Goal: Task Accomplishment & Management: Complete application form

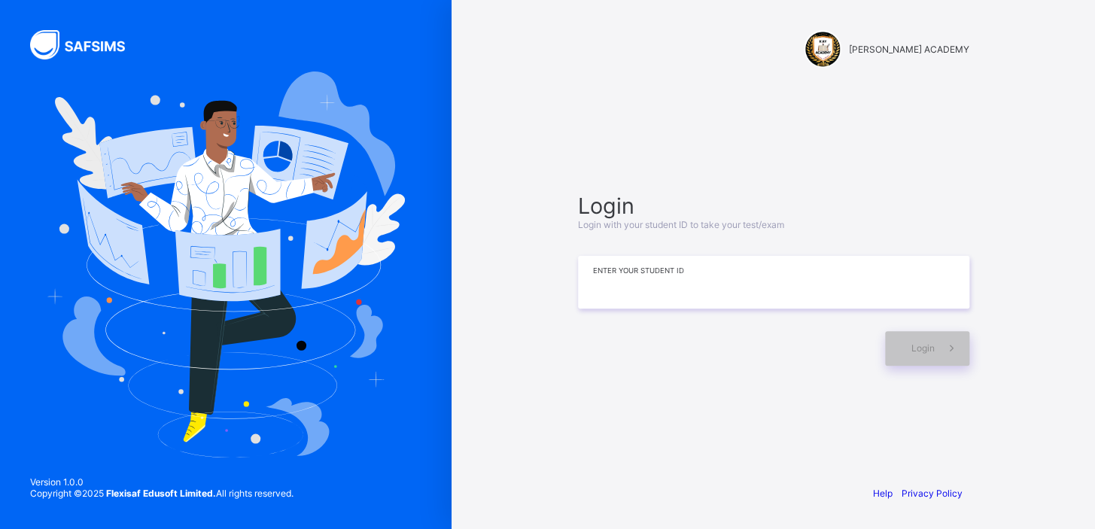
click at [615, 293] on input at bounding box center [773, 282] width 391 height 53
type input "**********"
click at [891, 349] on div "Login" at bounding box center [927, 348] width 84 height 35
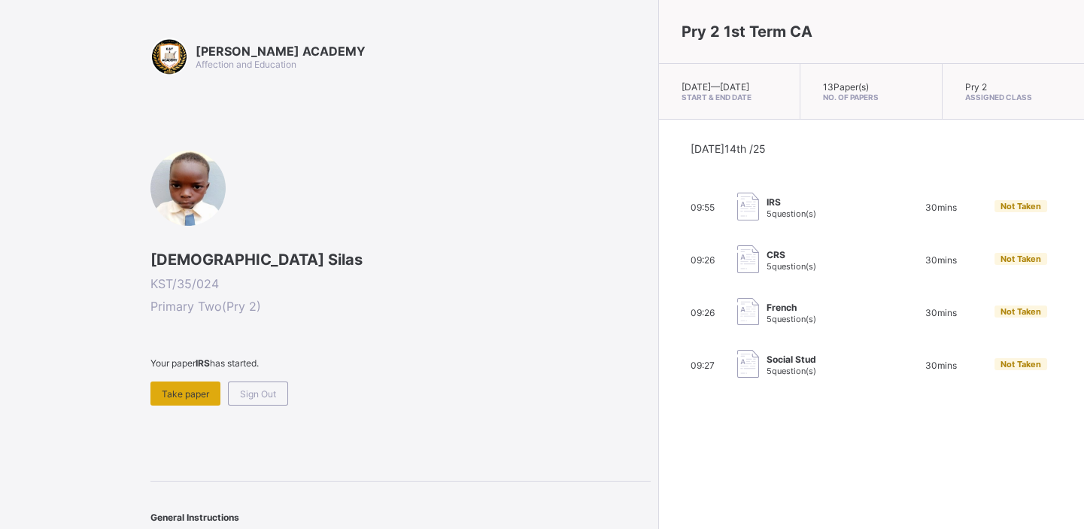
click at [178, 389] on span "Take paper" at bounding box center [185, 393] width 47 height 11
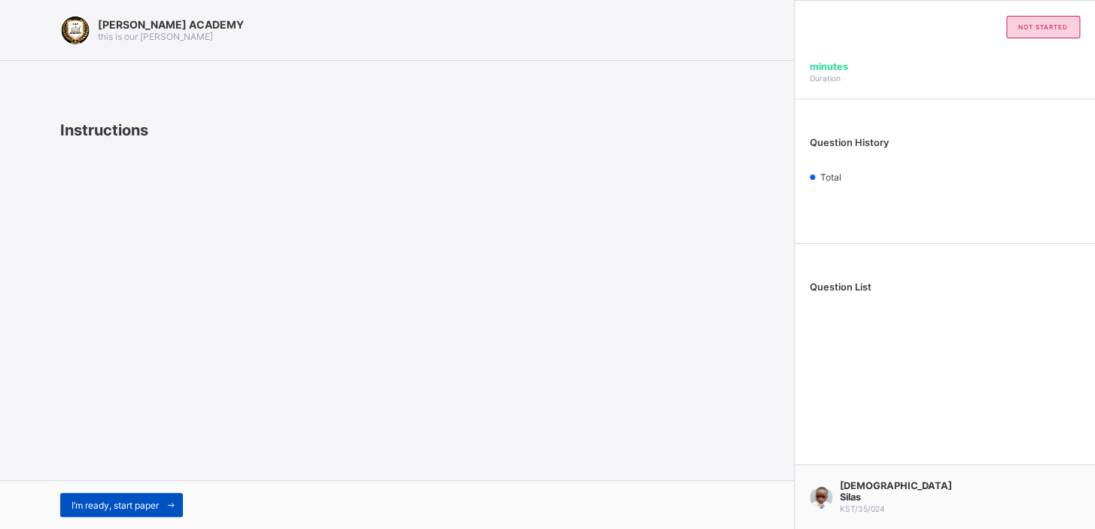
click at [163, 493] on span at bounding box center [171, 505] width 24 height 24
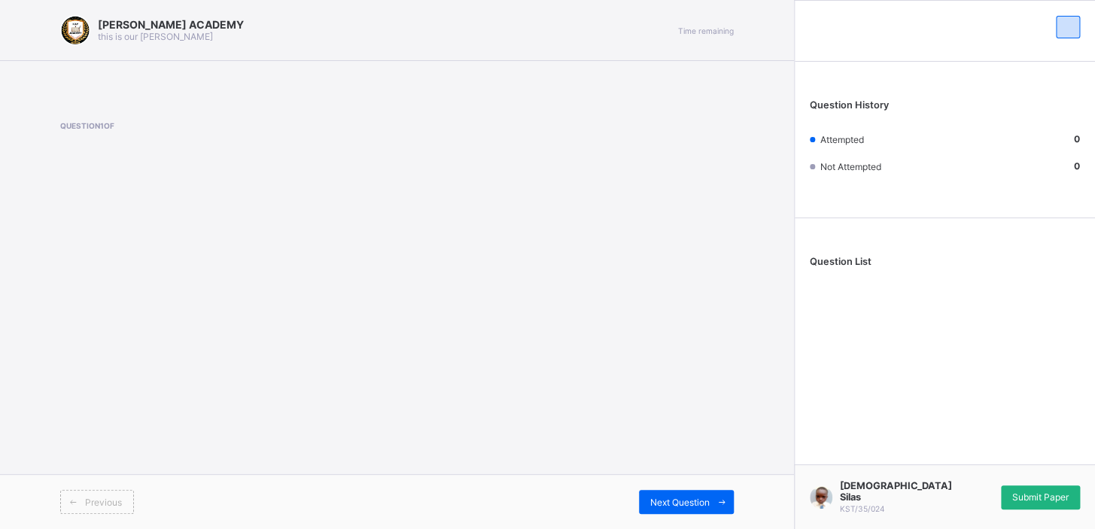
click at [1025, 503] on span "Submit Paper" at bounding box center [1040, 496] width 56 height 11
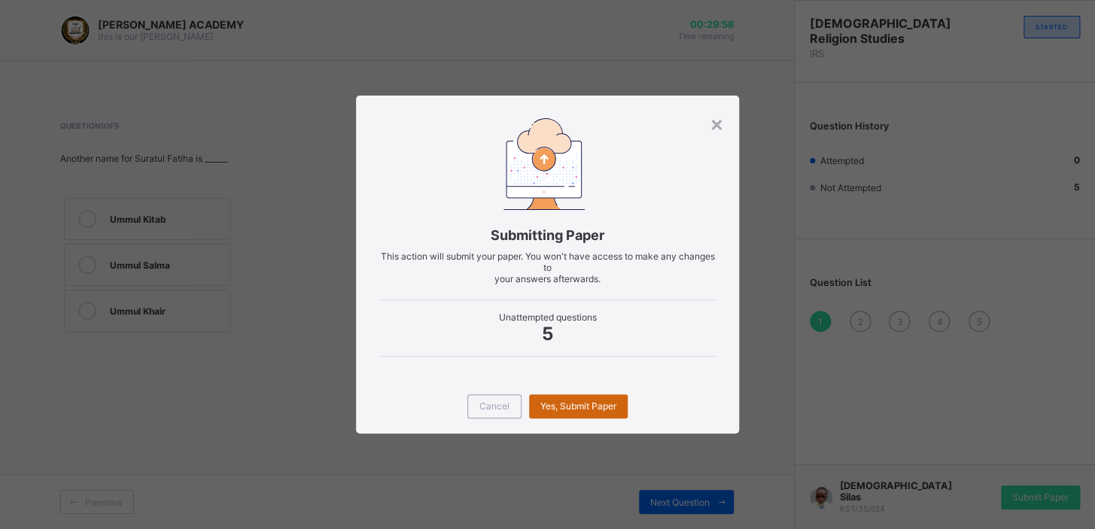
click at [601, 406] on span "Yes, Submit Paper" at bounding box center [578, 405] width 76 height 11
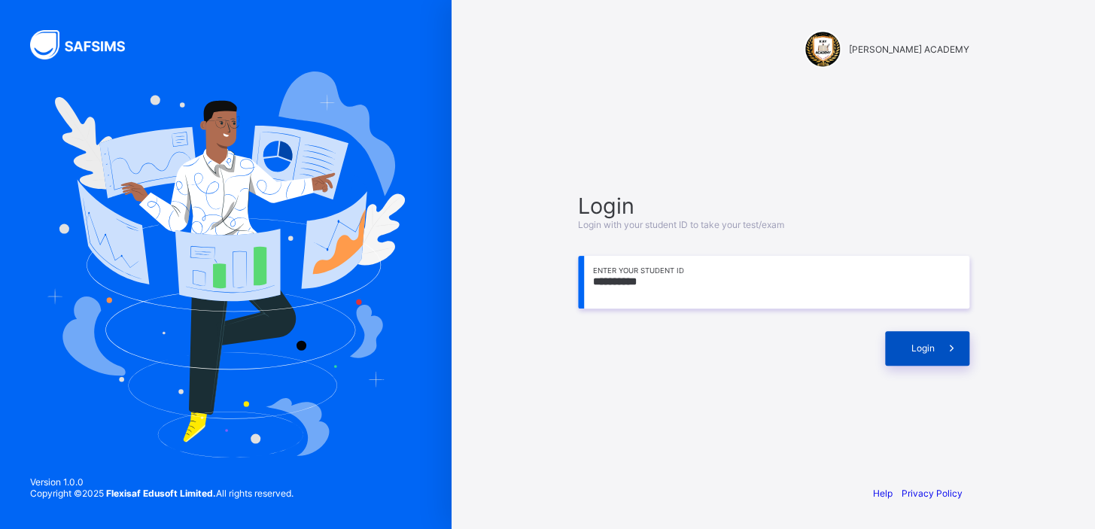
type input "**********"
click at [909, 338] on div "Login" at bounding box center [927, 348] width 84 height 35
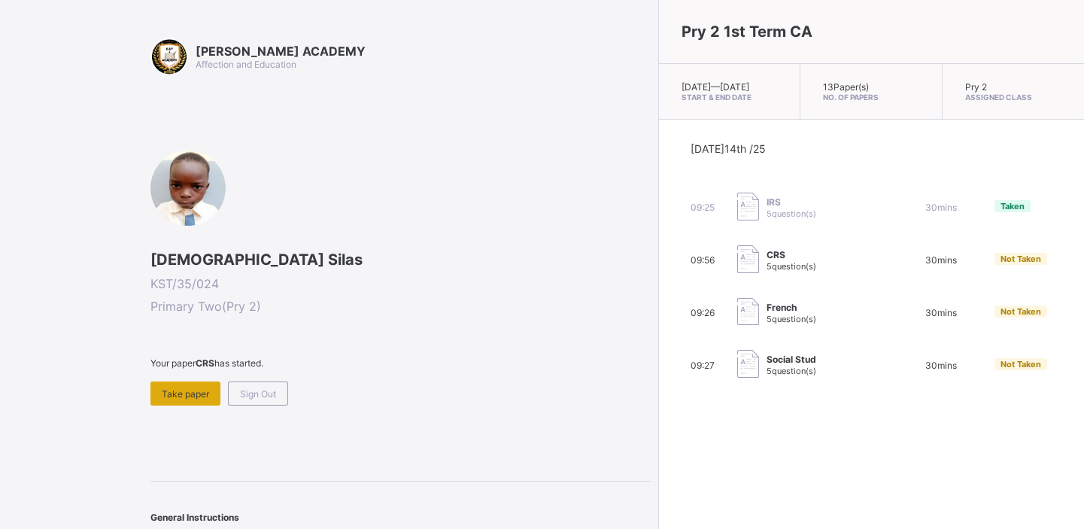
click at [206, 399] on div "Take paper" at bounding box center [186, 394] width 70 height 24
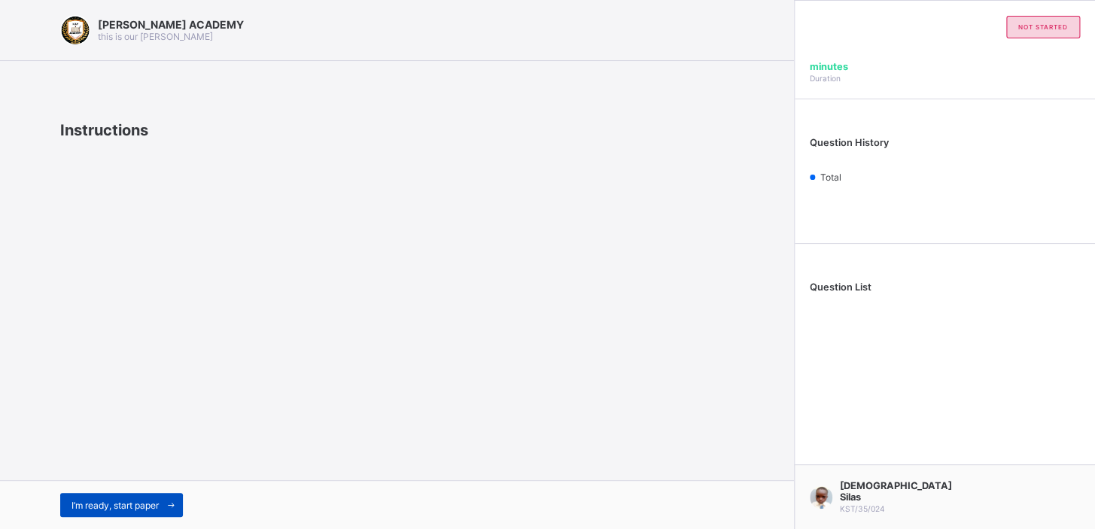
click at [169, 495] on span at bounding box center [171, 505] width 24 height 24
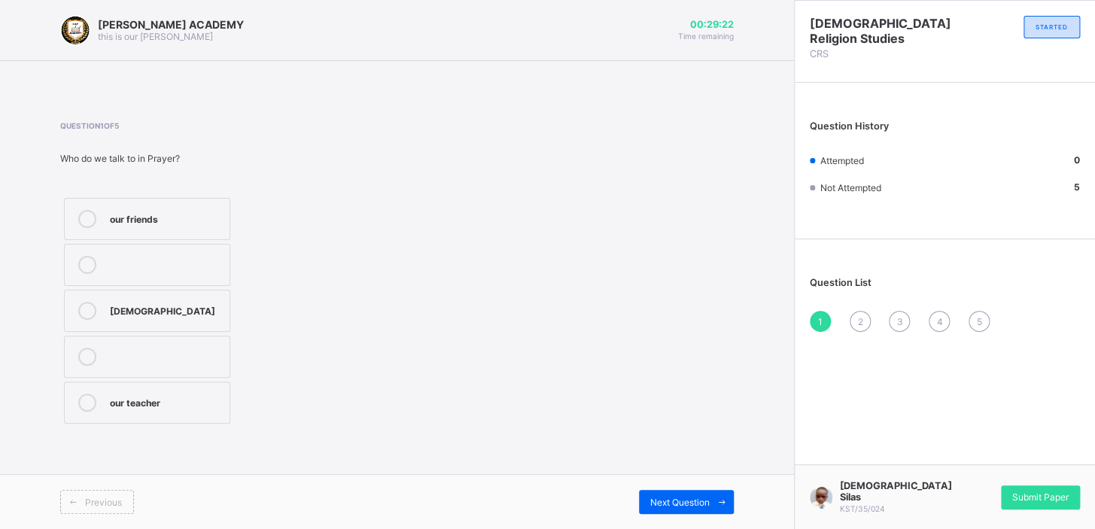
click at [102, 327] on label "God" at bounding box center [147, 311] width 166 height 42
click at [860, 316] on span "2" at bounding box center [859, 321] width 5 height 11
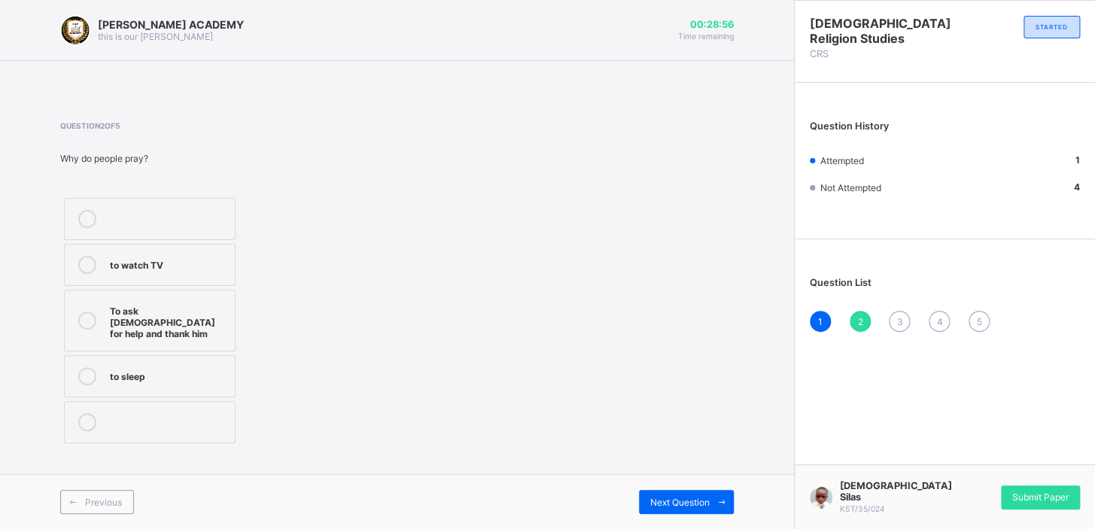
click at [790, 285] on div "KAY ACADEMY this is our motton 00:28:56 Time remaining Question 2 of 5 Why do p…" at bounding box center [397, 264] width 794 height 529
click at [790, 285] on div "KAY ACADEMY this is our motton 00:28:55 Time remaining Question 2 of 5 Why do p…" at bounding box center [397, 264] width 794 height 529
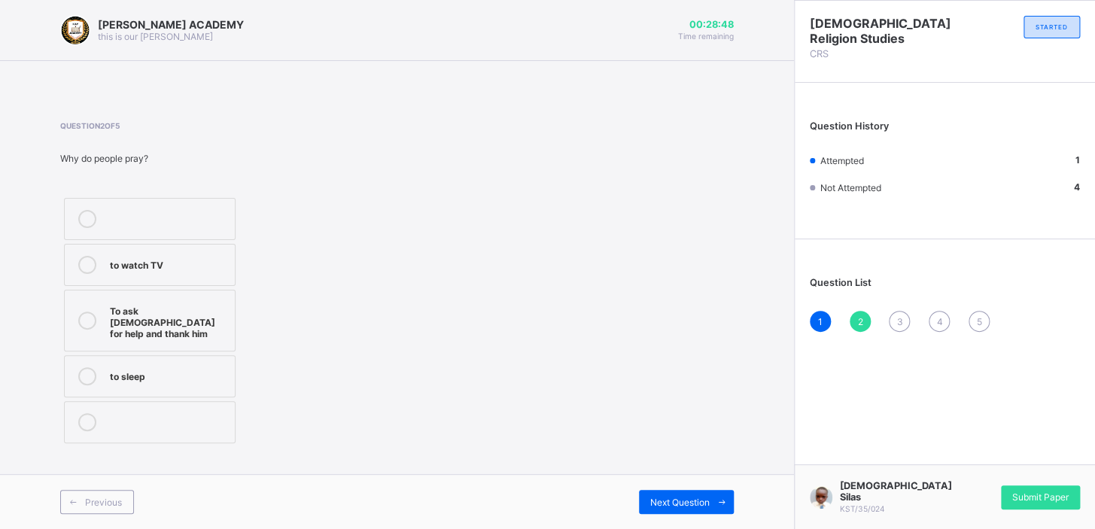
click at [200, 314] on div "To ask God for help and thank him" at bounding box center [168, 321] width 117 height 38
click at [893, 318] on div "3" at bounding box center [899, 321] width 21 height 21
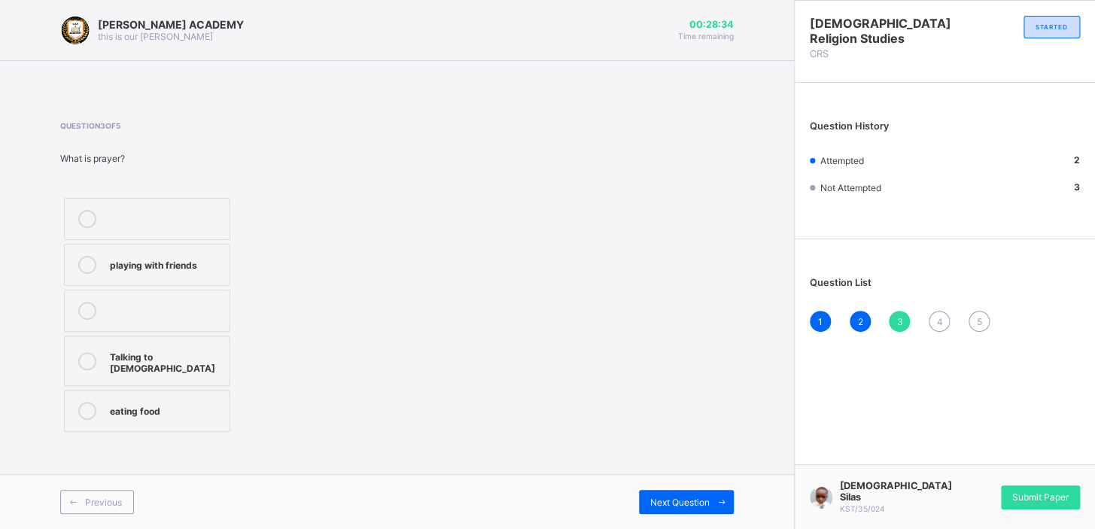
click at [891, 319] on div "3" at bounding box center [899, 321] width 21 height 21
click at [117, 353] on div "Talking to [DEMOGRAPHIC_DATA]" at bounding box center [166, 361] width 112 height 26
click at [941, 317] on span "4" at bounding box center [939, 321] width 6 height 11
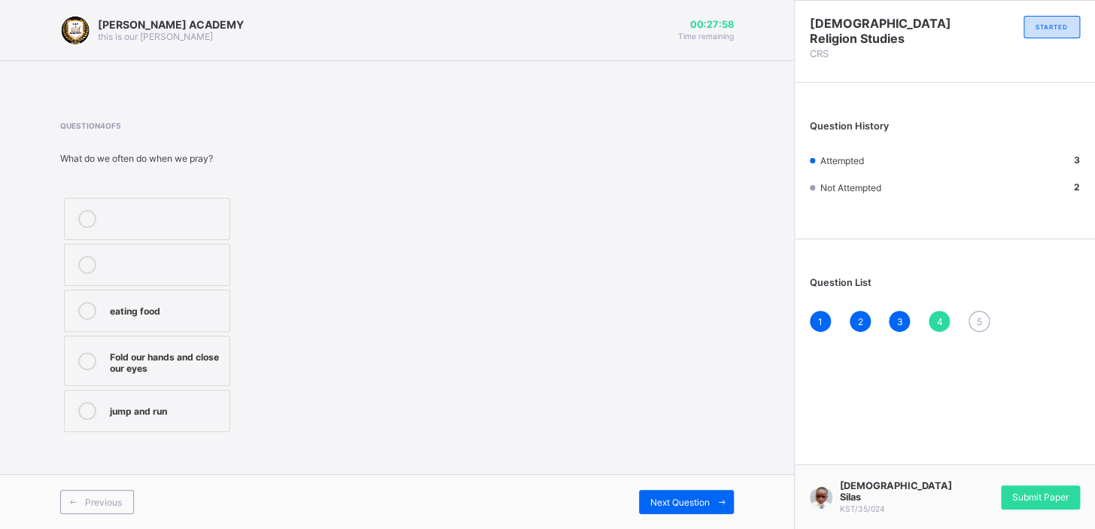
click at [941, 317] on span "4" at bounding box center [939, 321] width 6 height 11
click at [184, 342] on label "Fold our hands and close our eyes" at bounding box center [147, 361] width 166 height 50
click at [978, 319] on span "5" at bounding box center [978, 321] width 5 height 11
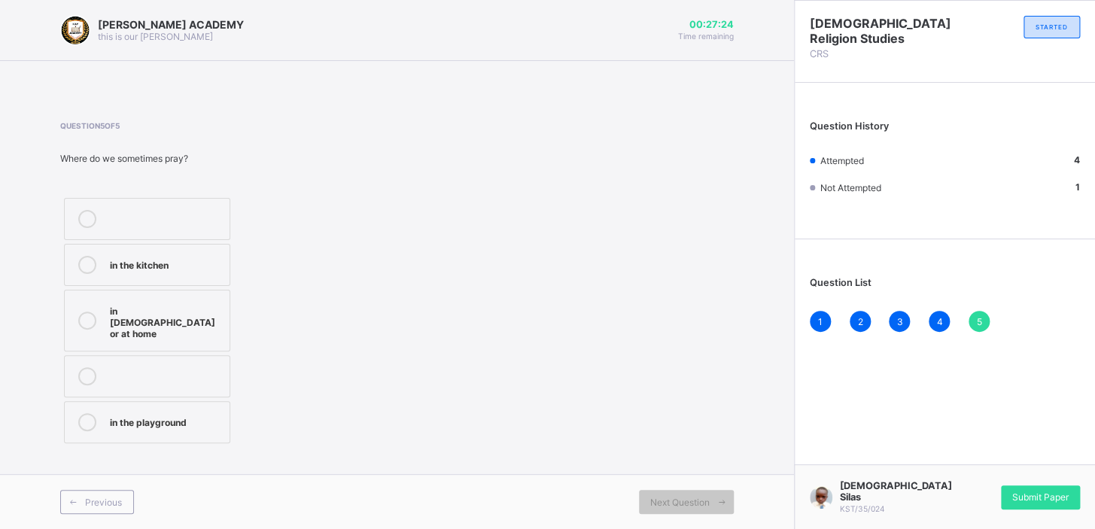
click at [196, 303] on div "in Church or at home" at bounding box center [166, 321] width 112 height 38
click at [1019, 509] on div "Submit Paper" at bounding box center [1040, 497] width 79 height 24
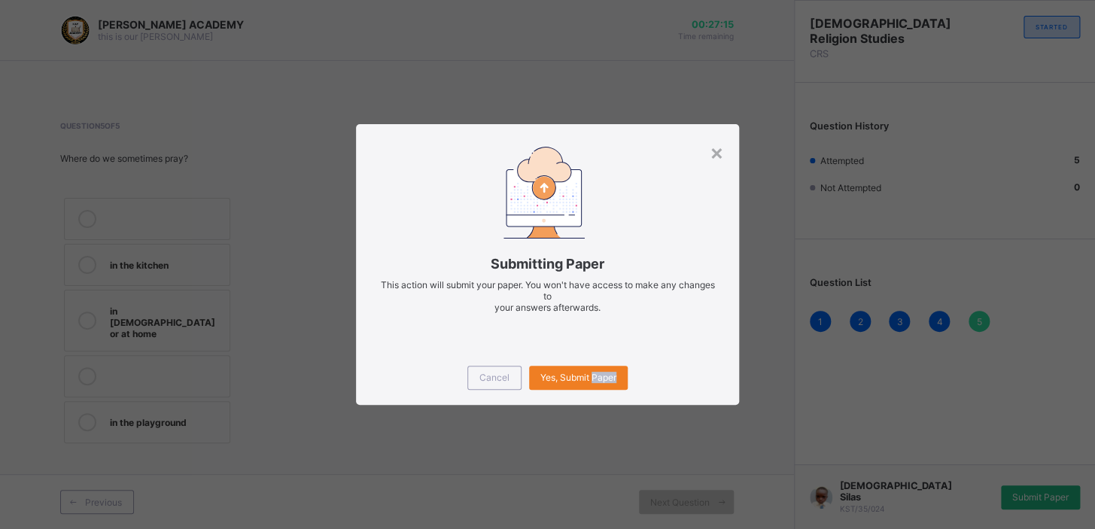
click at [1019, 510] on div "× Submitting Paper This action will submit your paper. You won't have access to…" at bounding box center [547, 264] width 1095 height 529
click at [570, 373] on span "Yes, Submit Paper" at bounding box center [578, 377] width 76 height 11
click at [570, 373] on div "Yes, Submit Paper" at bounding box center [578, 378] width 99 height 24
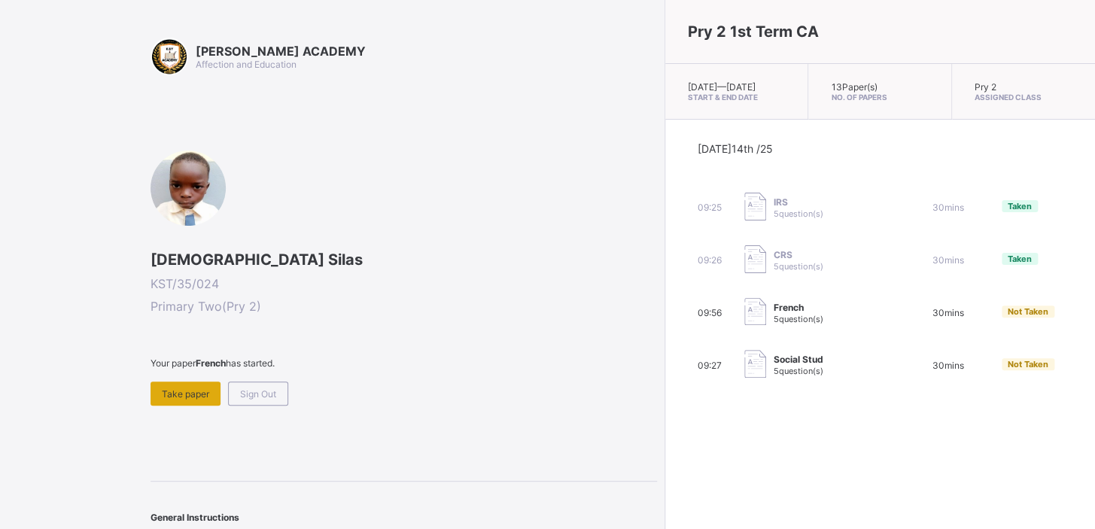
click at [180, 385] on div "Take paper" at bounding box center [186, 394] width 70 height 24
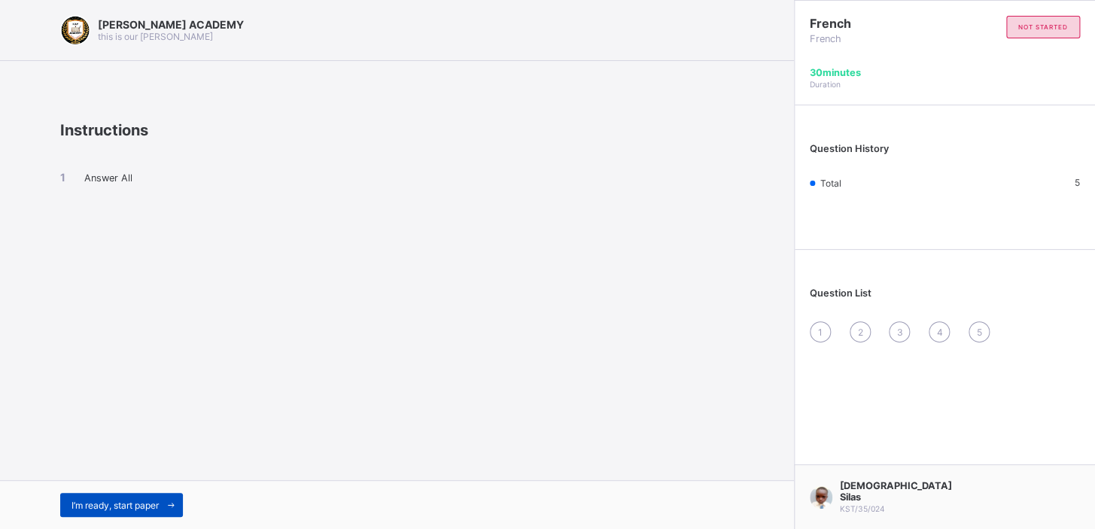
click at [104, 507] on span "I’m ready, start paper" at bounding box center [114, 505] width 87 height 11
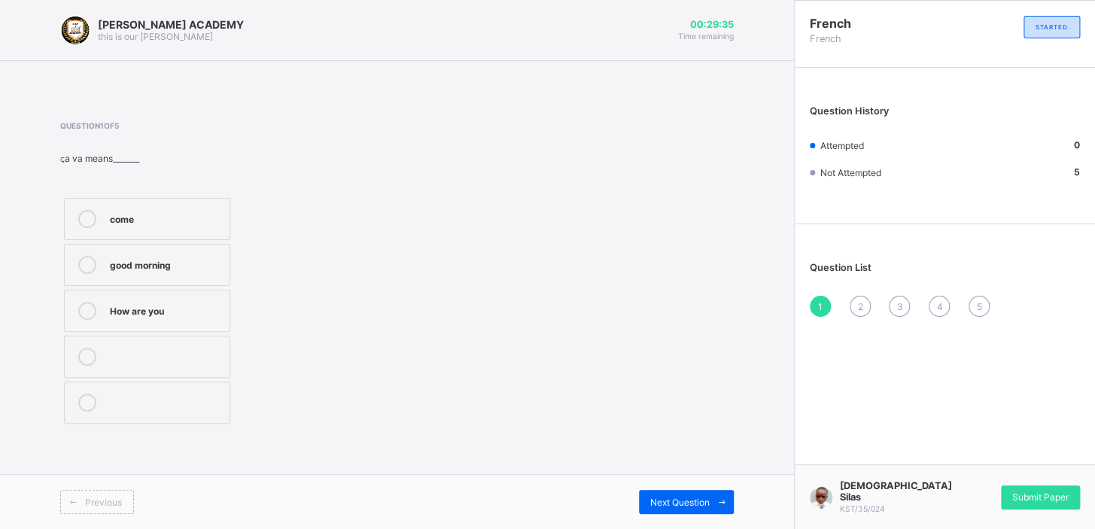
click at [90, 286] on div "come good morning How are you" at bounding box center [147, 310] width 174 height 233
click at [75, 281] on label "good morning" at bounding box center [147, 265] width 166 height 42
click at [854, 301] on div "2" at bounding box center [860, 306] width 21 height 21
click at [143, 370] on label "mouth" at bounding box center [147, 357] width 166 height 42
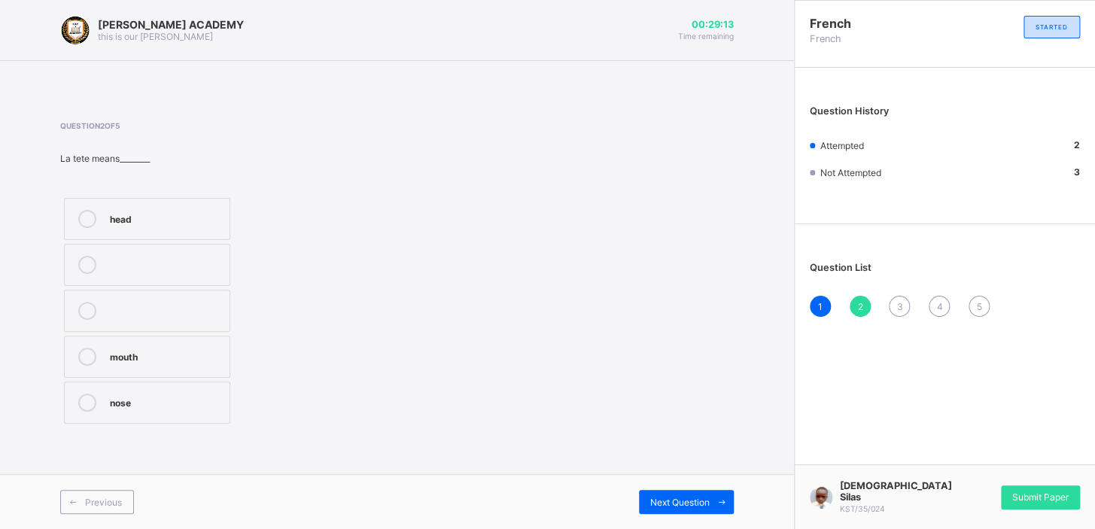
click at [900, 304] on span "3" at bounding box center [899, 306] width 6 height 11
click at [899, 304] on span "3" at bounding box center [899, 306] width 6 height 11
click at [141, 323] on label "welcome" at bounding box center [147, 311] width 166 height 42
click at [823, 313] on div "1" at bounding box center [820, 306] width 21 height 21
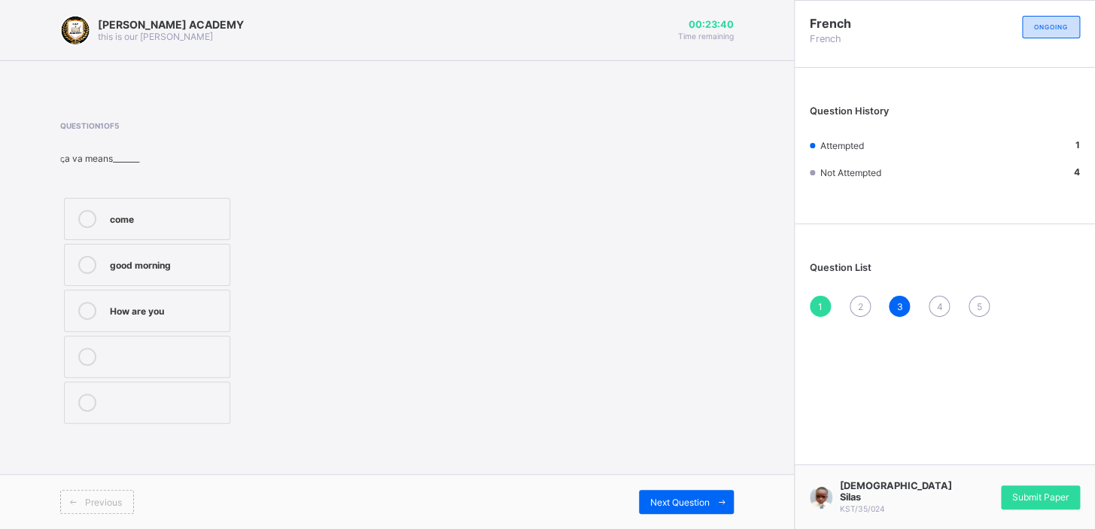
click at [217, 256] on div "good morning" at bounding box center [166, 263] width 112 height 15
click at [665, 493] on div "Next Question" at bounding box center [686, 502] width 95 height 24
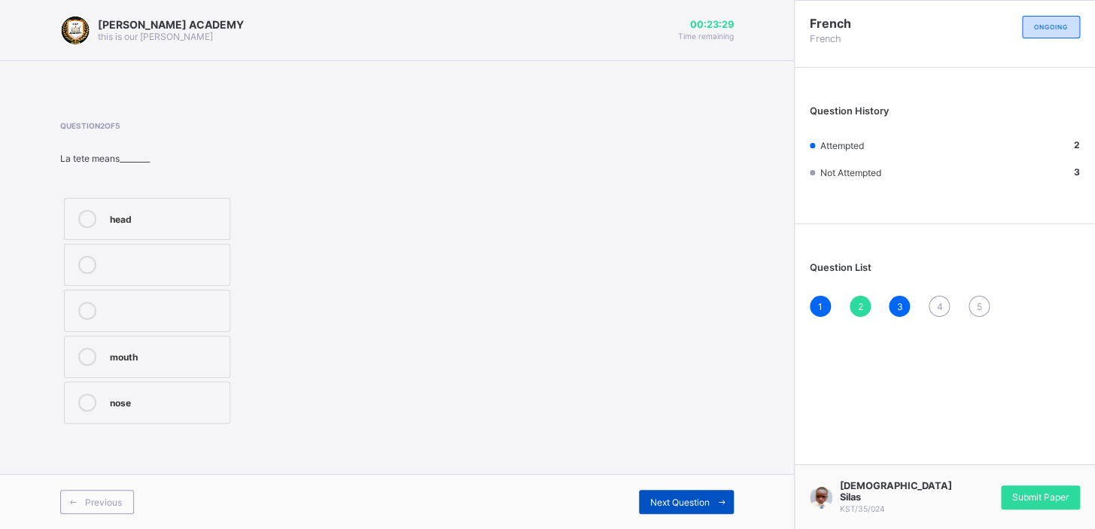
click at [666, 493] on div "Next Question" at bounding box center [686, 502] width 95 height 24
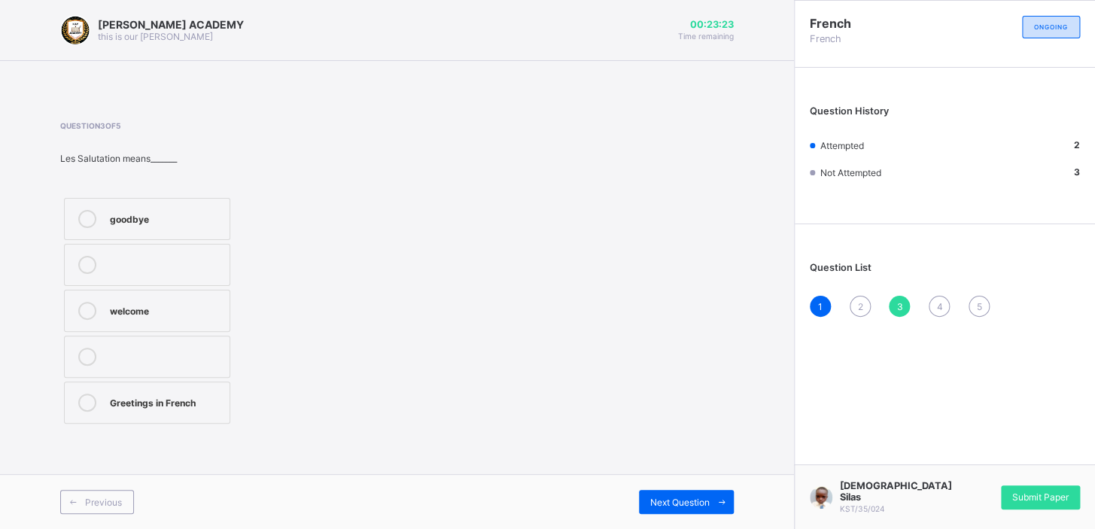
click at [858, 303] on span "2" at bounding box center [859, 306] width 5 height 11
click at [202, 370] on label "mouth" at bounding box center [147, 357] width 166 height 42
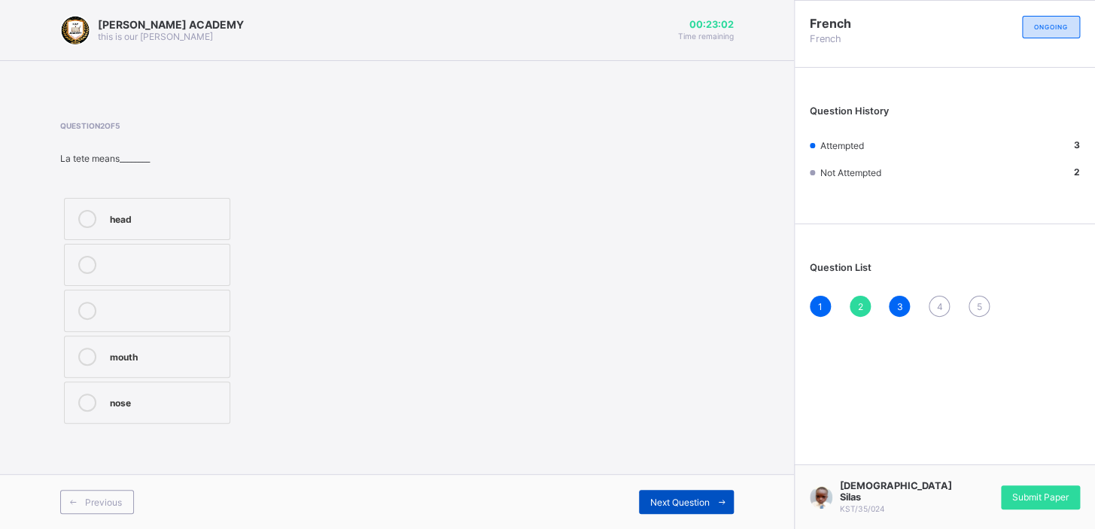
drag, startPoint x: 678, startPoint y: 488, endPoint x: 677, endPoint y: 499, distance: 10.6
click at [677, 499] on span "Next Question" at bounding box center [679, 502] width 59 height 11
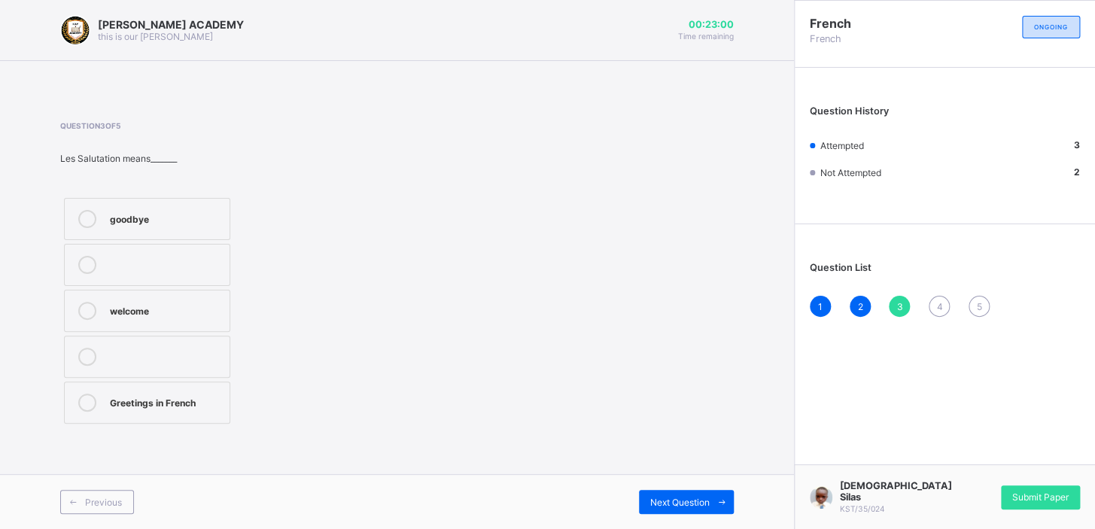
click at [1001, 436] on div "French French ONGOING Question History Attempted 3 Not Attempted 2 Question Lis…" at bounding box center [944, 264] width 301 height 529
click at [907, 302] on div "3" at bounding box center [899, 306] width 21 height 21
click at [894, 306] on div "3" at bounding box center [899, 306] width 21 height 21
click at [692, 510] on div "Next Question" at bounding box center [686, 502] width 95 height 24
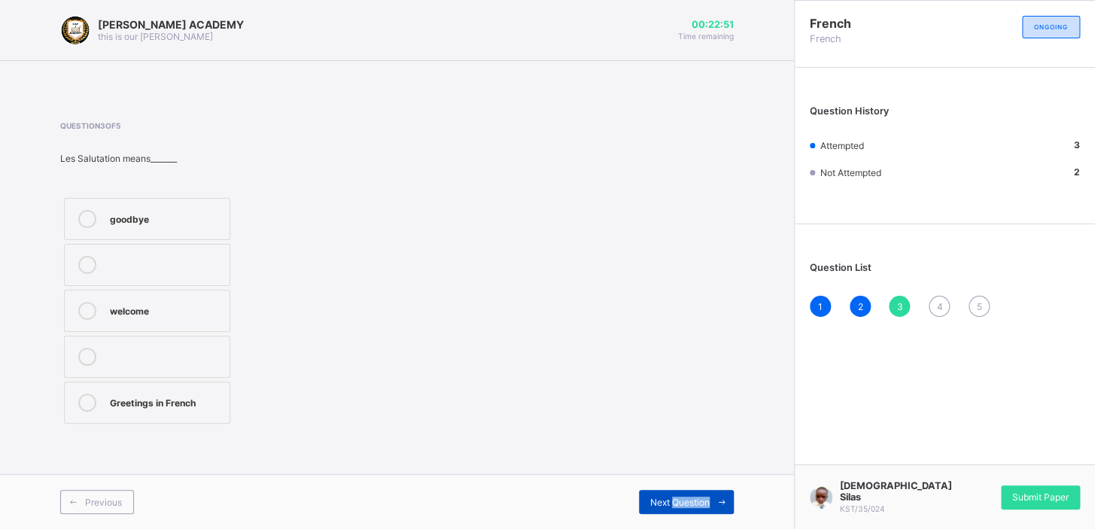
click at [692, 510] on div "Next Question" at bounding box center [686, 502] width 95 height 24
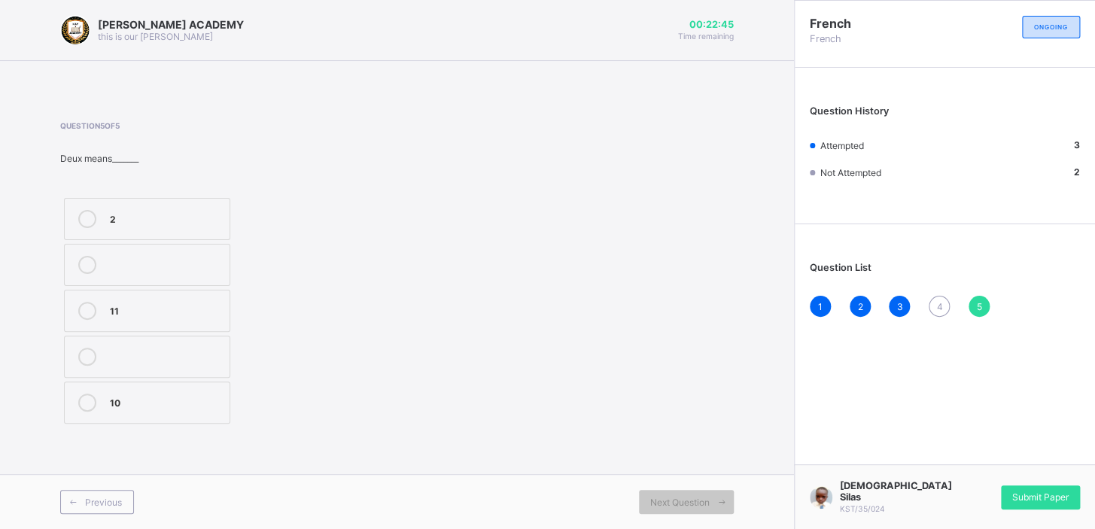
click at [933, 300] on div "4" at bounding box center [939, 306] width 21 height 21
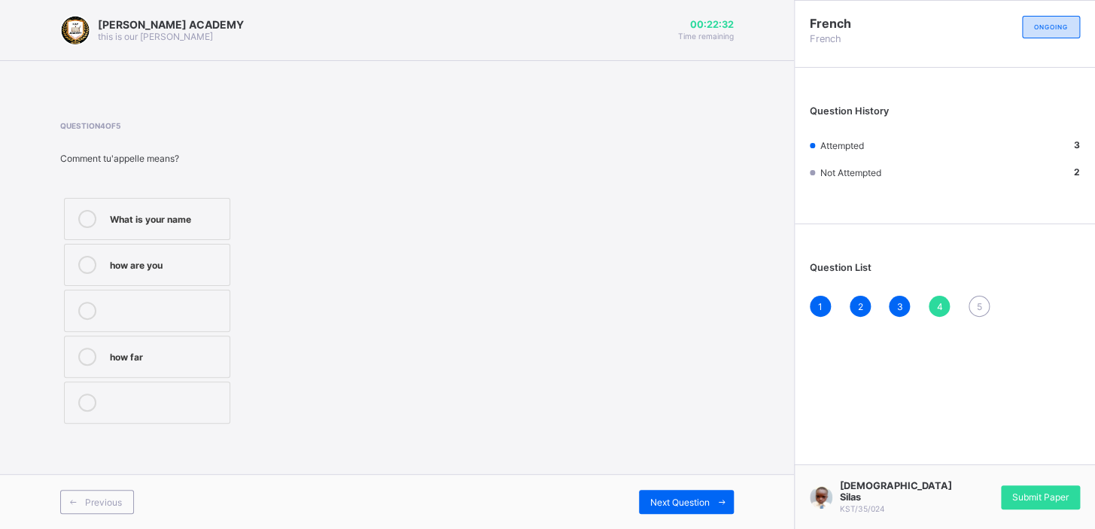
click at [102, 200] on label "What is your name" at bounding box center [147, 219] width 166 height 42
click at [977, 301] on span "5" at bounding box center [978, 306] width 5 height 11
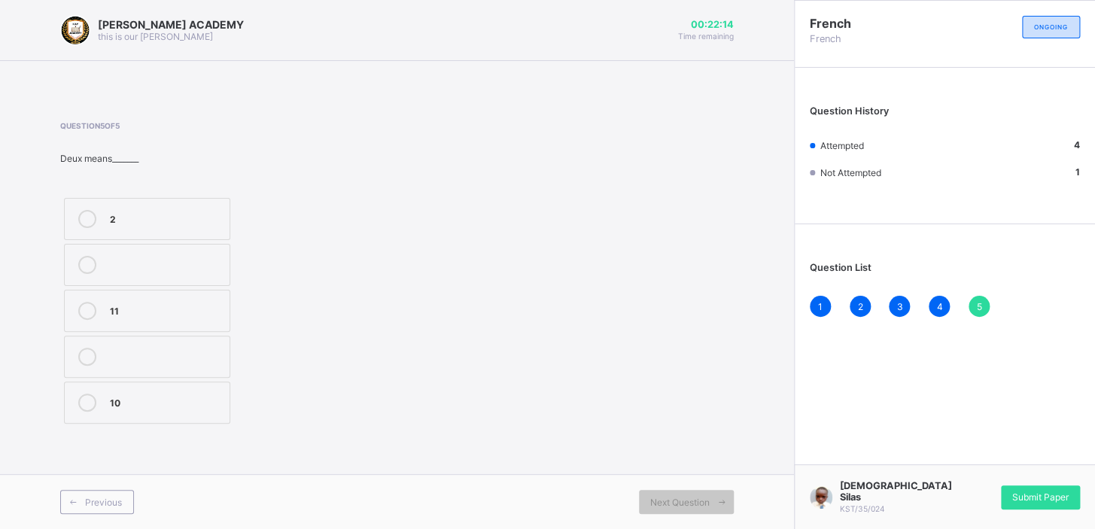
click at [135, 208] on label "2" at bounding box center [147, 219] width 166 height 42
click at [1061, 502] on span "Submit Paper" at bounding box center [1040, 496] width 56 height 11
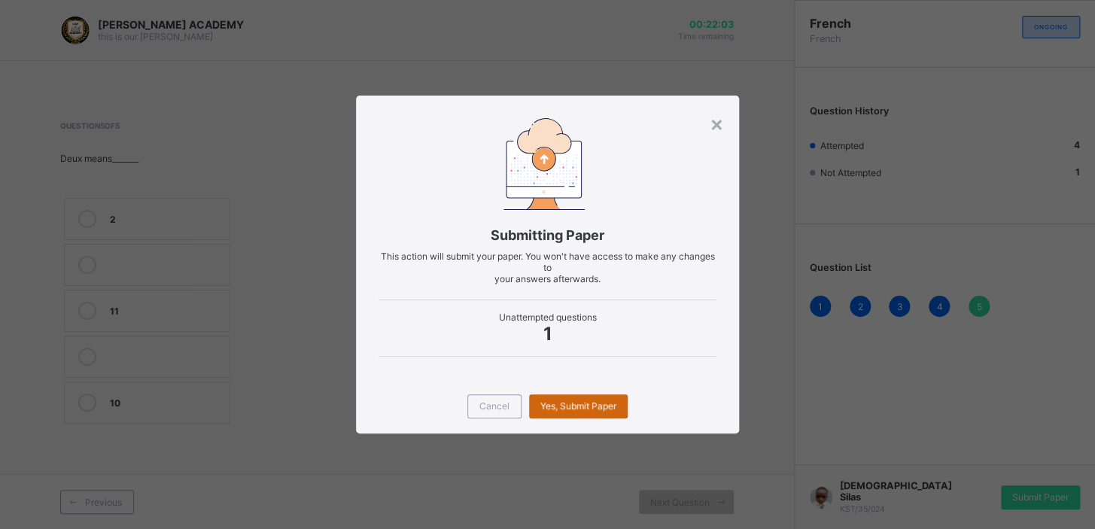
click at [576, 406] on div "Yes, Submit Paper" at bounding box center [578, 406] width 99 height 24
click at [576, 406] on span "Yes, Submit Paper" at bounding box center [578, 405] width 76 height 11
click at [576, 406] on div "Yes, Submit Paper" at bounding box center [578, 406] width 99 height 24
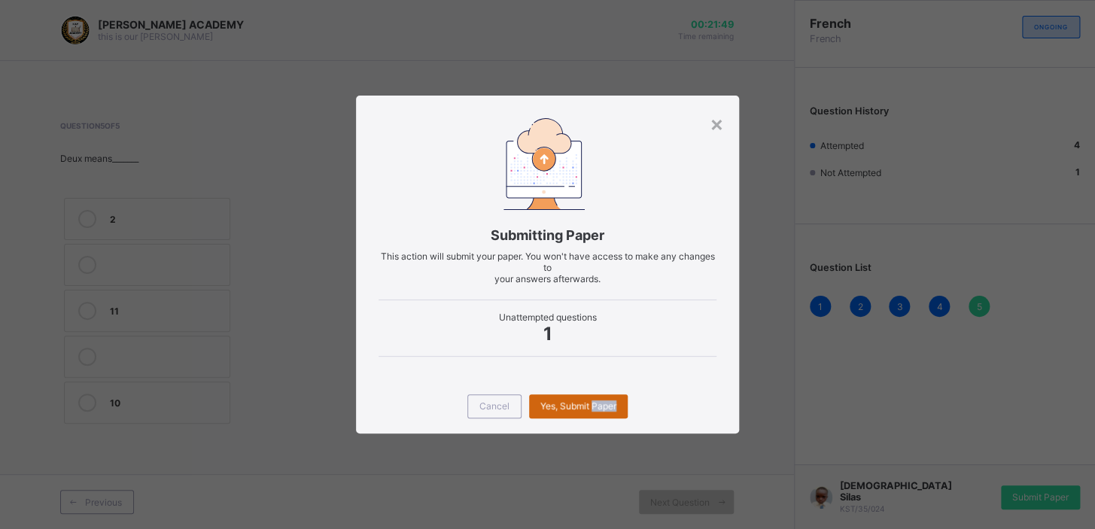
click at [576, 406] on div "Yes, Submit Paper" at bounding box center [578, 406] width 99 height 24
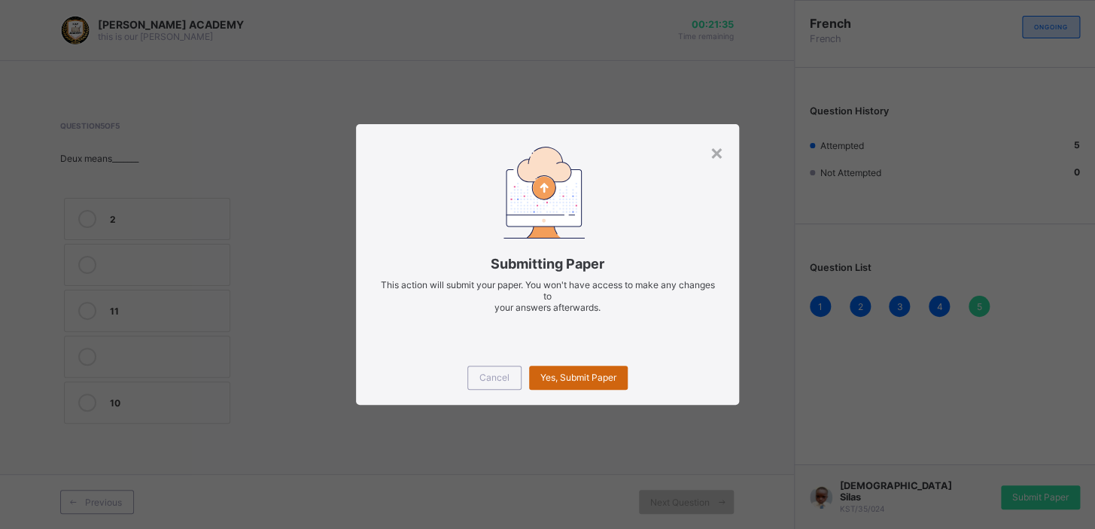
click at [571, 382] on span "Yes, Submit Paper" at bounding box center [578, 377] width 76 height 11
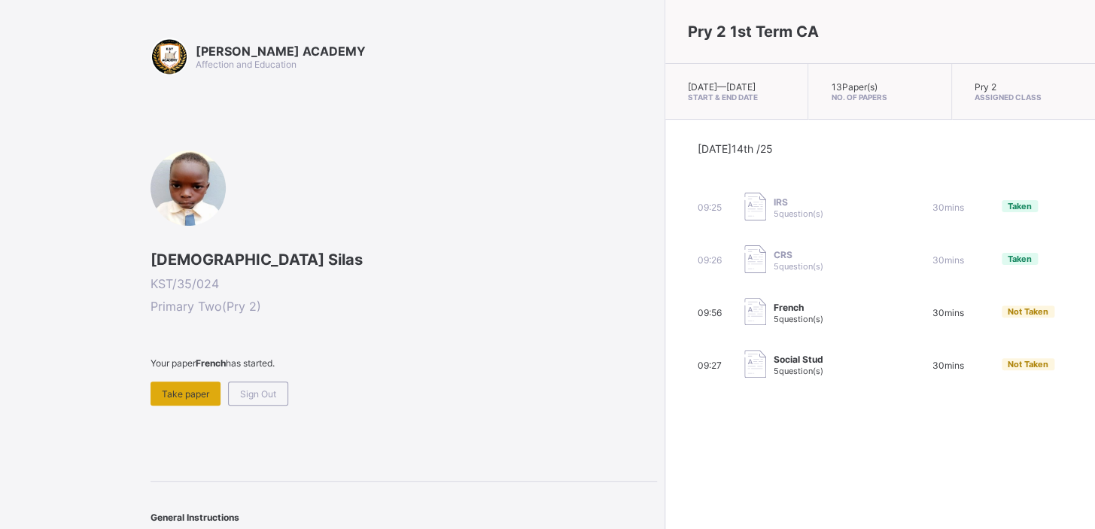
click at [196, 391] on span "Take paper" at bounding box center [185, 393] width 47 height 11
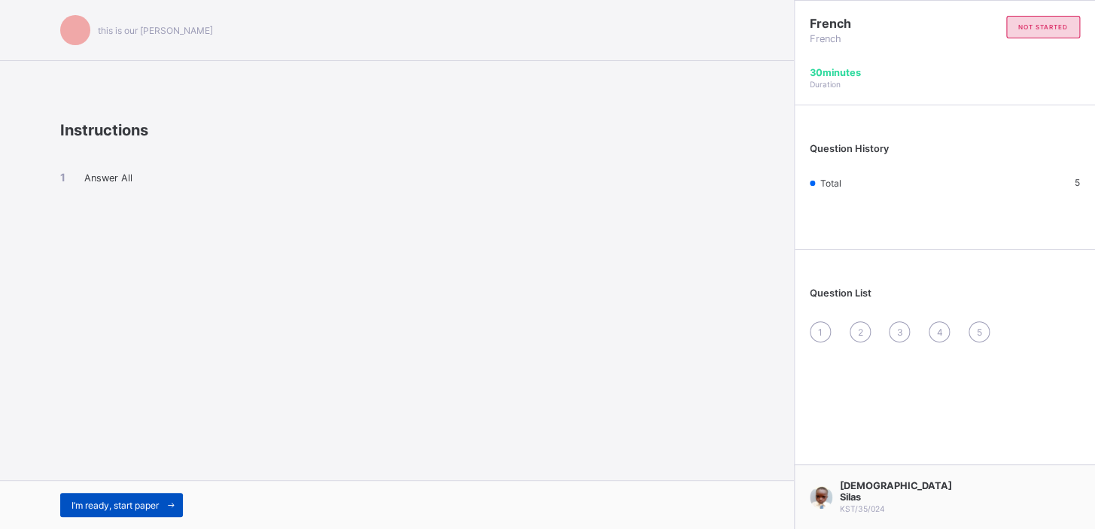
click at [141, 501] on span "I’m ready, start paper" at bounding box center [114, 505] width 87 height 11
click at [144, 503] on span "I’m ready, start paper" at bounding box center [114, 505] width 87 height 11
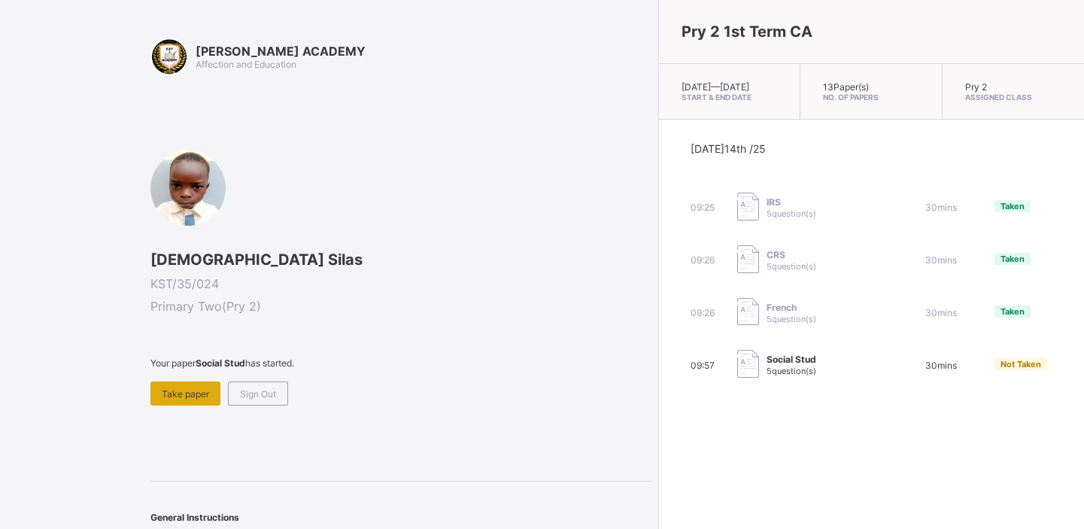
click at [176, 382] on div "Take paper" at bounding box center [186, 394] width 70 height 24
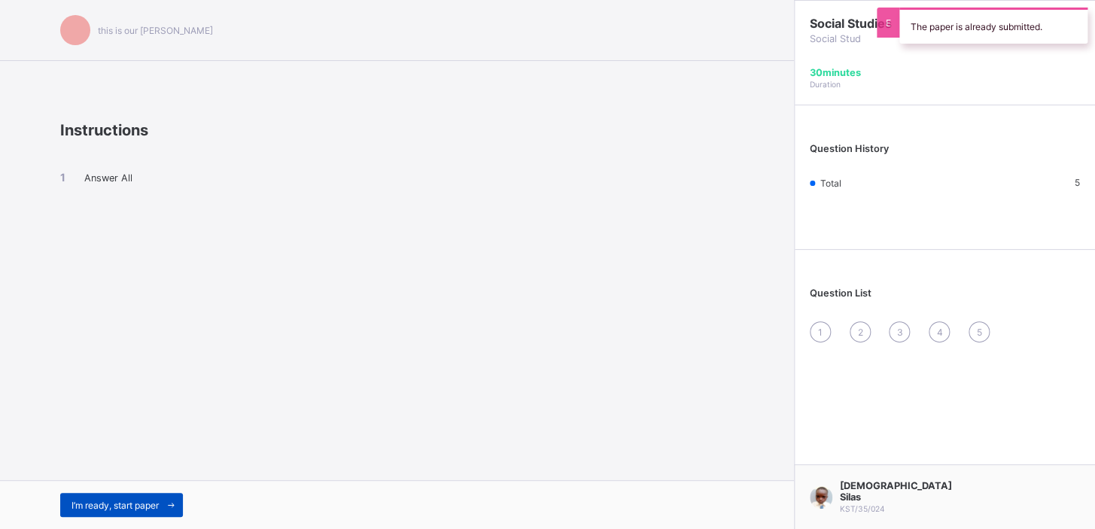
click at [129, 501] on span "I’m ready, start paper" at bounding box center [114, 505] width 87 height 11
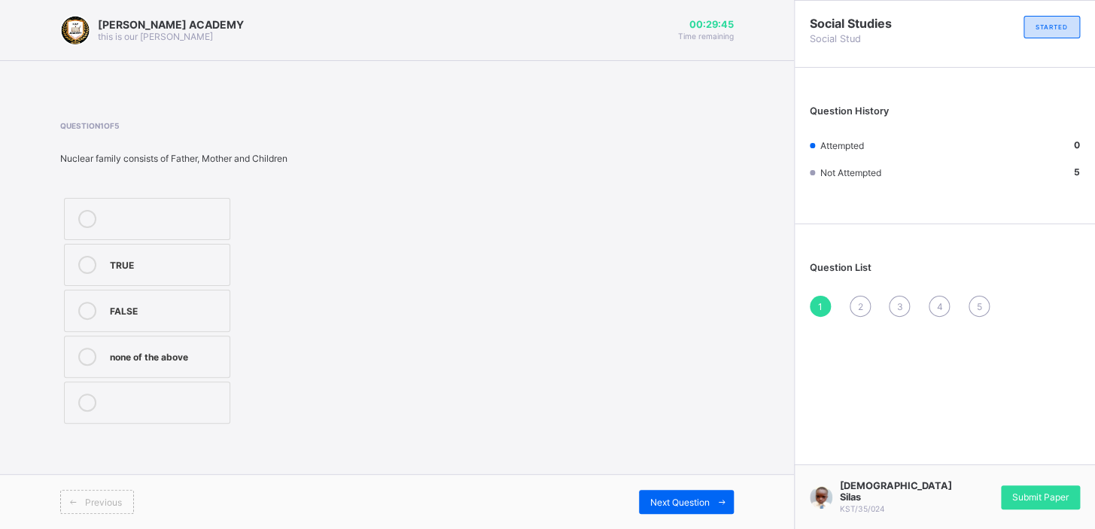
click at [142, 282] on label "TRUE" at bounding box center [147, 265] width 166 height 42
drag, startPoint x: 409, startPoint y: 315, endPoint x: 568, endPoint y: 239, distance: 176.7
click at [568, 239] on div "Question 1 of 5 Nuclear family consists of Father, Mother and Children TRUE FAL…" at bounding box center [397, 274] width 674 height 306
click at [857, 301] on span "2" at bounding box center [859, 306] width 5 height 11
click at [201, 212] on div "Mummy or Daddy" at bounding box center [166, 217] width 112 height 15
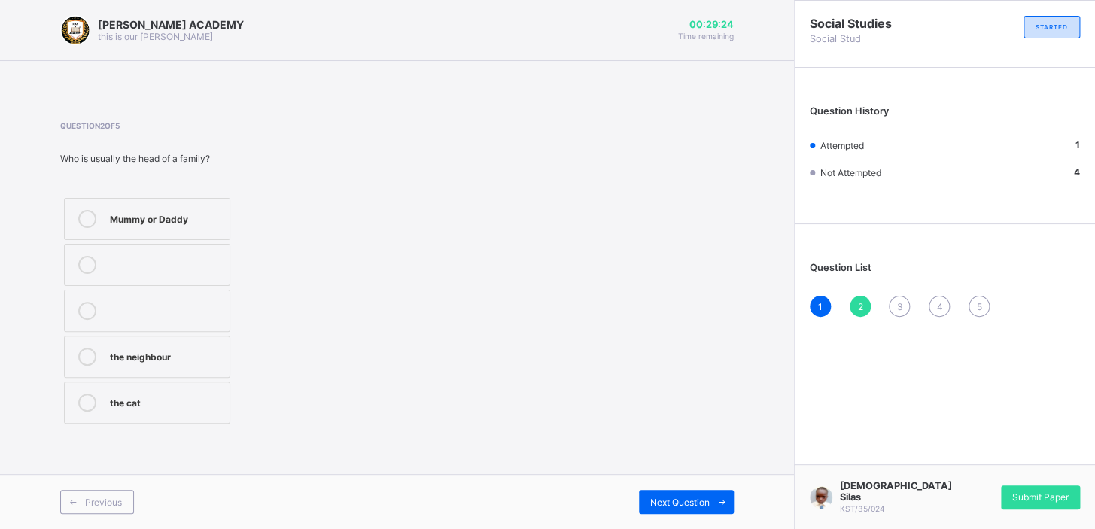
click at [898, 310] on span "3" at bounding box center [899, 306] width 6 height 11
click at [152, 266] on div "Father,Mother and Children" at bounding box center [166, 269] width 112 height 26
click at [937, 308] on span "4" at bounding box center [939, 306] width 6 height 11
click at [122, 274] on label "3" at bounding box center [147, 265] width 166 height 42
click at [976, 304] on span "5" at bounding box center [978, 306] width 5 height 11
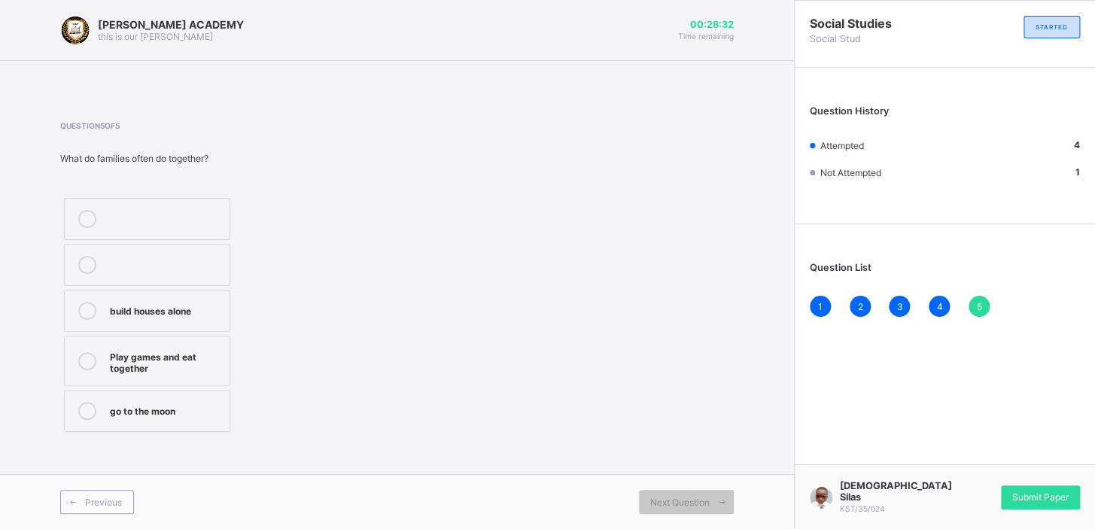
click at [411, 342] on div "Question 5 of 5 What do families often do together? build houses alone Play gam…" at bounding box center [397, 278] width 674 height 315
click at [330, 378] on div "build houses alone Play games and eat together go to the moon" at bounding box center [205, 315] width 290 height 242
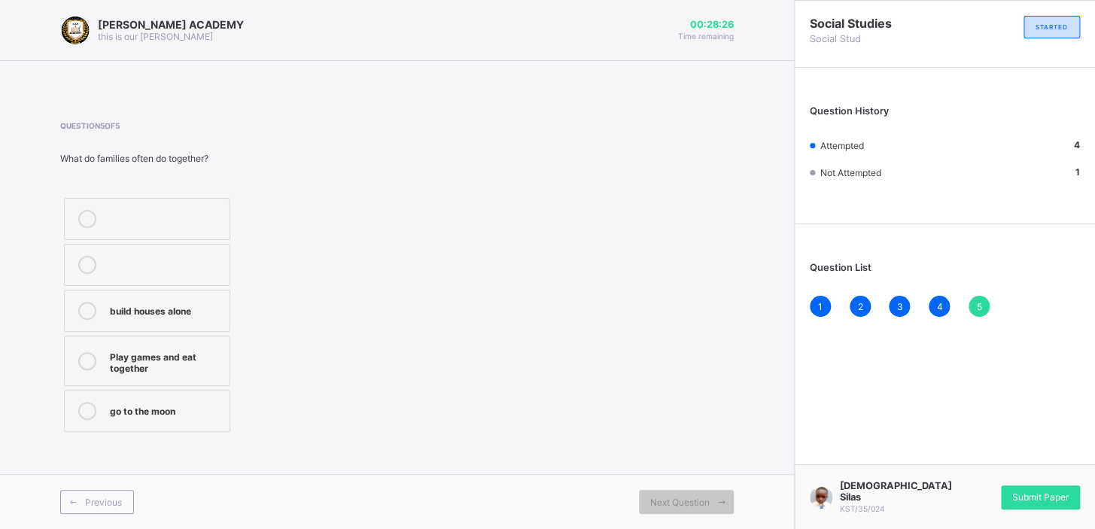
click at [200, 407] on div "go to the moon" at bounding box center [166, 409] width 112 height 15
click at [1063, 497] on span "Submit Paper" at bounding box center [1040, 496] width 56 height 11
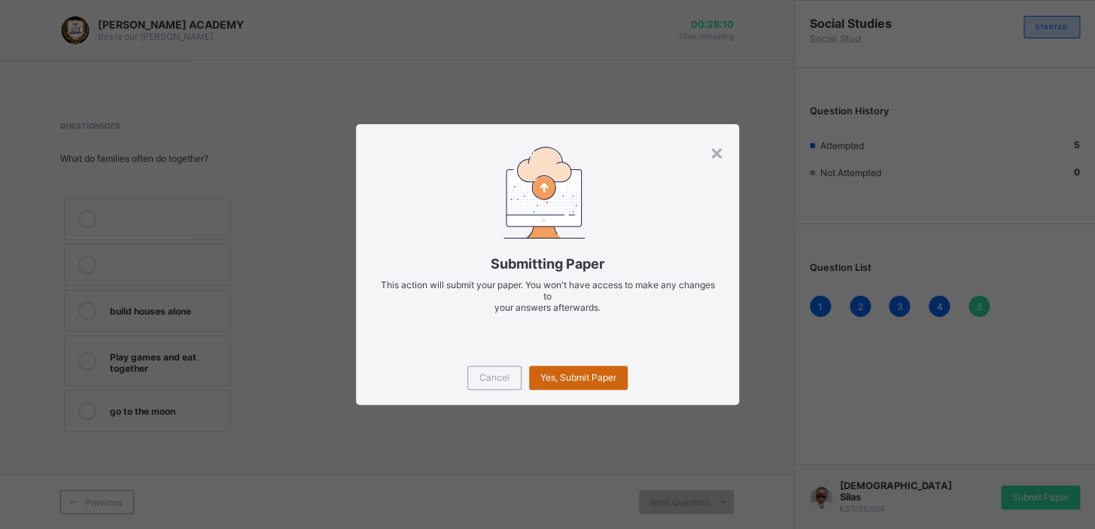
click at [597, 368] on div "Yes, Submit Paper" at bounding box center [578, 378] width 99 height 24
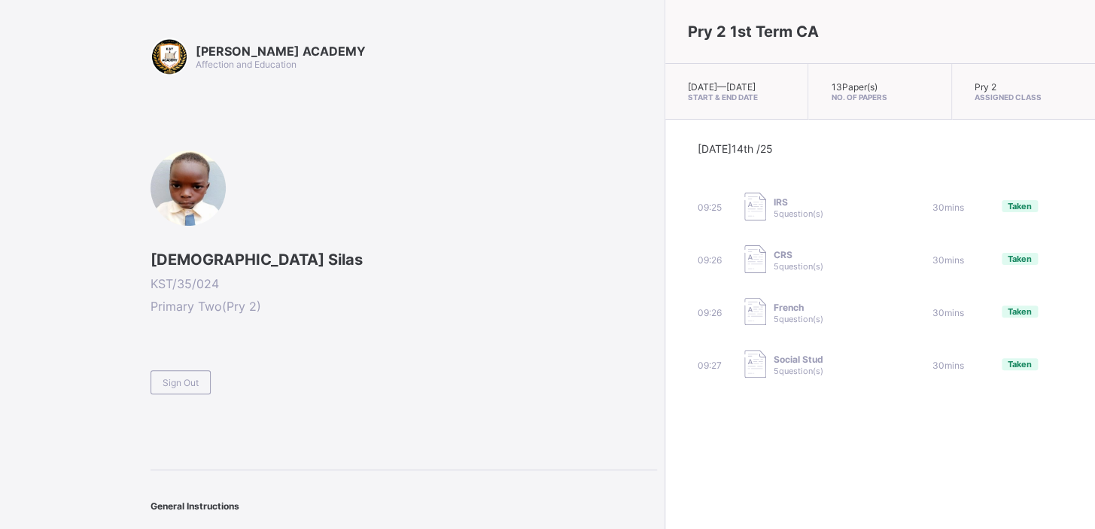
click at [774, 376] on span "5 question(s)" at bounding box center [799, 371] width 50 height 11
click at [207, 385] on div "Sign Out" at bounding box center [181, 382] width 60 height 24
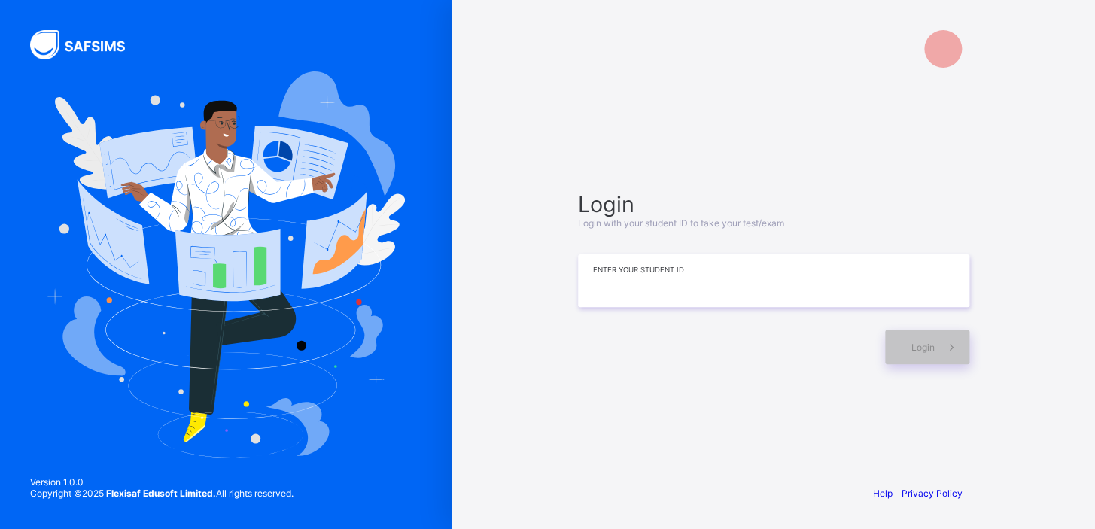
click at [615, 274] on input at bounding box center [773, 280] width 391 height 53
type input "**********"
click at [926, 336] on div "Login" at bounding box center [927, 347] width 84 height 35
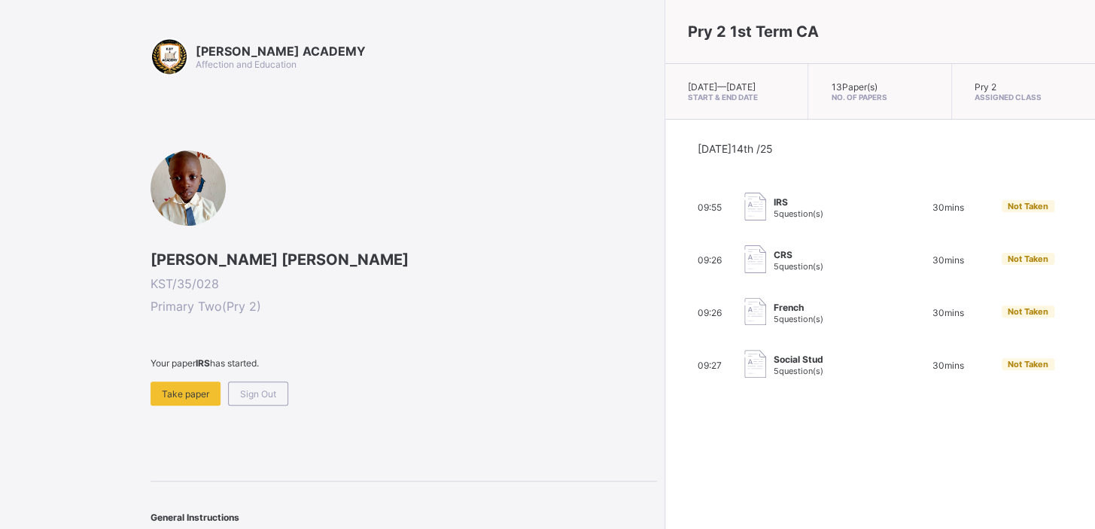
click at [1008, 264] on span "Not Taken" at bounding box center [1028, 259] width 41 height 11
click at [181, 385] on div "Take paper" at bounding box center [186, 394] width 70 height 24
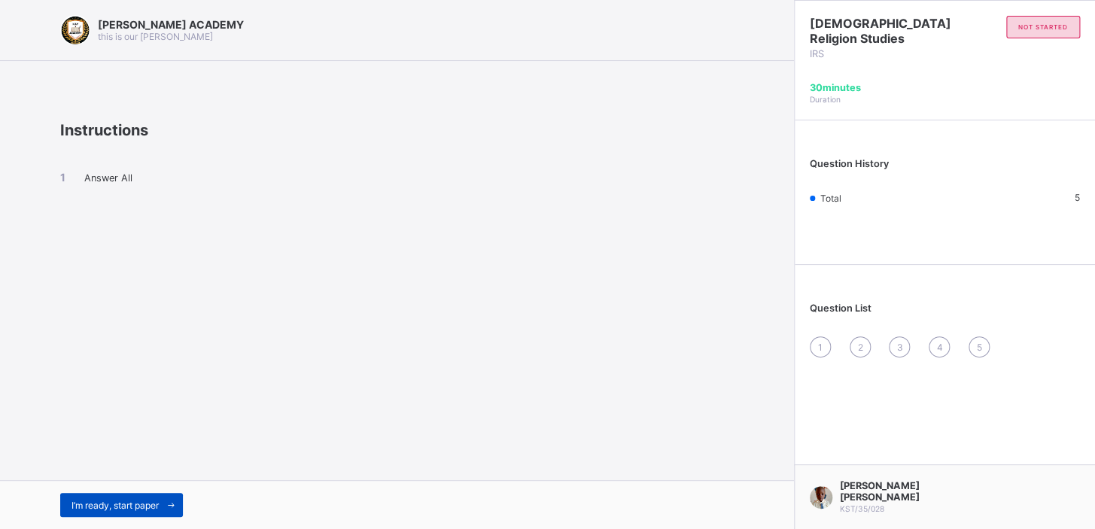
click at [132, 496] on div "I’m ready, start paper" at bounding box center [121, 505] width 123 height 24
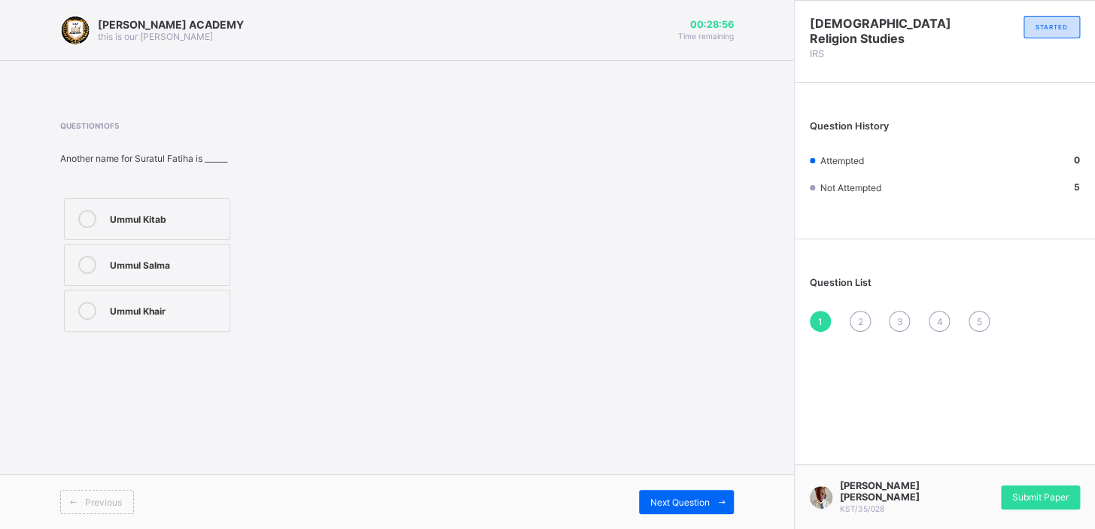
click at [216, 210] on div "Ummul Kitab" at bounding box center [166, 217] width 112 height 15
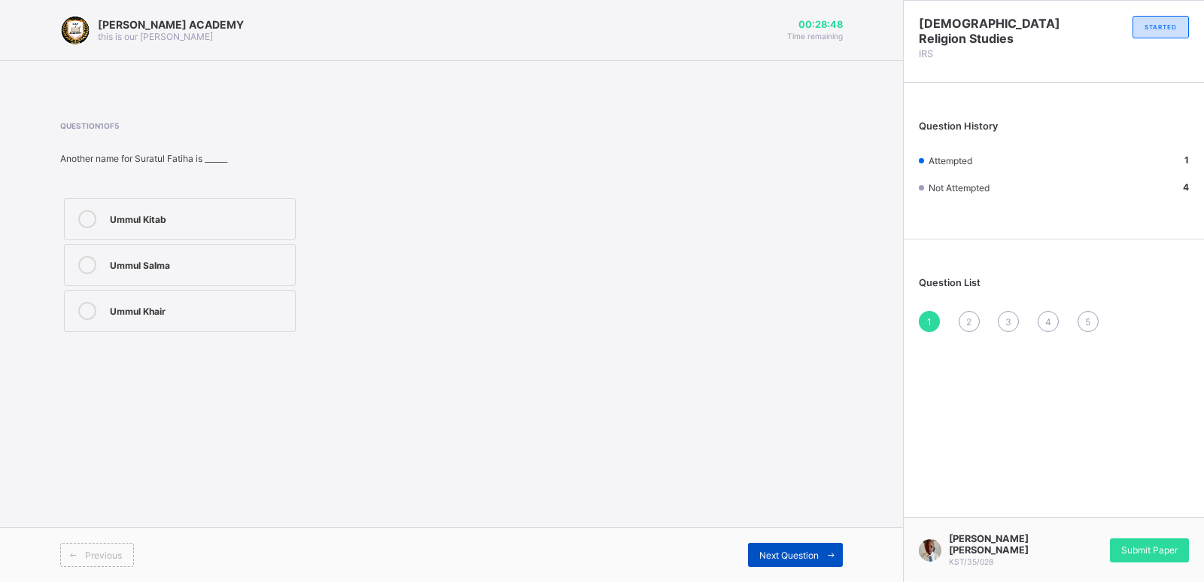
click at [808, 528] on div "Next Question" at bounding box center [795, 555] width 95 height 24
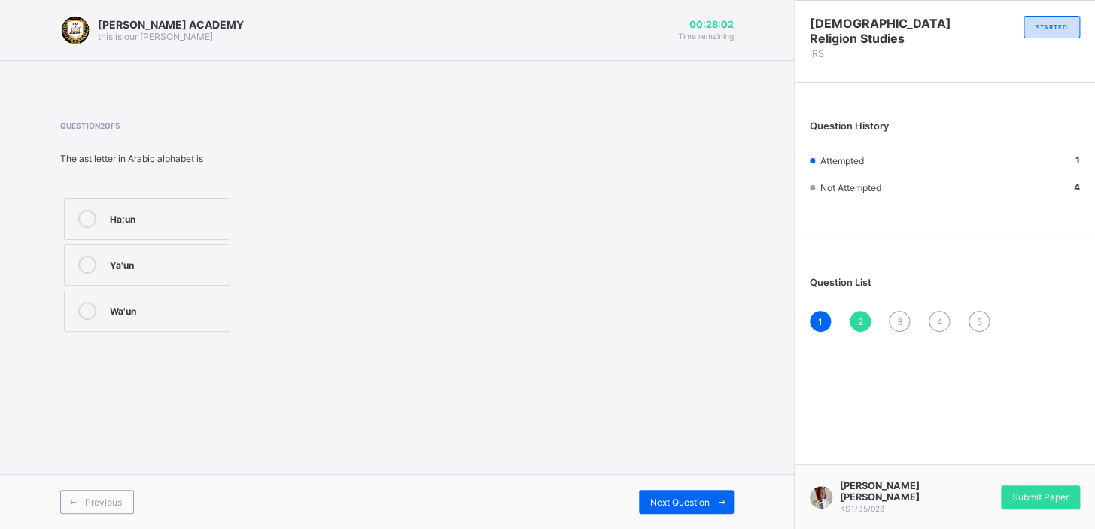
click at [217, 205] on label "Ha;un" at bounding box center [147, 219] width 166 height 42
click at [661, 492] on div "Next Question" at bounding box center [686, 502] width 95 height 24
click at [185, 227] on div "29" at bounding box center [166, 219] width 112 height 18
click at [707, 502] on span "Next Question" at bounding box center [679, 502] width 59 height 11
click at [1025, 495] on div "Submit Paper" at bounding box center [1040, 497] width 79 height 24
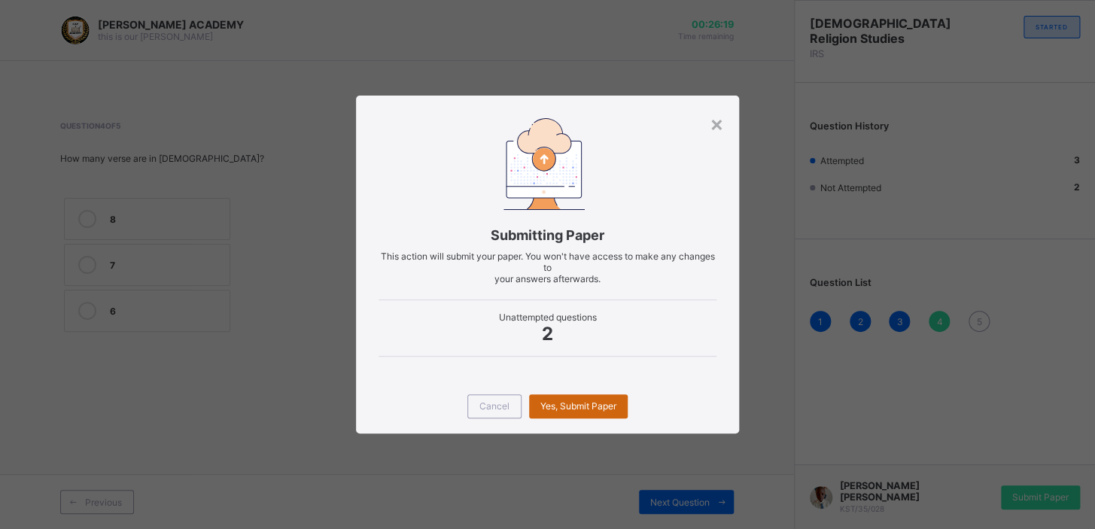
click at [622, 417] on div "Yes, Submit Paper" at bounding box center [578, 406] width 99 height 24
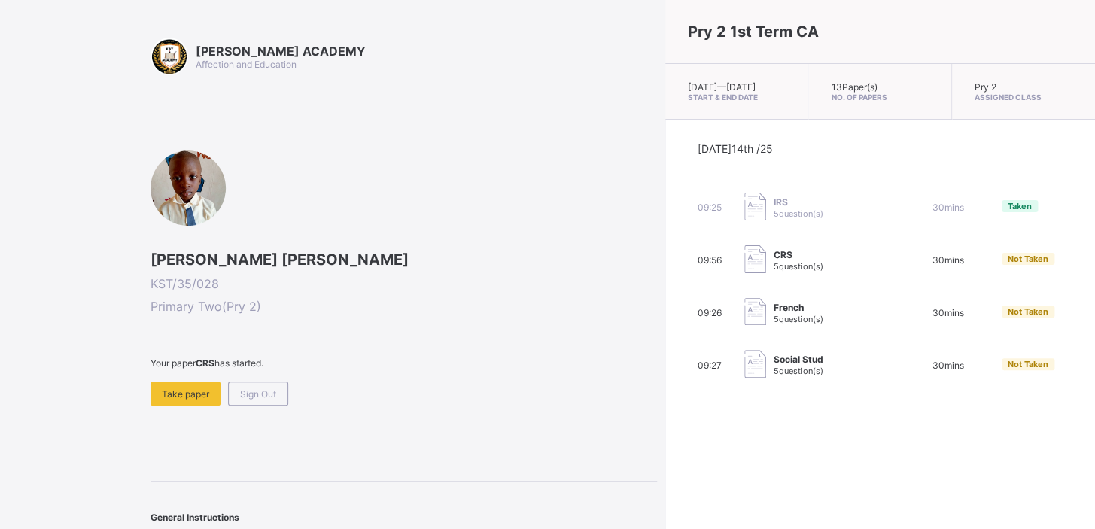
click at [341, 407] on div "KAY ACADEMY Affection and Education Samuel Junior Sabo KST/35/028 Primary Two (…" at bounding box center [404, 297] width 506 height 519
click at [196, 397] on div "Take paper" at bounding box center [186, 394] width 70 height 24
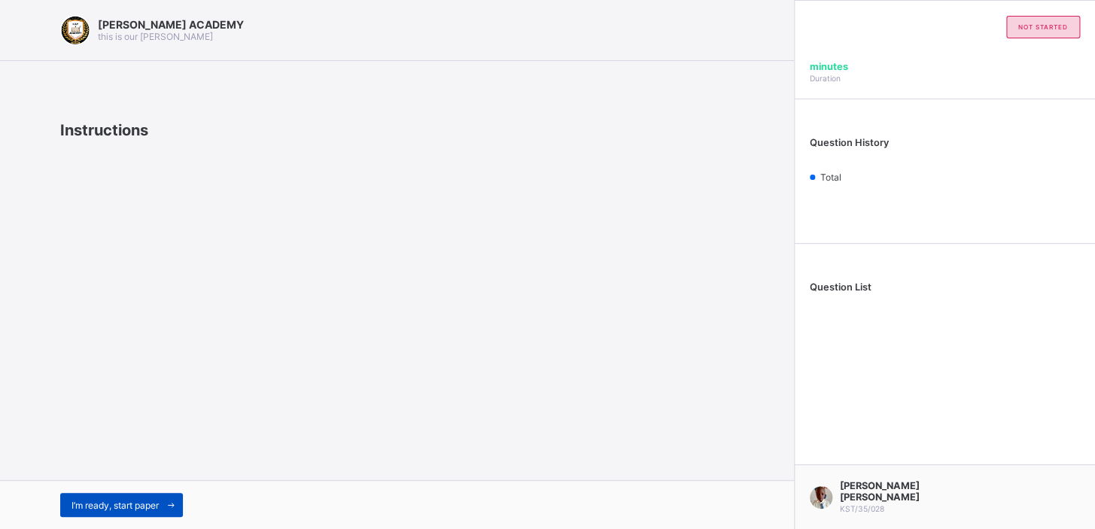
click at [154, 493] on div "I’m ready, start paper" at bounding box center [121, 505] width 123 height 24
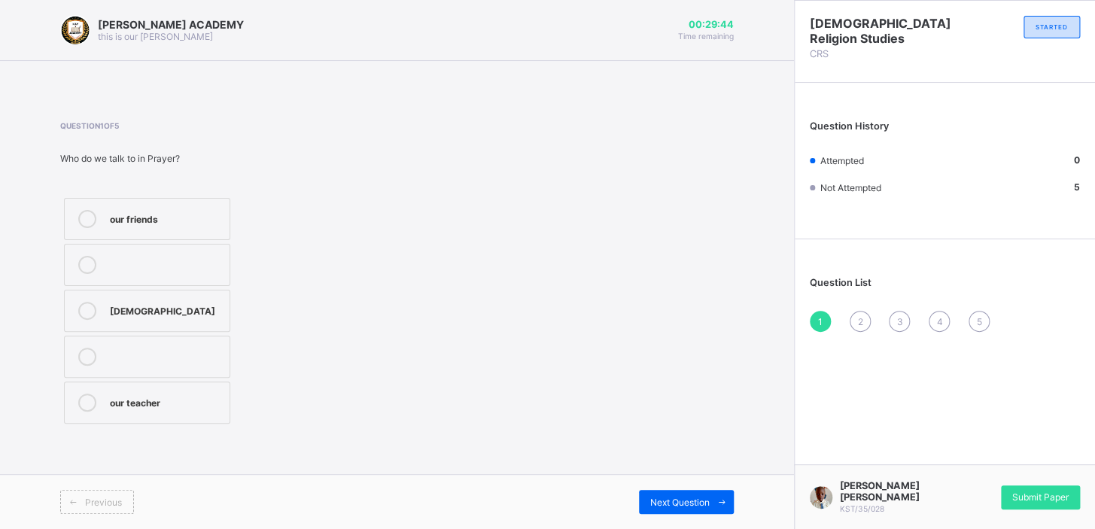
click at [203, 314] on div "God" at bounding box center [166, 309] width 112 height 15
click at [667, 485] on div "Previous Next Question" at bounding box center [397, 501] width 794 height 55
click at [668, 497] on span "Next Question" at bounding box center [679, 502] width 59 height 11
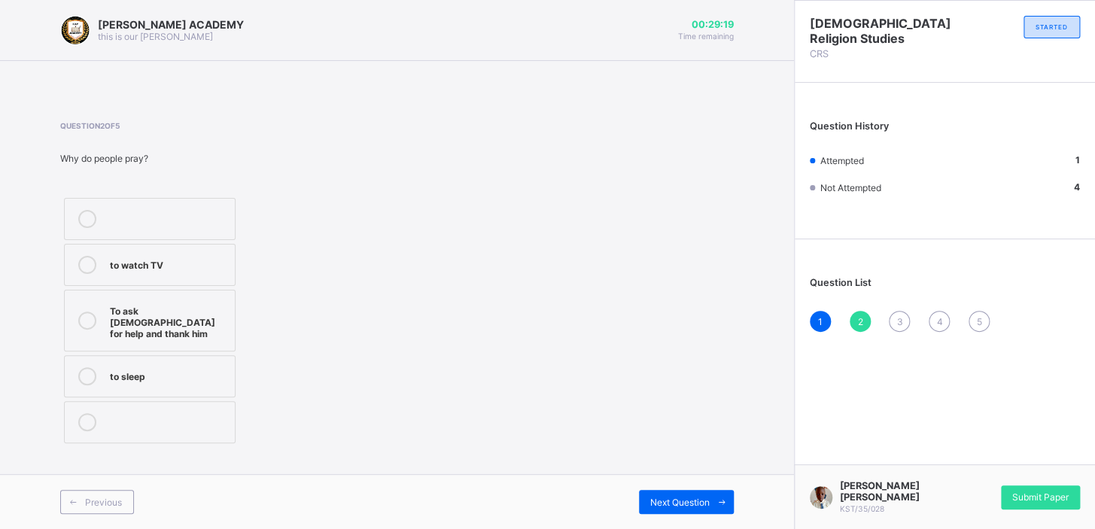
click at [219, 321] on div "To ask God for help and thank him" at bounding box center [168, 321] width 117 height 38
click at [699, 492] on div "Next Question" at bounding box center [686, 502] width 95 height 24
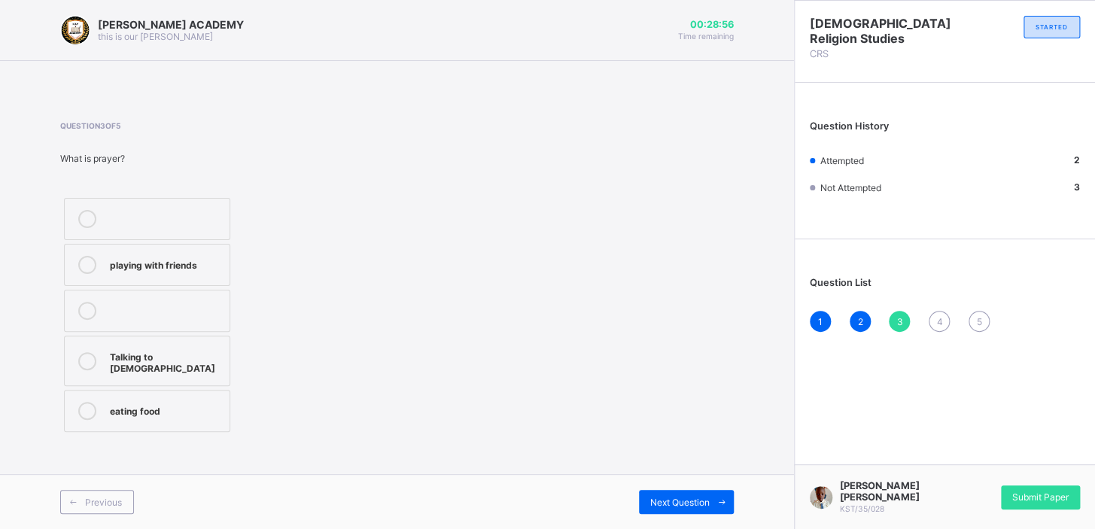
click at [211, 348] on div "Talking to God" at bounding box center [166, 361] width 112 height 26
click at [641, 490] on div "Next Question" at bounding box center [686, 502] width 95 height 24
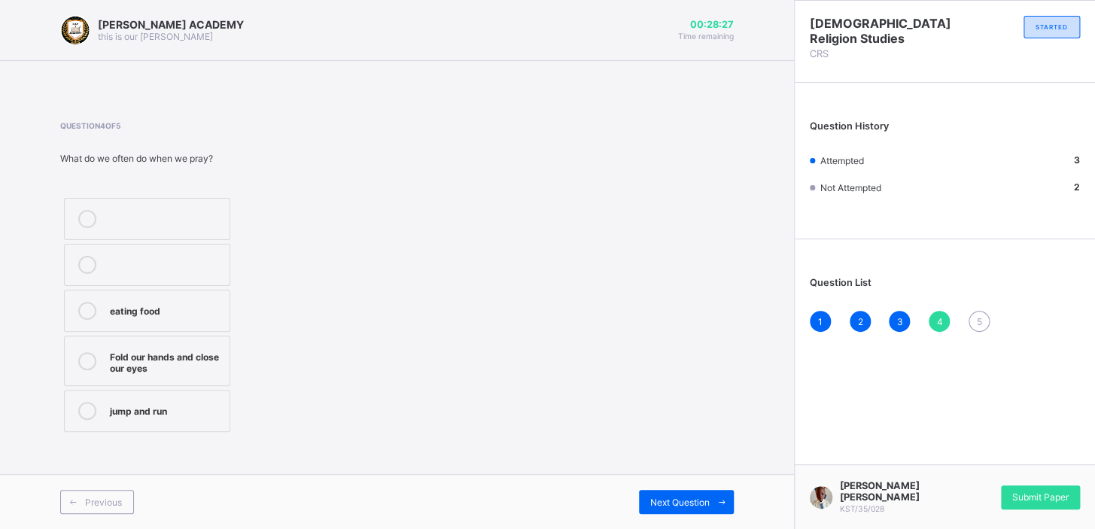
click at [180, 345] on label "Fold our hands and close our eyes" at bounding box center [147, 361] width 166 height 50
click at [689, 491] on div "Next Question" at bounding box center [686, 502] width 95 height 24
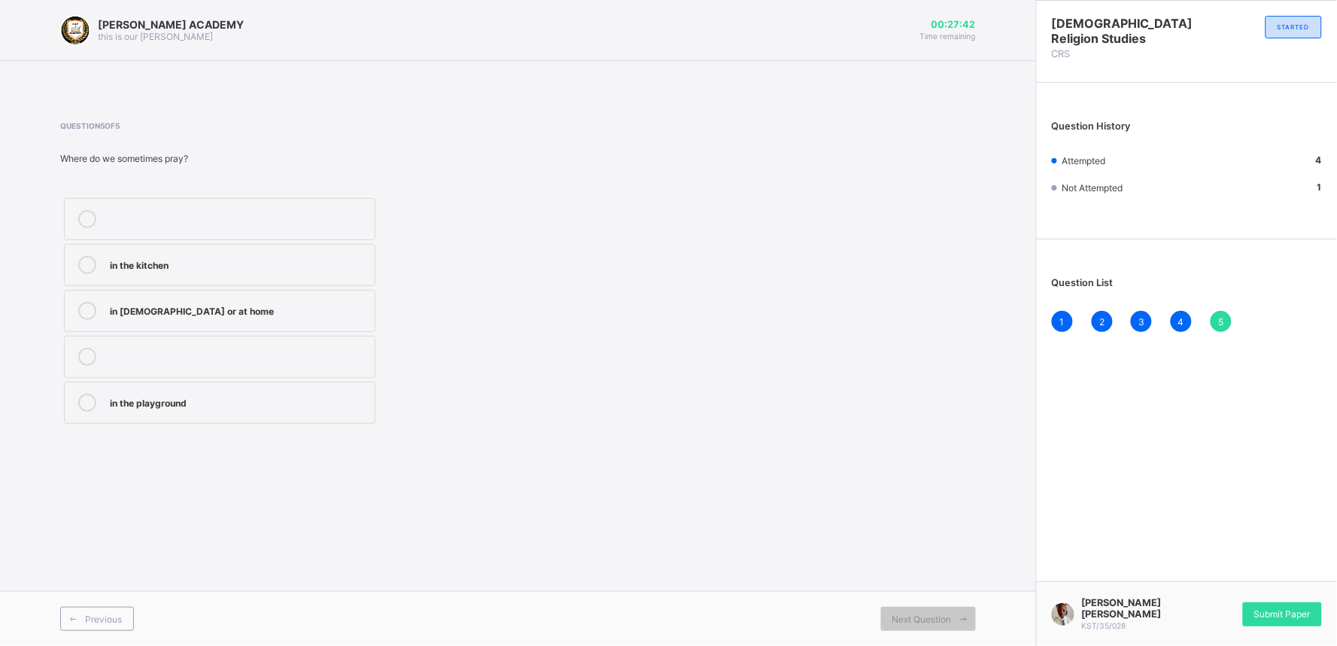
click at [344, 291] on label "in Church or at home" at bounding box center [220, 311] width 312 height 42
click at [590, 400] on div "in the kitchen in Church or at home in the playground" at bounding box center [326, 310] width 532 height 233
click at [1094, 528] on span "Submit Paper" at bounding box center [1282, 613] width 56 height 11
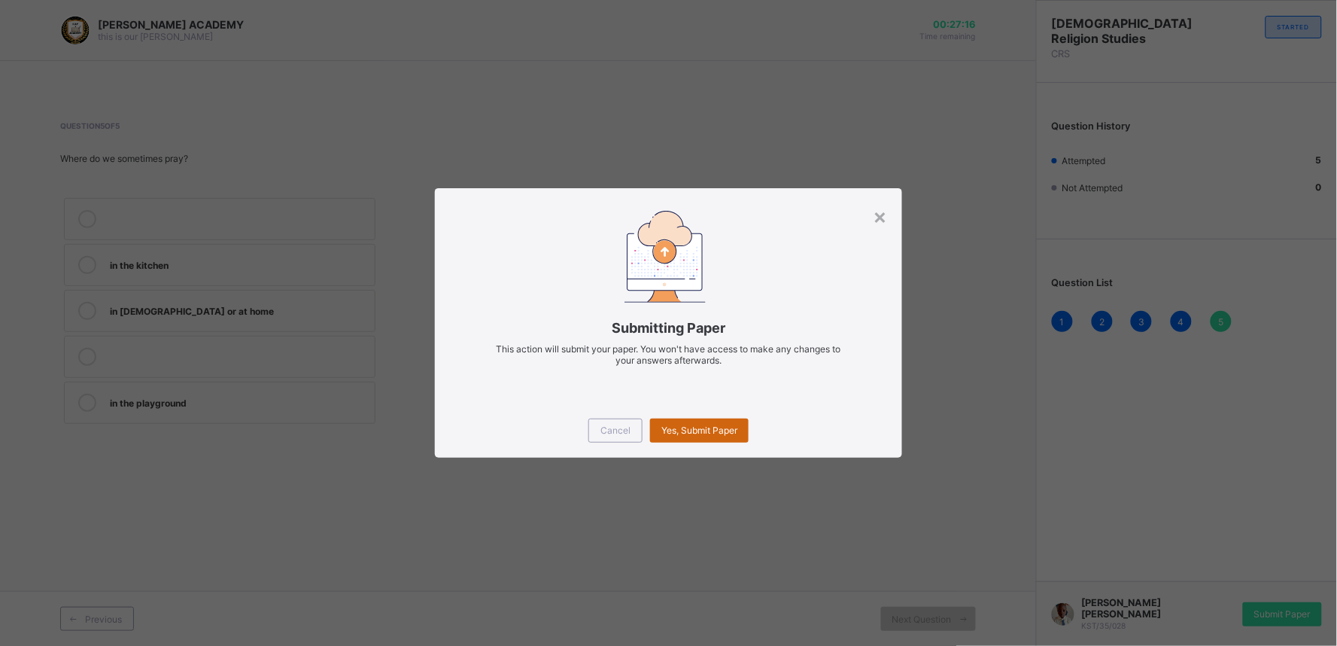
click at [719, 430] on span "Yes, Submit Paper" at bounding box center [699, 429] width 76 height 11
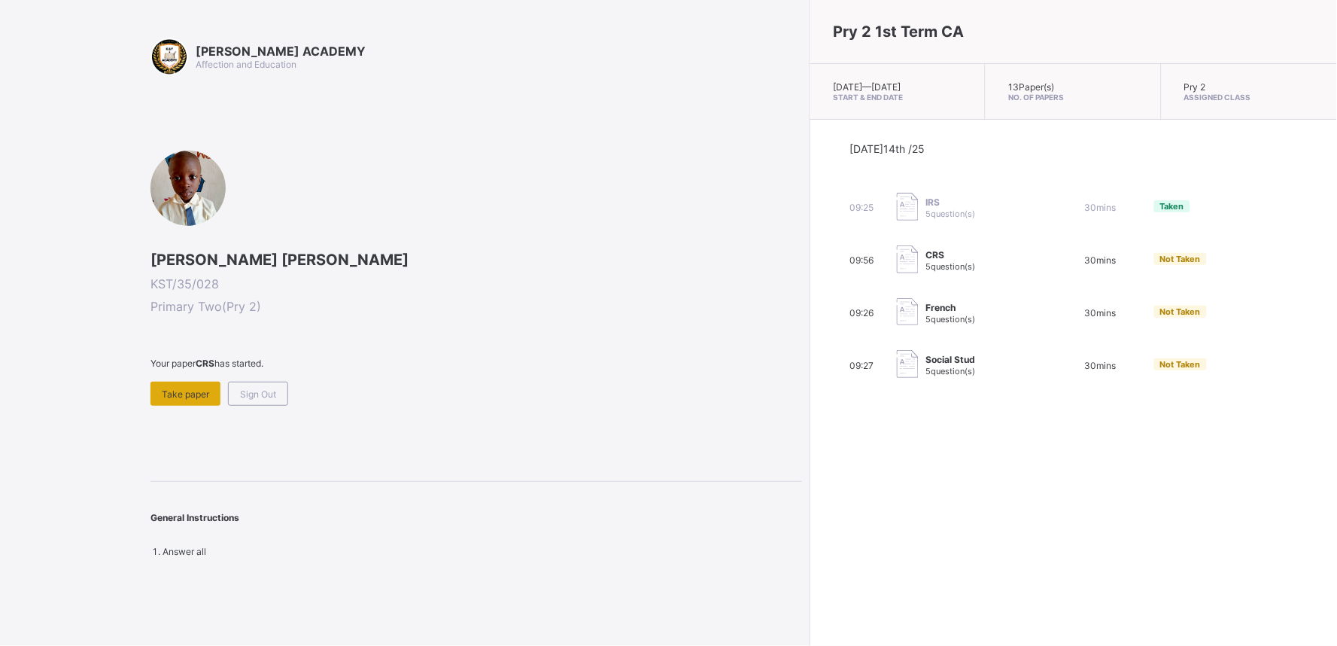
click at [184, 388] on span "Take paper" at bounding box center [185, 393] width 47 height 11
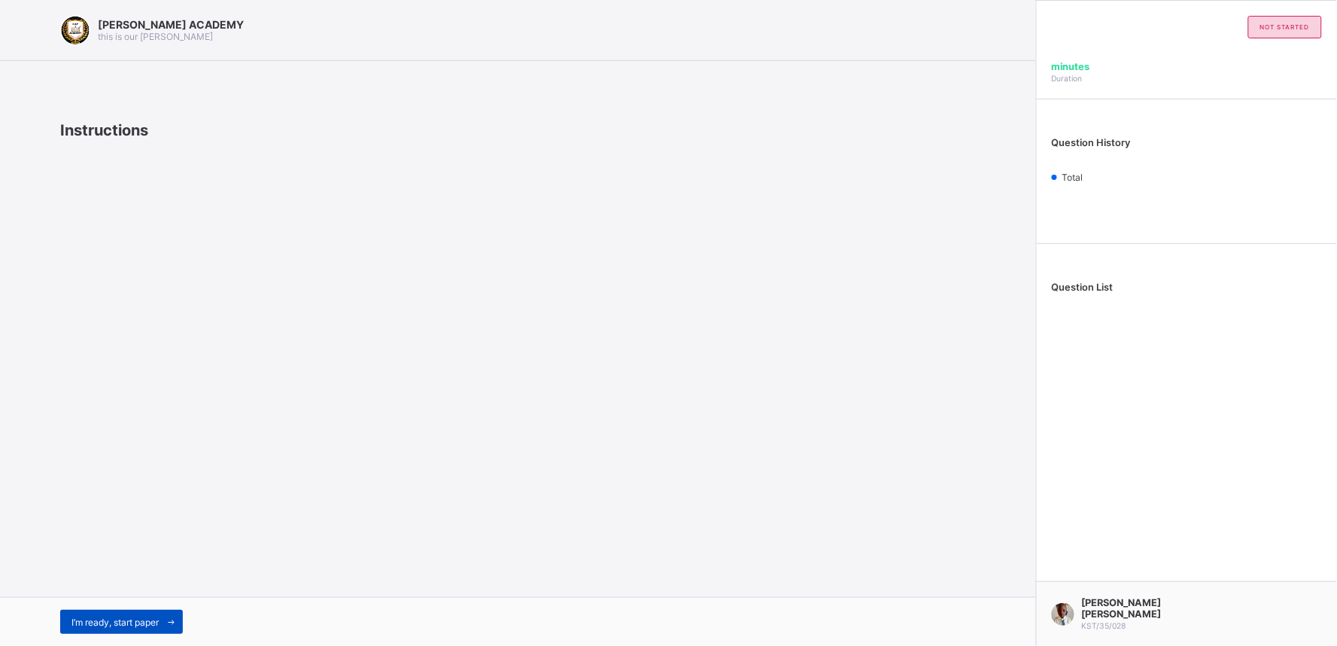
click at [93, 528] on span "I’m ready, start paper" at bounding box center [114, 621] width 87 height 11
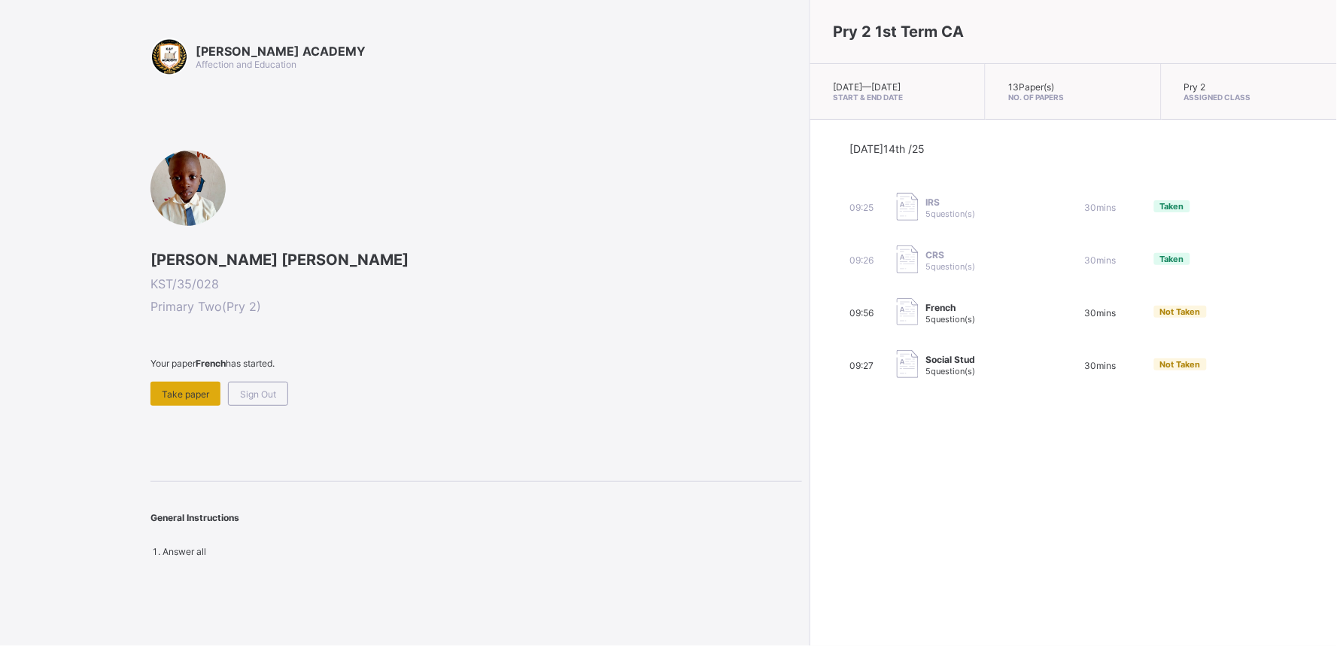
click at [170, 388] on span "Take paper" at bounding box center [185, 393] width 47 height 11
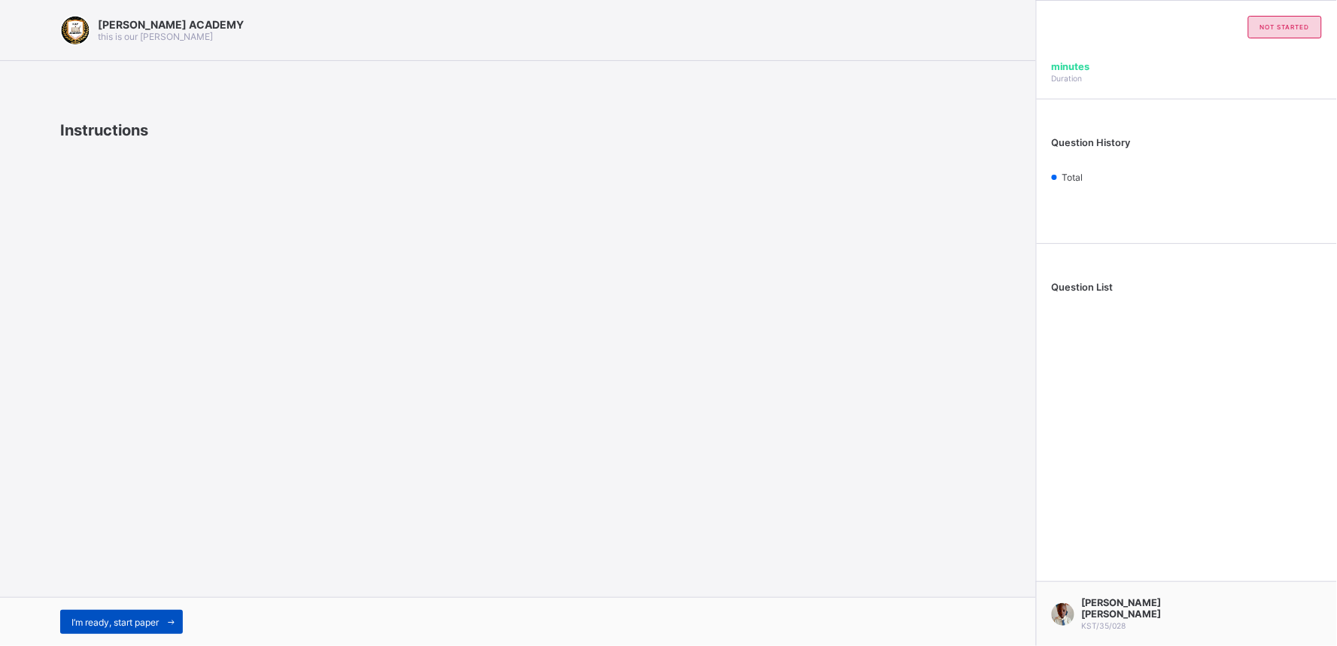
click at [111, 528] on div "I’m ready, start paper" at bounding box center [121, 622] width 123 height 24
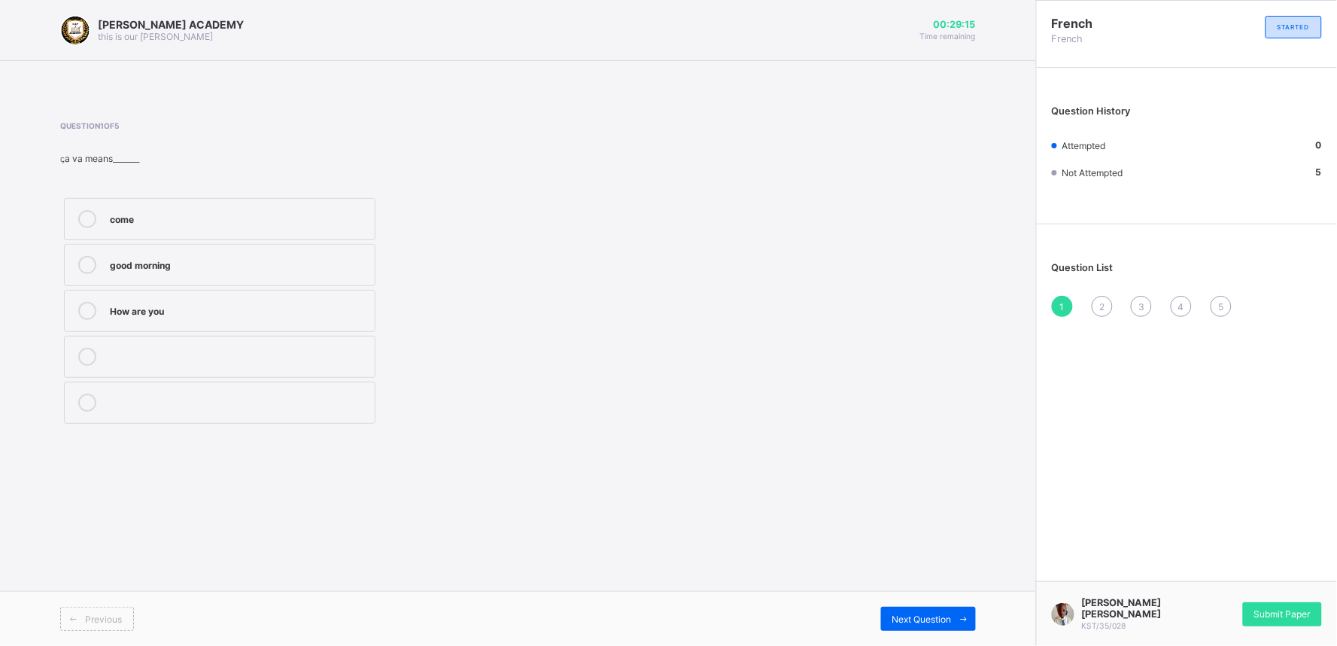
click at [343, 232] on label "come" at bounding box center [220, 219] width 312 height 42
drag, startPoint x: 1104, startPoint y: 303, endPoint x: 879, endPoint y: 269, distance: 227.5
click at [879, 269] on div "Question 1 of 5 ꞔa va means_______ come good morning How are you" at bounding box center [518, 274] width 916 height 306
click at [912, 515] on div "KAY ACADEMY this is our motton 00:28:43 Time remaining Question 1 of 5 ꞔa va me…" at bounding box center [518, 323] width 1036 height 646
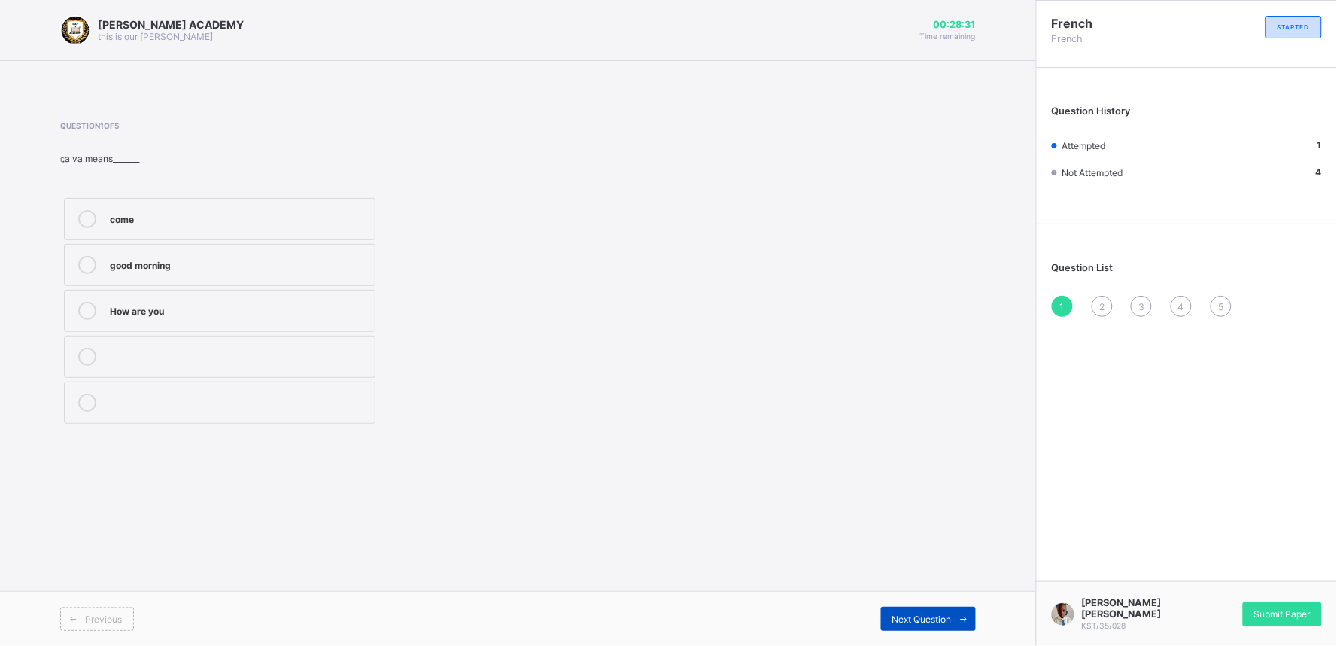
click at [959, 528] on span at bounding box center [964, 619] width 24 height 24
click at [355, 218] on div "head" at bounding box center [238, 217] width 257 height 15
click at [915, 528] on span "Next Question" at bounding box center [922, 618] width 59 height 11
click at [348, 400] on div "Greetings in French" at bounding box center [238, 401] width 257 height 15
click at [941, 528] on span "Next Question" at bounding box center [922, 618] width 59 height 11
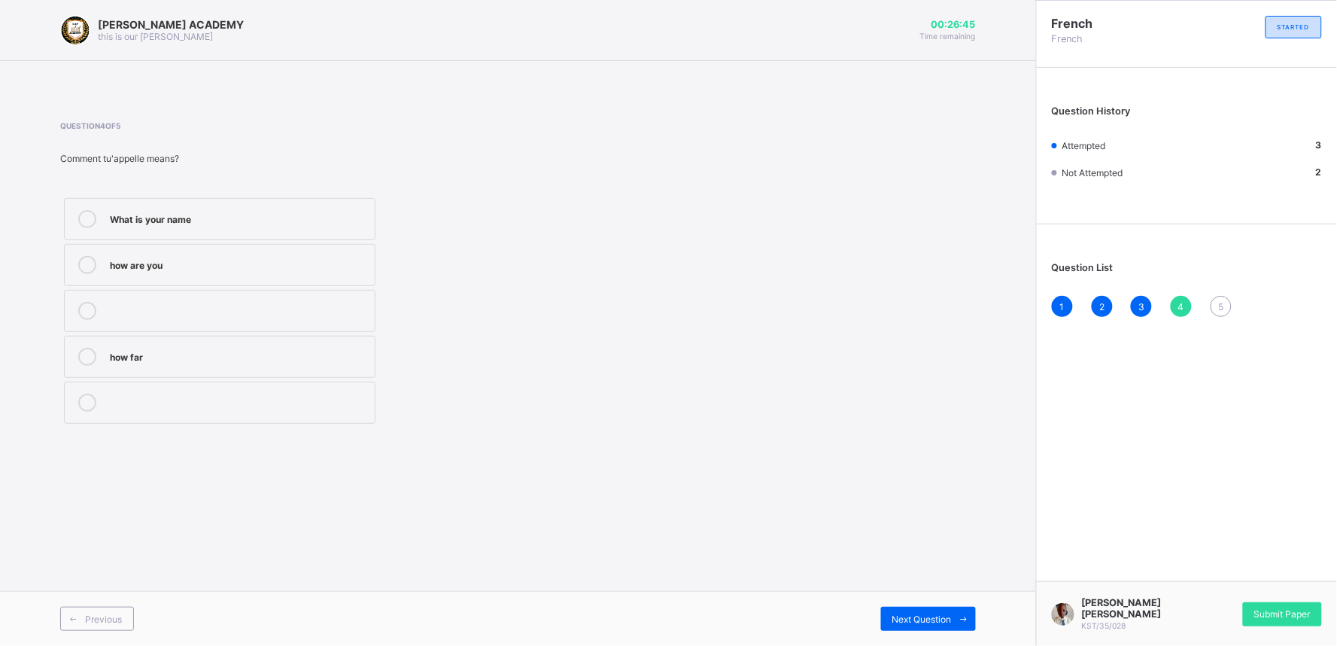
click at [365, 251] on label "how are you" at bounding box center [220, 265] width 312 height 42
click at [918, 528] on div "Next Question" at bounding box center [928, 619] width 95 height 24
click at [329, 421] on label "10" at bounding box center [220, 403] width 312 height 42
click at [431, 441] on div "Question 5 of 5 Deux means_______ 2 11 10" at bounding box center [518, 274] width 916 height 351
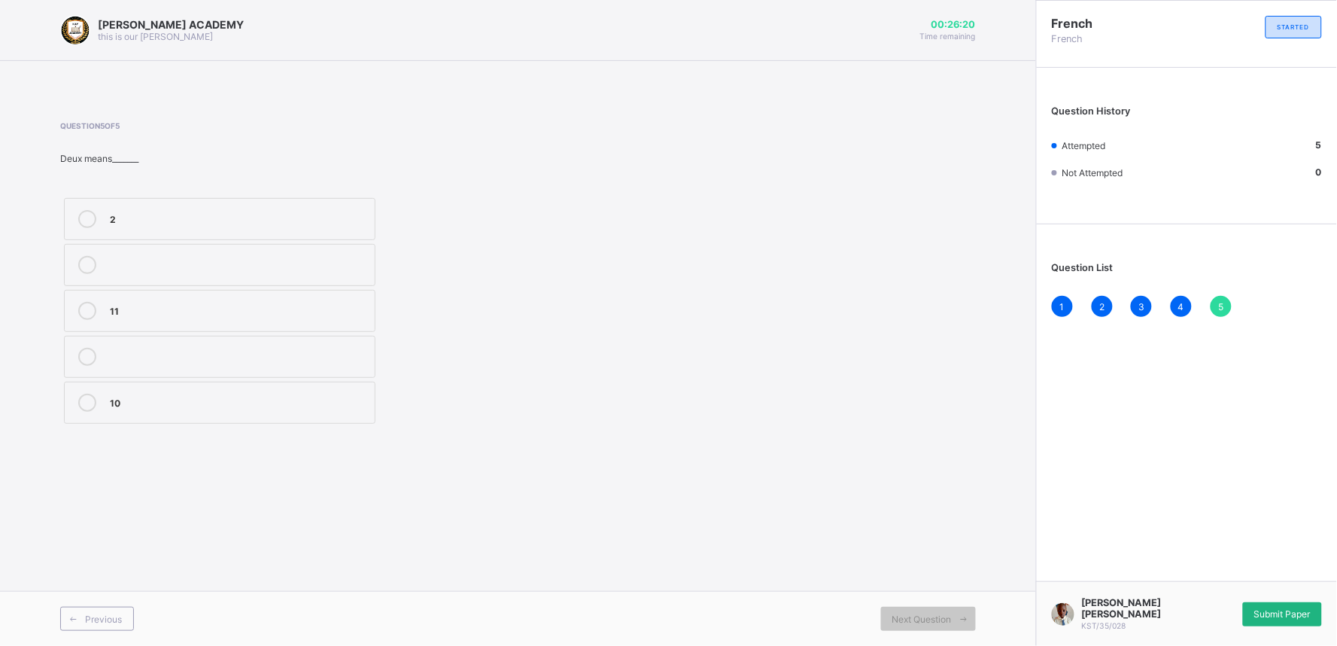
click at [1094, 528] on div "Submit Paper" at bounding box center [1282, 614] width 79 height 24
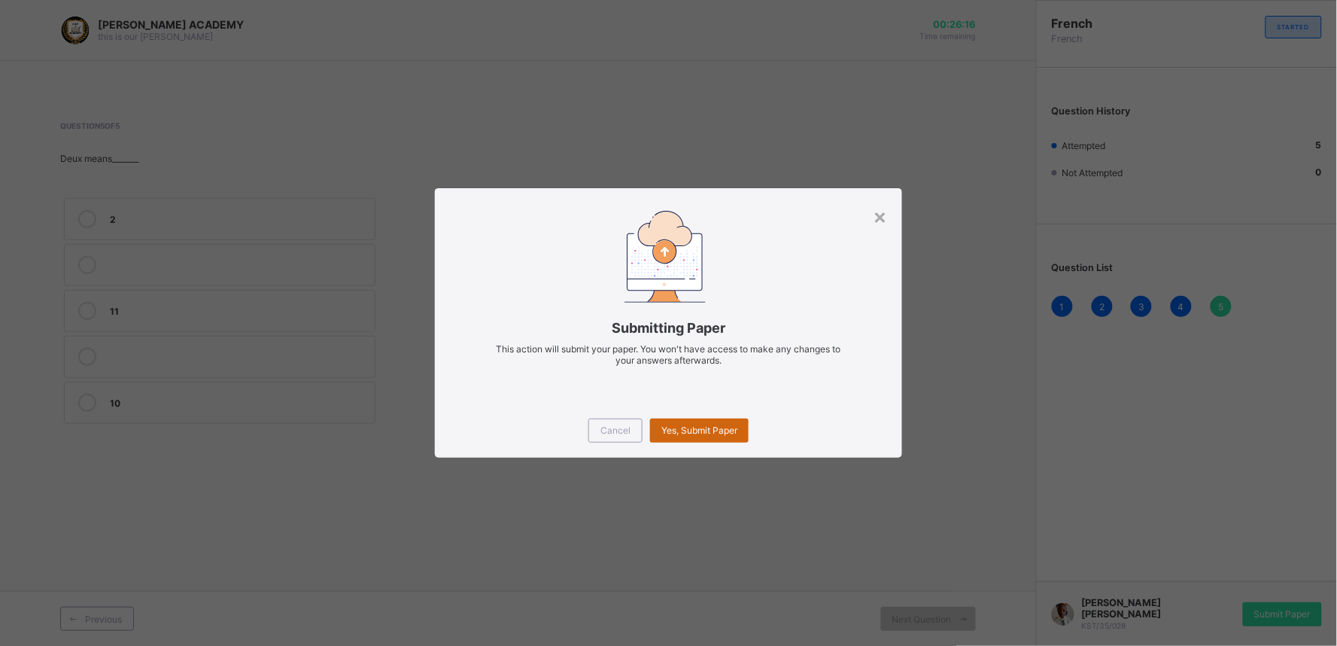
click at [721, 427] on span "Yes, Submit Paper" at bounding box center [699, 429] width 76 height 11
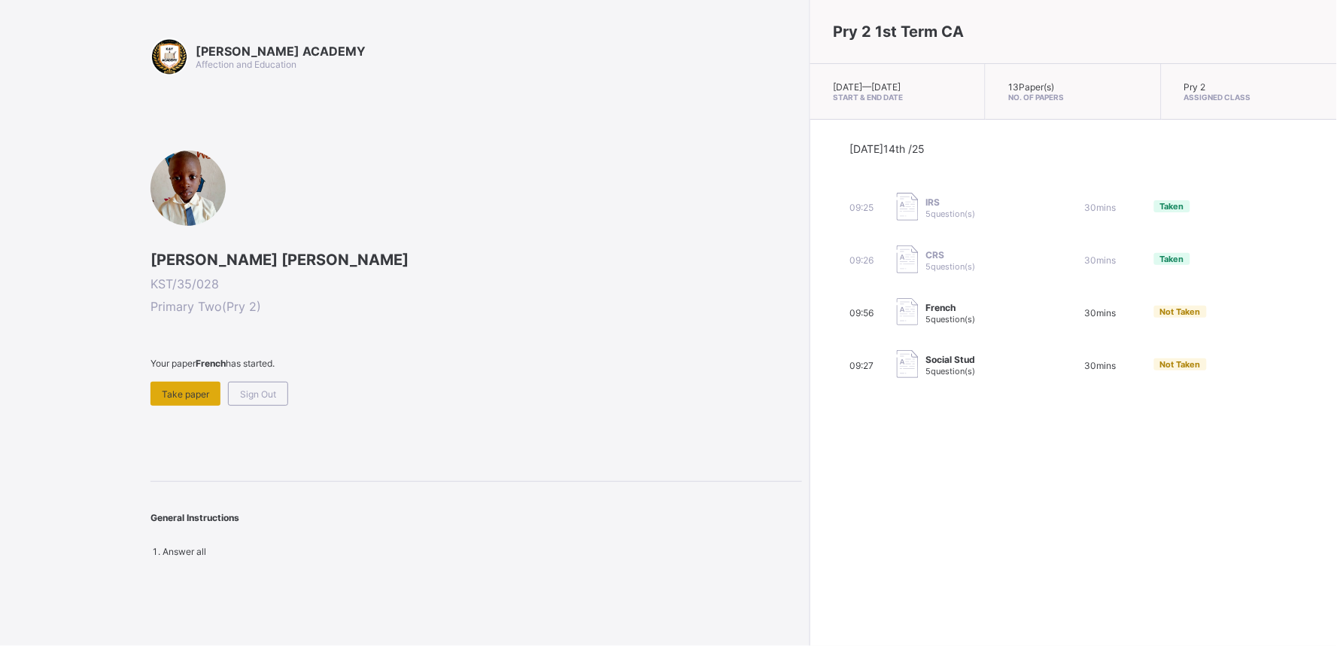
click at [167, 388] on span "Take paper" at bounding box center [185, 393] width 47 height 11
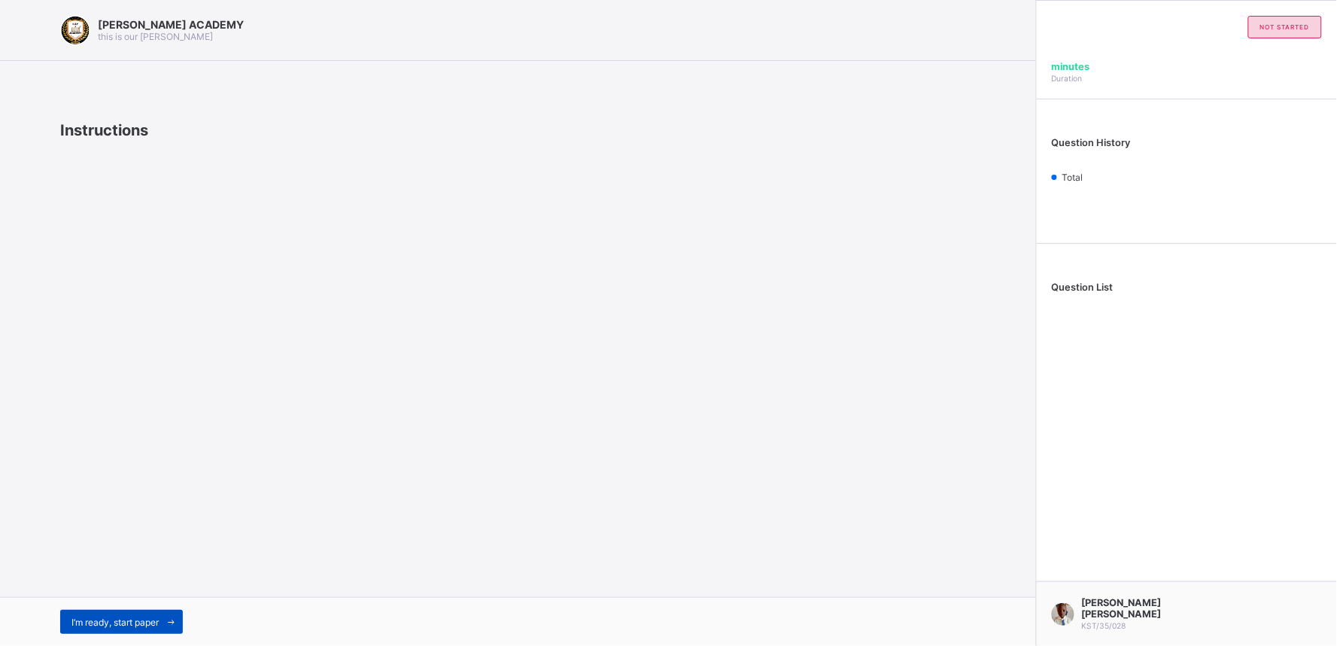
click at [129, 528] on div "I’m ready, start paper" at bounding box center [121, 622] width 123 height 24
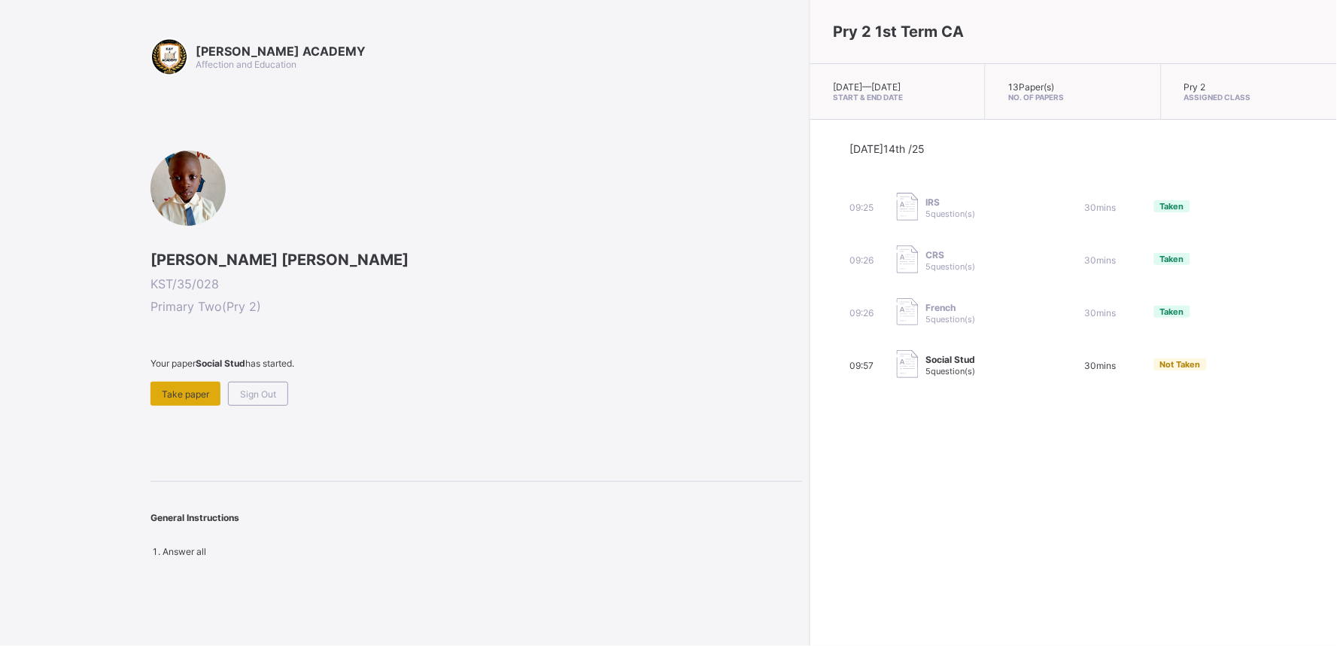
click at [190, 390] on span "Take paper" at bounding box center [185, 393] width 47 height 11
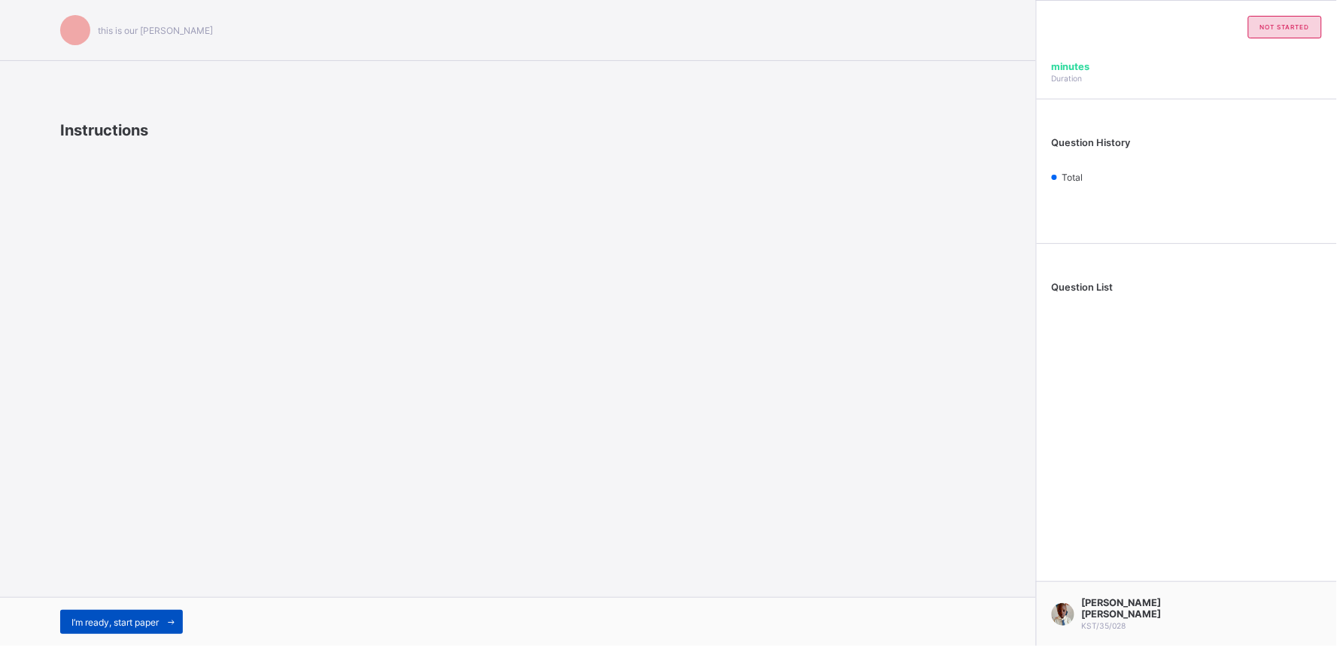
click at [131, 528] on span "I’m ready, start paper" at bounding box center [114, 621] width 87 height 11
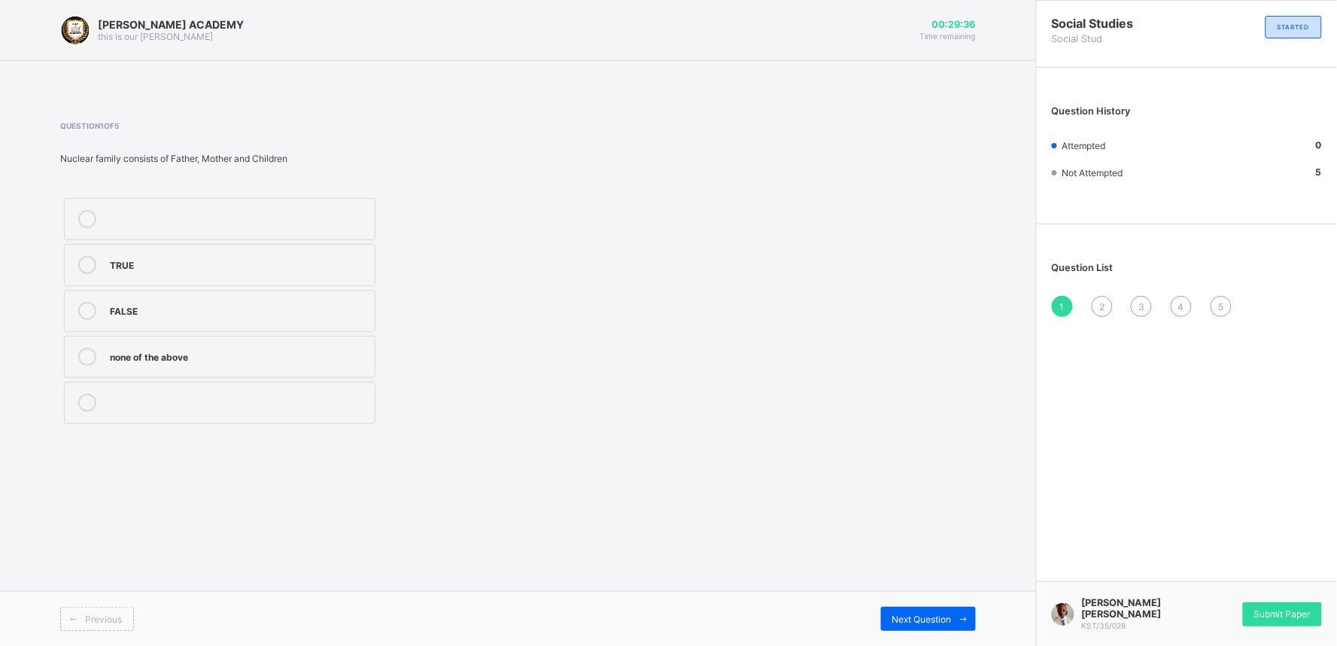
click at [348, 254] on label "TRUE" at bounding box center [220, 265] width 312 height 42
click at [900, 528] on div "Previous Next Question" at bounding box center [518, 618] width 1036 height 55
click at [905, 528] on span "Next Question" at bounding box center [922, 618] width 59 height 11
click at [247, 204] on label "Mummy or Daddy" at bounding box center [220, 219] width 312 height 42
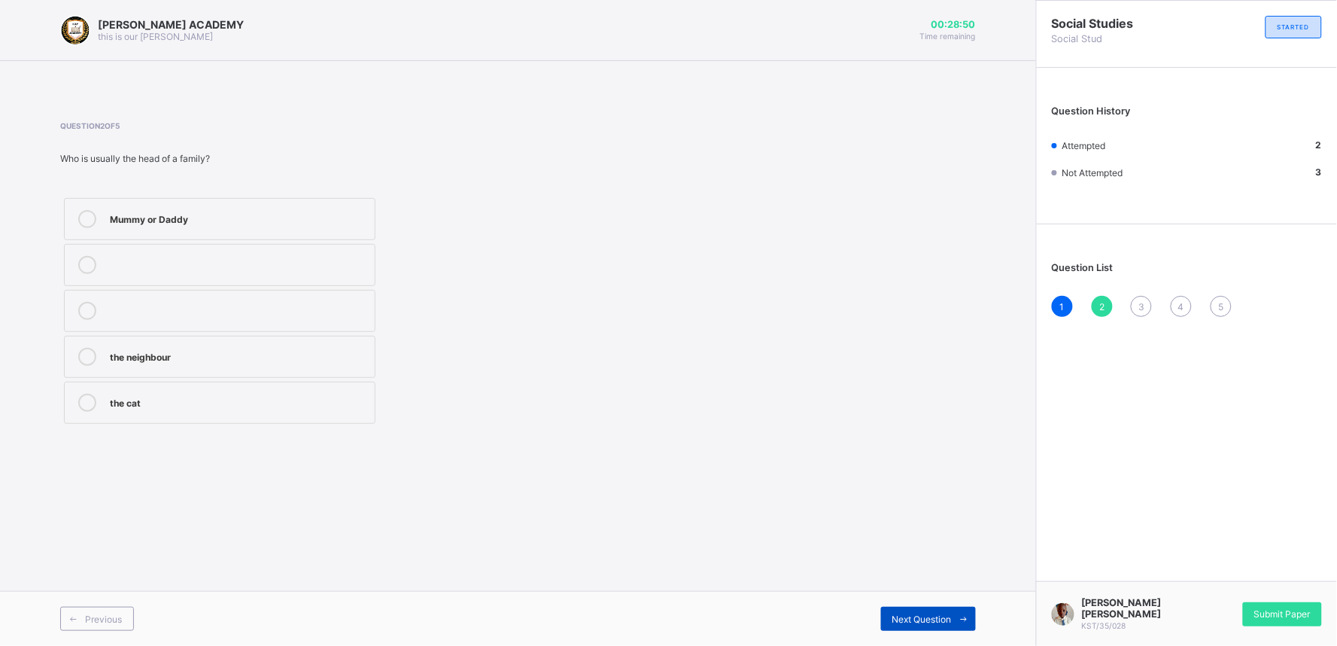
click at [954, 528] on span at bounding box center [964, 619] width 24 height 24
click at [363, 265] on div "Father,Mother and Children" at bounding box center [238, 263] width 257 height 15
click at [894, 528] on span "Next Question" at bounding box center [922, 618] width 59 height 11
click at [271, 410] on div "2" at bounding box center [238, 403] width 257 height 18
click at [930, 528] on span "Next Question" at bounding box center [922, 618] width 59 height 11
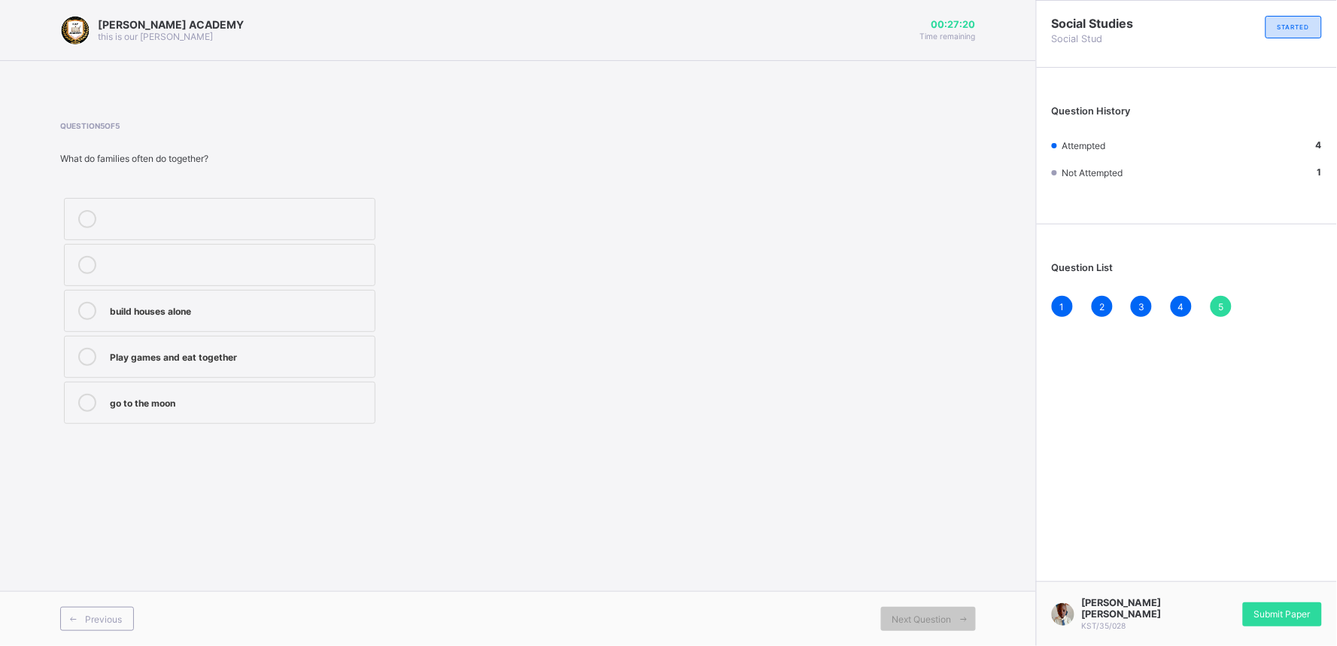
click at [345, 304] on div "build houses alone" at bounding box center [238, 309] width 257 height 15
click at [1094, 528] on div "Submit Paper" at bounding box center [1282, 614] width 79 height 24
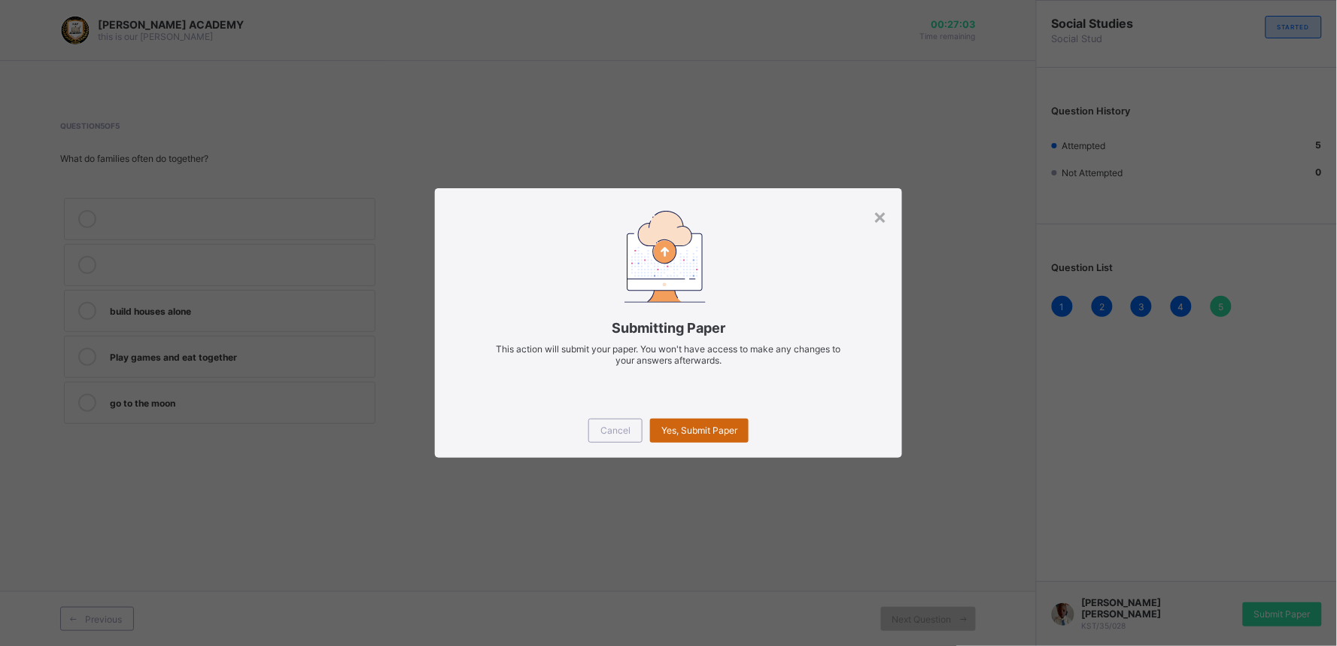
click at [710, 418] on div "Yes, Submit Paper" at bounding box center [699, 430] width 99 height 24
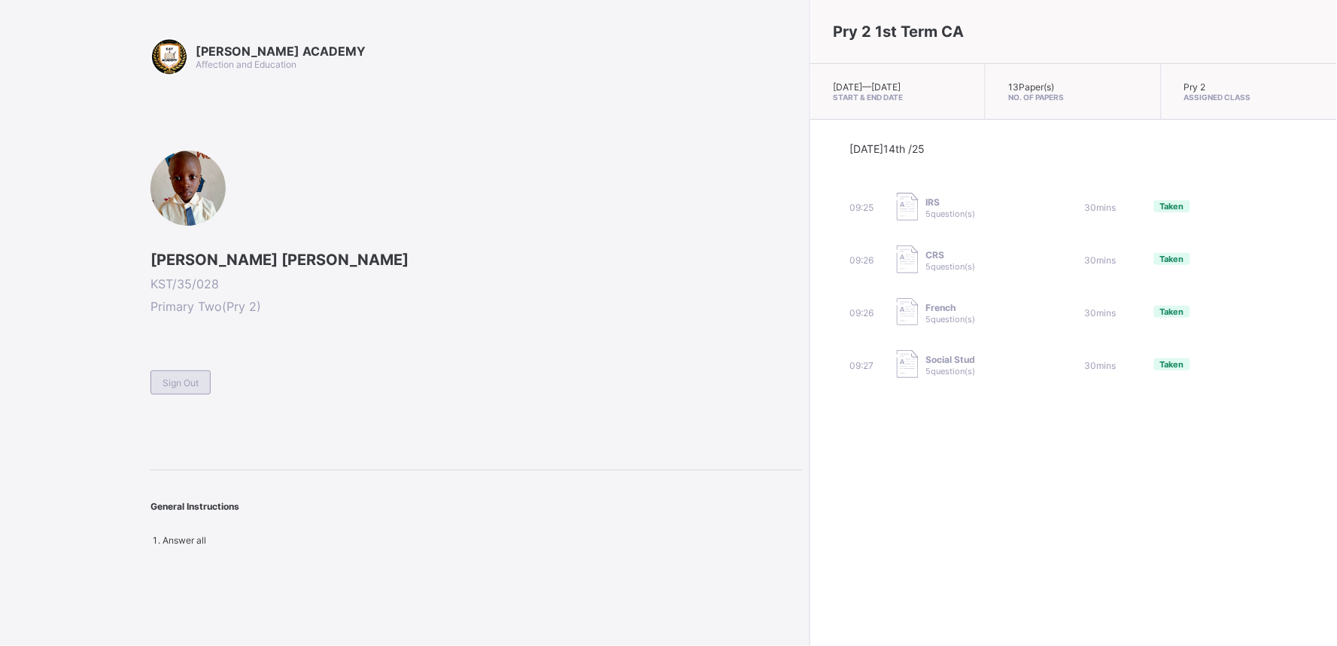
click at [190, 373] on div "Sign Out" at bounding box center [181, 382] width 60 height 24
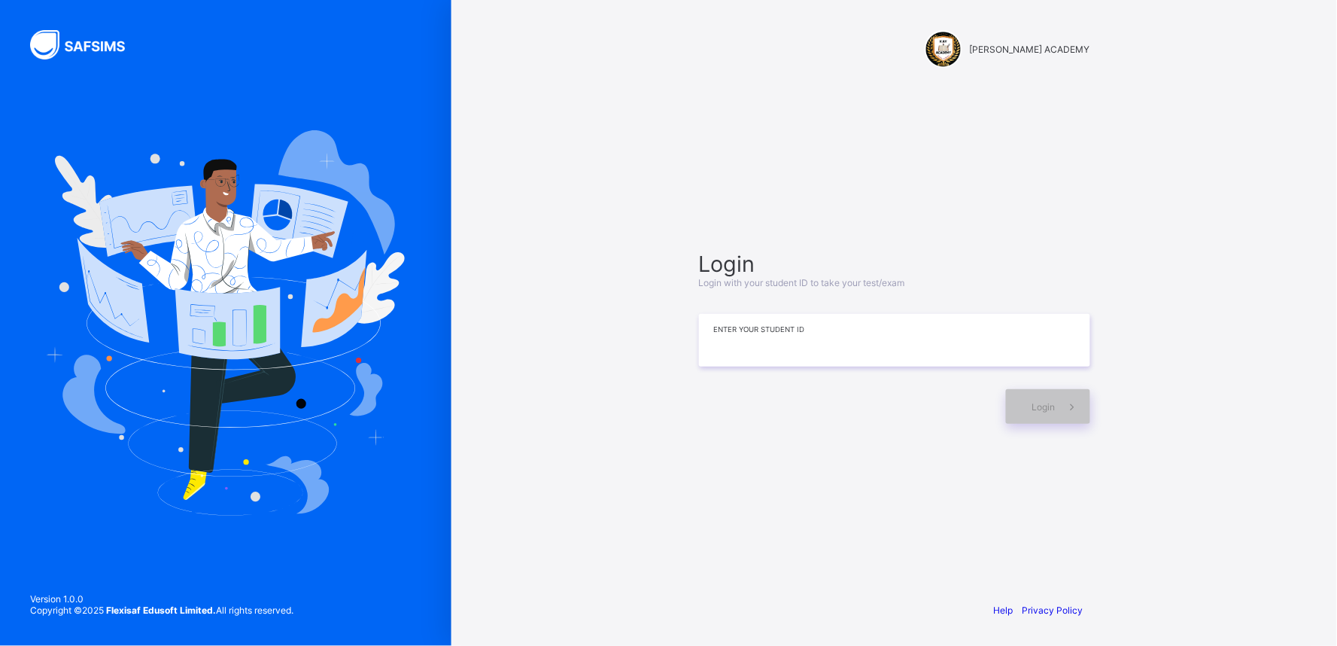
click at [719, 343] on input at bounding box center [894, 340] width 391 height 53
type input "**********"
click at [1029, 407] on div "Login" at bounding box center [1048, 406] width 84 height 35
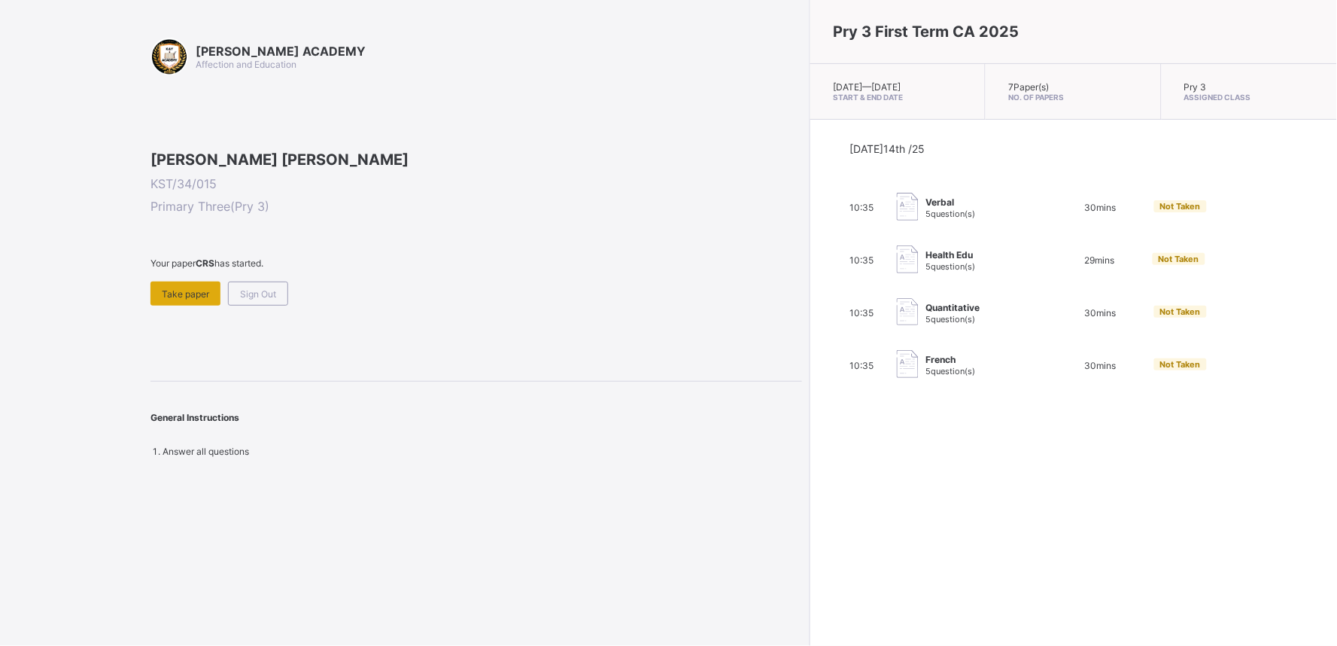
click at [183, 306] on div "Take paper" at bounding box center [186, 293] width 70 height 24
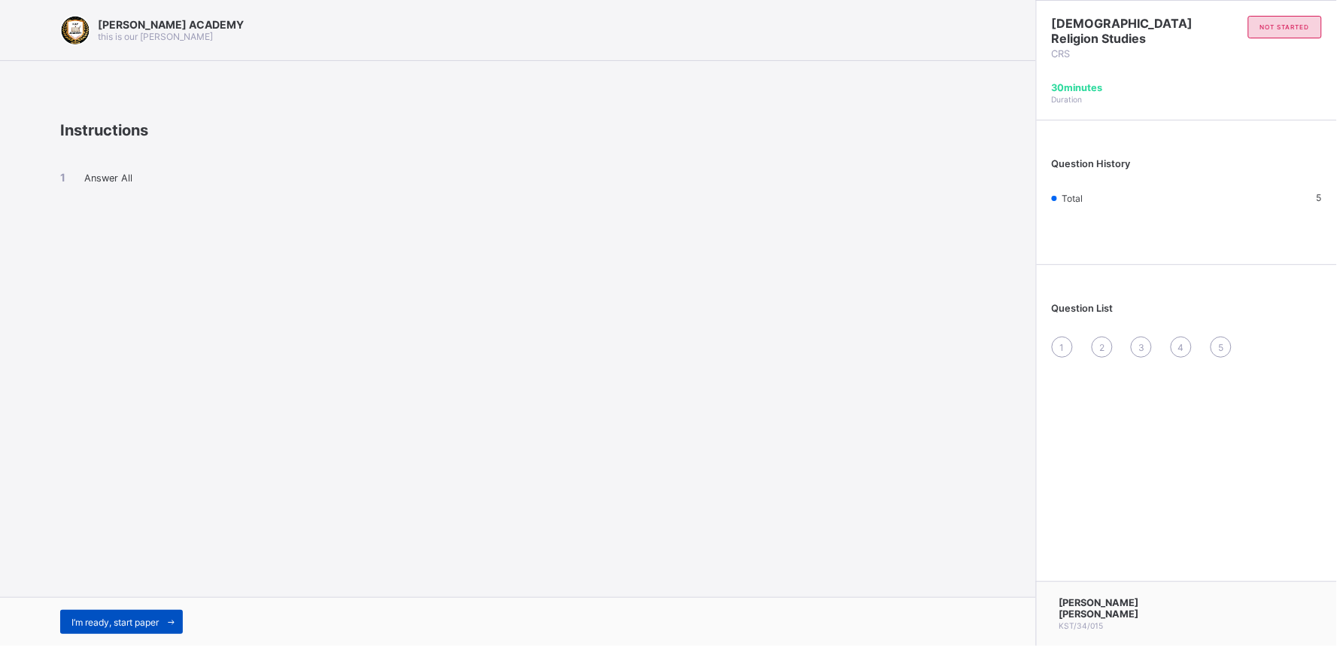
click at [159, 528] on span "I’m ready, start paper" at bounding box center [114, 621] width 87 height 11
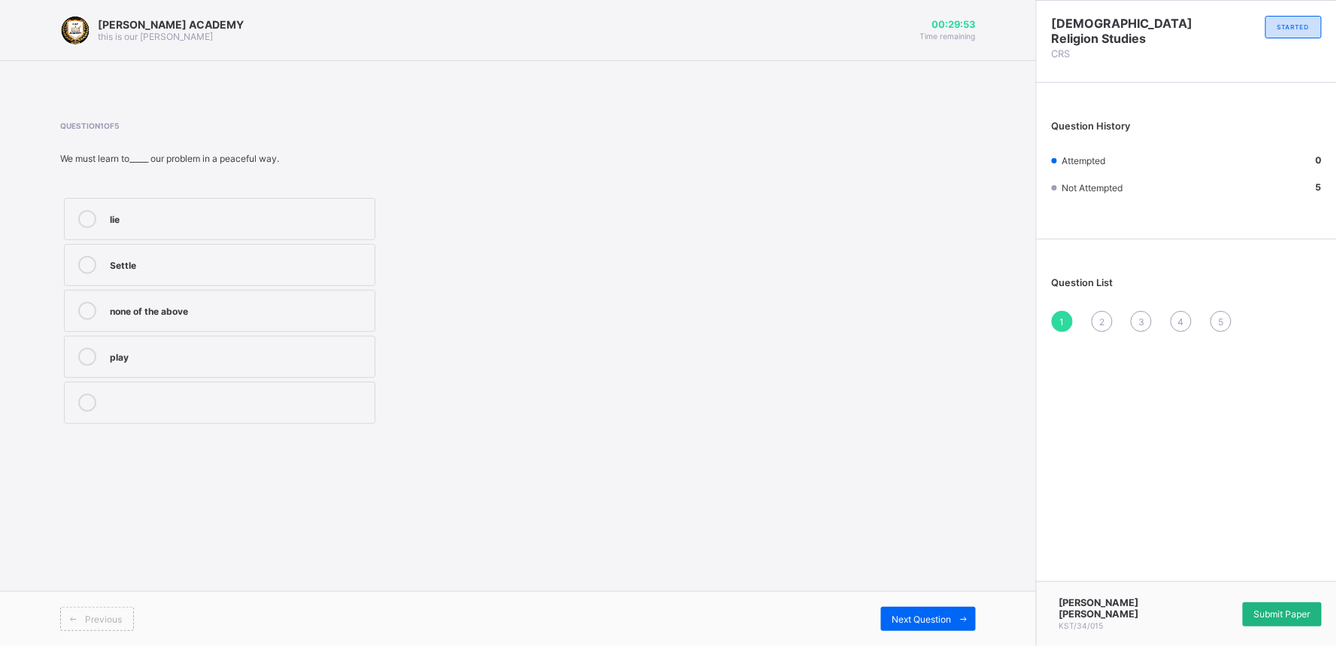
click at [1094, 528] on div "Submit Paper" at bounding box center [1282, 614] width 79 height 24
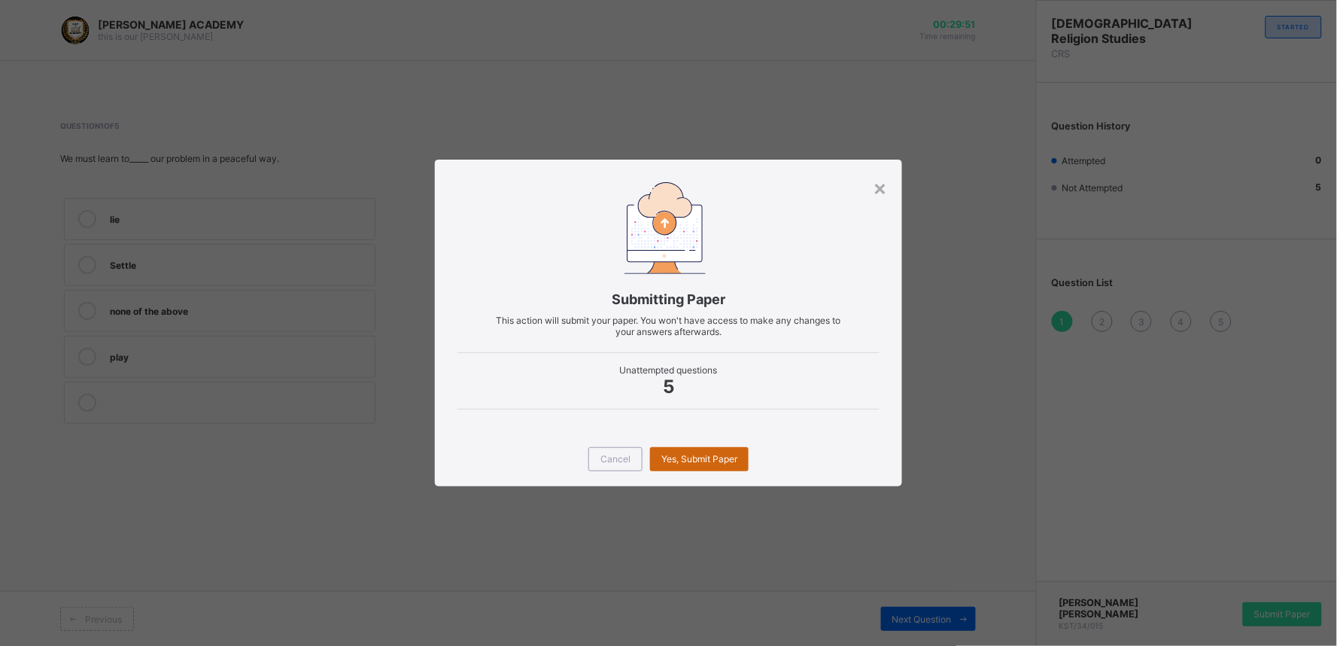
click at [727, 449] on div "Yes, Submit Paper" at bounding box center [699, 459] width 99 height 24
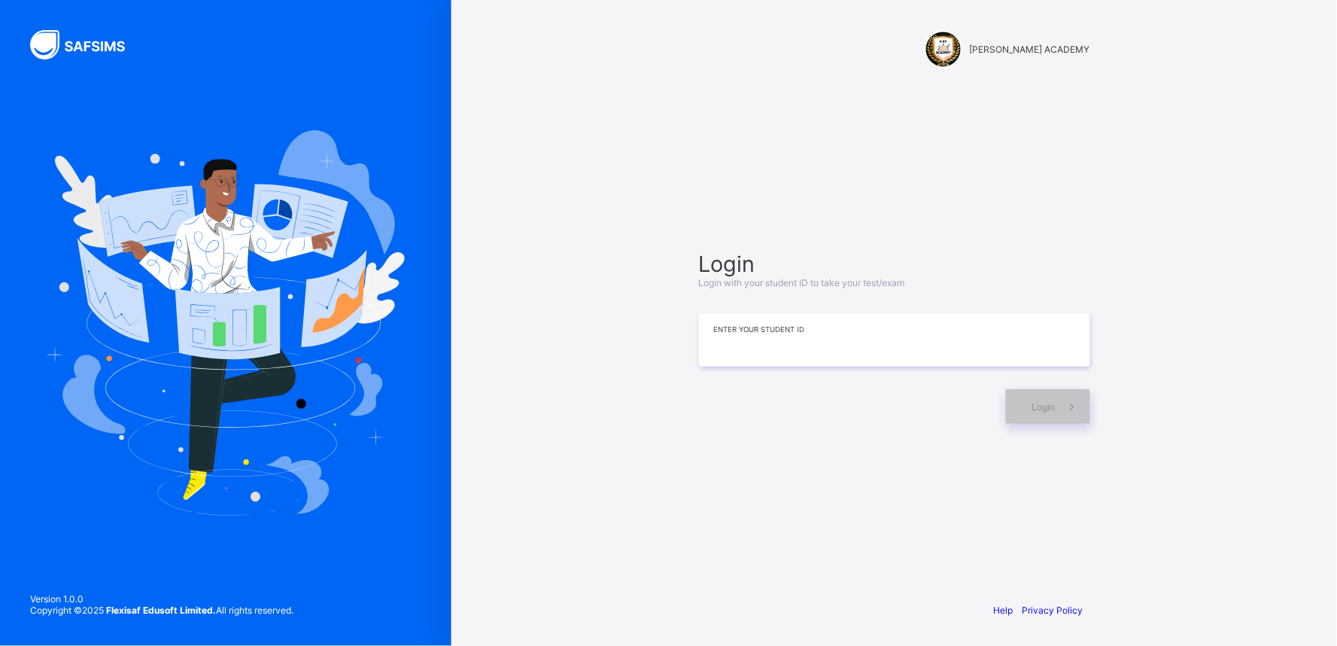
drag, startPoint x: 0, startPoint y: 0, endPoint x: 725, endPoint y: 348, distance: 804.1
click at [725, 348] on input at bounding box center [894, 340] width 391 height 53
type input "**********"
click at [1018, 409] on div "Login" at bounding box center [1048, 406] width 84 height 35
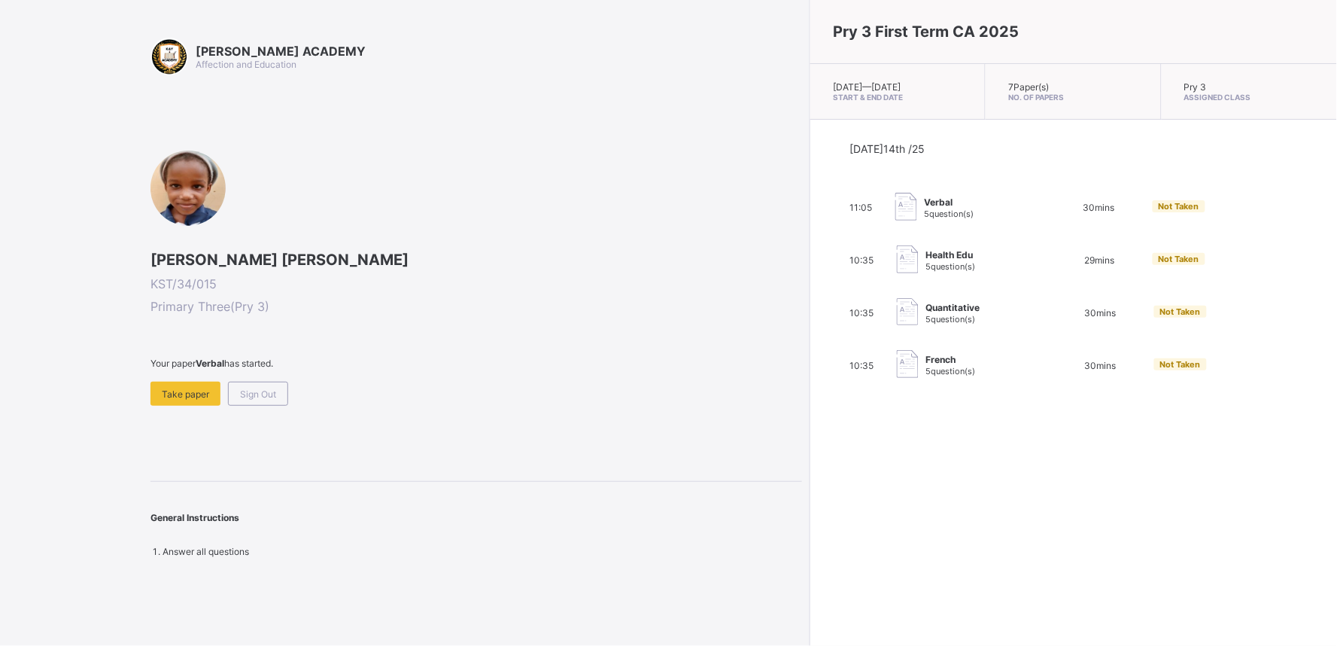
click at [272, 407] on div "[PERSON_NAME] ACADEMY Affection and Education [PERSON_NAME] [PERSON_NAME] KST/3…" at bounding box center [477, 297] width 652 height 519
click at [191, 395] on span "Take paper" at bounding box center [185, 393] width 47 height 11
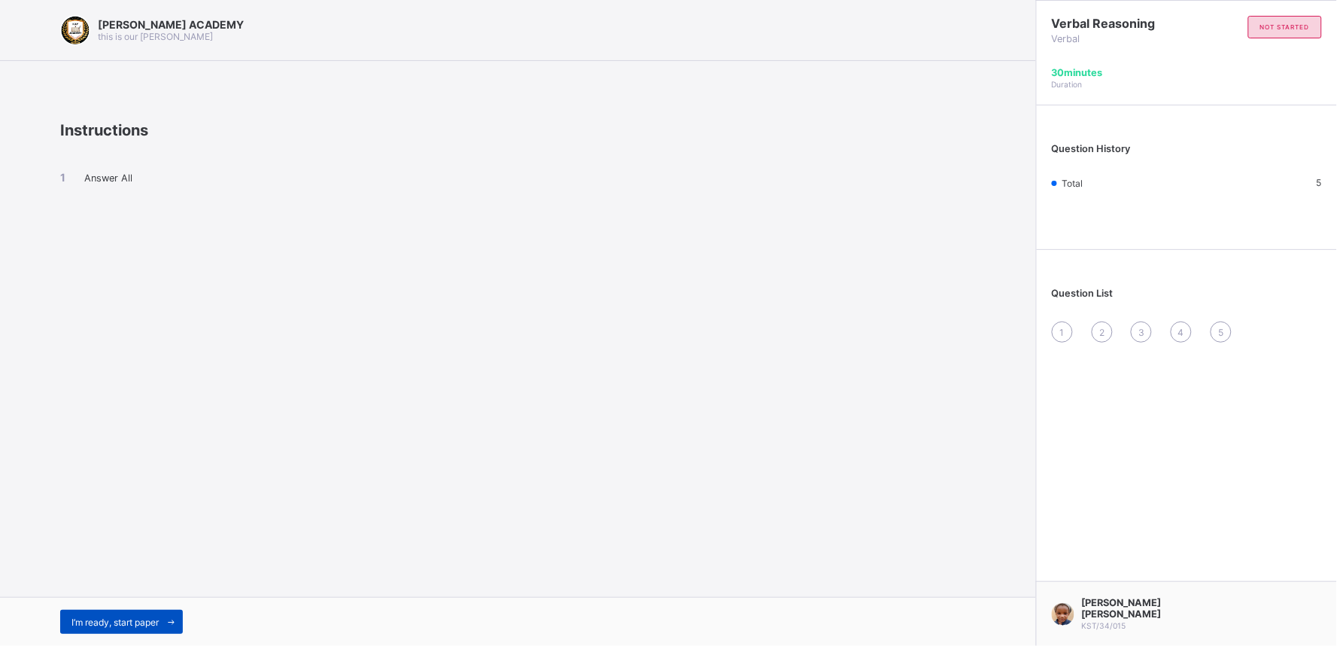
click at [132, 610] on div "I’m ready, start paper" at bounding box center [121, 622] width 123 height 24
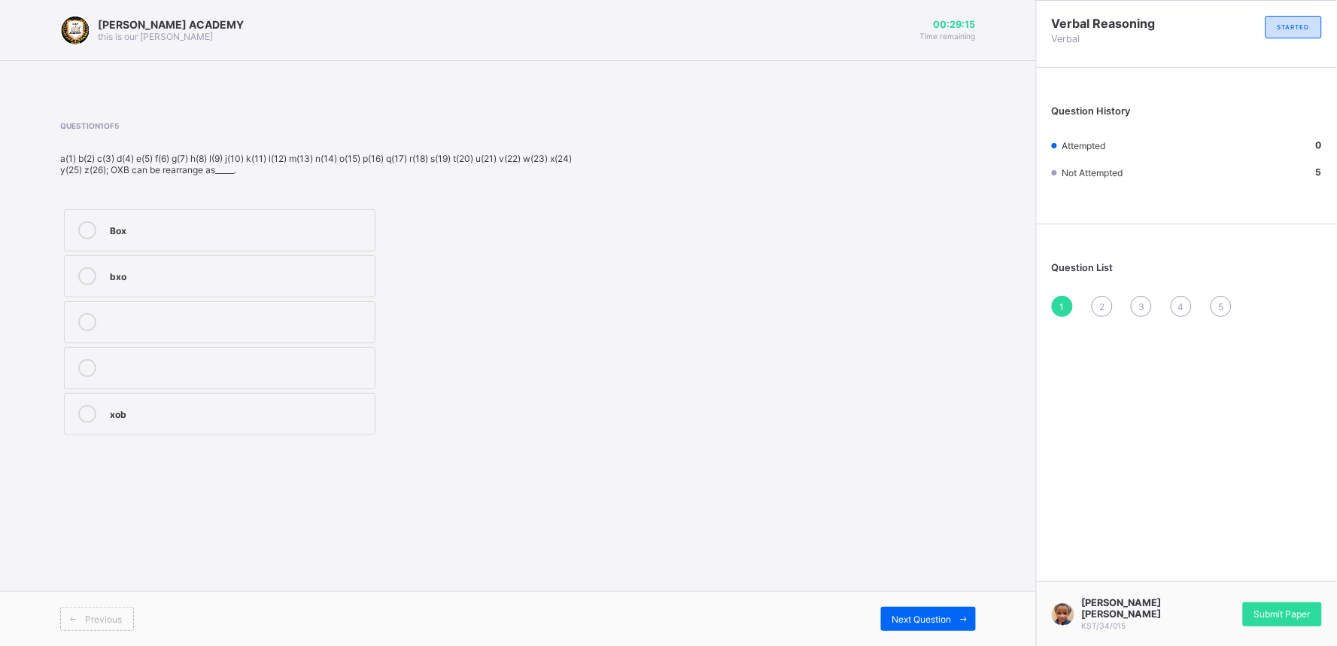
click at [105, 236] on label "Box" at bounding box center [220, 230] width 312 height 42
drag, startPoint x: 730, startPoint y: 535, endPoint x: 855, endPoint y: 582, distance: 133.6
click at [855, 582] on div "[PERSON_NAME] ACADEMY this is our [PERSON_NAME] 00:29:05 Time remaining Questio…" at bounding box center [518, 323] width 1036 height 646
click at [924, 608] on div "Next Question" at bounding box center [928, 619] width 95 height 24
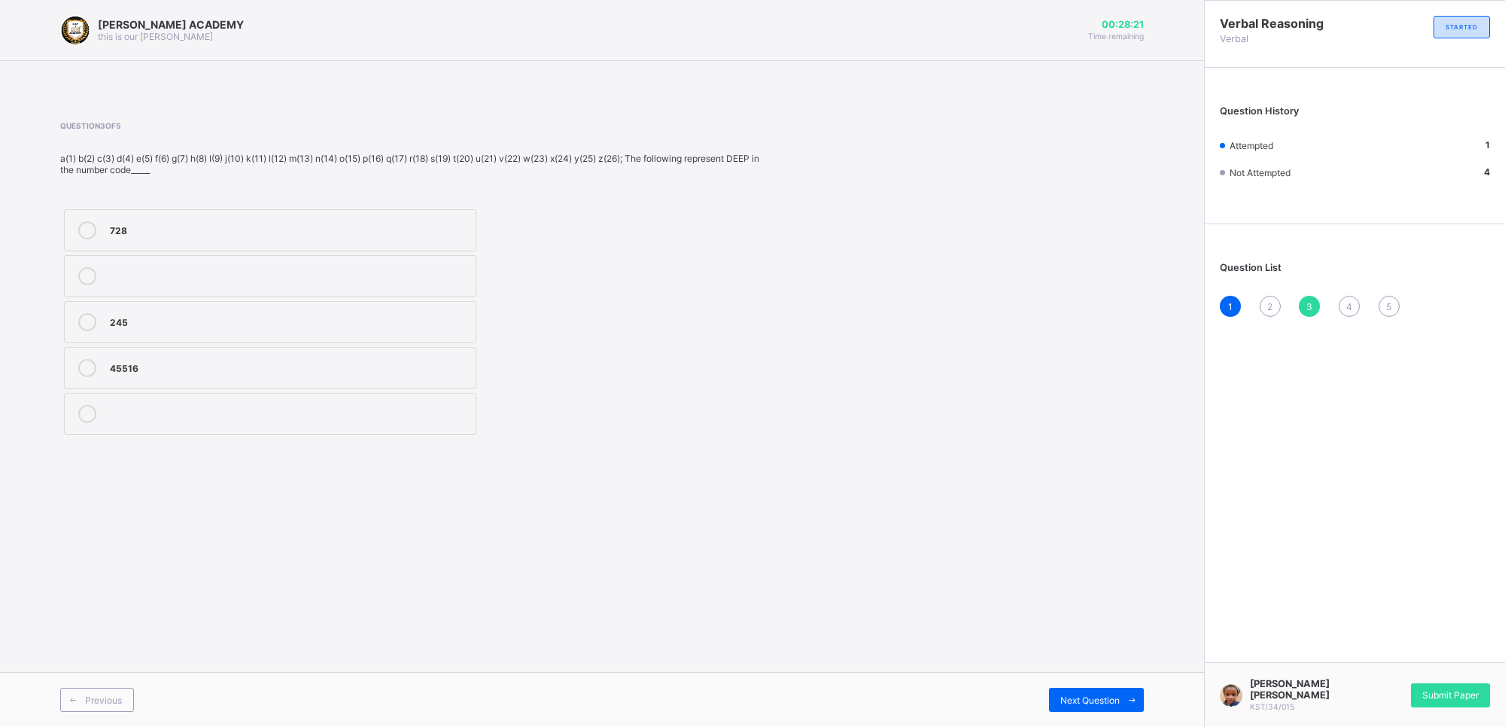
click at [126, 360] on div "45516" at bounding box center [289, 366] width 358 height 15
click at [1067, 645] on div "Next Question" at bounding box center [1096, 700] width 95 height 24
drag, startPoint x: 79, startPoint y: 687, endPoint x: 79, endPoint y: 698, distance: 10.5
click at [79, 645] on div "Previous Next Question" at bounding box center [602, 699] width 1204 height 55
click at [79, 645] on span at bounding box center [73, 700] width 24 height 24
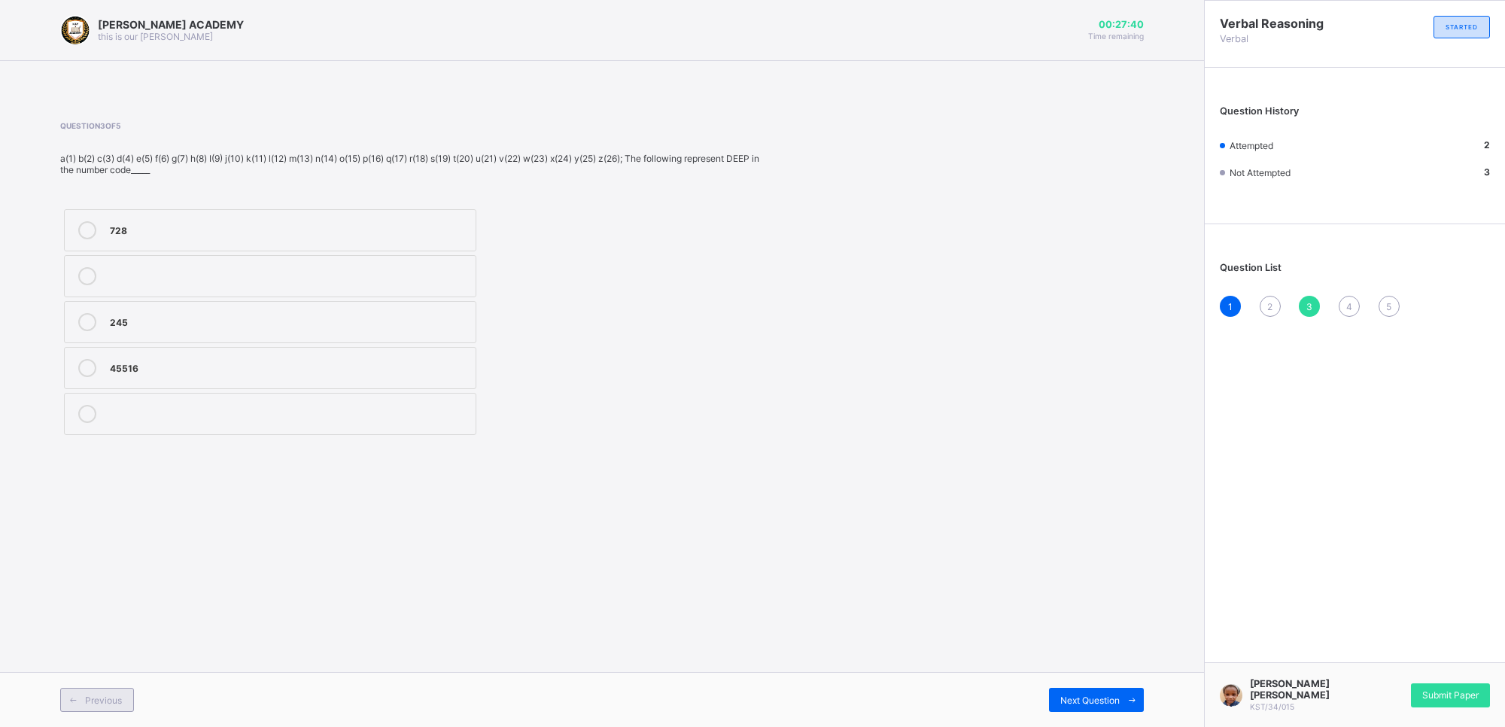
click at [121, 645] on span "Previous" at bounding box center [103, 700] width 37 height 11
click at [151, 299] on label at bounding box center [270, 311] width 412 height 42
click at [179, 257] on div "Ice" at bounding box center [289, 263] width 358 height 15
click at [1096, 645] on div "Next Question" at bounding box center [1096, 700] width 95 height 24
click at [1088, 645] on span "Next Question" at bounding box center [1089, 700] width 59 height 11
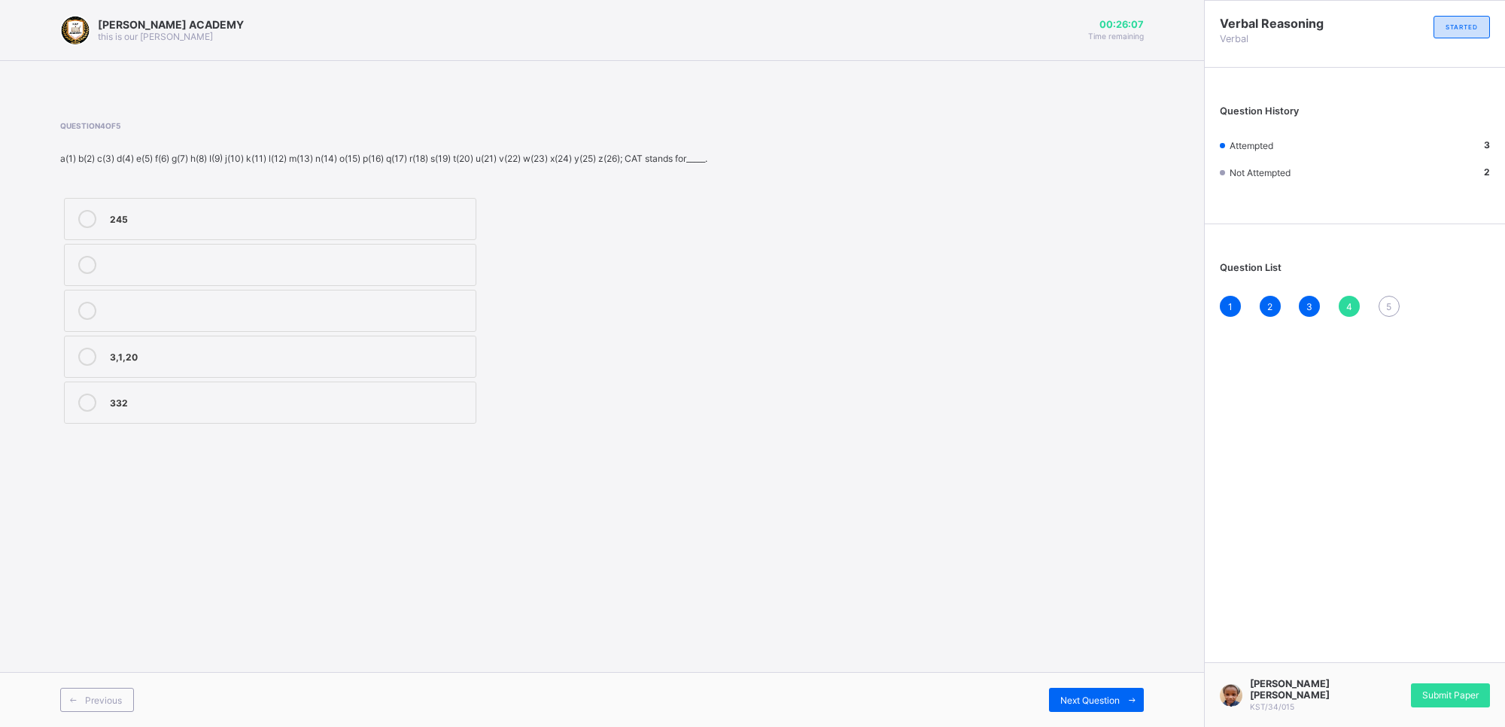
click at [235, 354] on div "3,1,20" at bounding box center [289, 355] width 358 height 15
click at [1069, 645] on div "Previous Next Question" at bounding box center [602, 699] width 1204 height 55
click at [1076, 645] on div "Next Question" at bounding box center [1096, 700] width 95 height 24
click at [126, 253] on label "Code" at bounding box center [270, 265] width 412 height 42
click at [1337, 645] on div "Submit Paper" at bounding box center [1450, 695] width 79 height 24
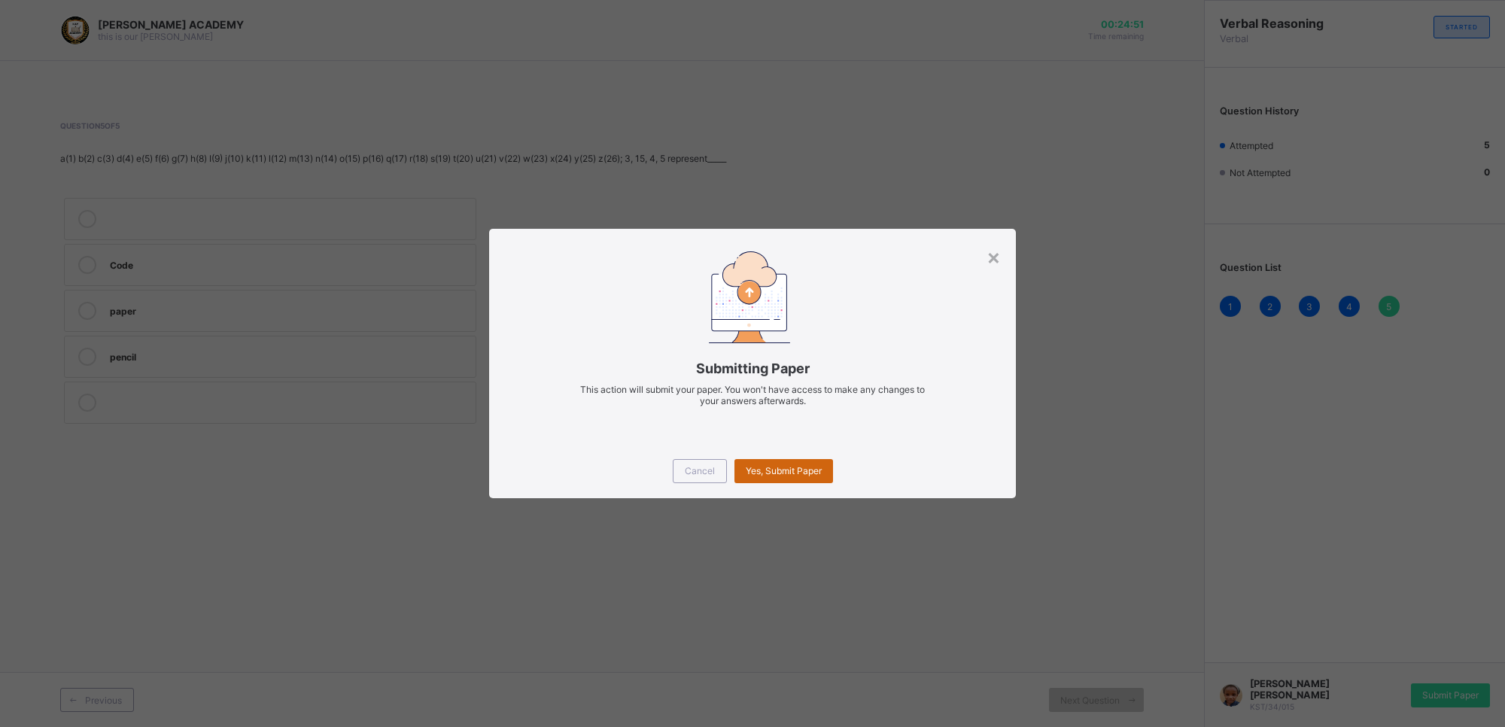
click at [769, 465] on span "Yes, Submit Paper" at bounding box center [784, 470] width 76 height 11
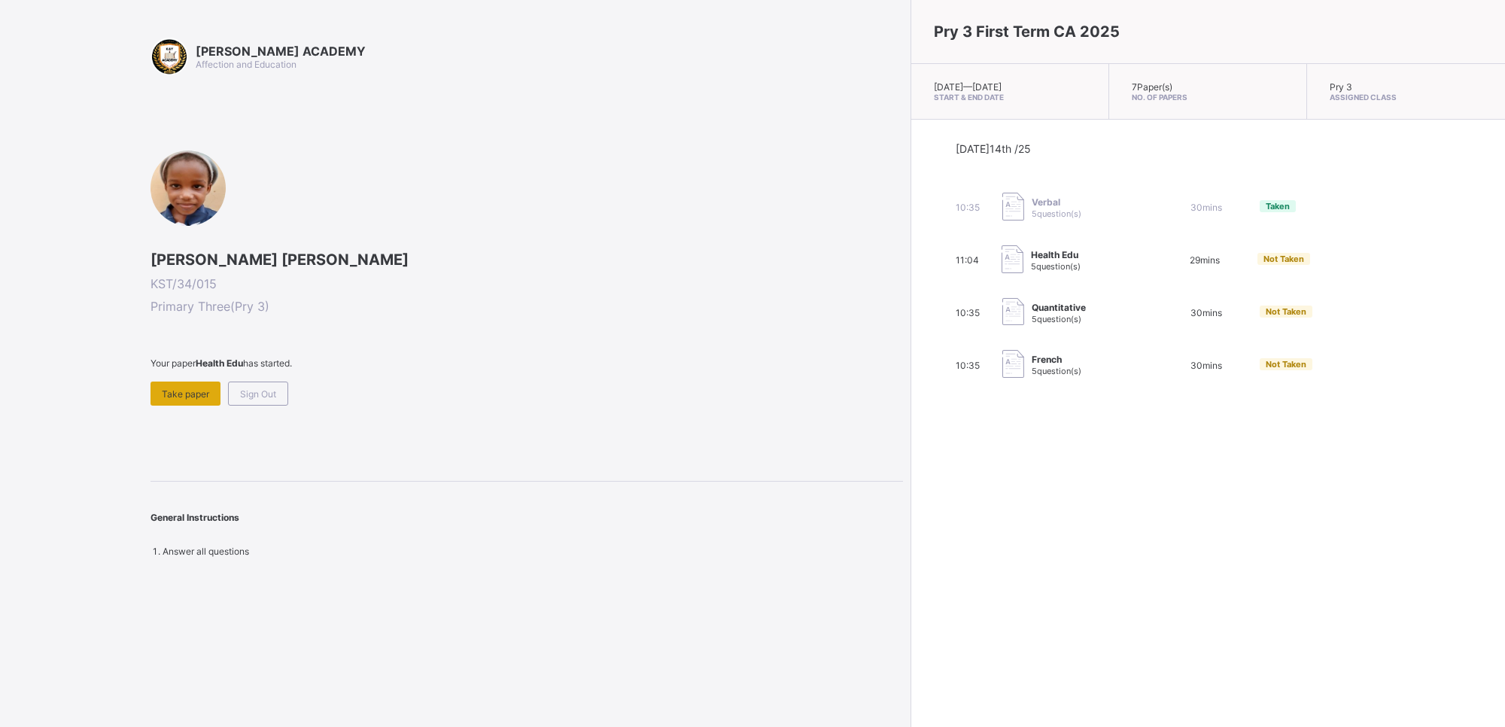
click at [178, 382] on div "Take paper" at bounding box center [186, 394] width 70 height 24
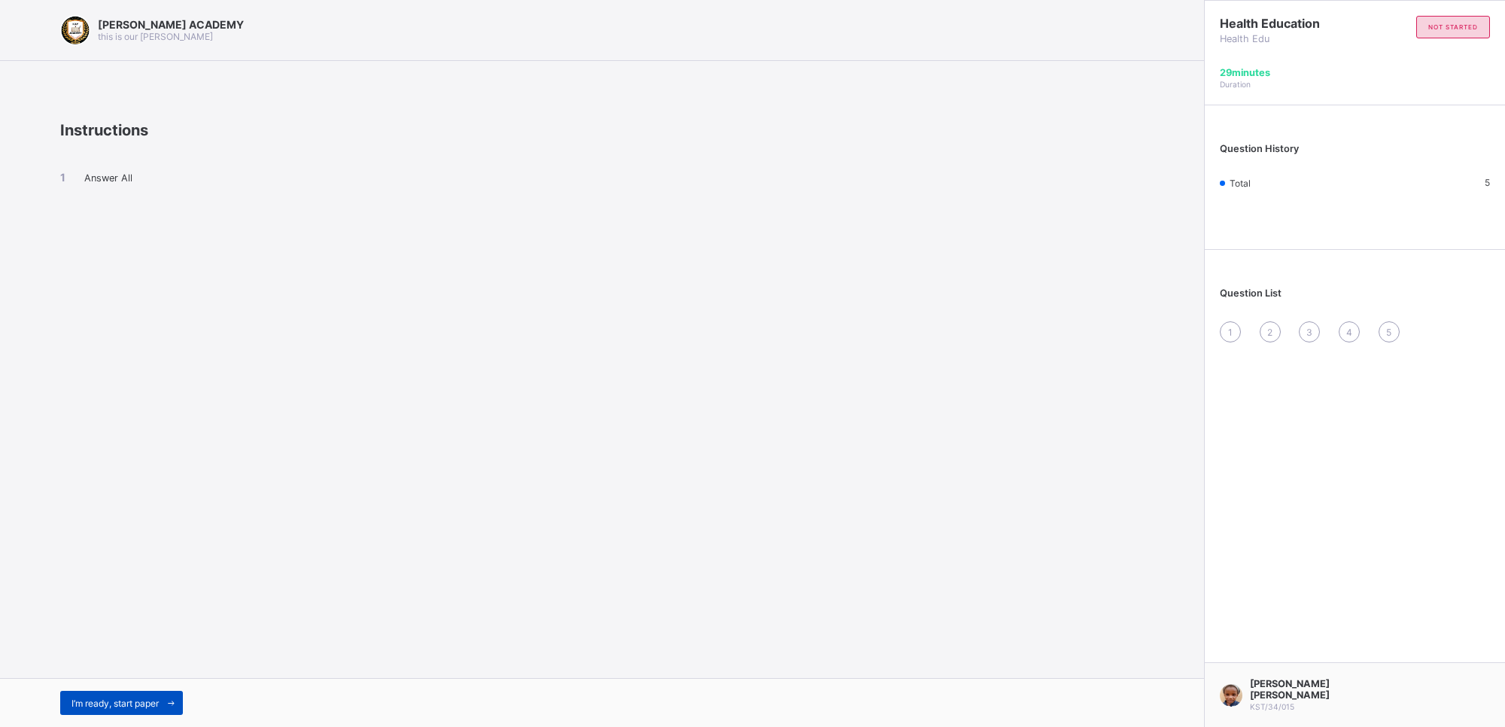
click at [151, 645] on span "I’m ready, start paper" at bounding box center [114, 703] width 87 height 11
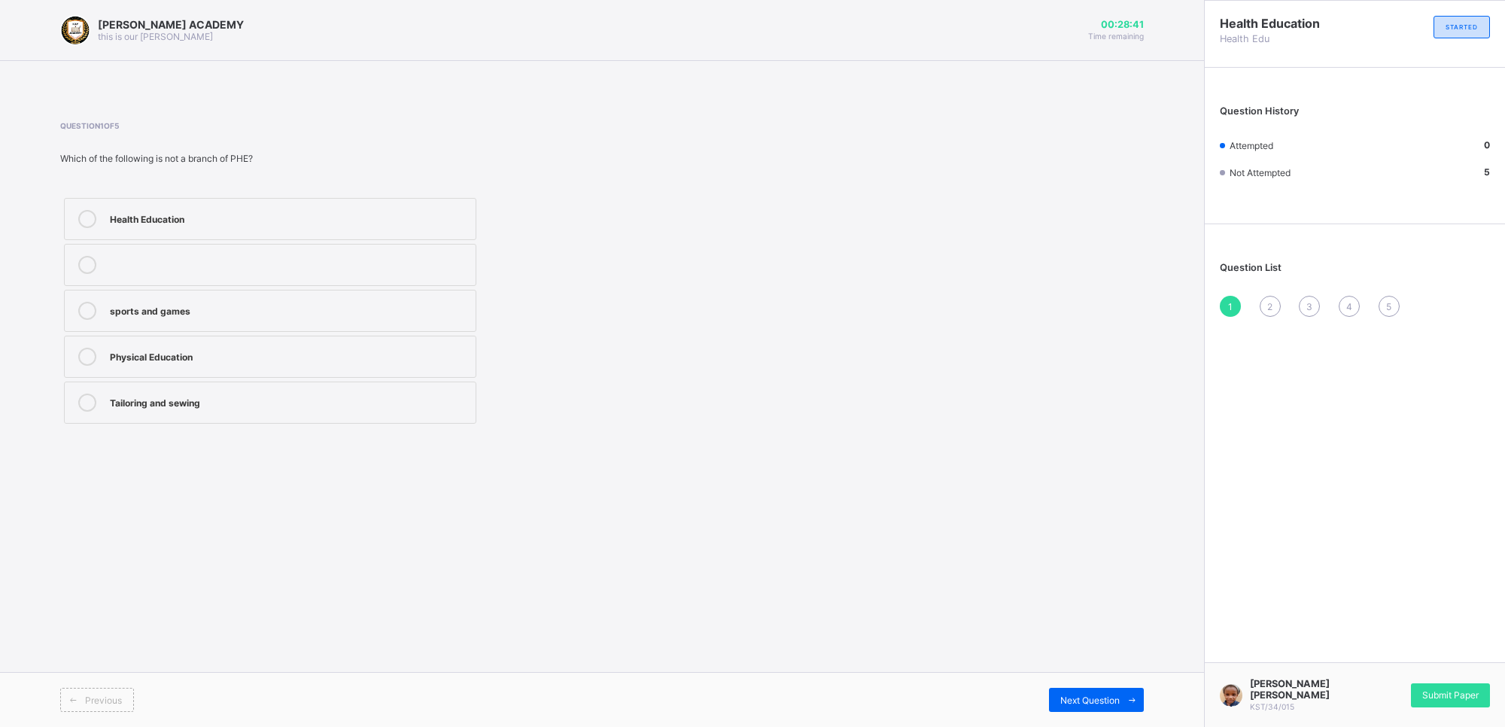
click at [128, 392] on label "Tailoring and sewing" at bounding box center [270, 403] width 412 height 42
click at [1085, 645] on div "Next Question" at bounding box center [1096, 700] width 95 height 24
drag, startPoint x: 1084, startPoint y: 690, endPoint x: 909, endPoint y: 658, distance: 178.2
click at [911, 645] on div "KAY ACADEMY this is our motton 00:28:08 Time remaining Question 2 of 5 Physical…" at bounding box center [602, 363] width 1204 height 727
click at [829, 621] on div "KAY ACADEMY this is our motton 00:28:07 Time remaining Question 2 of 5 Physical…" at bounding box center [602, 363] width 1204 height 727
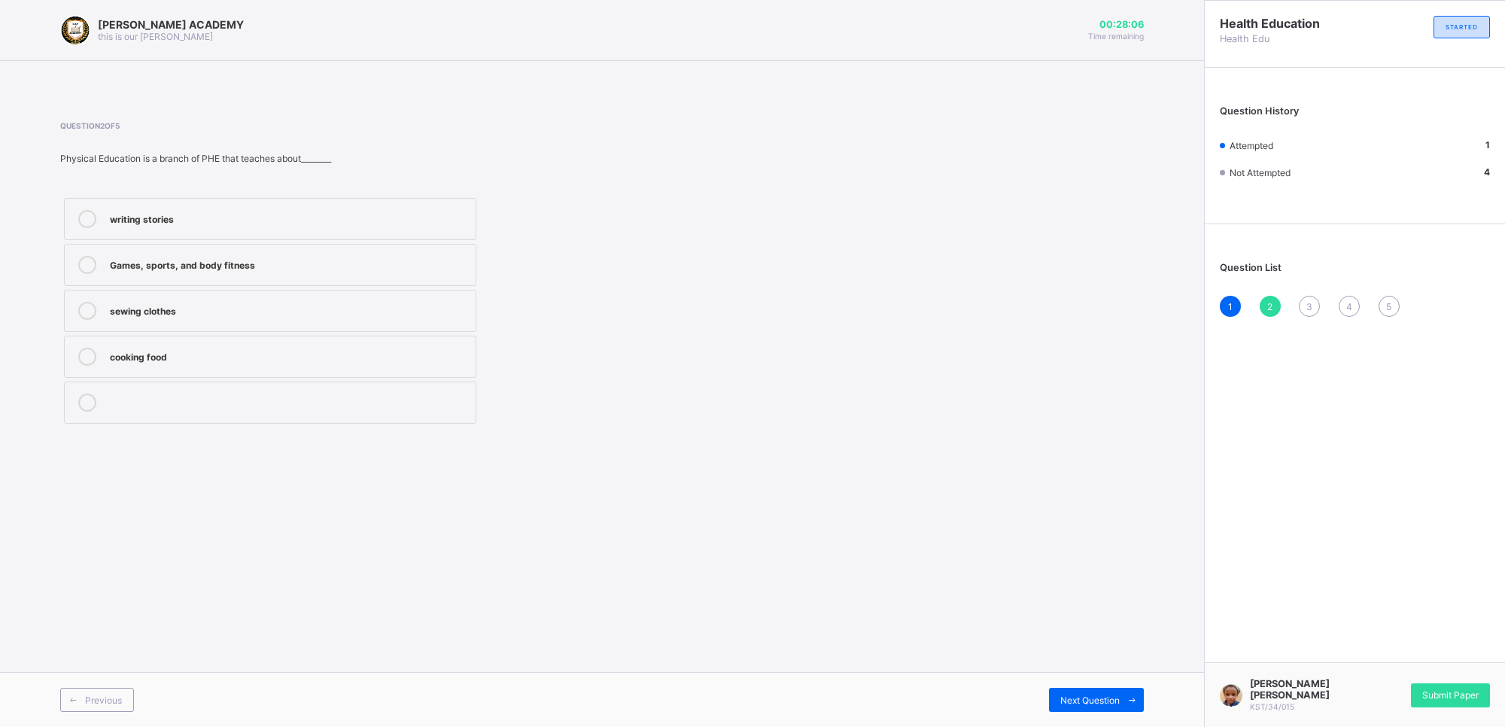
click at [829, 621] on div "KAY ACADEMY this is our motton 00:28:06 Time remaining Question 2 of 5 Physical…" at bounding box center [602, 363] width 1204 height 727
click at [803, 602] on div "KAY ACADEMY this is our motton 00:28:05 Time remaining Question 2 of 5 Physical…" at bounding box center [602, 363] width 1204 height 727
click at [803, 602] on div "KAY ACADEMY this is our motton 00:28:04 Time remaining Question 2 of 5 Physical…" at bounding box center [602, 363] width 1204 height 727
click at [802, 601] on div "KAY ACADEMY this is our motton 00:28:03 Time remaining Question 2 of 5 Physical…" at bounding box center [602, 363] width 1204 height 727
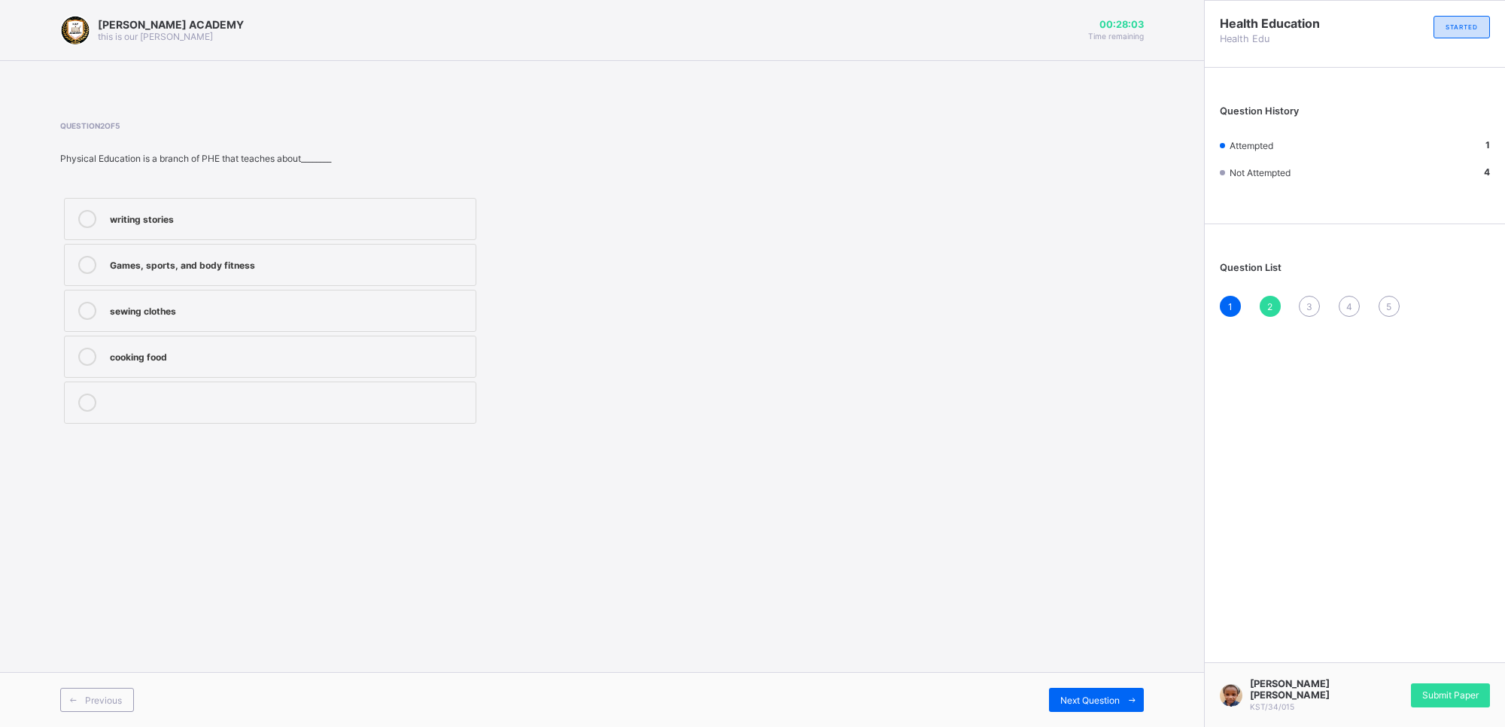
click at [802, 601] on div "KAY ACADEMY this is our motton 00:28:03 Time remaining Question 2 of 5 Physical…" at bounding box center [602, 363] width 1204 height 727
click at [273, 310] on div "sewing clothes" at bounding box center [289, 309] width 358 height 15
click at [245, 248] on label "Games, sports, and body fitness" at bounding box center [270, 265] width 412 height 42
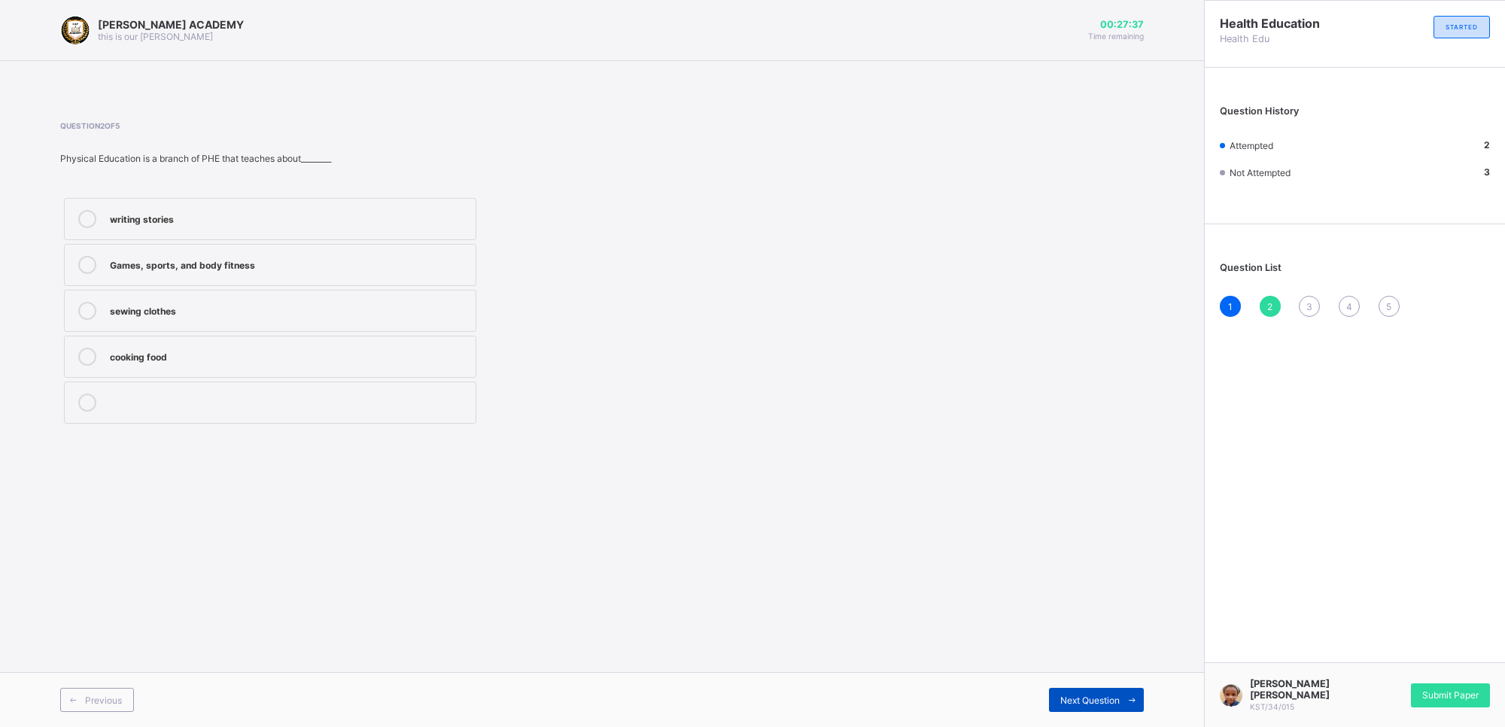
click at [1106, 645] on div "Next Question" at bounding box center [1096, 700] width 95 height 24
click at [956, 645] on div "Previous Next Question" at bounding box center [602, 699] width 1204 height 55
click at [110, 645] on span "Previous" at bounding box center [103, 700] width 37 height 11
click at [313, 403] on div "Physical and Health Education" at bounding box center [289, 401] width 358 height 15
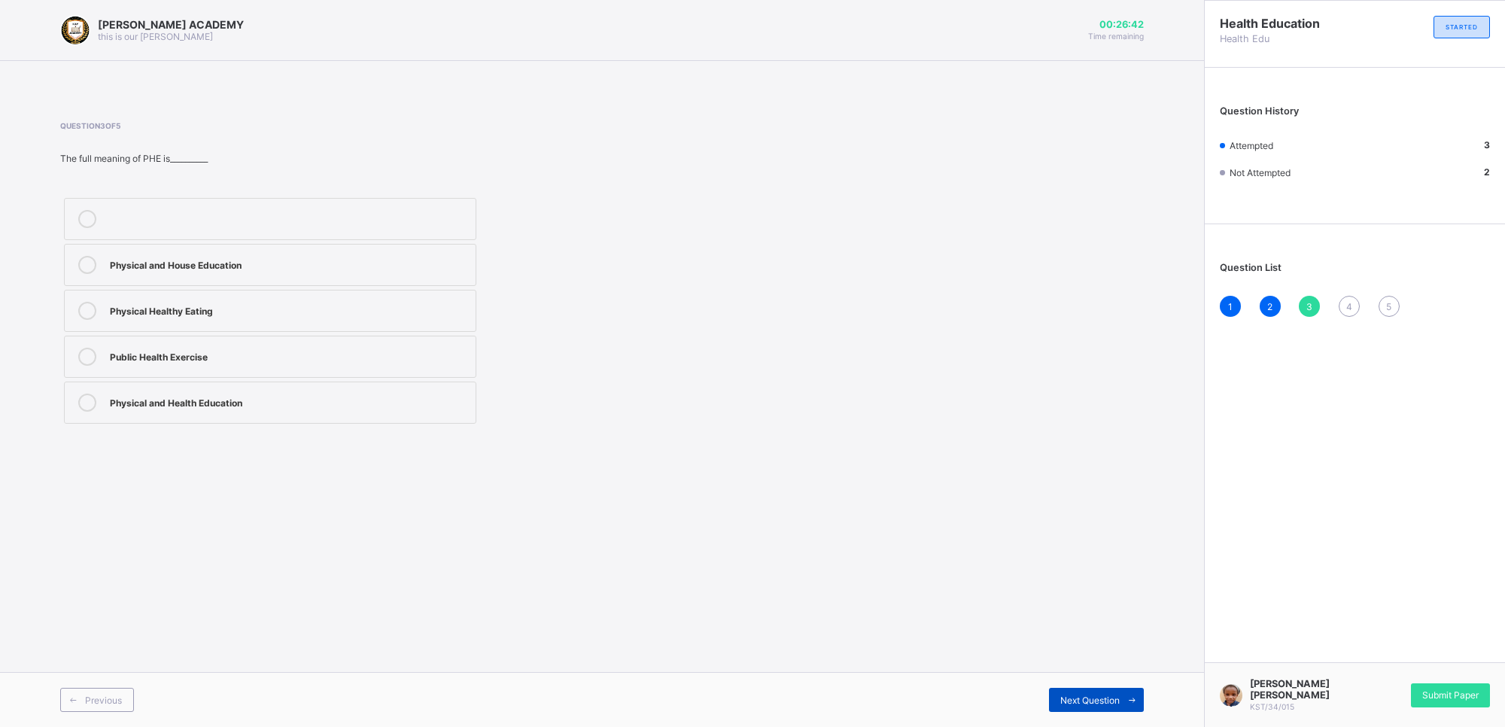
click at [1080, 645] on span "Next Question" at bounding box center [1089, 700] width 59 height 11
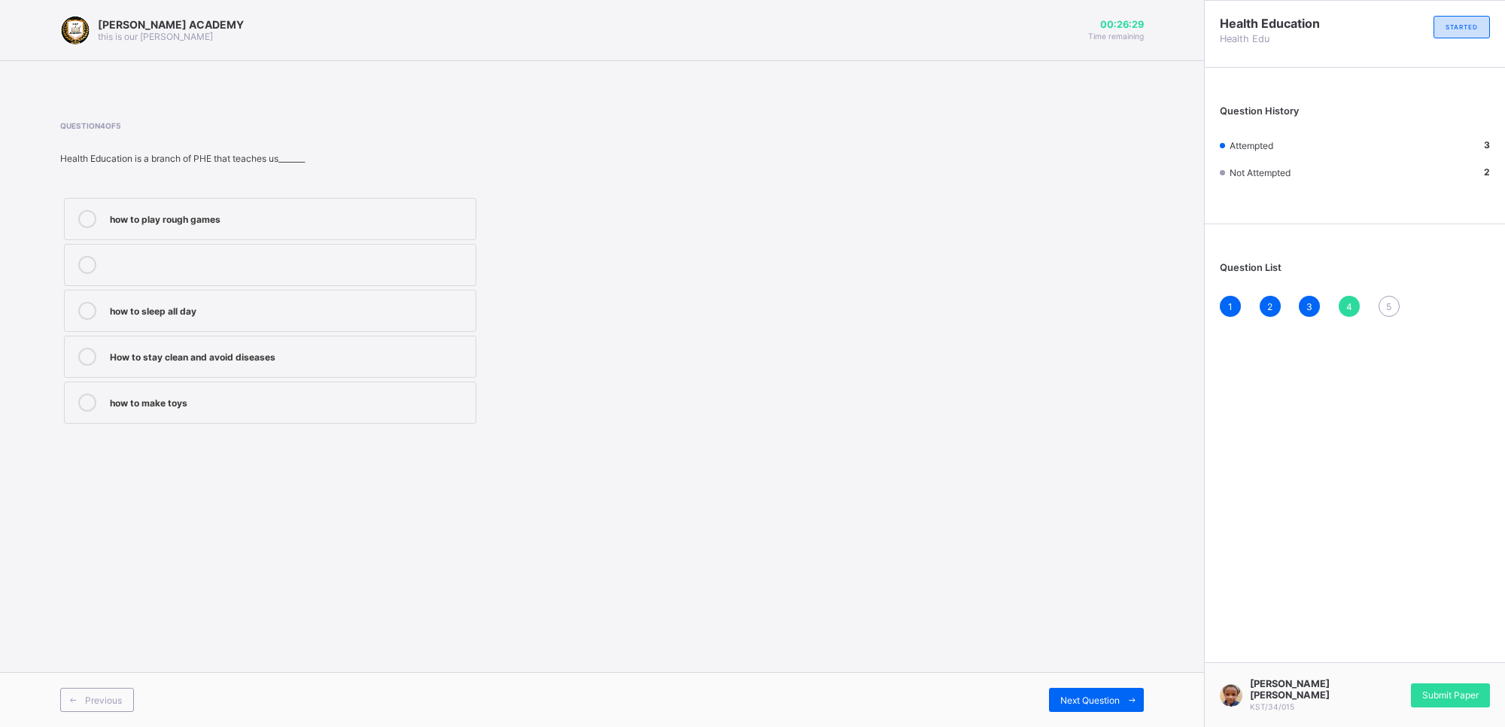
click at [220, 345] on label "How to stay clean and avoid diseases" at bounding box center [270, 357] width 412 height 42
click at [1078, 645] on div "Previous Next Question" at bounding box center [602, 699] width 1204 height 55
click at [1085, 645] on div "Next Question" at bounding box center [1096, 700] width 95 height 24
click at [260, 204] on label "Strong and healthy" at bounding box center [270, 219] width 412 height 42
drag, startPoint x: 667, startPoint y: 437, endPoint x: 871, endPoint y: 544, distance: 230.9
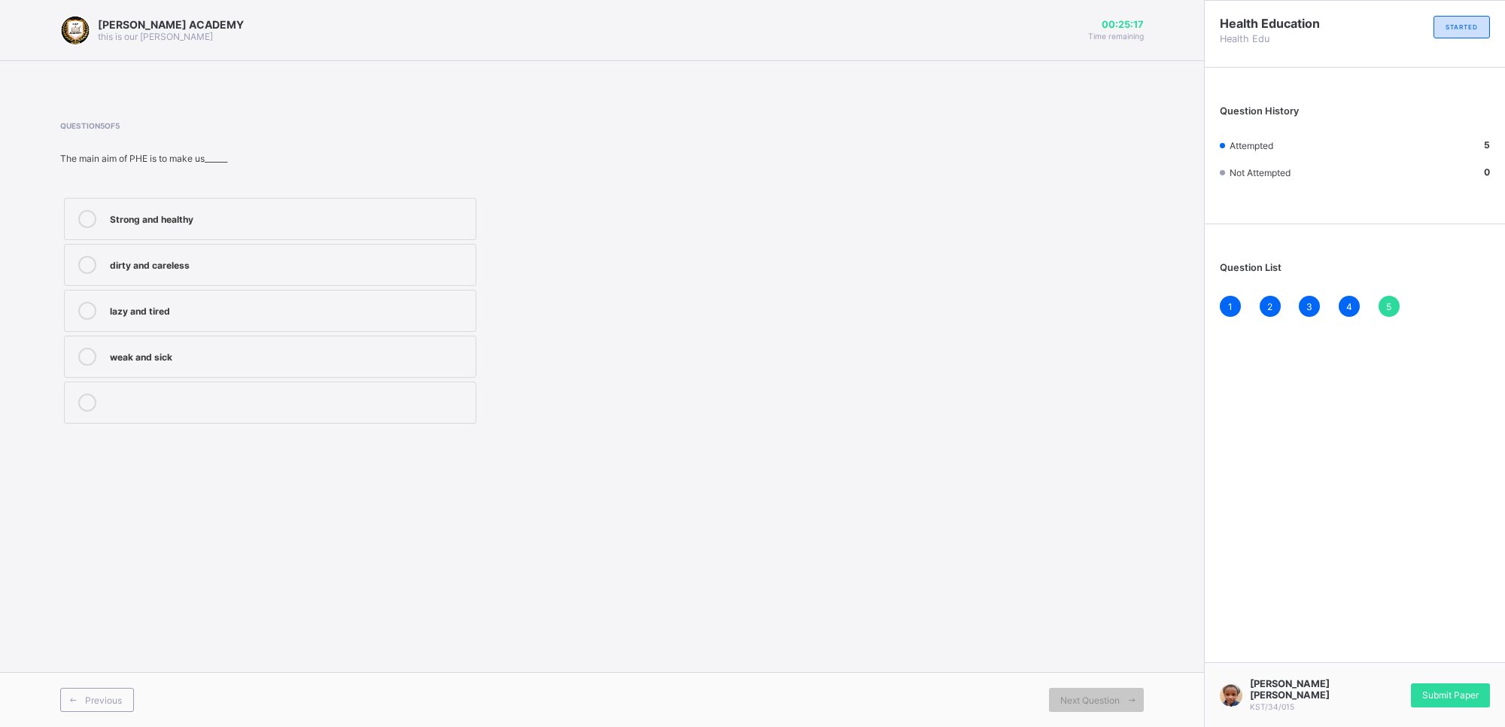
click at [871, 544] on div "KAY ACADEMY this is our motton 00:25:17 Time remaining Question 5 of 5 The main…" at bounding box center [602, 363] width 1204 height 727
click at [1337, 645] on div "Aisha Musa Ahmed KST/34/015 Submit Paper" at bounding box center [1354, 694] width 301 height 65
click at [1337, 645] on div "Submit Paper" at bounding box center [1450, 695] width 79 height 24
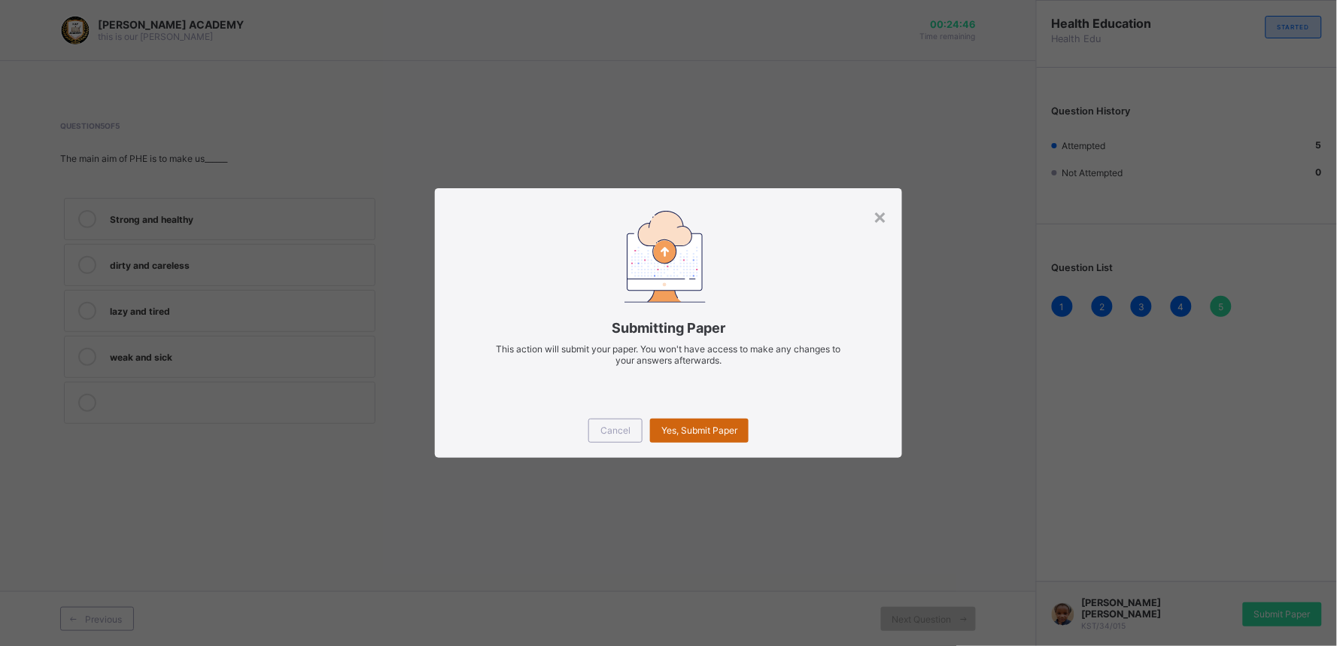
click at [713, 418] on div "Yes, Submit Paper" at bounding box center [699, 430] width 99 height 24
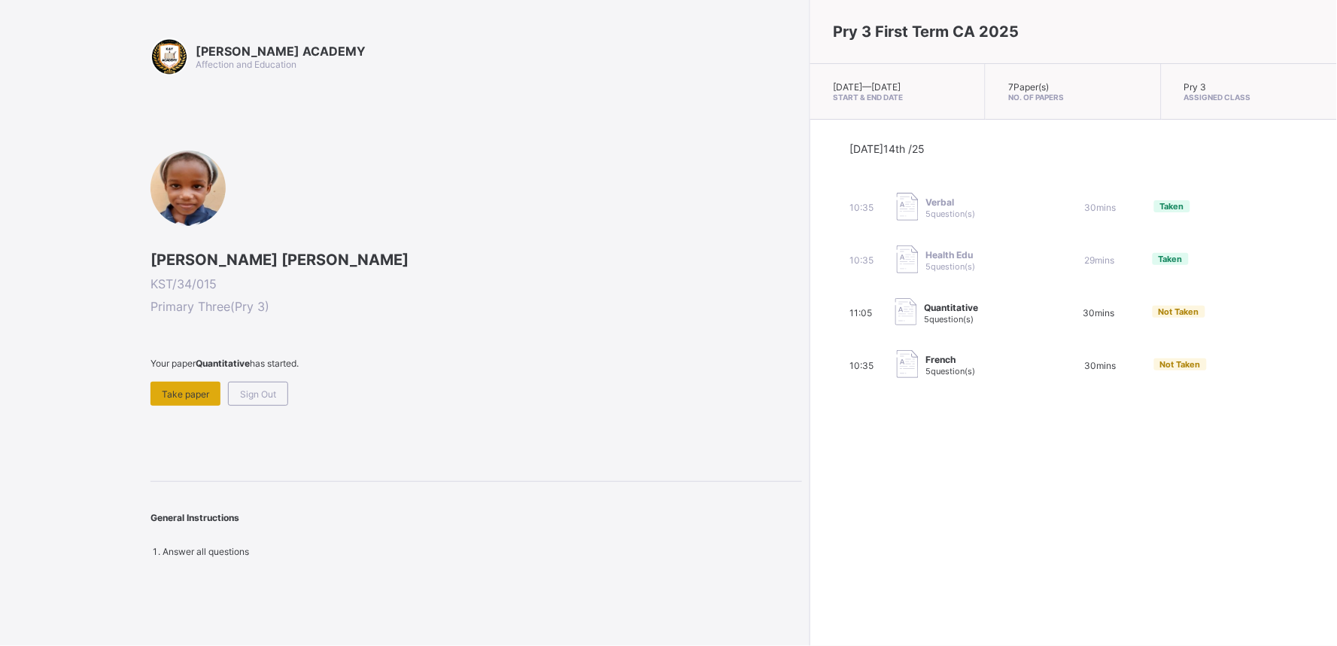
click at [190, 382] on div "Take paper" at bounding box center [186, 394] width 70 height 24
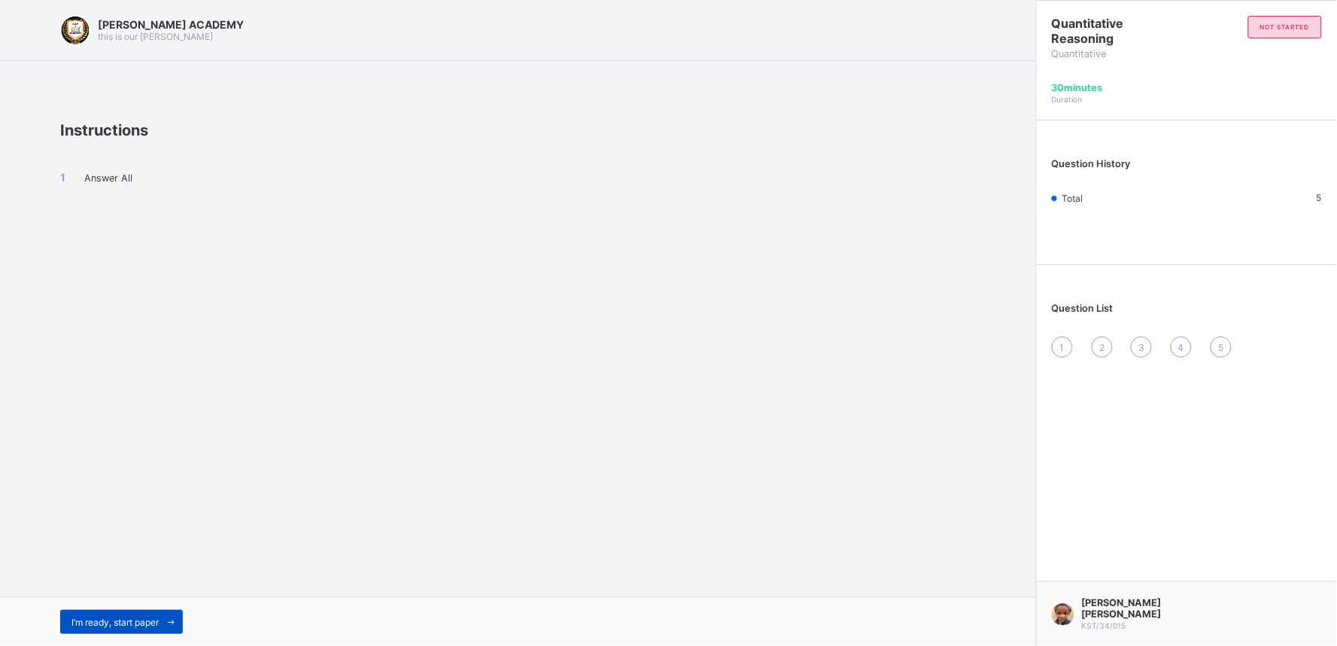
click at [171, 618] on icon at bounding box center [171, 622] width 11 height 10
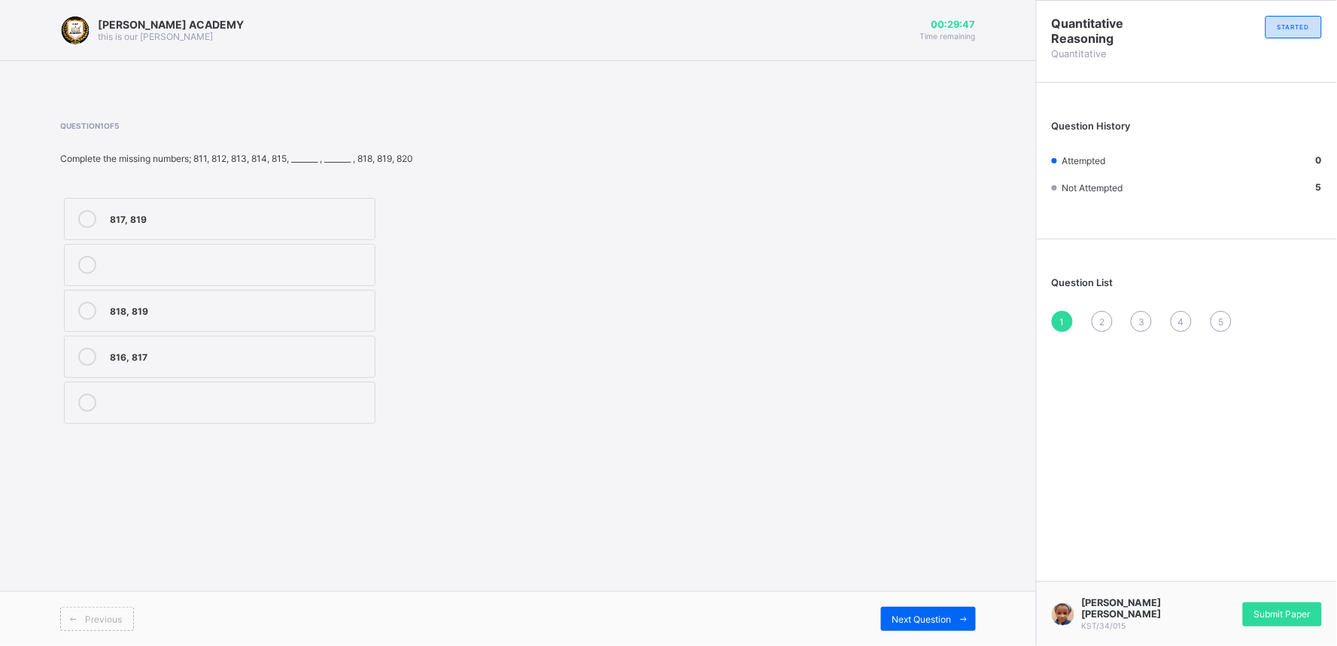
click at [119, 354] on div "816, 817" at bounding box center [238, 355] width 257 height 15
click at [923, 613] on div "Next Question" at bounding box center [928, 619] width 95 height 24
click at [158, 253] on label "702, 703" at bounding box center [220, 265] width 312 height 42
click at [912, 610] on div "Next Question" at bounding box center [928, 619] width 95 height 24
click at [171, 393] on label "507, 508" at bounding box center [220, 403] width 312 height 42
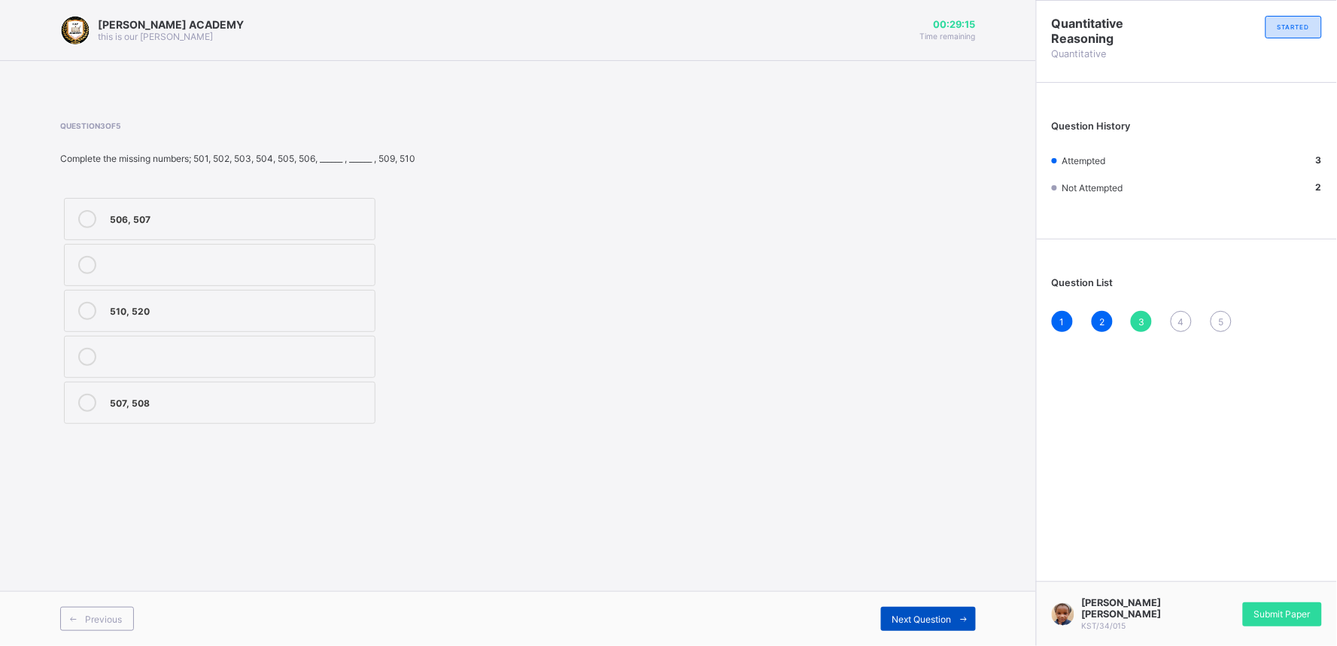
click at [897, 613] on span "Next Question" at bounding box center [922, 618] width 59 height 11
click at [174, 222] on div "902, 905" at bounding box center [238, 217] width 257 height 15
click at [122, 357] on div "905, 909" at bounding box center [238, 355] width 257 height 15
click at [932, 610] on div "Next Question" at bounding box center [928, 619] width 95 height 24
click at [166, 321] on label "604, 607" at bounding box center [220, 311] width 312 height 42
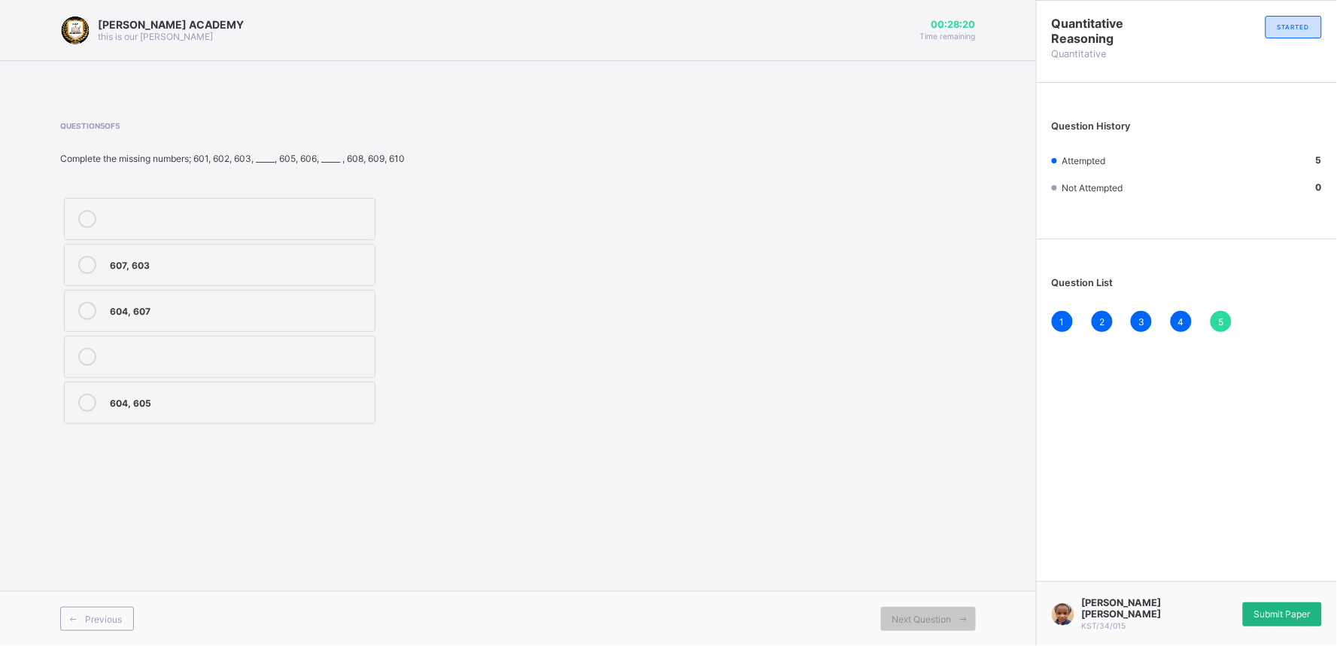
click at [1281, 608] on div "Submit Paper" at bounding box center [1282, 614] width 79 height 24
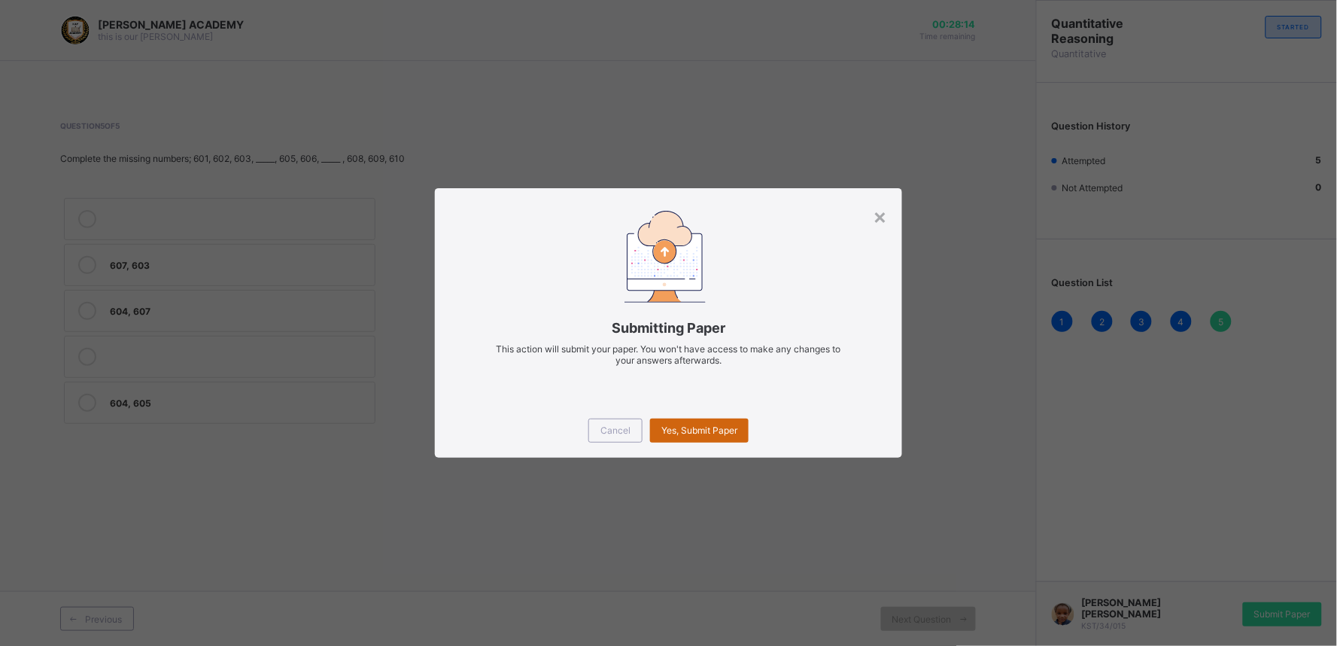
click at [683, 431] on span "Yes, Submit Paper" at bounding box center [699, 429] width 76 height 11
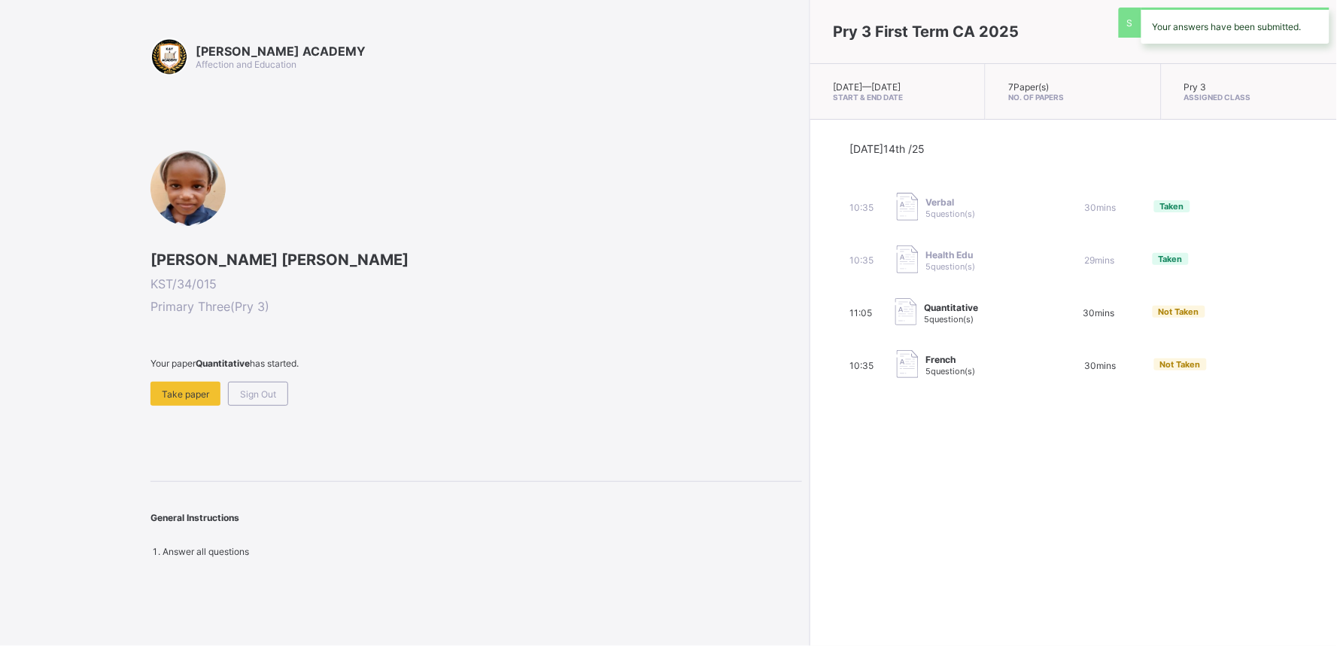
click at [810, 431] on div "Pry 3 First Term CA 2025 Tue, Oct 14th 2025 — Tue, Oct 14th 2025 Start & End Da…" at bounding box center [1074, 323] width 528 height 646
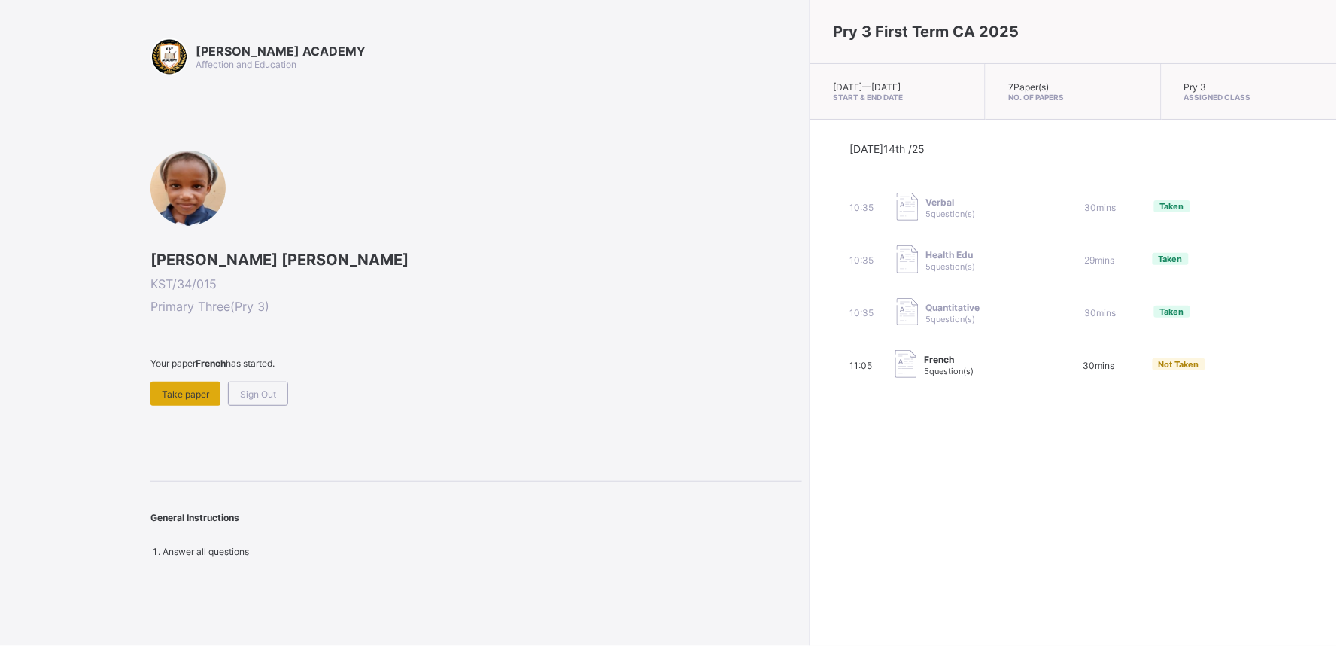
click at [173, 388] on span "Take paper" at bounding box center [185, 393] width 47 height 11
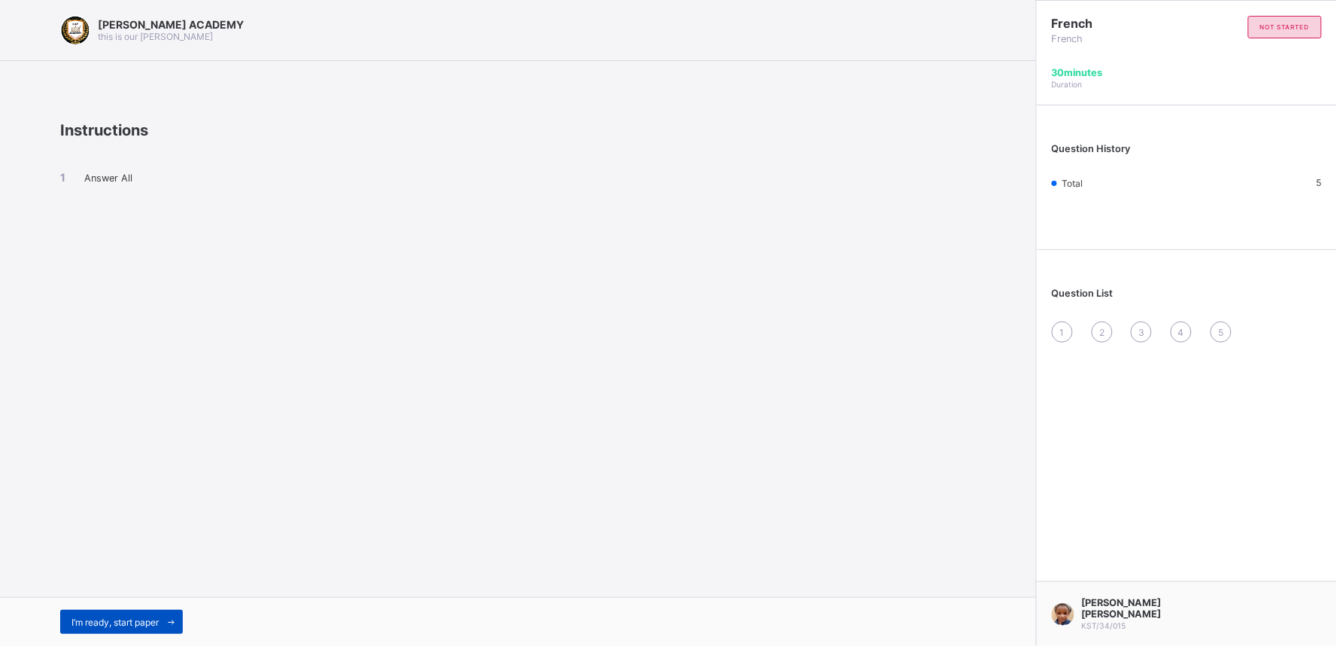
click at [153, 614] on div "I’m ready, start paper" at bounding box center [121, 622] width 123 height 24
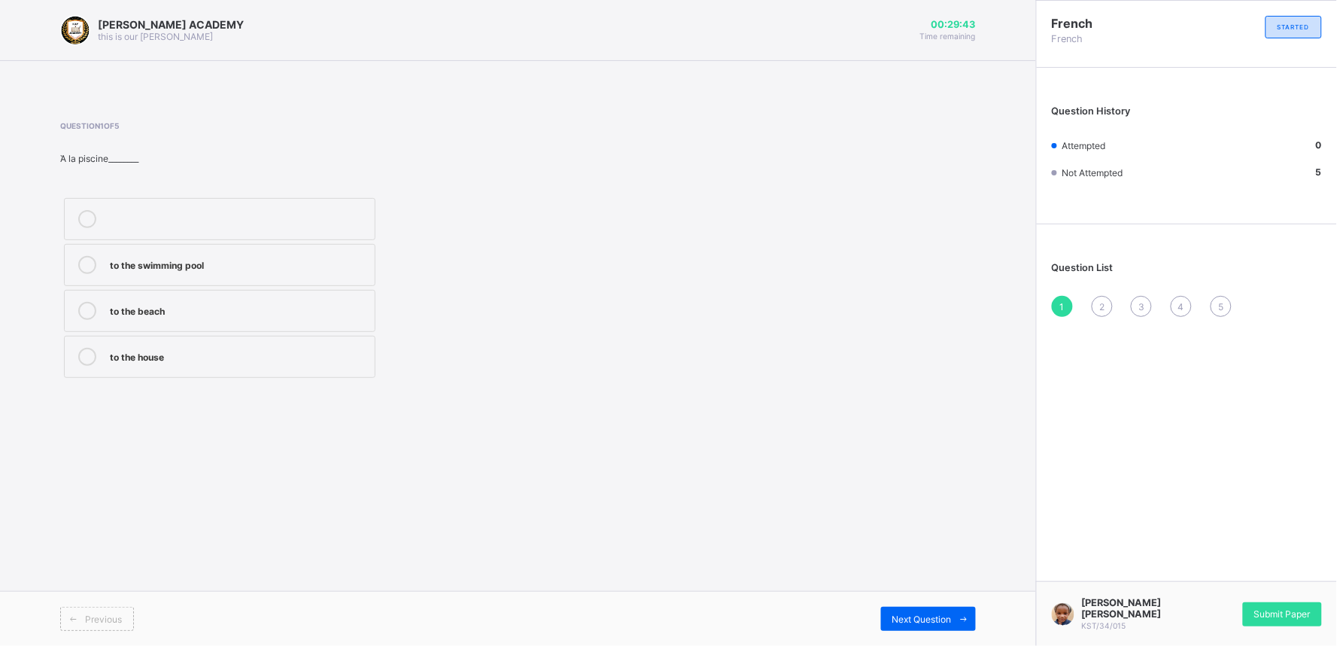
click at [178, 258] on div "to the swimming pool" at bounding box center [238, 263] width 257 height 15
click at [918, 613] on div "Next Question" at bounding box center [928, 619] width 95 height 24
click at [152, 403] on div "how are you" at bounding box center [238, 401] width 257 height 15
click at [893, 608] on div "Next Question" at bounding box center [928, 619] width 95 height 24
click at [216, 363] on div "Thank you very much" at bounding box center [238, 357] width 257 height 18
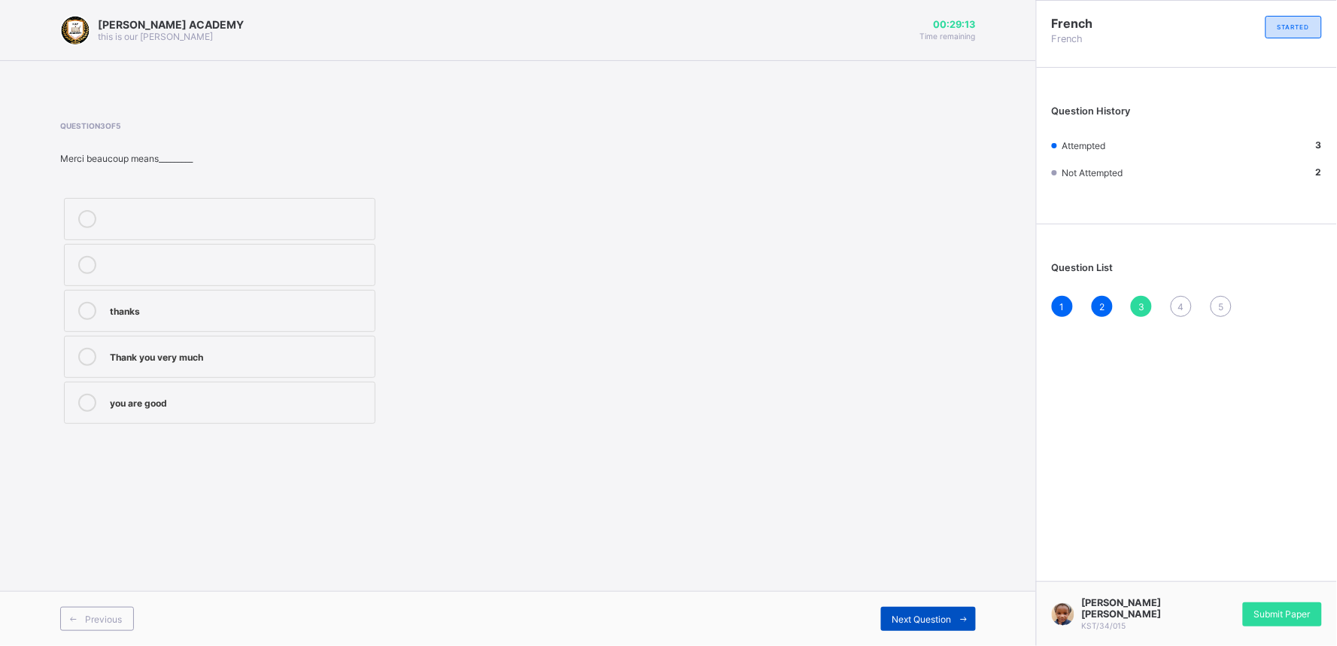
click at [936, 607] on div "Next Question" at bounding box center [928, 619] width 95 height 24
click at [267, 346] on label "on Monday morning" at bounding box center [220, 357] width 312 height 42
click at [913, 615] on span "Next Question" at bounding box center [922, 618] width 59 height 11
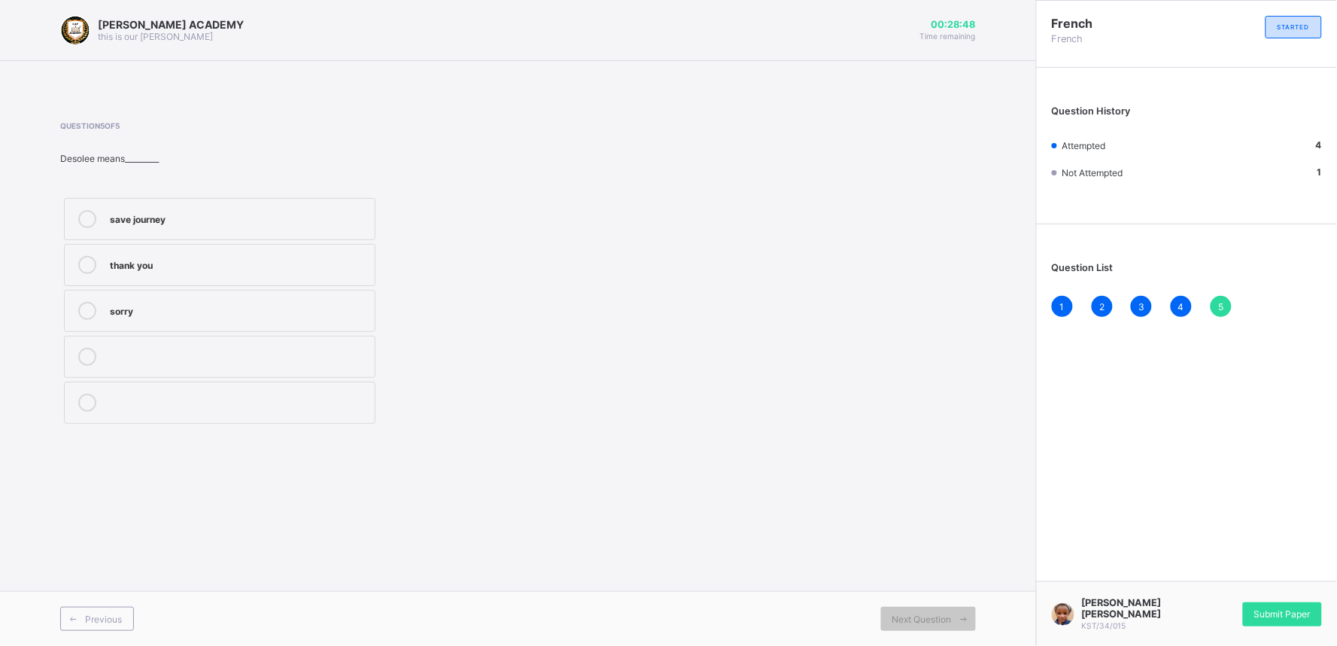
click at [184, 217] on div "save journey" at bounding box center [238, 217] width 257 height 15
click at [1258, 610] on div "Submit Paper" at bounding box center [1282, 614] width 79 height 24
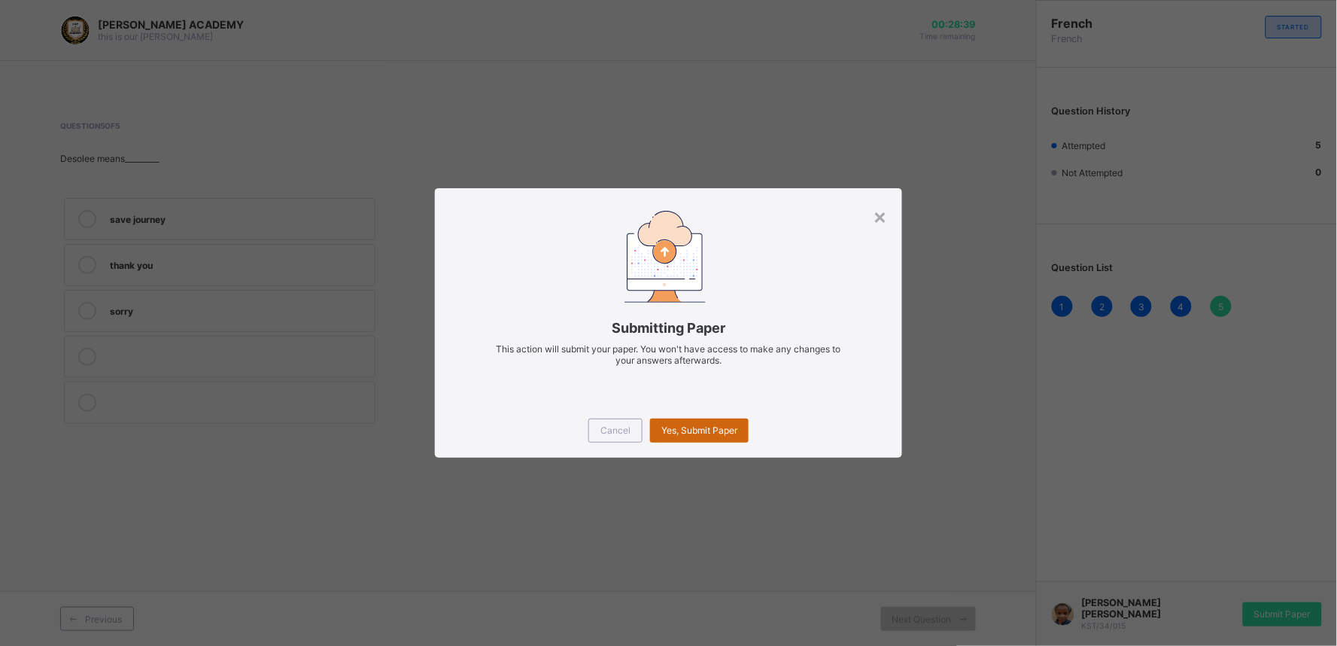
click at [718, 418] on div "Yes, Submit Paper" at bounding box center [699, 430] width 99 height 24
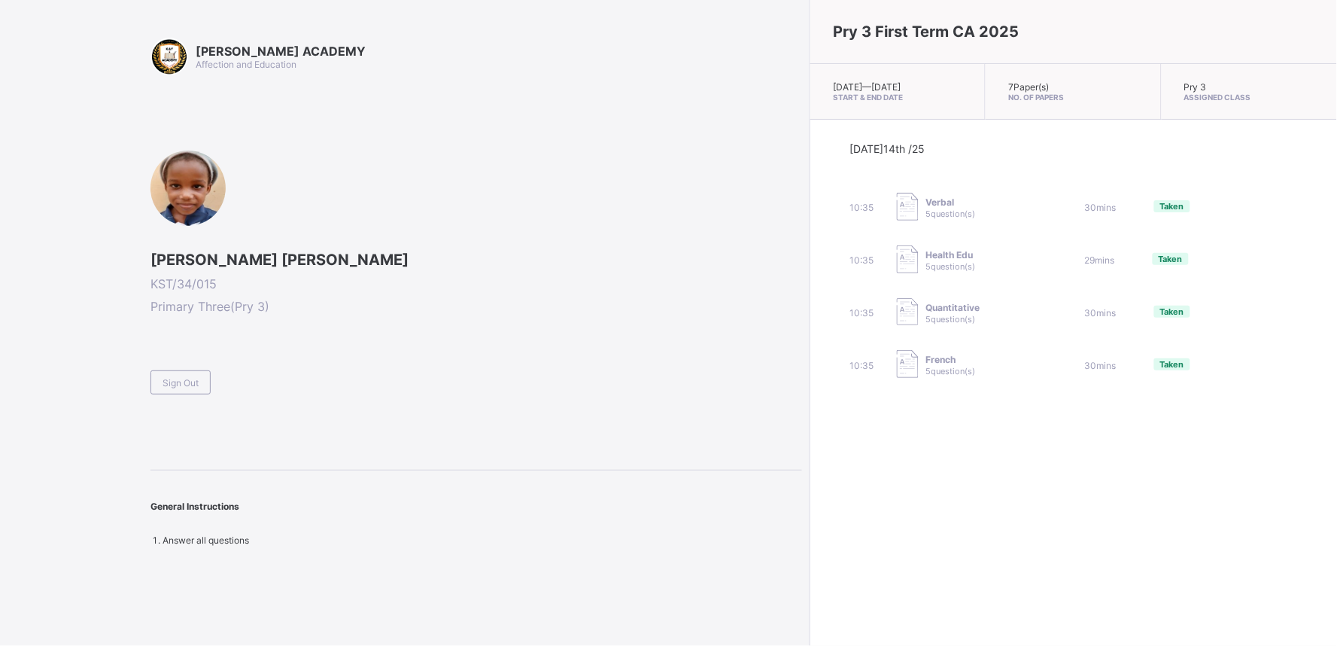
click at [214, 373] on div "Sign Out" at bounding box center [477, 375] width 652 height 37
click at [208, 382] on div "Sign Out" at bounding box center [181, 382] width 60 height 24
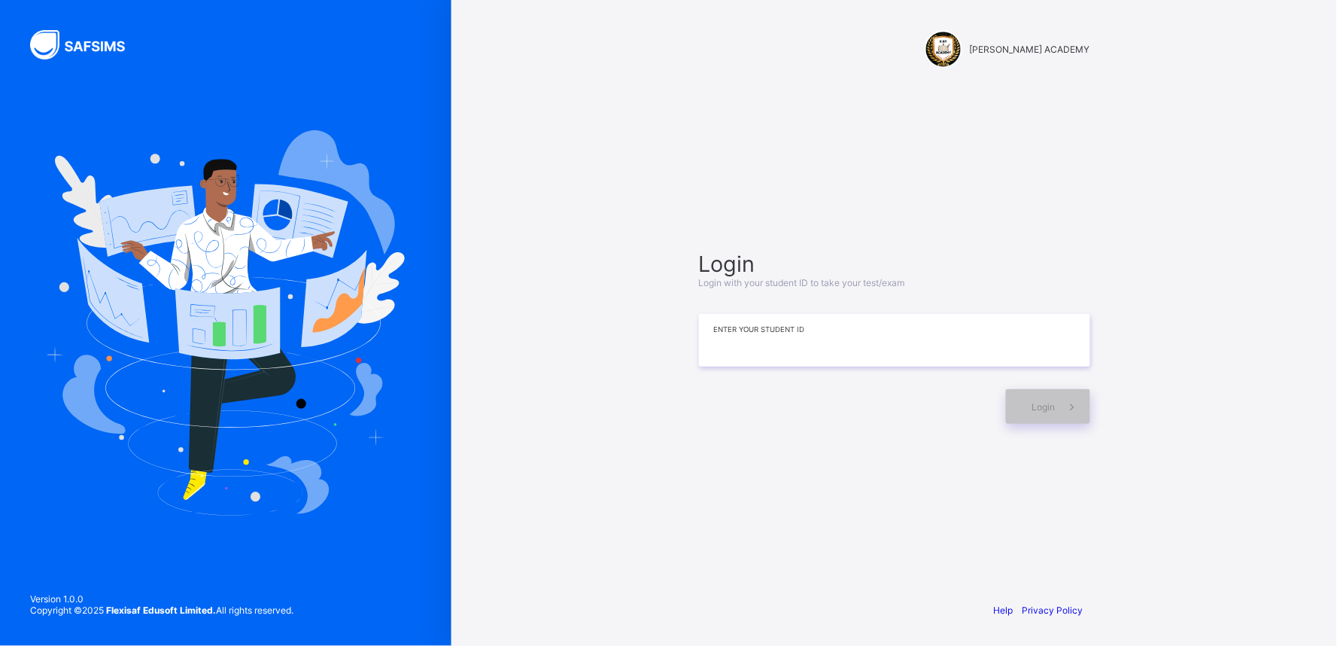
click at [724, 346] on input at bounding box center [894, 340] width 391 height 53
type input "**********"
click at [1020, 412] on div "Login" at bounding box center [1048, 406] width 84 height 35
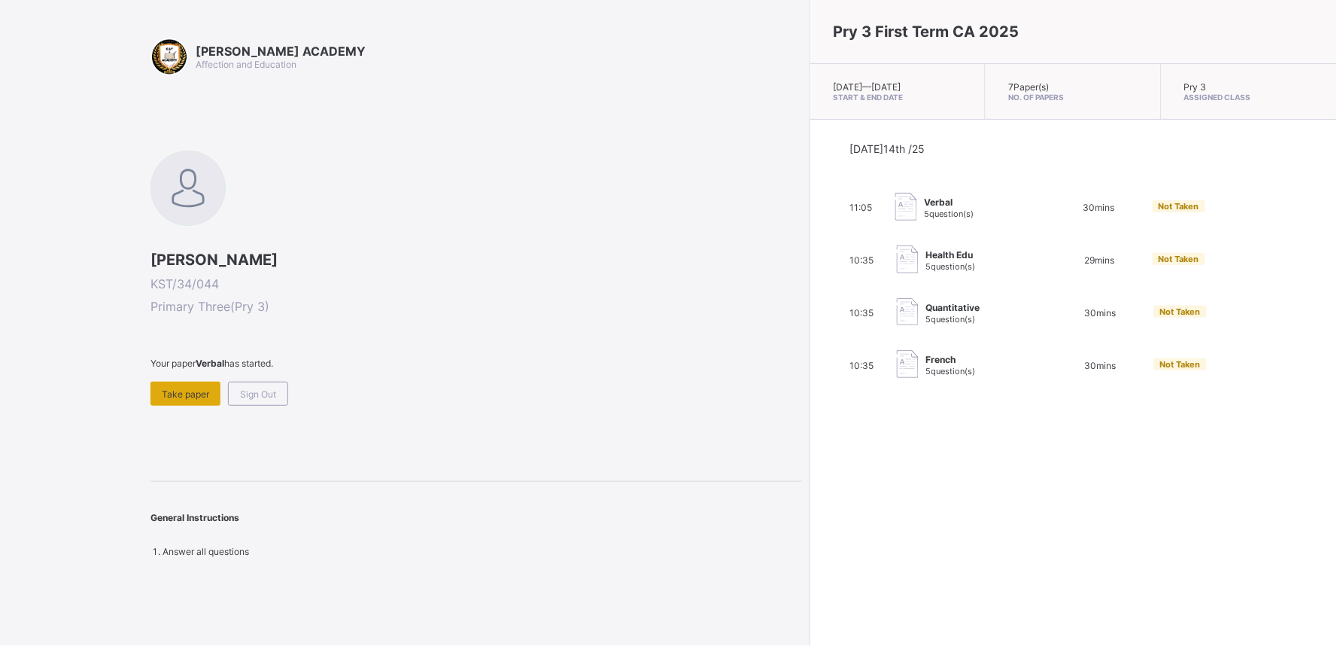
click at [184, 388] on span "Take paper" at bounding box center [185, 393] width 47 height 11
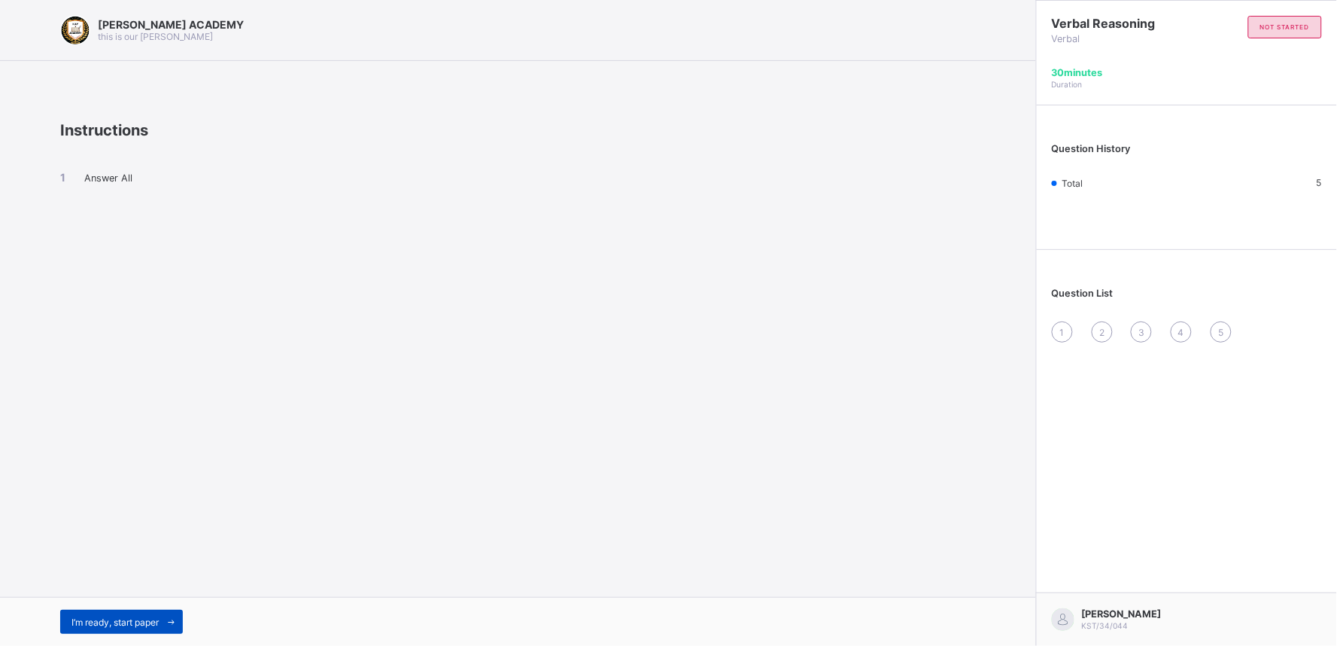
click at [149, 615] on div "I’m ready, start paper" at bounding box center [121, 622] width 123 height 24
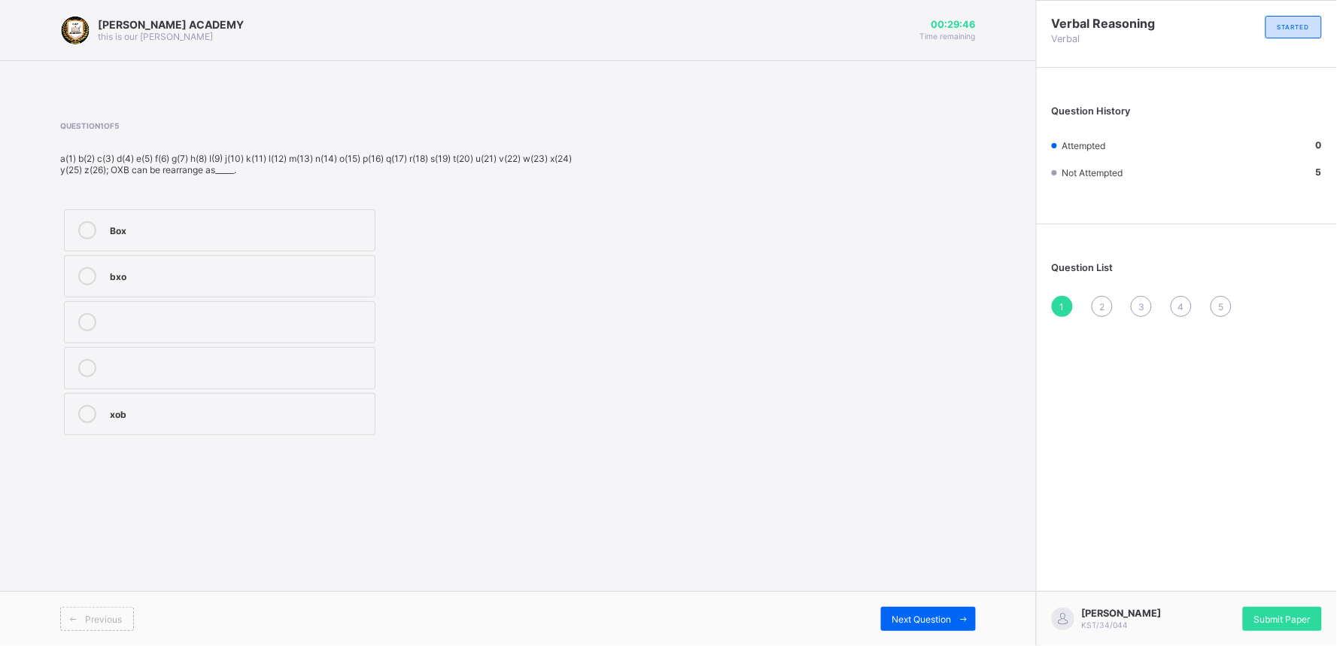
click at [111, 220] on label "Box" at bounding box center [220, 230] width 312 height 42
click at [915, 622] on span "Next Question" at bounding box center [922, 618] width 59 height 11
click at [192, 267] on div "Ice" at bounding box center [238, 274] width 257 height 15
click at [922, 611] on div "Next Question" at bounding box center [928, 619] width 95 height 24
click at [125, 234] on div "728" at bounding box center [238, 228] width 257 height 15
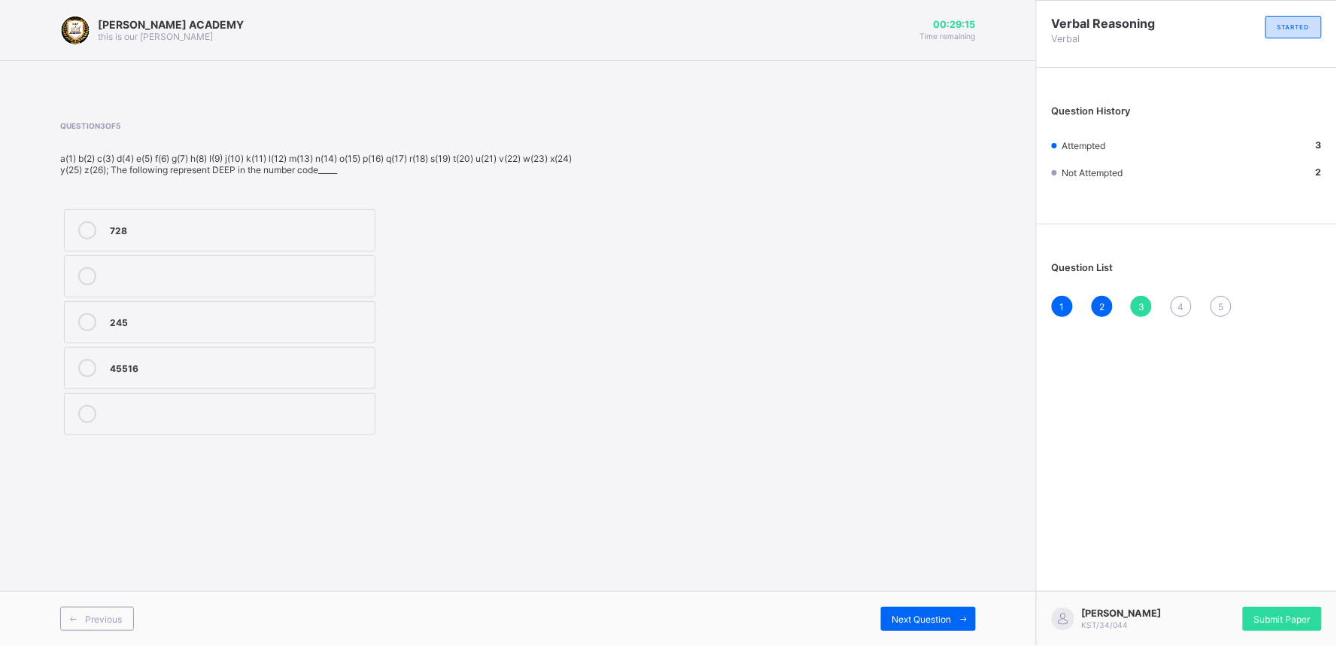
click at [100, 306] on label "245" at bounding box center [220, 322] width 312 height 42
click at [904, 612] on div "Next Question" at bounding box center [928, 619] width 95 height 24
click at [287, 226] on div "245" at bounding box center [238, 228] width 257 height 15
click at [913, 612] on div "Next Question" at bounding box center [928, 619] width 95 height 24
click at [190, 291] on label "Code" at bounding box center [220, 276] width 312 height 42
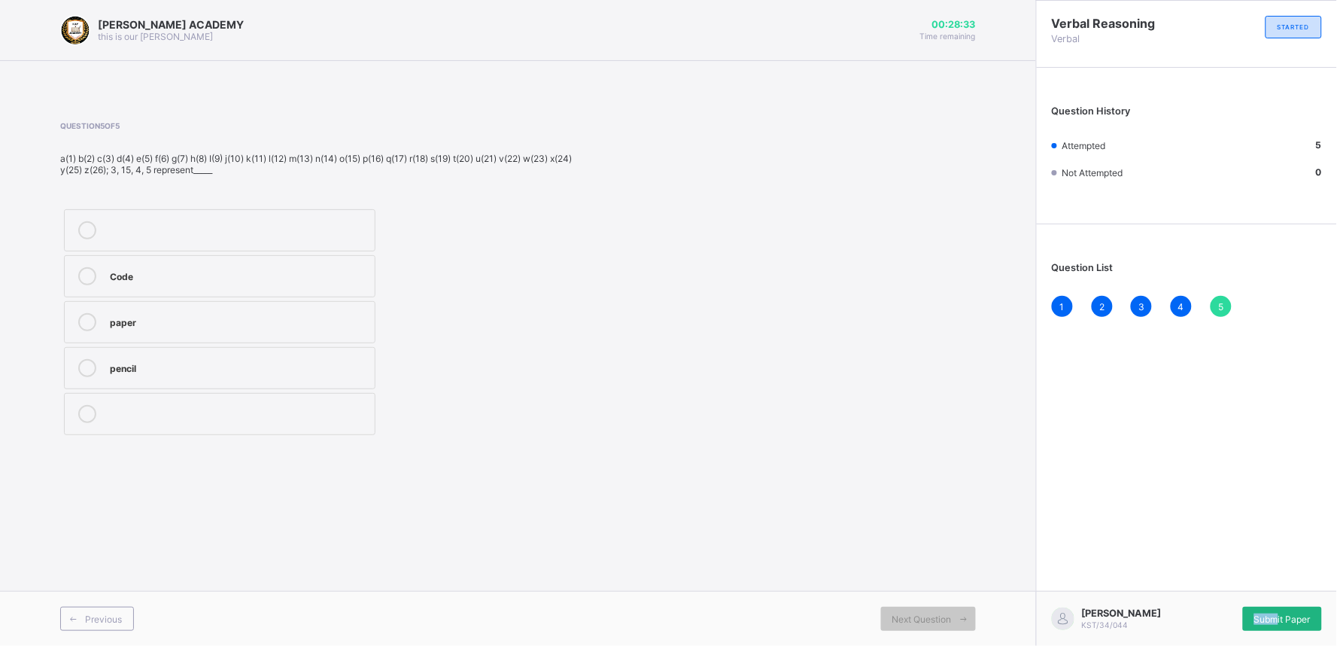
drag, startPoint x: 1249, startPoint y: 604, endPoint x: 1276, endPoint y: 608, distance: 27.4
click at [1276, 608] on div "Umar Usman KST/34/044 Submit Paper" at bounding box center [1186, 618] width 301 height 55
click at [1288, 617] on span "Submit Paper" at bounding box center [1282, 618] width 56 height 11
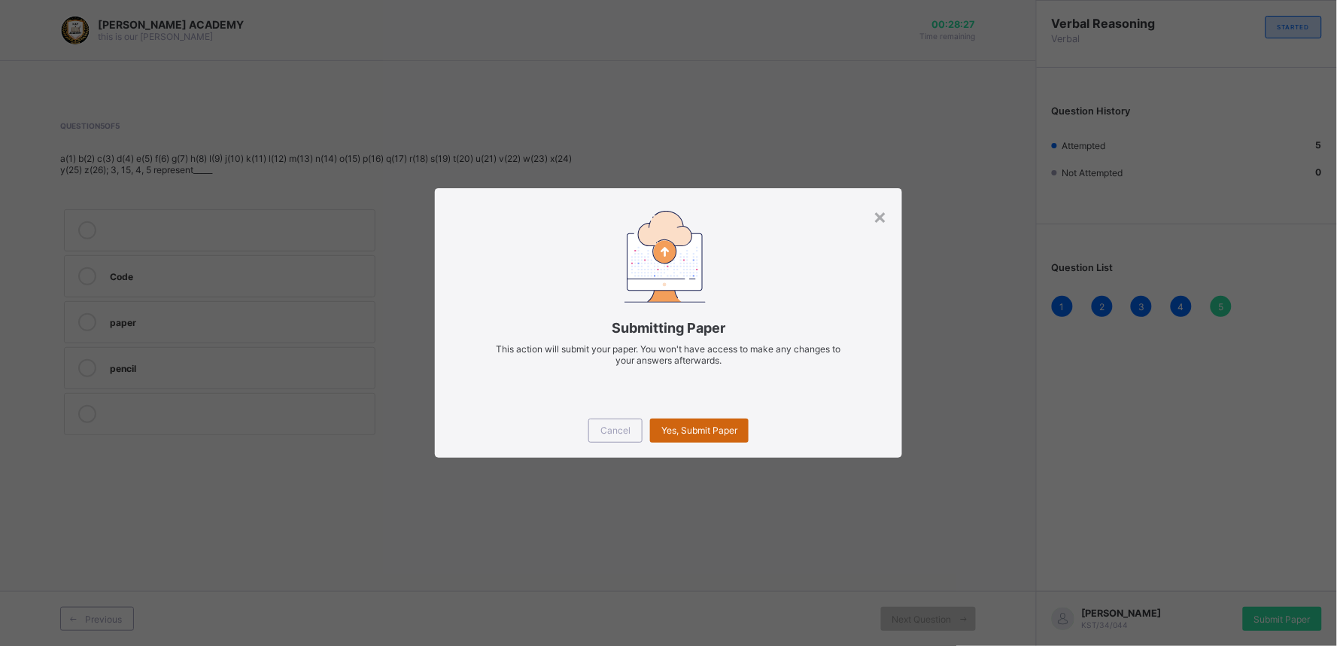
click at [661, 426] on span "Yes, Submit Paper" at bounding box center [699, 429] width 76 height 11
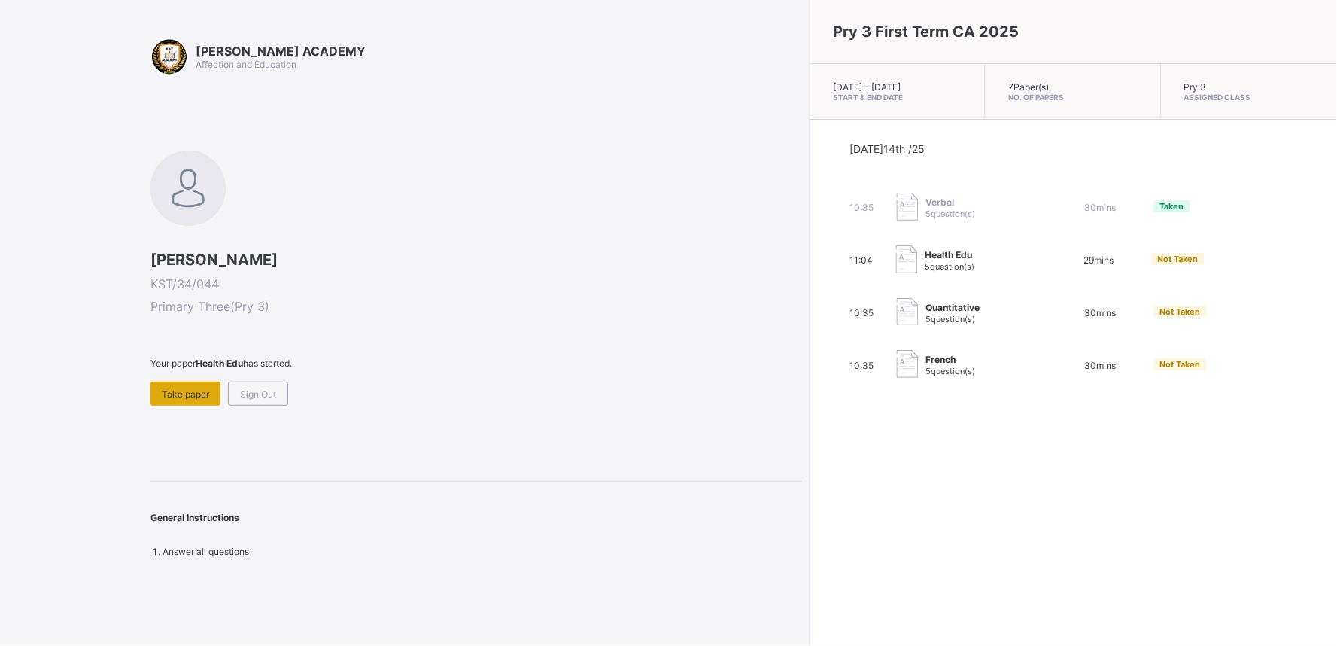
click at [192, 388] on span "Take paper" at bounding box center [185, 393] width 47 height 11
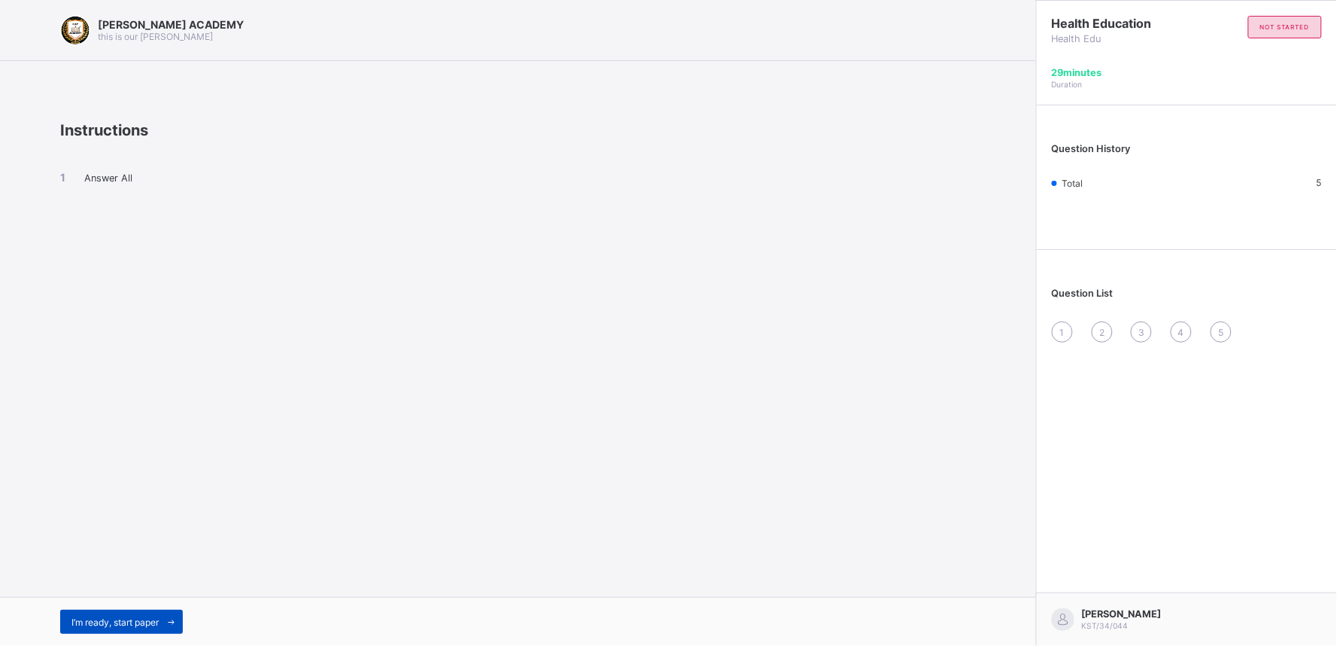
click at [111, 610] on div "I’m ready, start paper" at bounding box center [121, 622] width 123 height 24
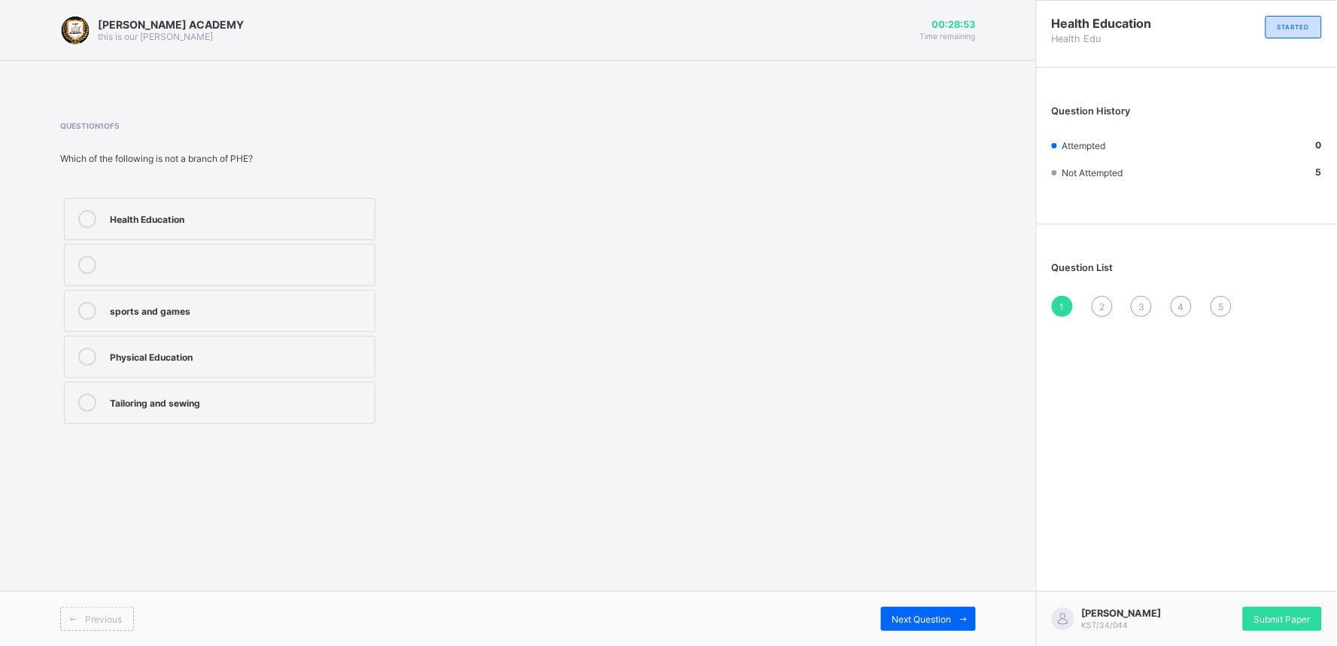
click at [78, 218] on icon at bounding box center [87, 219] width 18 height 18
click at [916, 628] on div "Next Question" at bounding box center [928, 619] width 95 height 24
click at [238, 259] on div "Games, sports, and body fitness" at bounding box center [238, 263] width 257 height 15
click at [894, 623] on span "Next Question" at bounding box center [922, 618] width 59 height 11
click at [229, 312] on div "Physical Healthy Eating" at bounding box center [238, 309] width 257 height 15
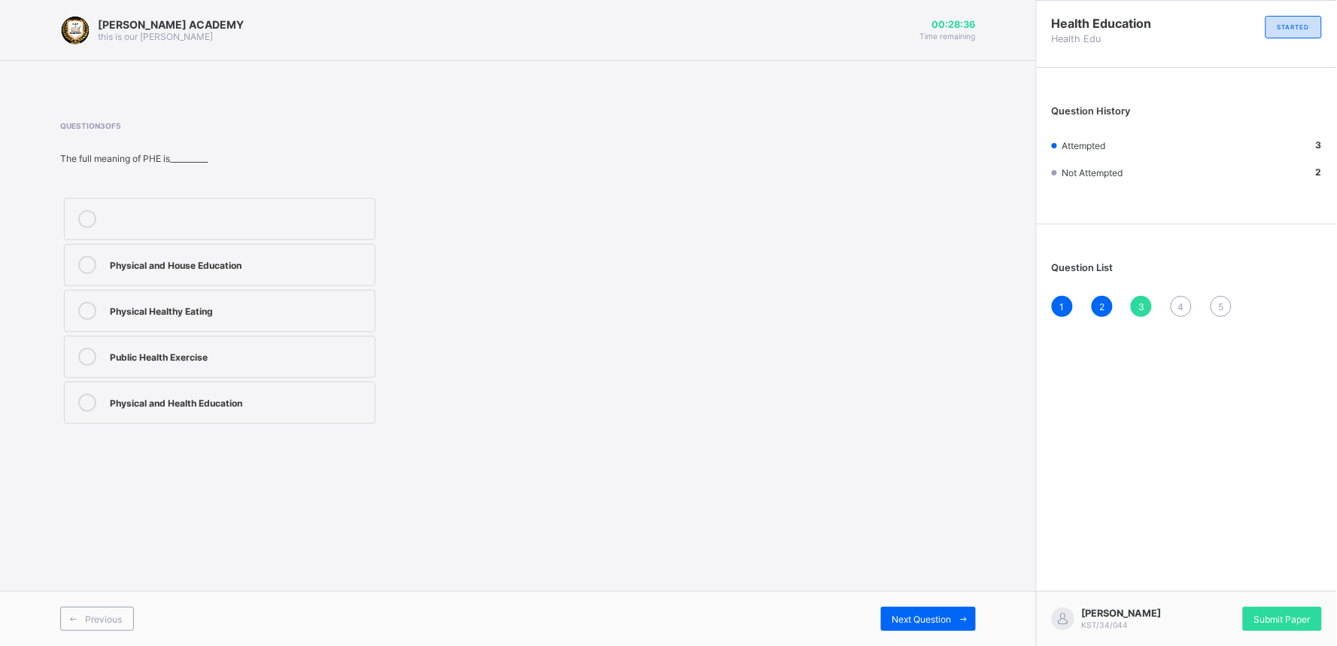
click at [893, 605] on div "Previous Next Question" at bounding box center [518, 618] width 1036 height 55
click at [920, 611] on div "Next Question" at bounding box center [928, 619] width 95 height 24
click at [99, 224] on div at bounding box center [87, 219] width 30 height 18
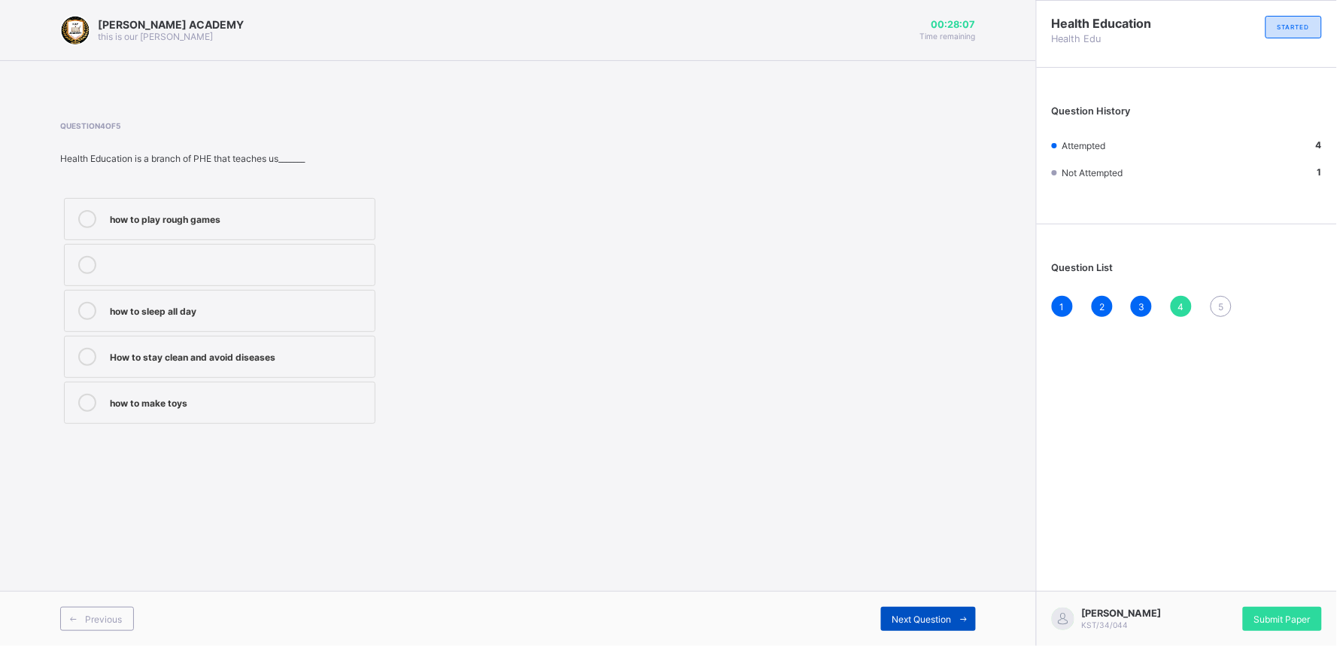
click at [898, 616] on span "Next Question" at bounding box center [922, 618] width 59 height 11
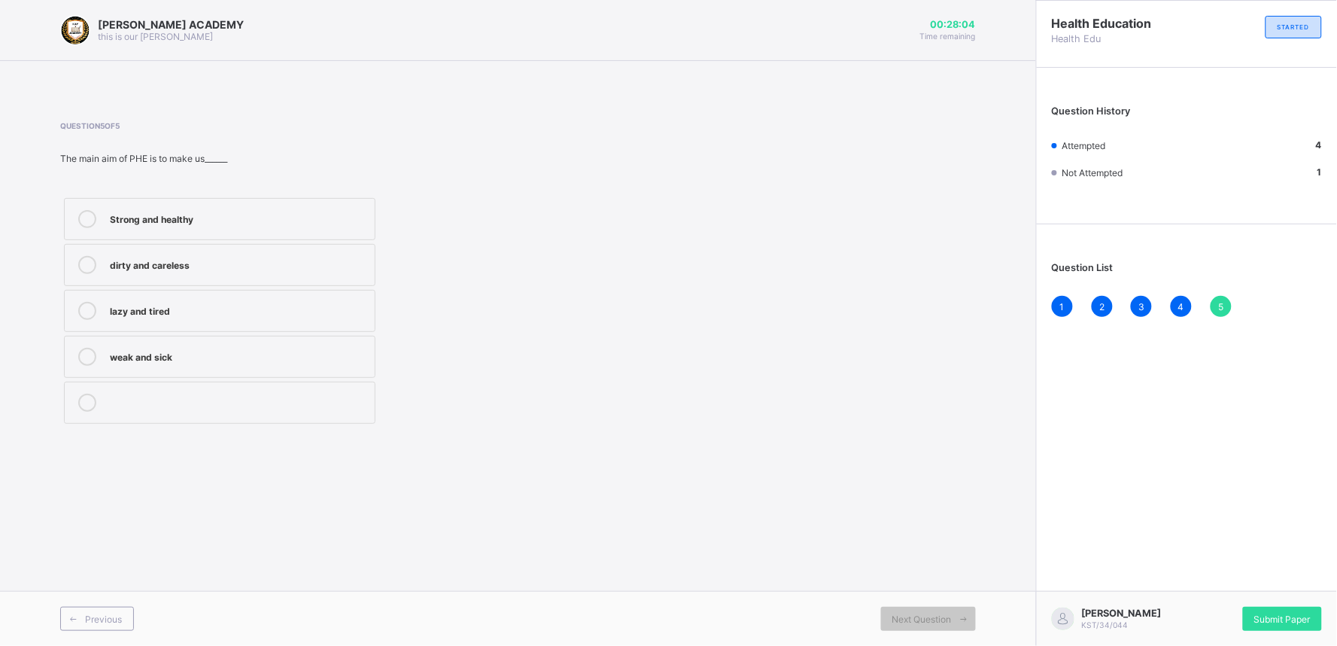
click at [267, 203] on label "Strong and healthy" at bounding box center [220, 219] width 312 height 42
click at [239, 260] on div "dirty and careless" at bounding box center [238, 263] width 257 height 15
click at [1293, 621] on span "Submit Paper" at bounding box center [1282, 618] width 56 height 11
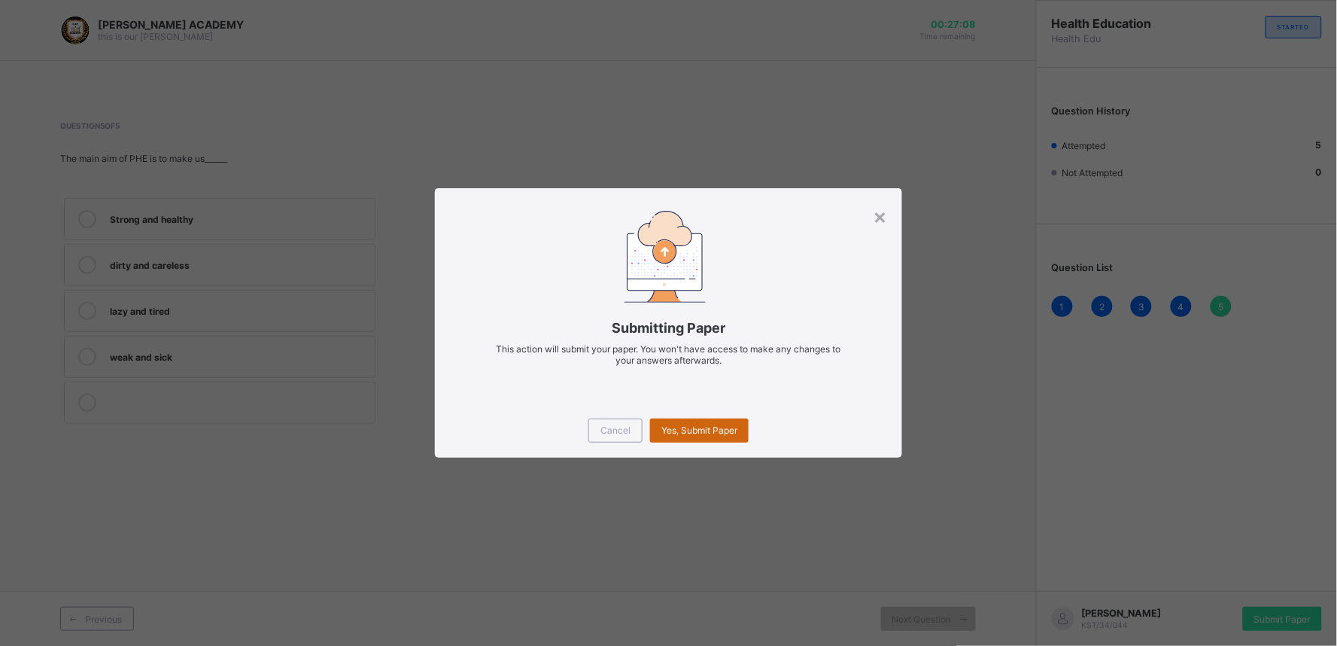
click at [679, 437] on div "Yes, Submit Paper" at bounding box center [699, 430] width 99 height 24
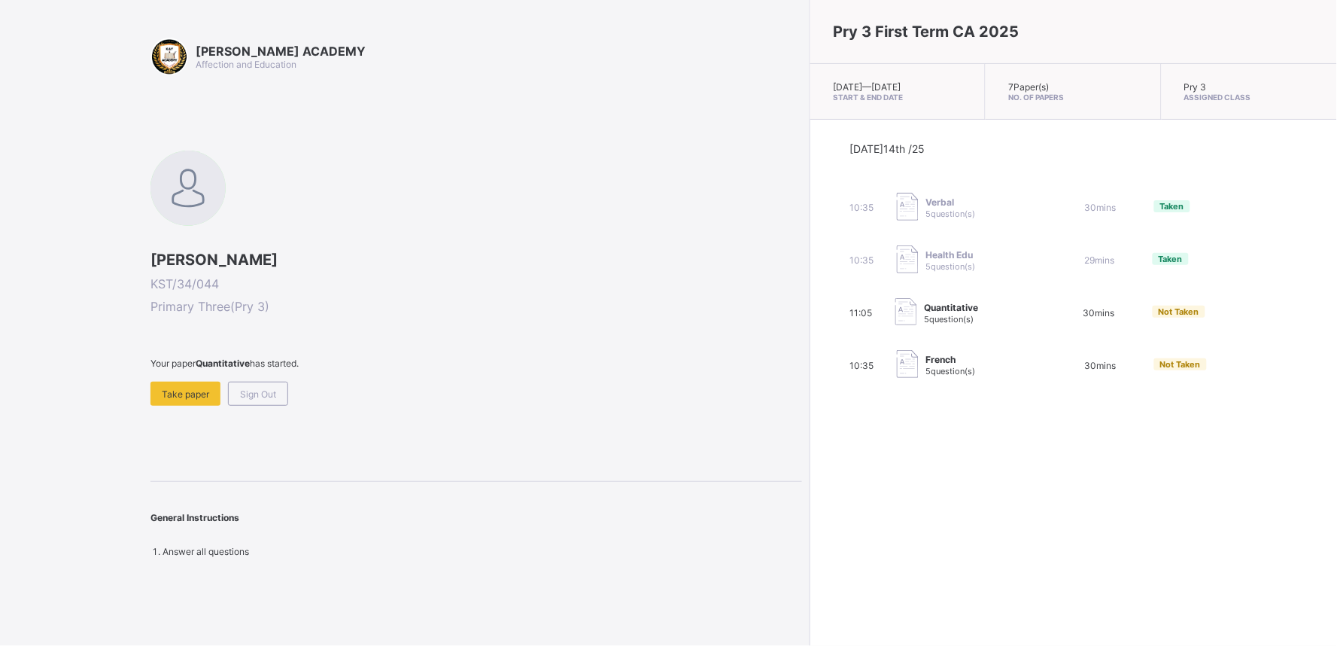
click at [153, 340] on div "Umar Usman KST/34/044 Primary Three ( Pry 3 ) Your paper Quantitative has start…" at bounding box center [477, 278] width 652 height 255
click at [188, 388] on span "Take paper" at bounding box center [185, 393] width 47 height 11
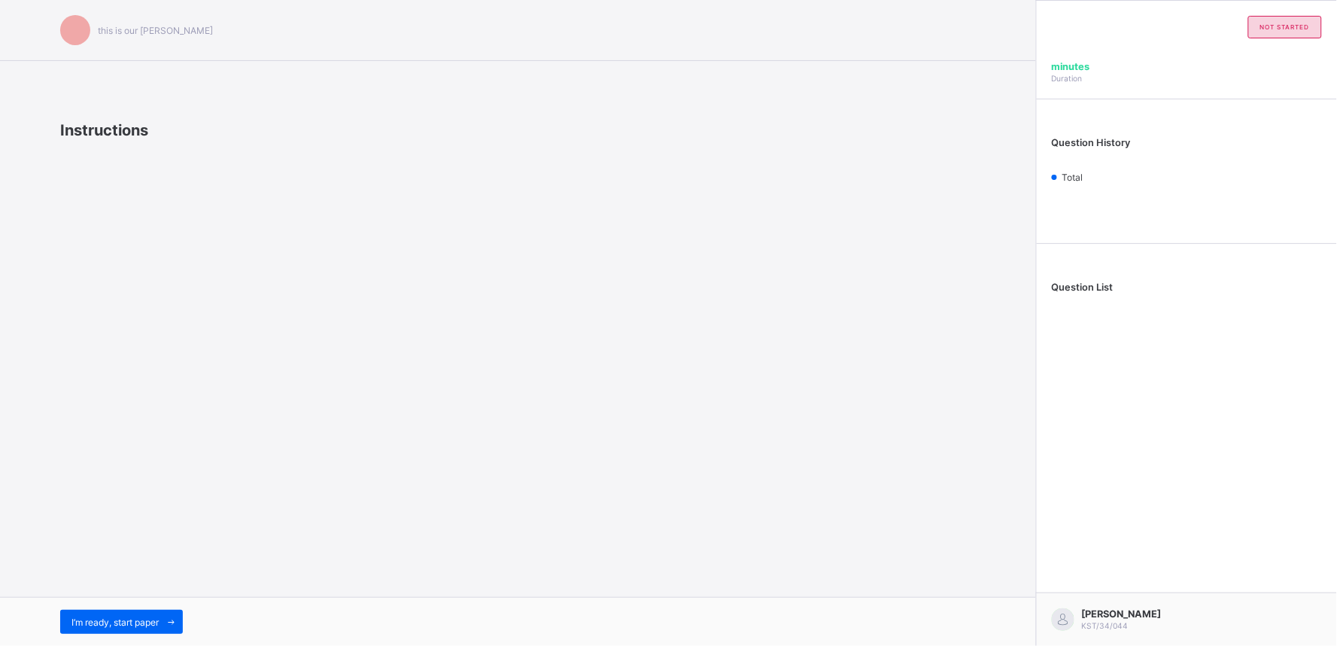
click at [188, 388] on div "this is our motton Instructions I’m ready, start paper" at bounding box center [518, 323] width 1036 height 646
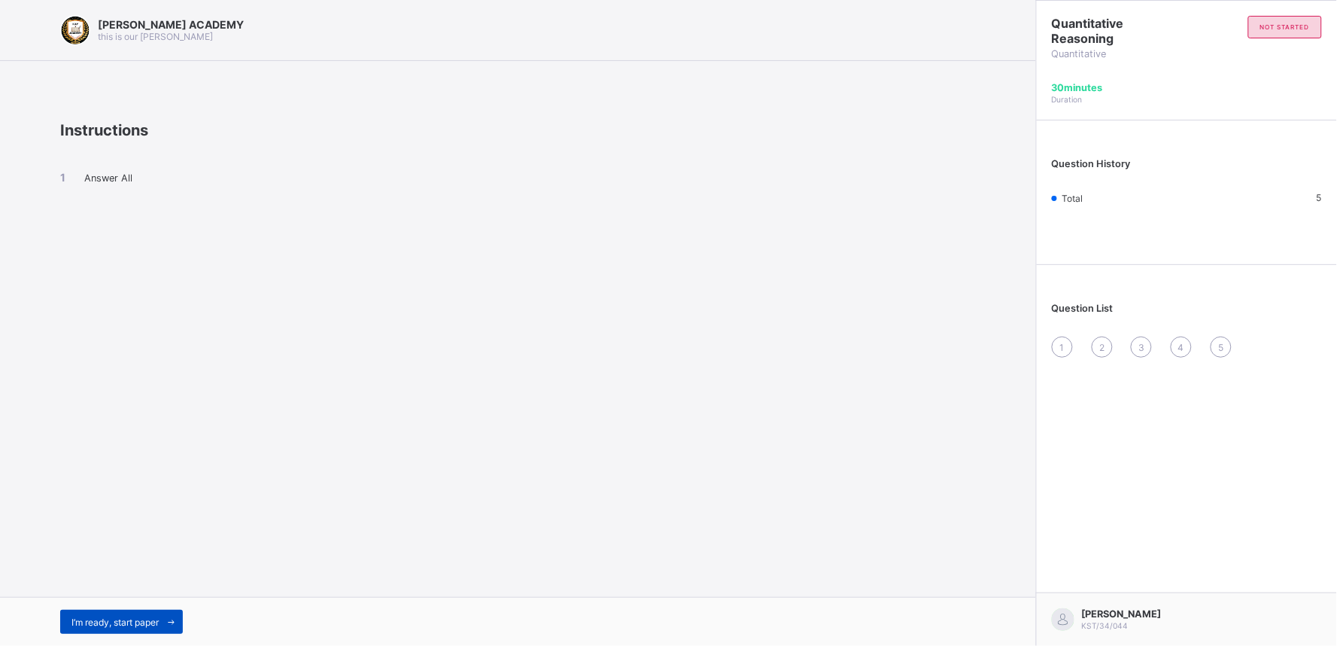
click at [96, 627] on span "I’m ready, start paper" at bounding box center [114, 621] width 87 height 11
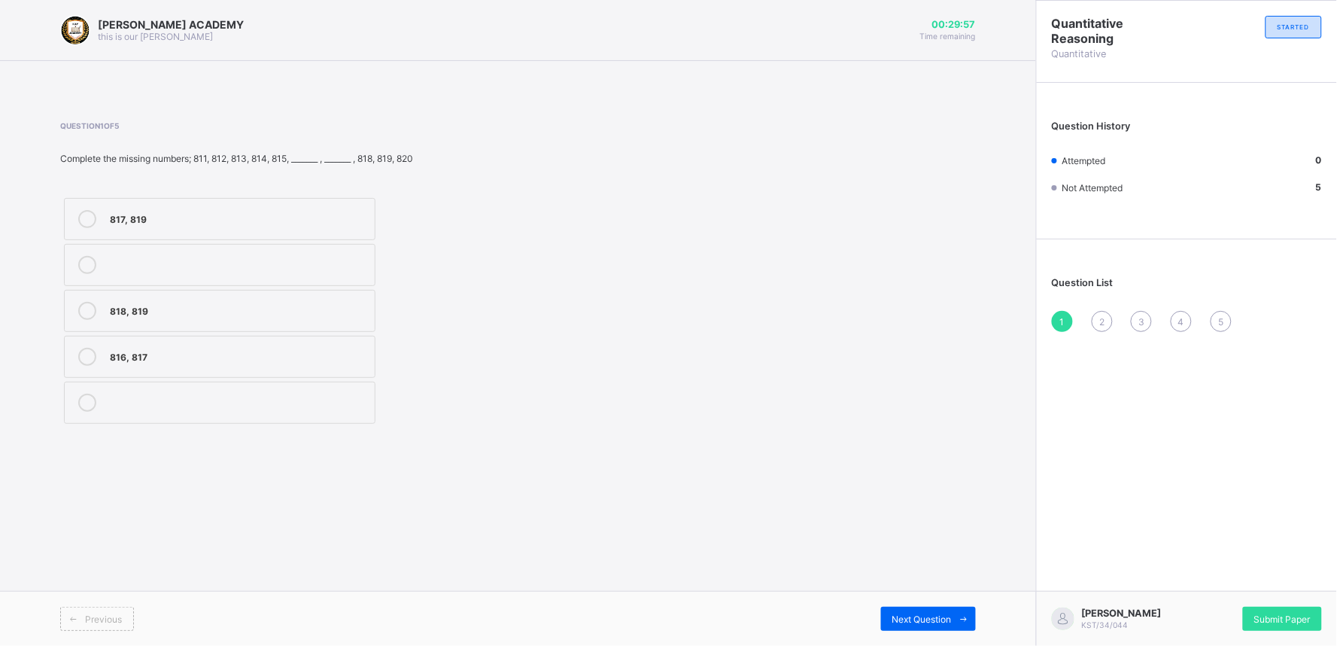
click at [185, 295] on label "818, 819" at bounding box center [220, 311] width 312 height 42
click at [953, 610] on span at bounding box center [964, 619] width 24 height 24
click at [216, 233] on label "703, 704" at bounding box center [220, 219] width 312 height 42
click at [922, 634] on div "Previous Next Question" at bounding box center [518, 618] width 1036 height 55
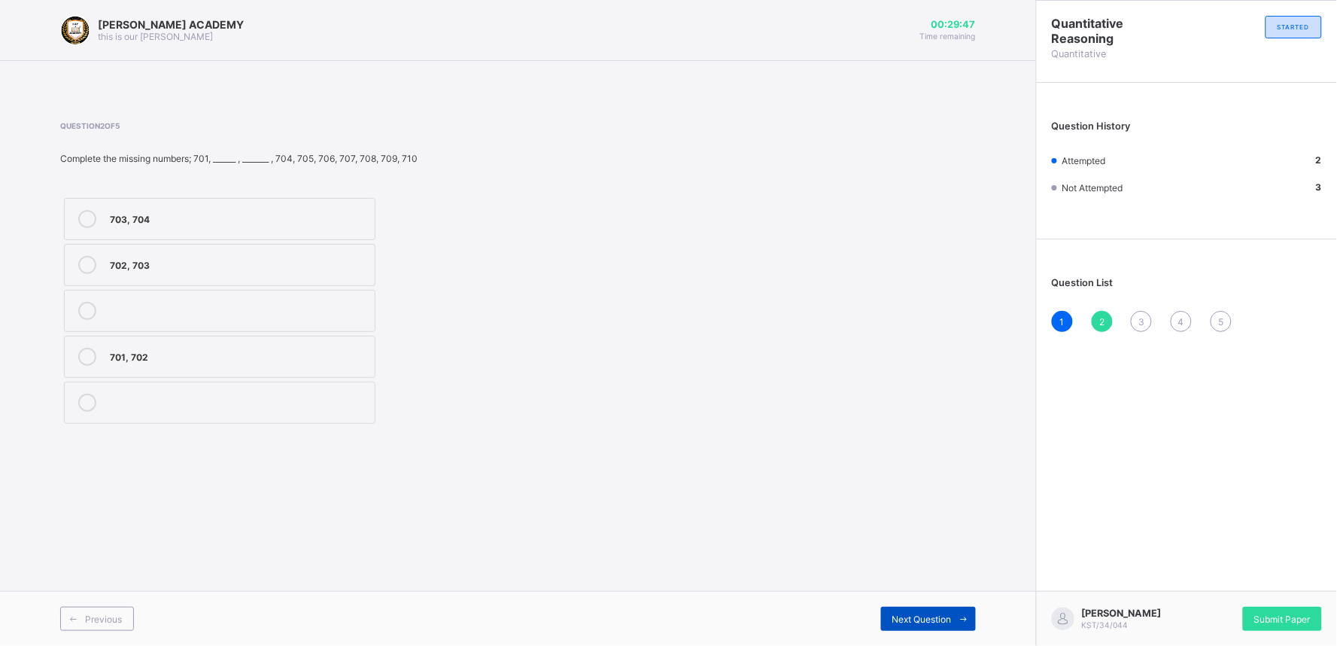
click at [922, 634] on div "Previous Next Question" at bounding box center [518, 618] width 1036 height 55
click at [919, 616] on span "Next Question" at bounding box center [922, 618] width 59 height 11
drag, startPoint x: 918, startPoint y: 614, endPoint x: 893, endPoint y: 591, distance: 33.6
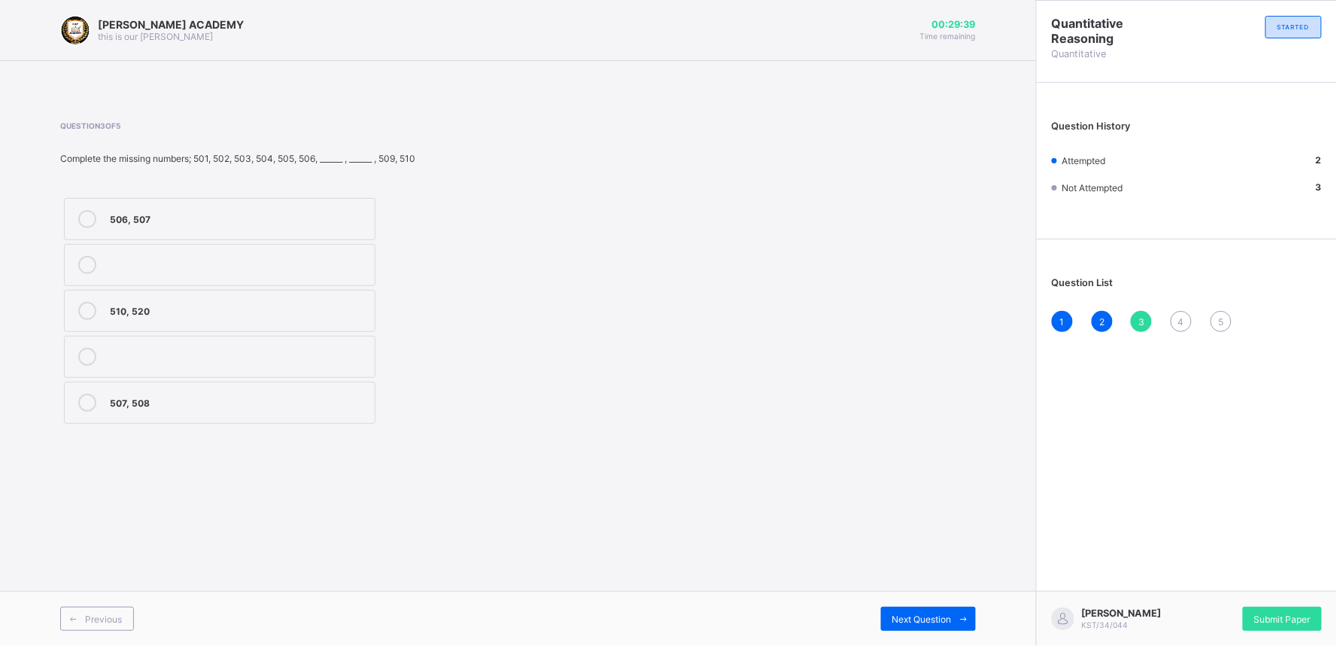
click at [893, 591] on div "Previous Next Question" at bounding box center [518, 618] width 1036 height 55
click at [245, 222] on div "506, 507" at bounding box center [238, 217] width 257 height 15
click at [898, 599] on div "Previous Next Question" at bounding box center [518, 618] width 1036 height 55
drag, startPoint x: 898, startPoint y: 599, endPoint x: 911, endPoint y: 612, distance: 18.6
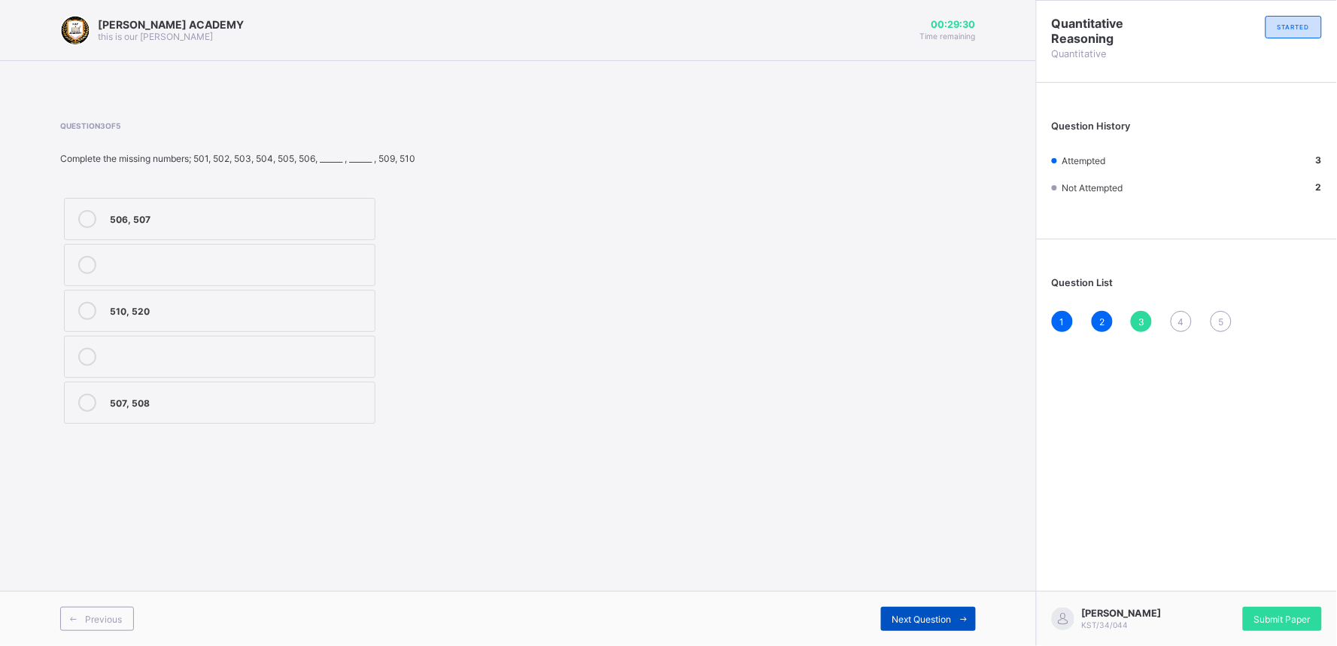
click at [898, 600] on div "Previous Next Question" at bounding box center [518, 618] width 1036 height 55
click at [912, 610] on div "Next Question" at bounding box center [928, 619] width 95 height 24
click at [912, 608] on div "Next Question" at bounding box center [928, 619] width 95 height 24
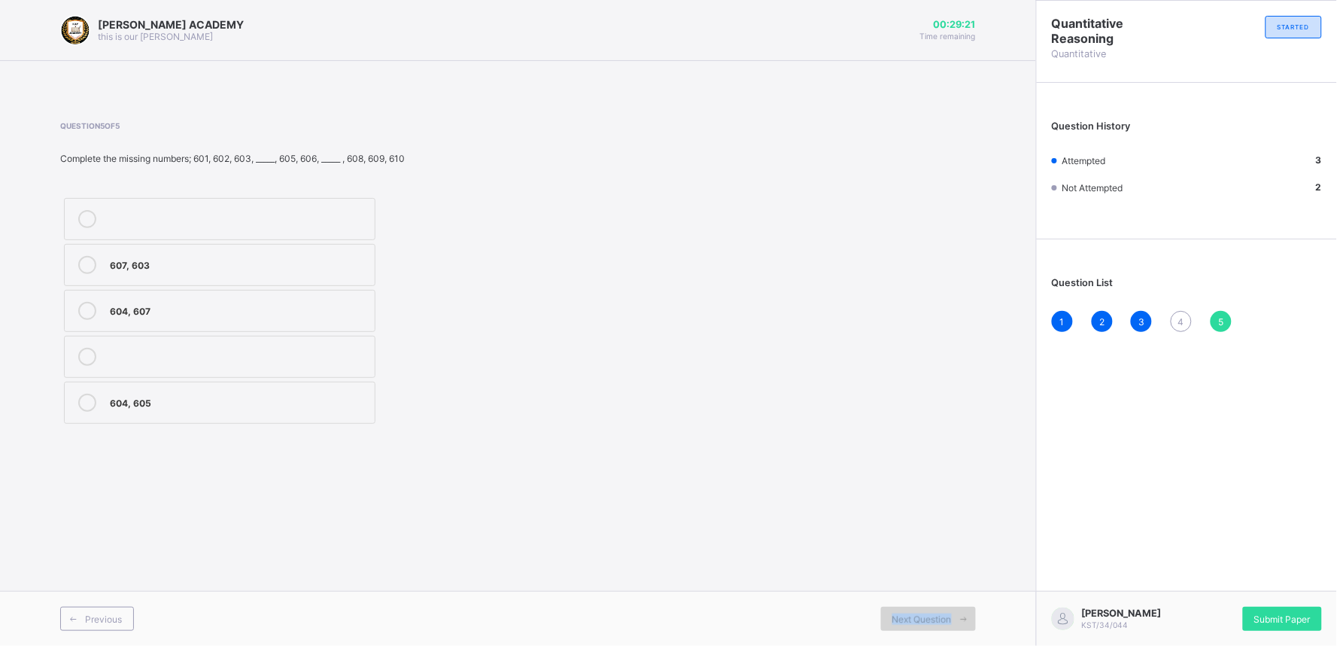
click at [896, 619] on span "Next Question" at bounding box center [922, 618] width 59 height 11
click at [1176, 315] on div "4" at bounding box center [1181, 321] width 21 height 21
click at [144, 342] on label "905, 909" at bounding box center [220, 357] width 312 height 42
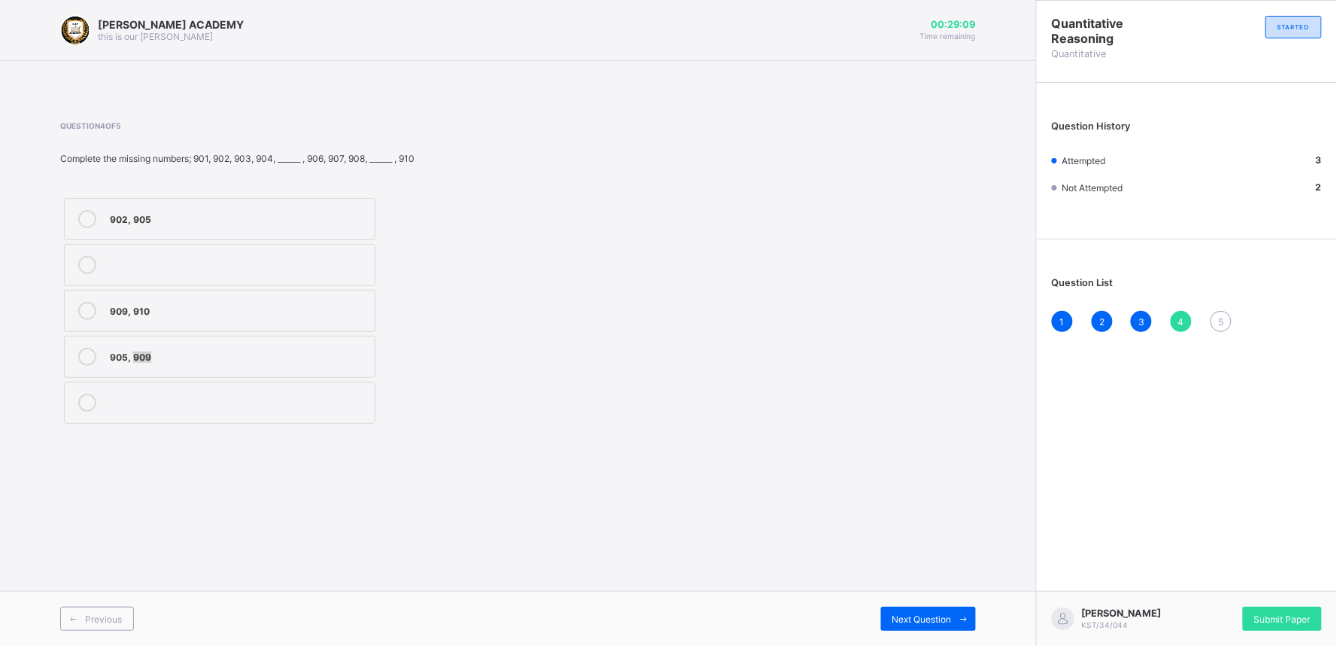
click at [144, 342] on label "905, 909" at bounding box center [220, 357] width 312 height 42
click at [949, 623] on span "Next Question" at bounding box center [922, 618] width 59 height 11
click at [151, 414] on label "604, 605" at bounding box center [220, 403] width 312 height 42
click at [1299, 626] on div "Submit Paper" at bounding box center [1282, 619] width 79 height 24
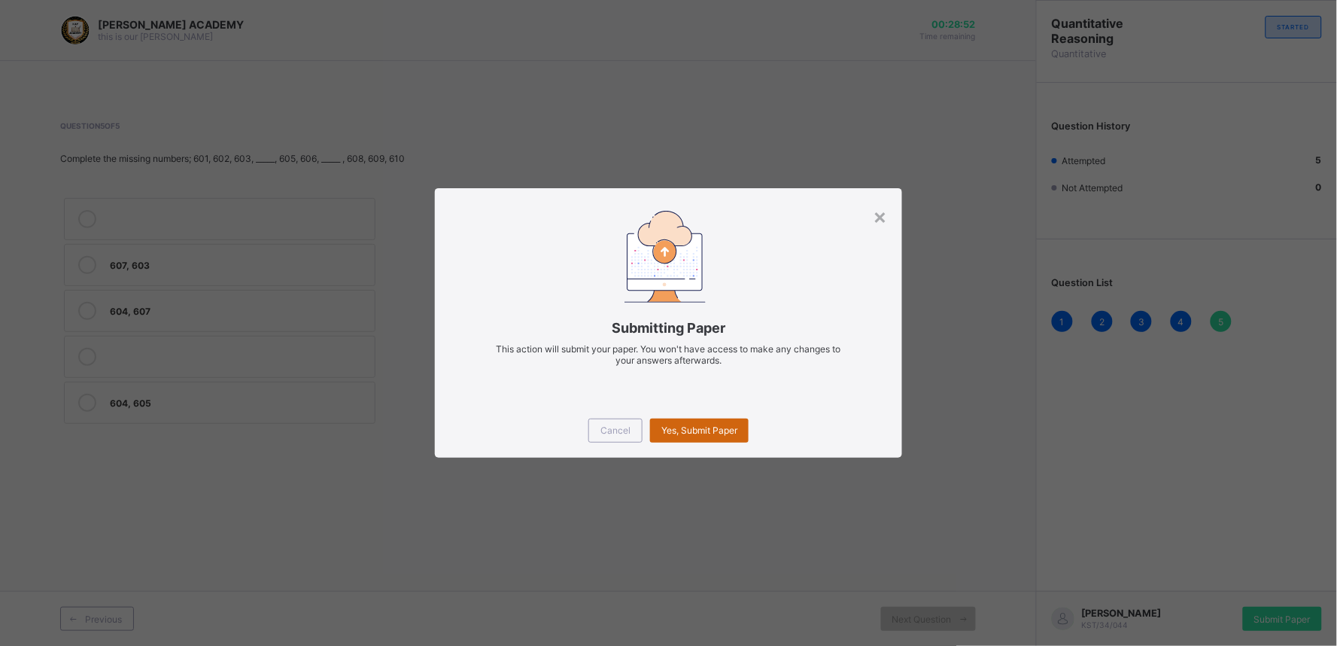
click at [683, 431] on span "Yes, Submit Paper" at bounding box center [699, 429] width 76 height 11
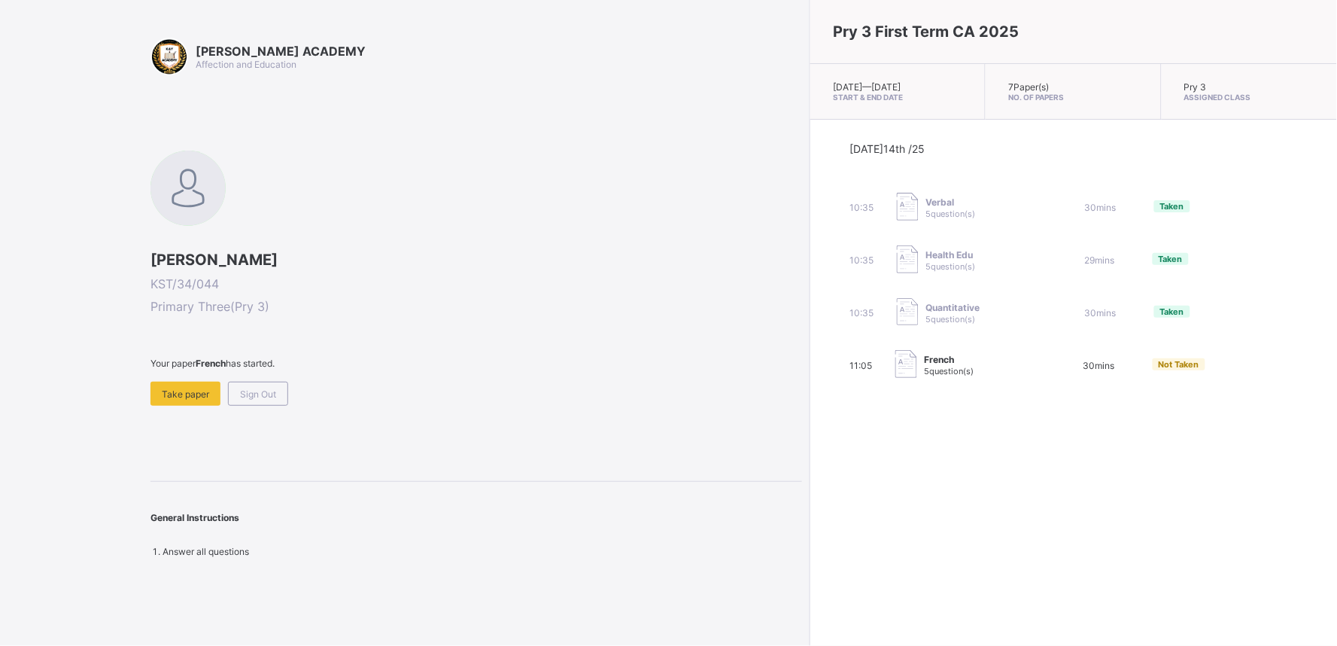
click at [160, 373] on span at bounding box center [477, 375] width 652 height 13
click at [160, 393] on div "Take paper" at bounding box center [186, 394] width 70 height 24
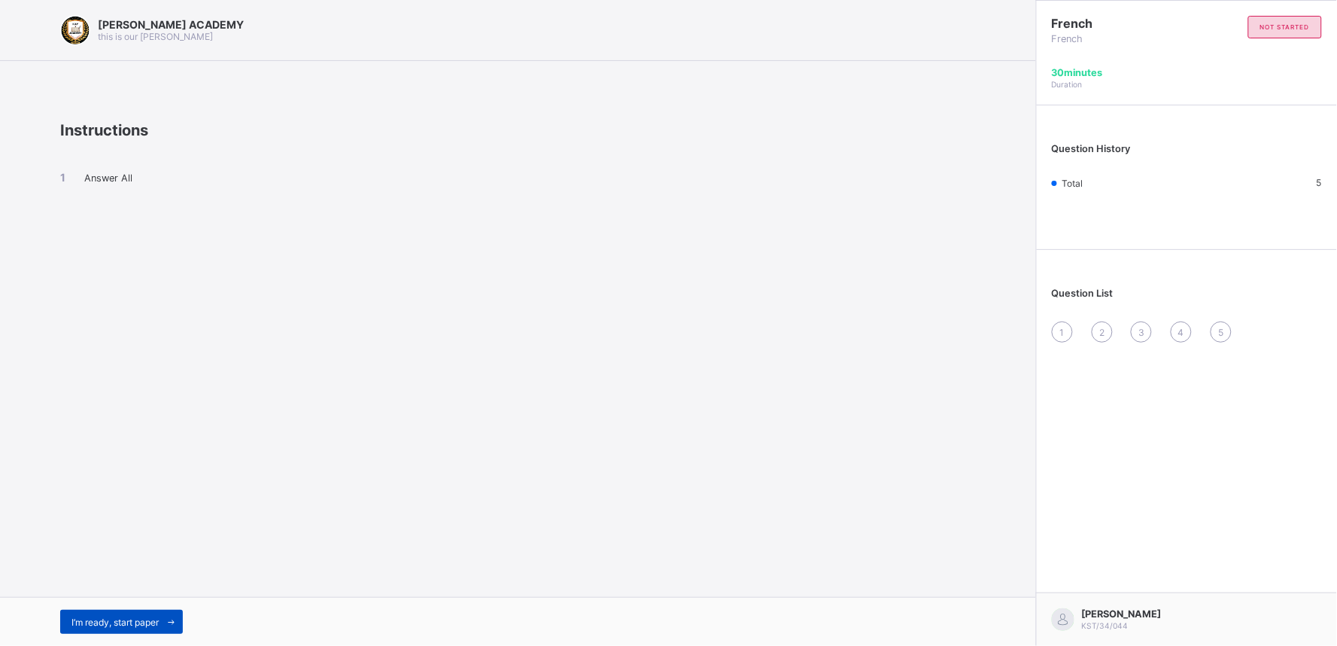
click at [96, 621] on span "I’m ready, start paper" at bounding box center [114, 621] width 87 height 11
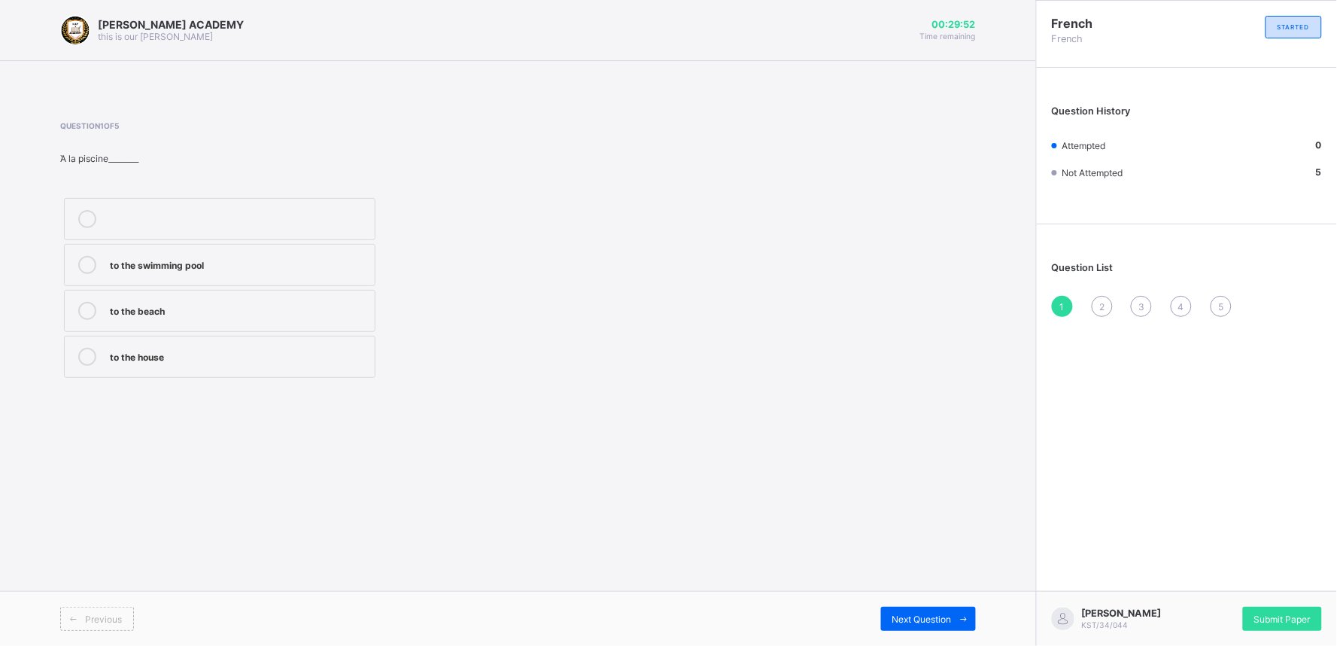
click at [179, 272] on div "to the swimming pool" at bounding box center [238, 265] width 257 height 18
click at [893, 625] on span "Next Question" at bounding box center [922, 618] width 59 height 11
click at [128, 229] on label "how is work" at bounding box center [220, 219] width 312 height 42
click at [914, 616] on span "Next Question" at bounding box center [922, 618] width 59 height 11
click at [185, 313] on div "thanks" at bounding box center [238, 309] width 257 height 15
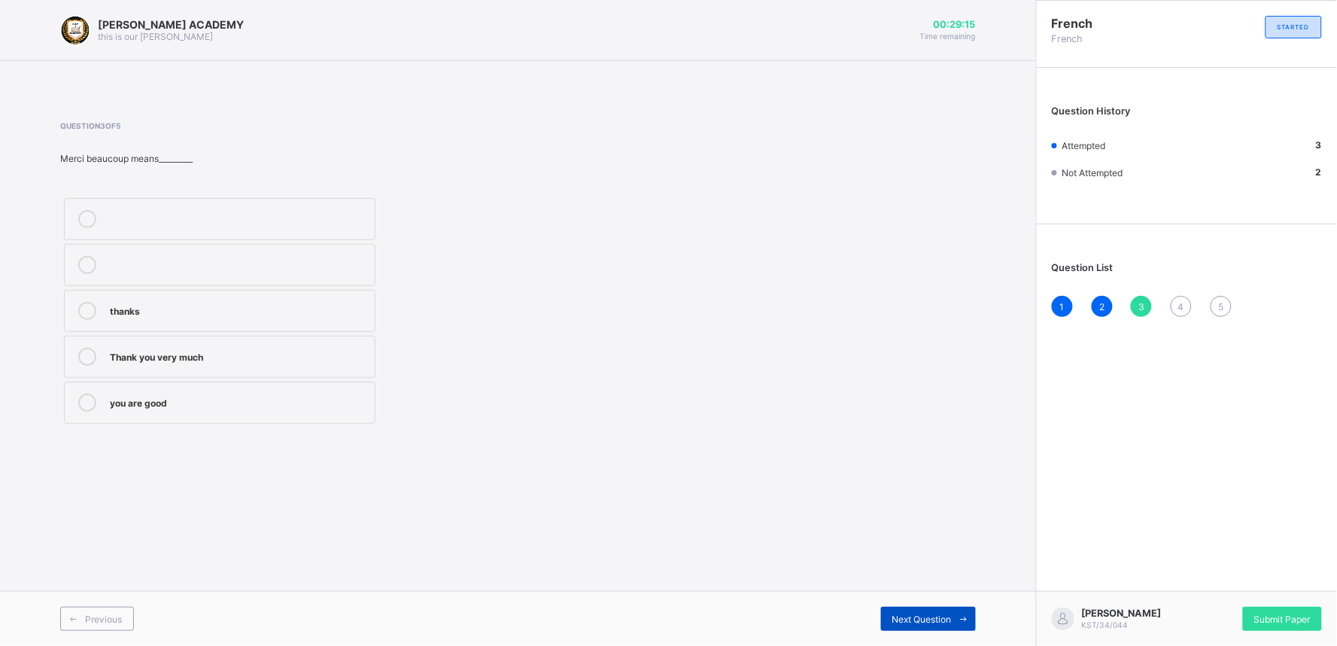
click at [923, 615] on span "Next Question" at bounding box center [922, 618] width 59 height 11
click at [246, 229] on label "on Monday evening" at bounding box center [220, 219] width 312 height 42
click at [905, 622] on span "Next Question" at bounding box center [922, 618] width 59 height 11
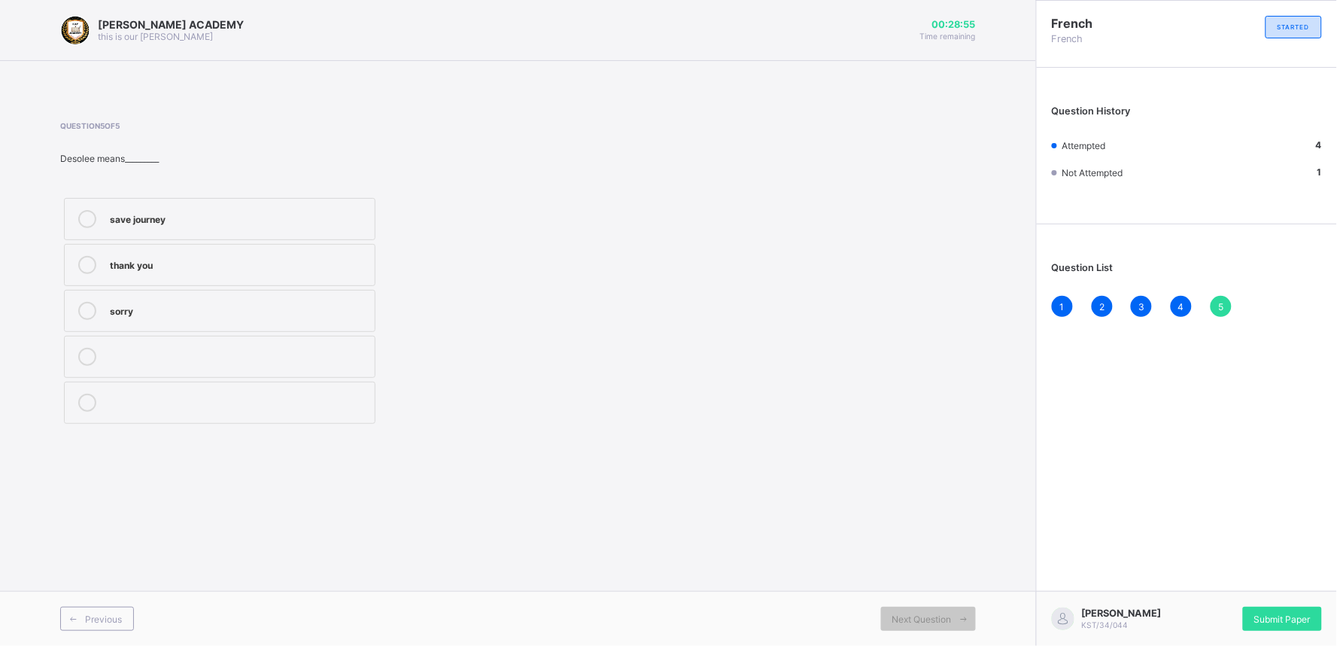
click at [163, 222] on div "save journey" at bounding box center [238, 217] width 257 height 15
click at [1306, 629] on div "Submit Paper" at bounding box center [1282, 619] width 79 height 24
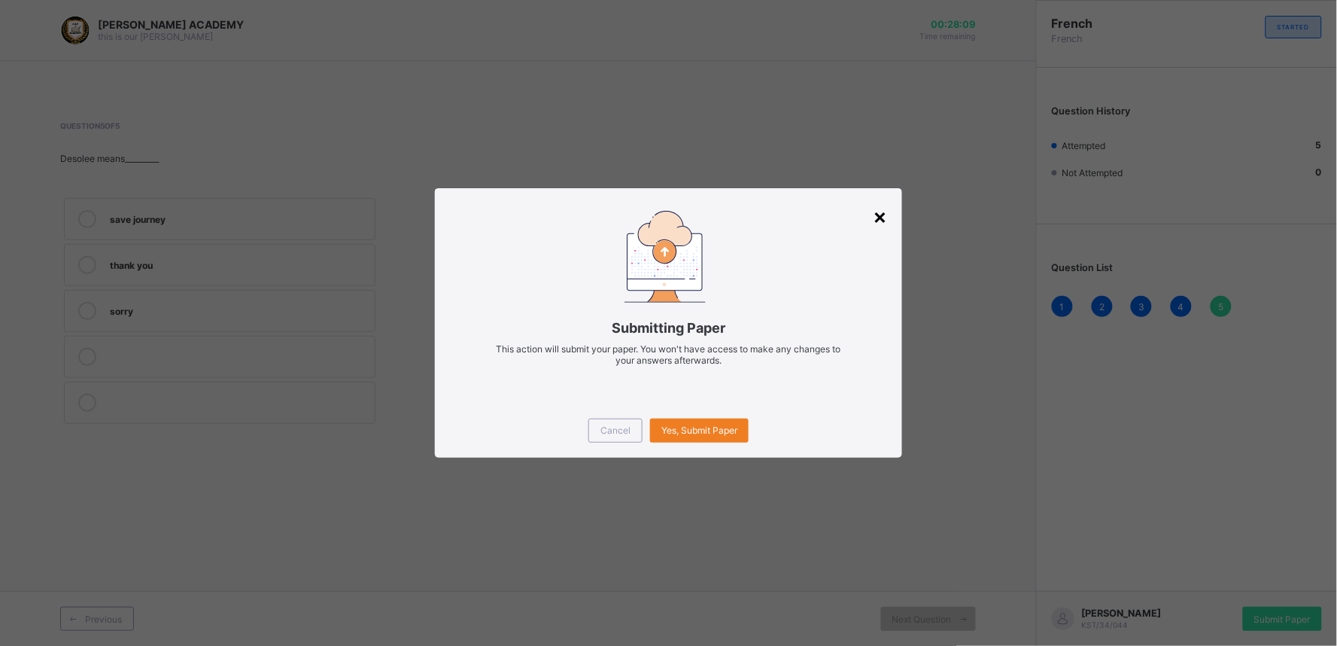
click at [878, 209] on div "×" at bounding box center [880, 216] width 14 height 26
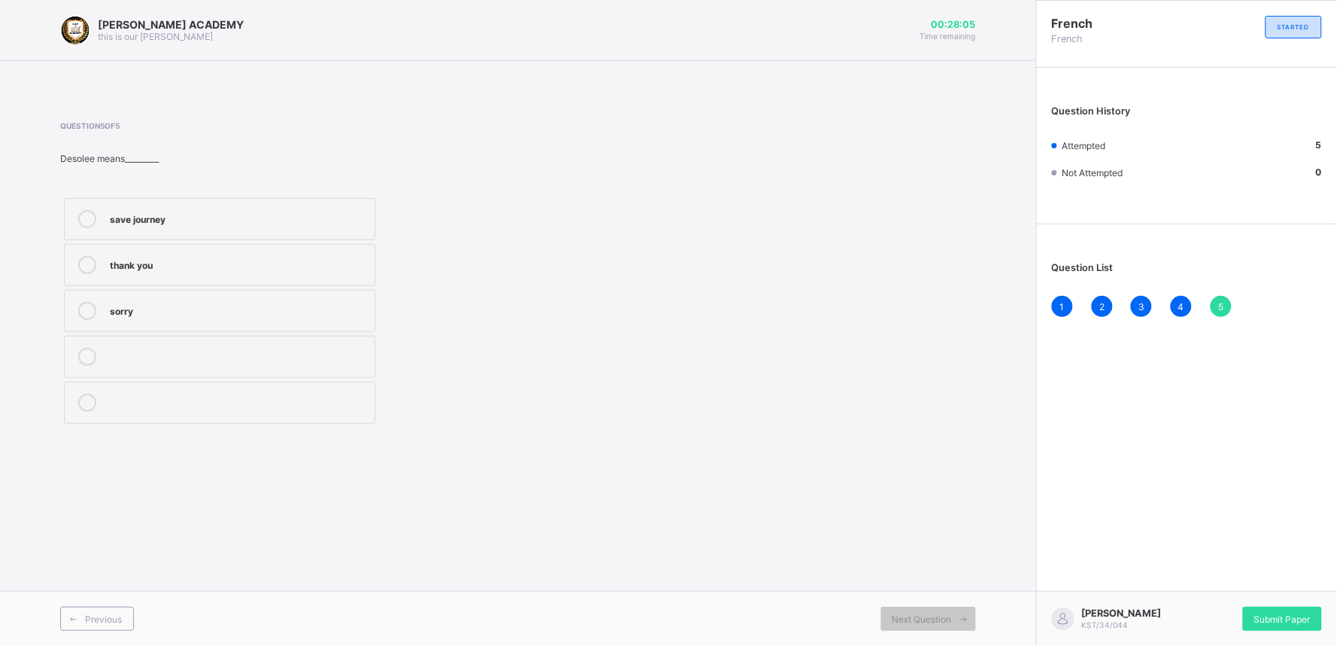
click at [228, 227] on div "save journey" at bounding box center [238, 219] width 257 height 18
click at [1265, 607] on div "Submit Paper" at bounding box center [1282, 619] width 79 height 24
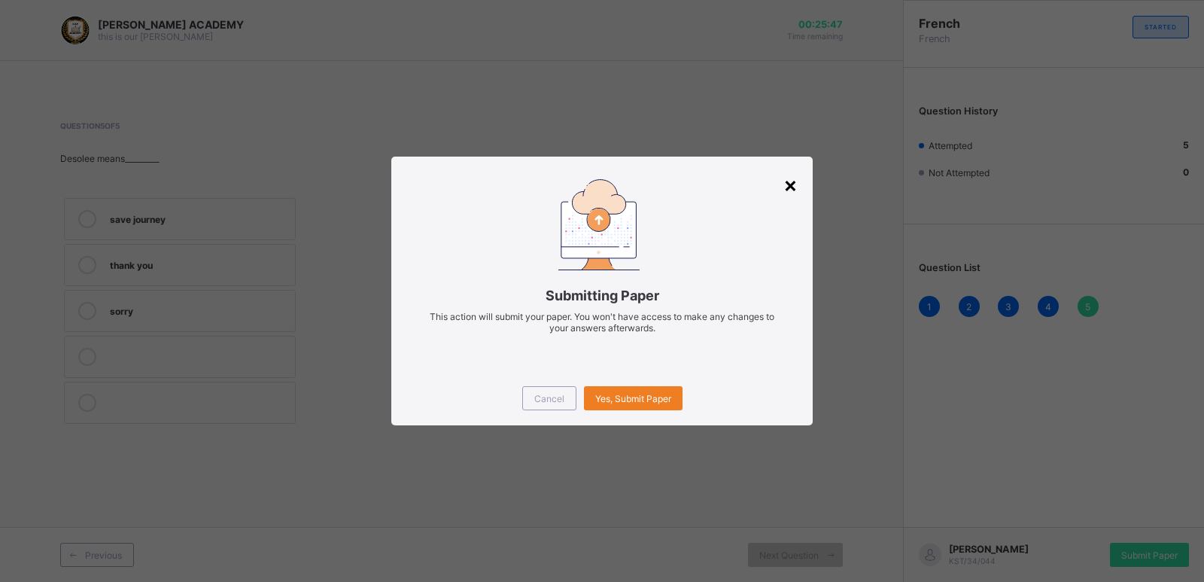
click at [786, 186] on div "×" at bounding box center [790, 185] width 14 height 26
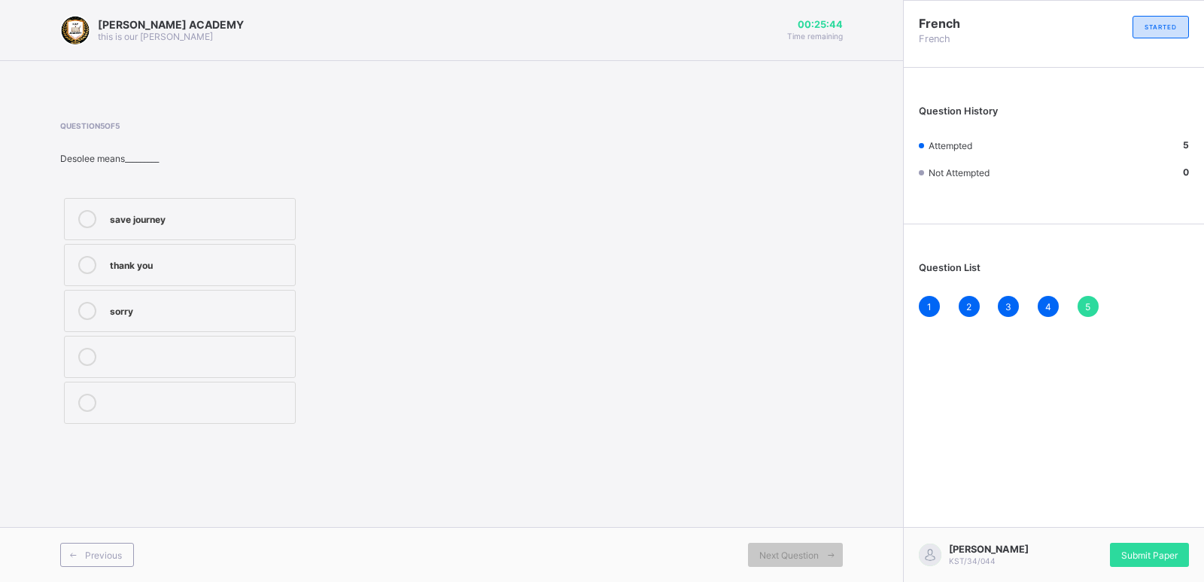
click at [111, 229] on label "save journey" at bounding box center [180, 219] width 232 height 42
click at [198, 227] on div "save journey" at bounding box center [199, 219] width 178 height 18
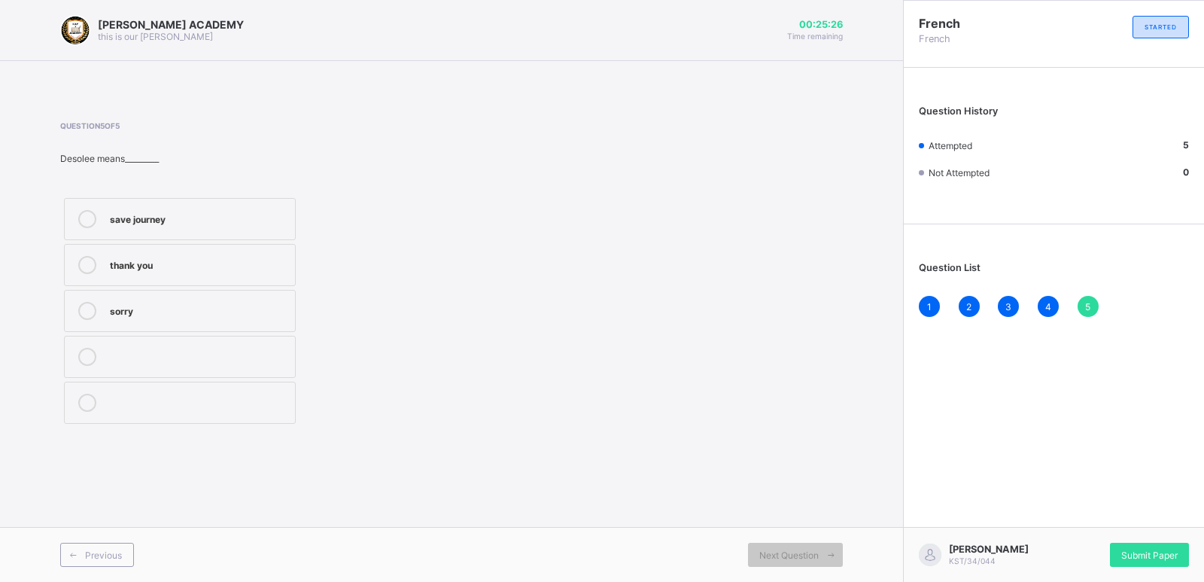
click at [924, 310] on div "1" at bounding box center [929, 306] width 21 height 21
click at [565, 304] on div "Question 1 of 5 Ὰ la piscine________ to the swimming pool to the beach to the h…" at bounding box center [451, 251] width 783 height 260
click at [781, 557] on span "Next Question" at bounding box center [788, 554] width 59 height 11
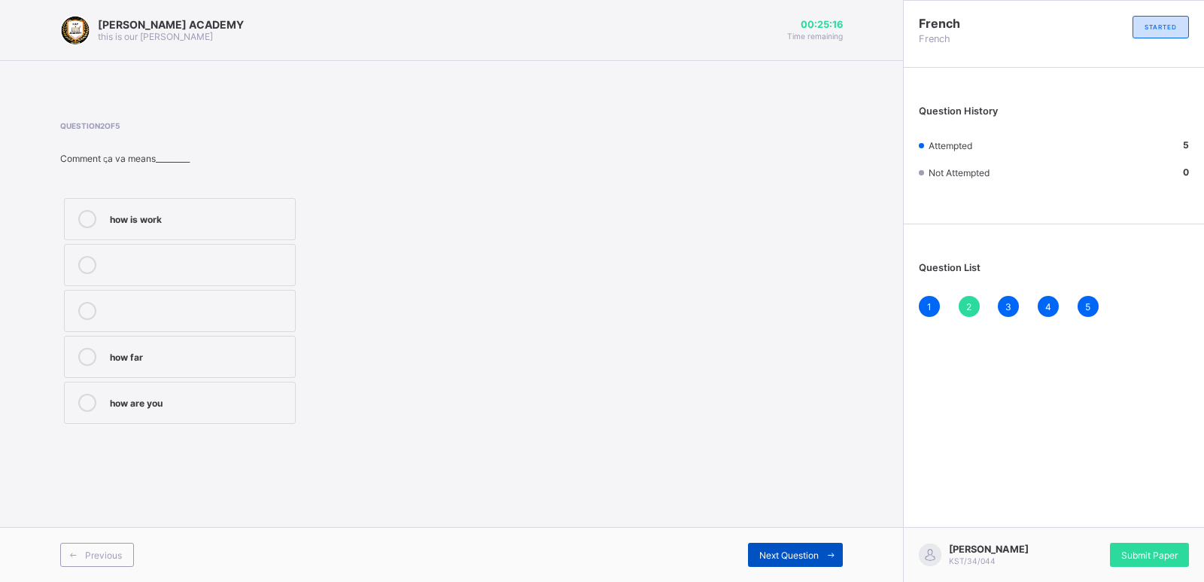
click at [781, 557] on span "Next Question" at bounding box center [788, 554] width 59 height 11
click at [777, 555] on span "Next Question" at bounding box center [788, 554] width 59 height 11
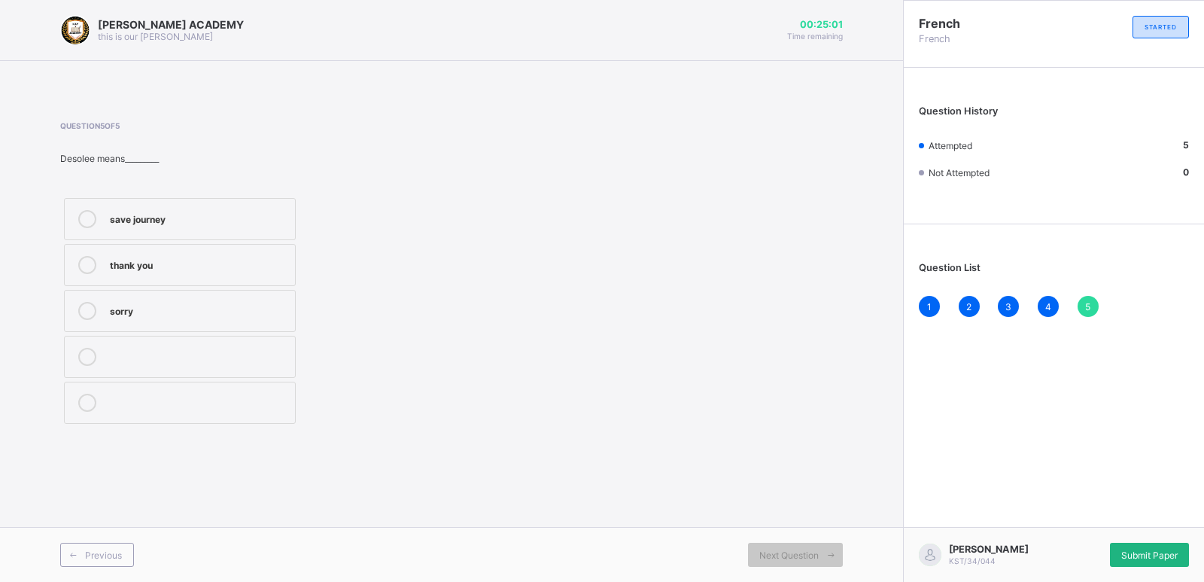
click at [1151, 543] on div "Submit Paper" at bounding box center [1149, 555] width 79 height 24
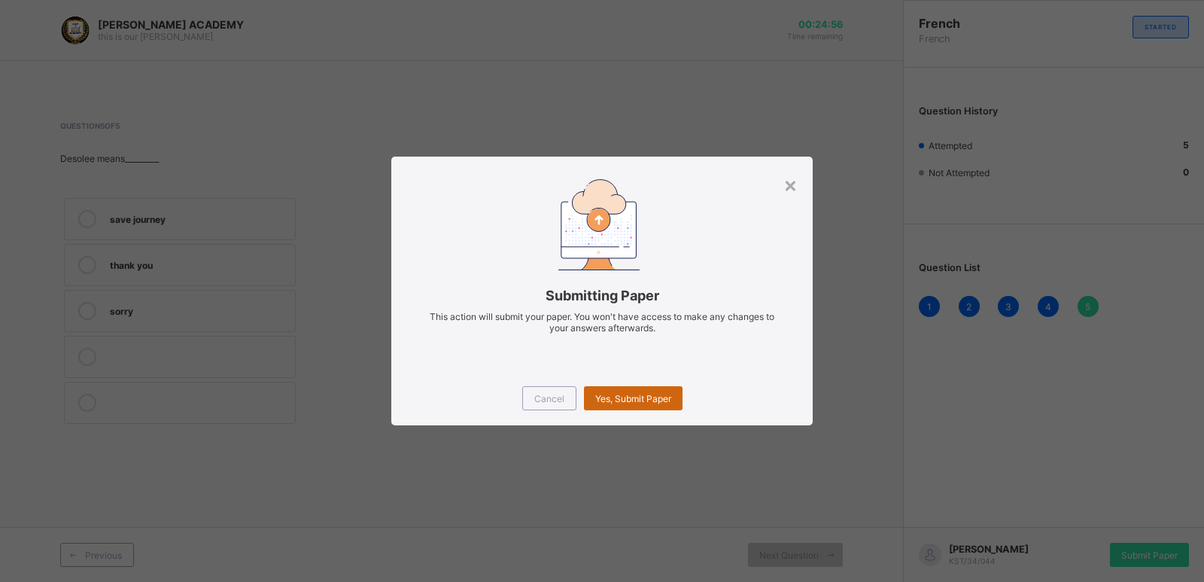
click at [647, 405] on div "Yes, Submit Paper" at bounding box center [633, 398] width 99 height 24
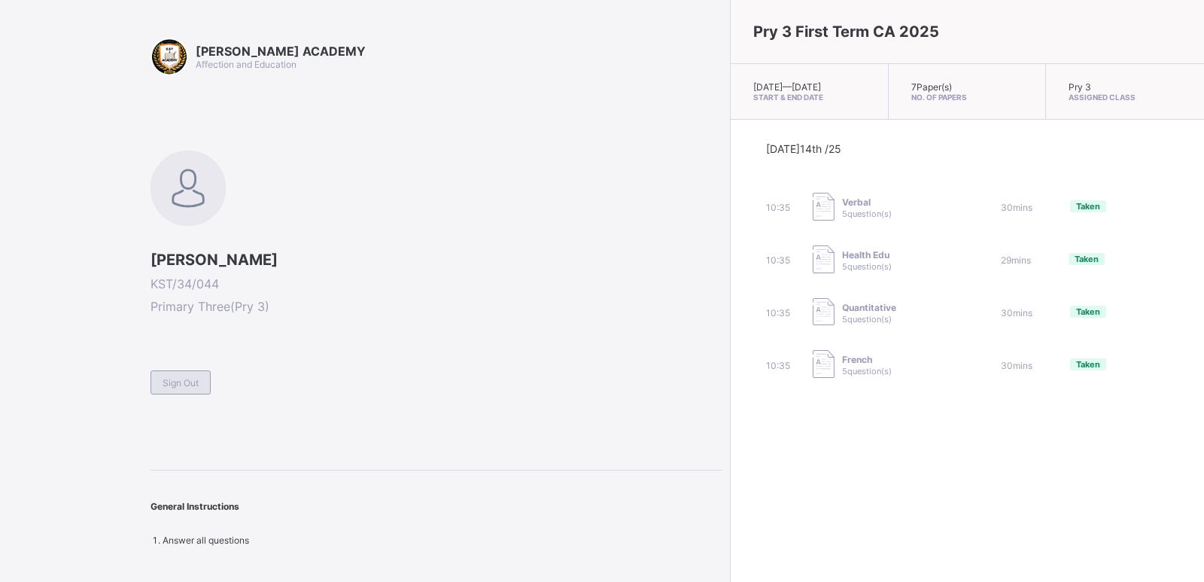
drag, startPoint x: 217, startPoint y: 379, endPoint x: 208, endPoint y: 380, distance: 9.2
click at [214, 379] on div "Sign Out" at bounding box center [437, 375] width 572 height 37
click at [193, 385] on span "Sign Out" at bounding box center [181, 382] width 36 height 11
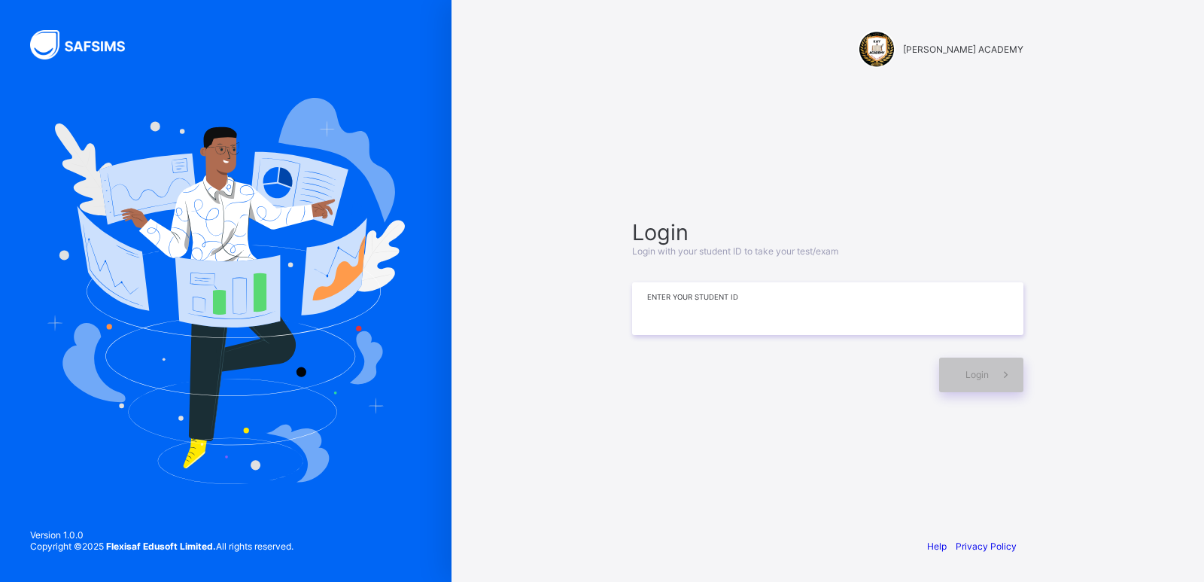
click at [652, 315] on input at bounding box center [827, 308] width 391 height 53
type input "*********"
click at [947, 373] on div "Login" at bounding box center [981, 374] width 84 height 35
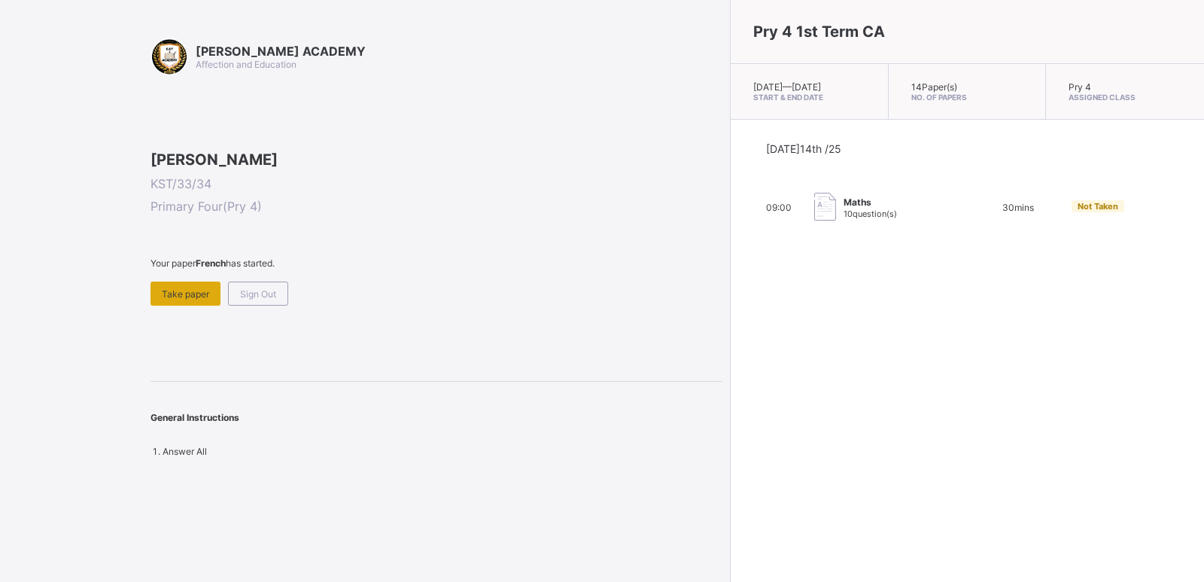
click at [196, 306] on div "Take paper" at bounding box center [186, 293] width 70 height 24
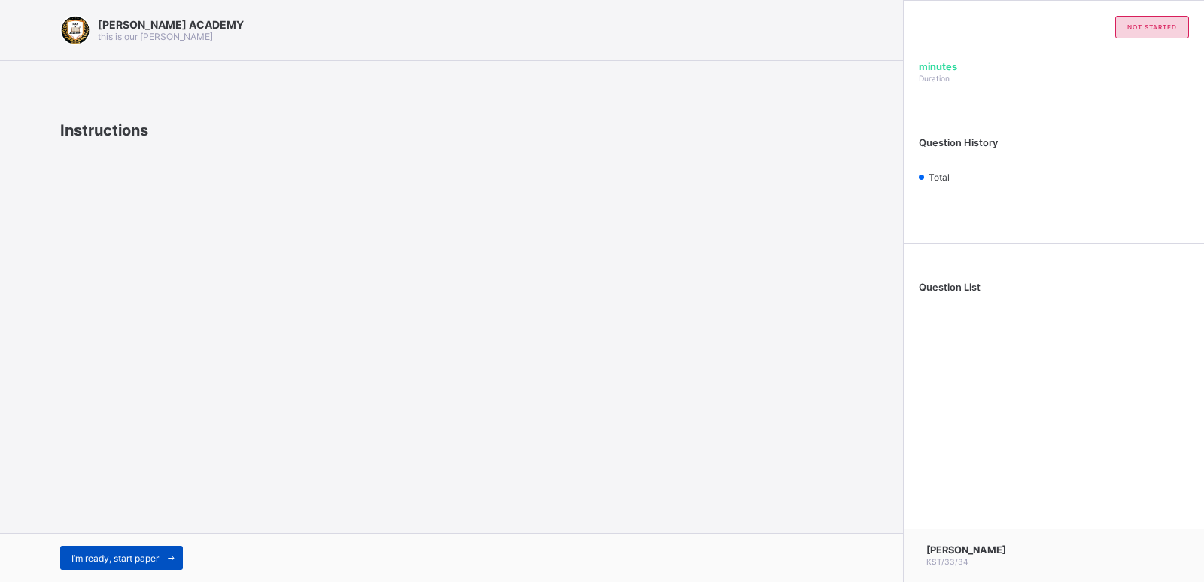
click at [109, 555] on span "I’m ready, start paper" at bounding box center [114, 557] width 87 height 11
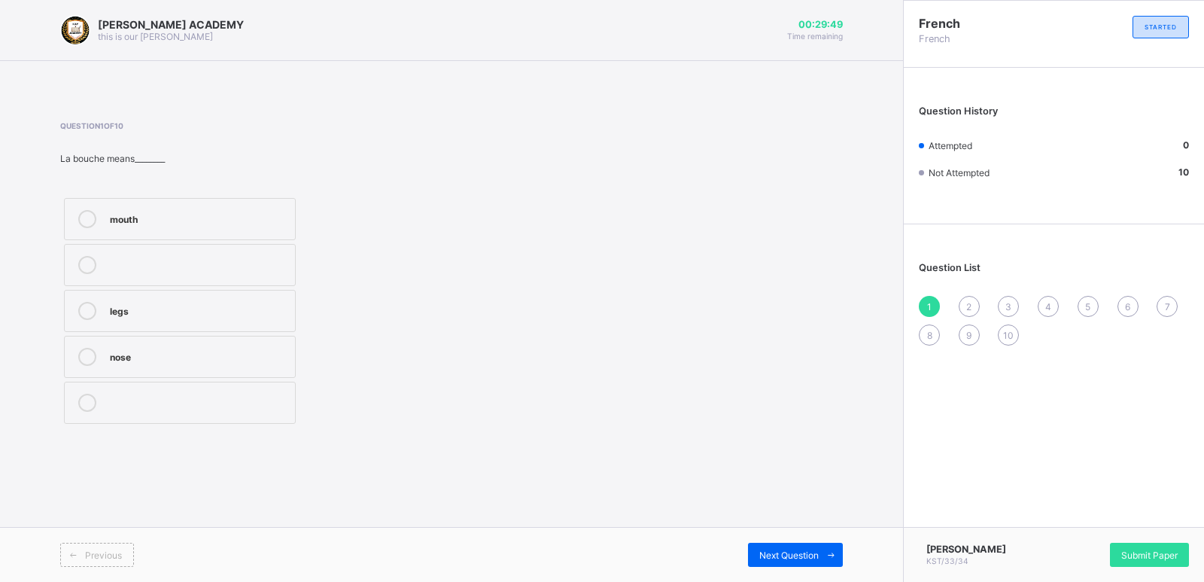
click at [163, 205] on label "mouth" at bounding box center [180, 219] width 232 height 42
click at [780, 550] on span "Next Question" at bounding box center [788, 554] width 59 height 11
click at [161, 271] on div "head" at bounding box center [199, 265] width 178 height 18
click at [765, 555] on span "Next Question" at bounding box center [788, 554] width 59 height 11
click at [184, 360] on div "what is your name?" at bounding box center [199, 355] width 178 height 15
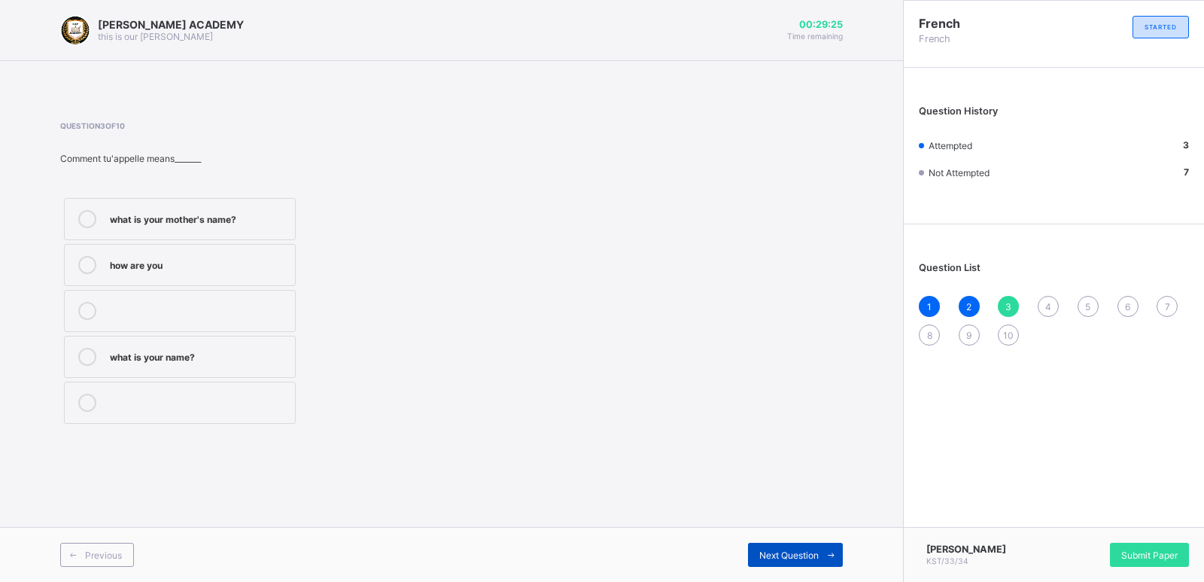
click at [777, 550] on span "Next Question" at bounding box center [788, 554] width 59 height 11
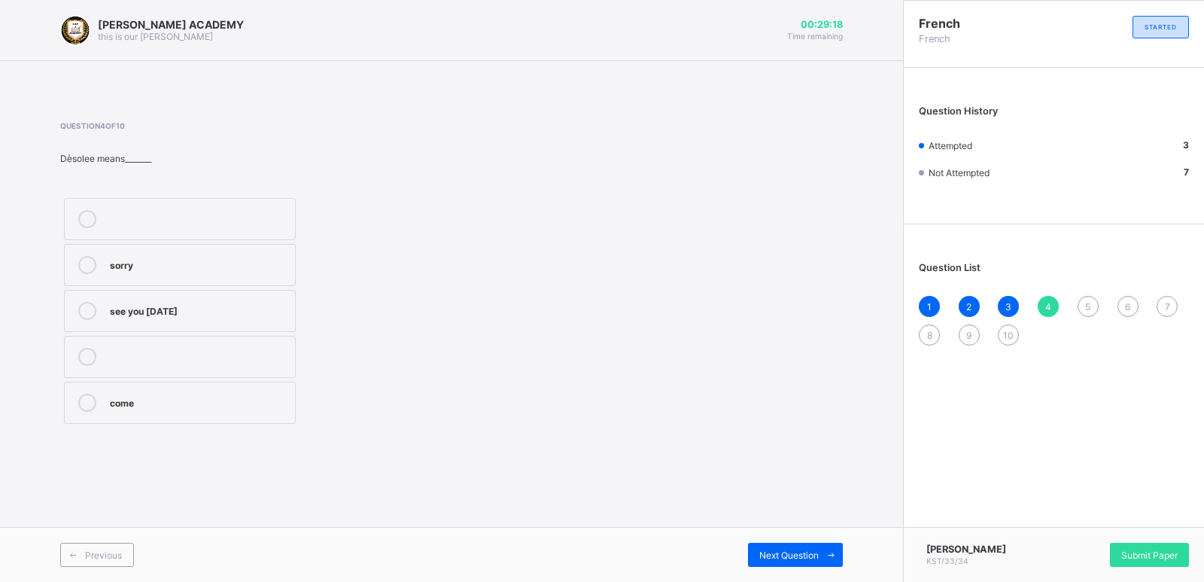
click at [141, 314] on div "see you on Monday" at bounding box center [199, 309] width 178 height 15
click at [778, 552] on span "Next Question" at bounding box center [788, 554] width 59 height 11
click at [141, 406] on div "see you next time" at bounding box center [199, 401] width 178 height 15
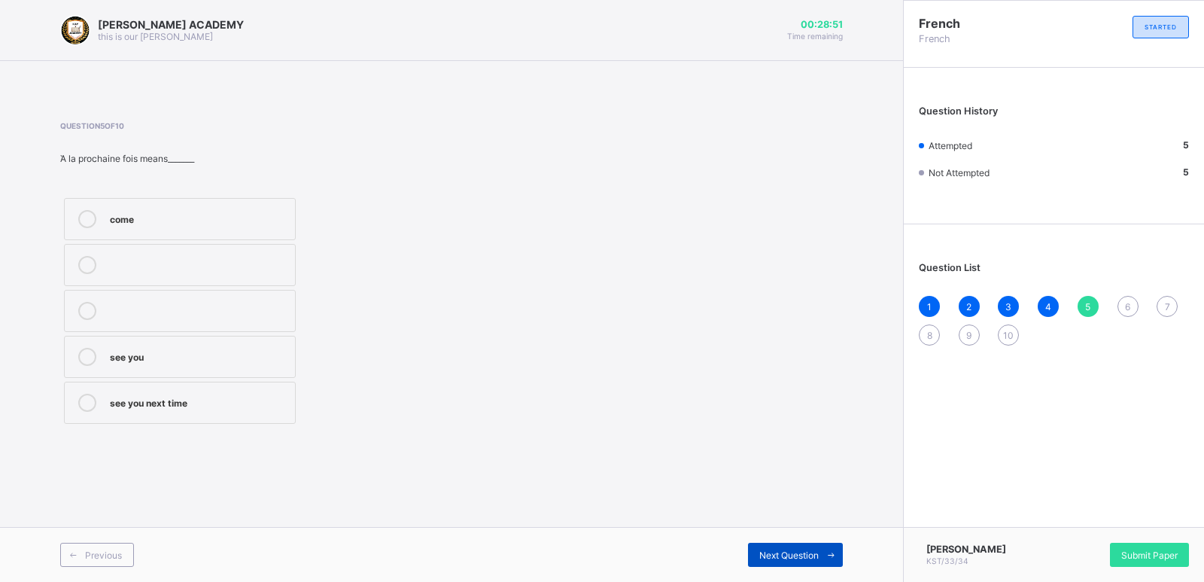
click at [756, 560] on div "Next Question" at bounding box center [795, 555] width 95 height 24
click at [160, 409] on div "see you soon" at bounding box center [199, 403] width 178 height 18
click at [799, 548] on div "Next Question" at bounding box center [795, 555] width 95 height 24
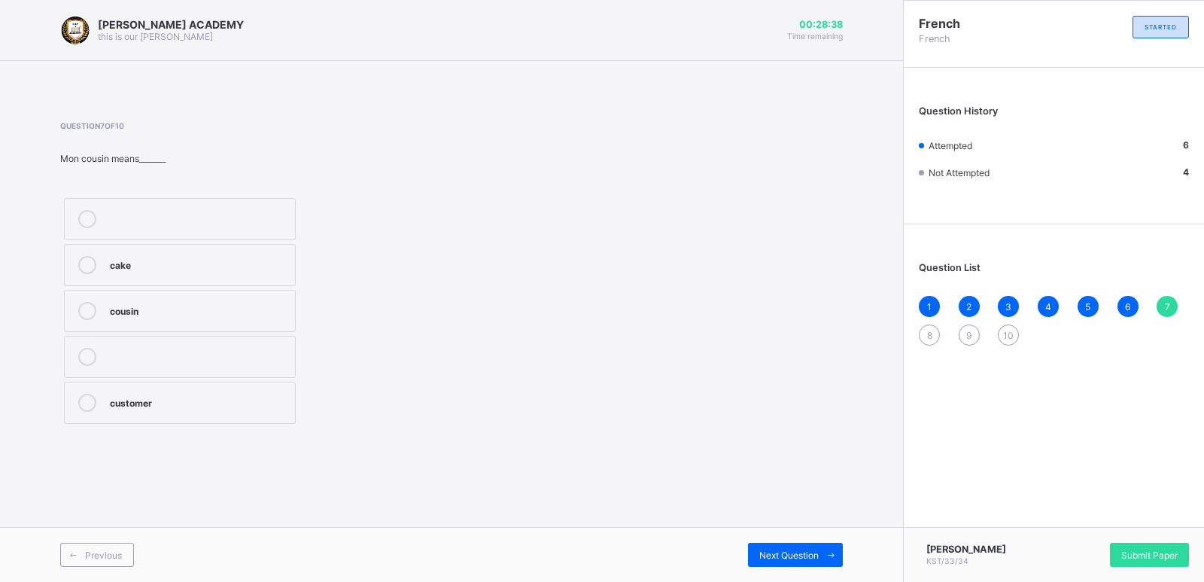
click at [153, 303] on div "cousin" at bounding box center [199, 309] width 178 height 15
click at [774, 546] on div "Next Question" at bounding box center [795, 555] width 95 height 24
click at [144, 219] on div "mother" at bounding box center [199, 217] width 178 height 15
click at [795, 556] on span "Next Question" at bounding box center [788, 554] width 59 height 11
click at [115, 358] on div "sister" at bounding box center [199, 355] width 178 height 15
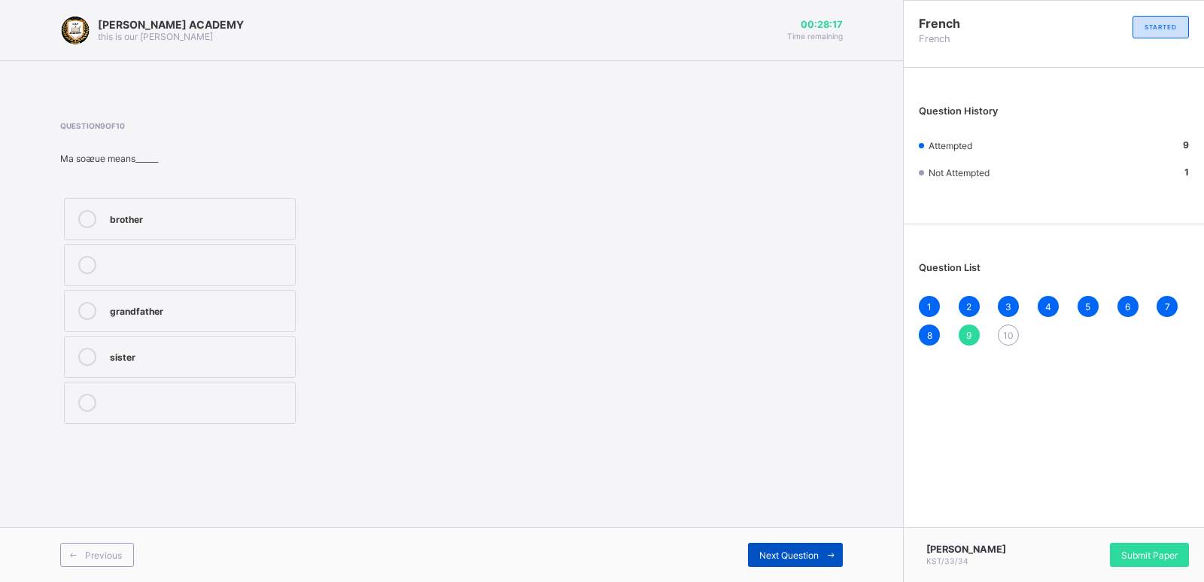
click at [774, 552] on span "Next Question" at bounding box center [788, 554] width 59 height 11
click at [143, 306] on div "father" at bounding box center [199, 309] width 178 height 15
click at [1137, 551] on span "Submit Paper" at bounding box center [1149, 554] width 56 height 11
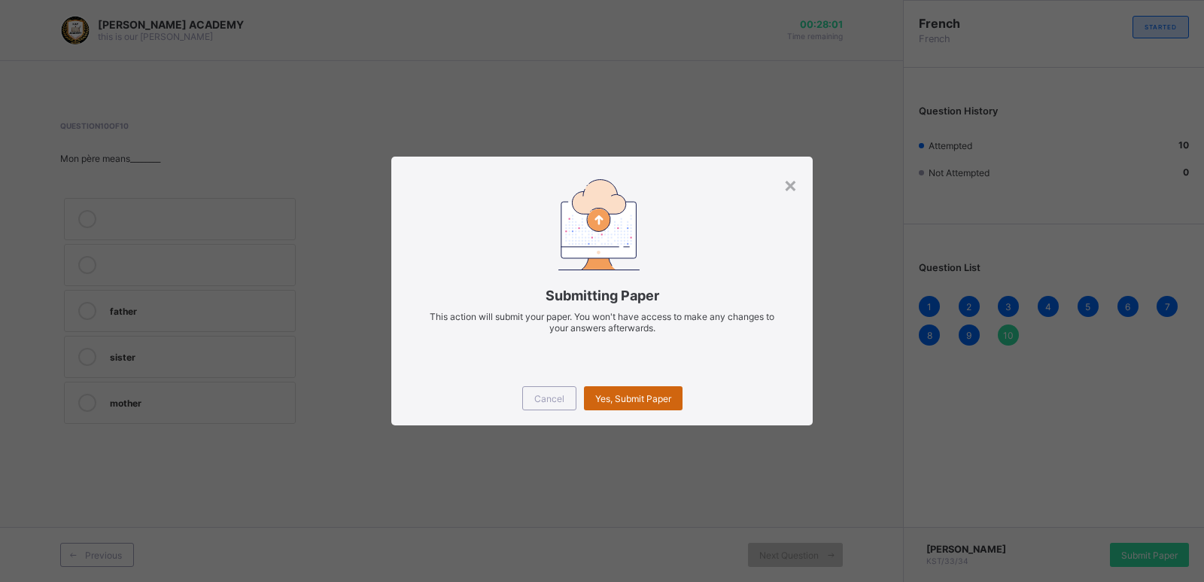
click at [650, 394] on span "Yes, Submit Paper" at bounding box center [633, 398] width 76 height 11
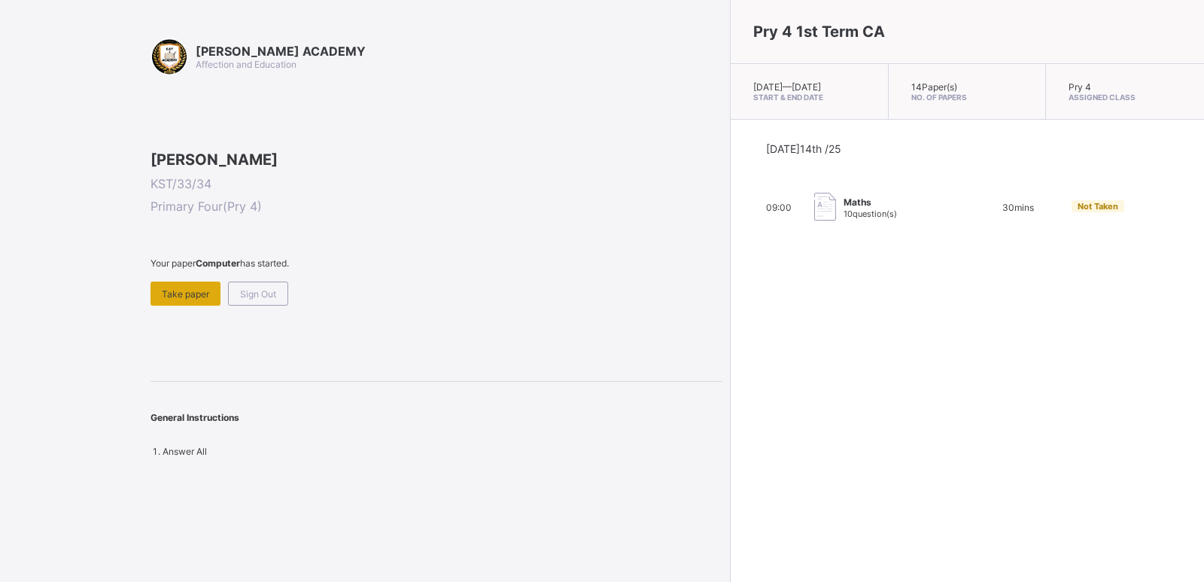
click at [175, 300] on span "Take paper" at bounding box center [185, 293] width 47 height 11
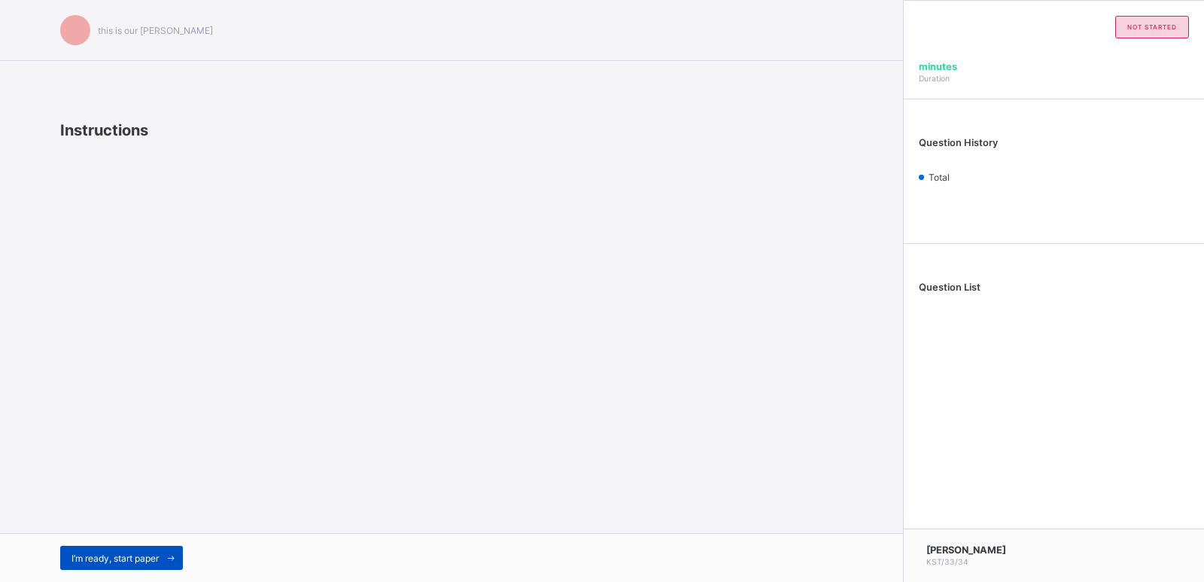
click at [118, 566] on div "I’m ready, start paper" at bounding box center [121, 558] width 123 height 24
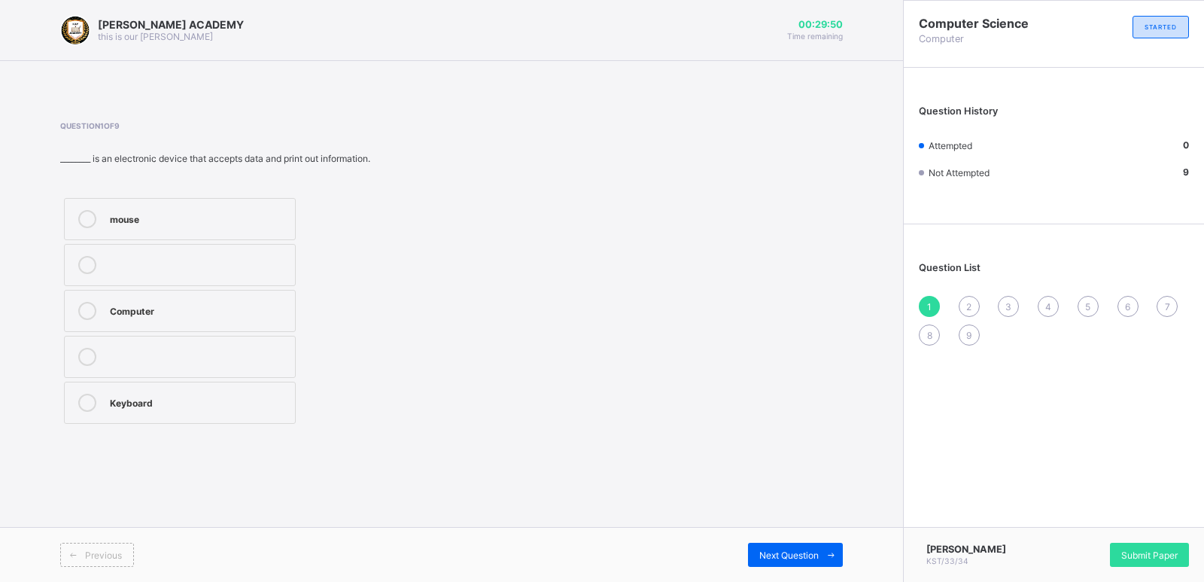
click at [169, 301] on label "Computer" at bounding box center [180, 311] width 232 height 42
click at [772, 544] on div "Next Question" at bounding box center [795, 555] width 95 height 24
click at [165, 409] on div "Travelling" at bounding box center [199, 403] width 178 height 18
click at [777, 546] on div "Next Question" at bounding box center [795, 555] width 95 height 24
click at [152, 359] on div "TRUE" at bounding box center [199, 355] width 178 height 15
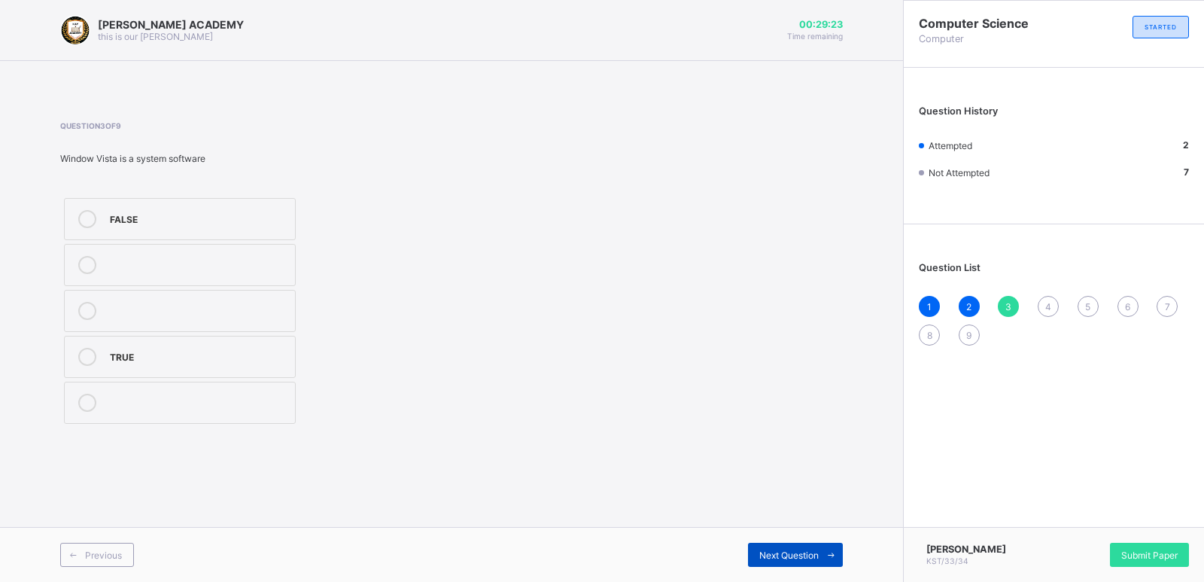
click at [806, 552] on span "Next Question" at bounding box center [788, 554] width 59 height 11
click at [186, 384] on label "Software" at bounding box center [180, 403] width 232 height 42
click at [786, 553] on span "Next Question" at bounding box center [788, 554] width 59 height 11
click at [167, 312] on div "All of the above" at bounding box center [199, 309] width 178 height 15
click at [798, 546] on div "Next Question" at bounding box center [795, 555] width 95 height 24
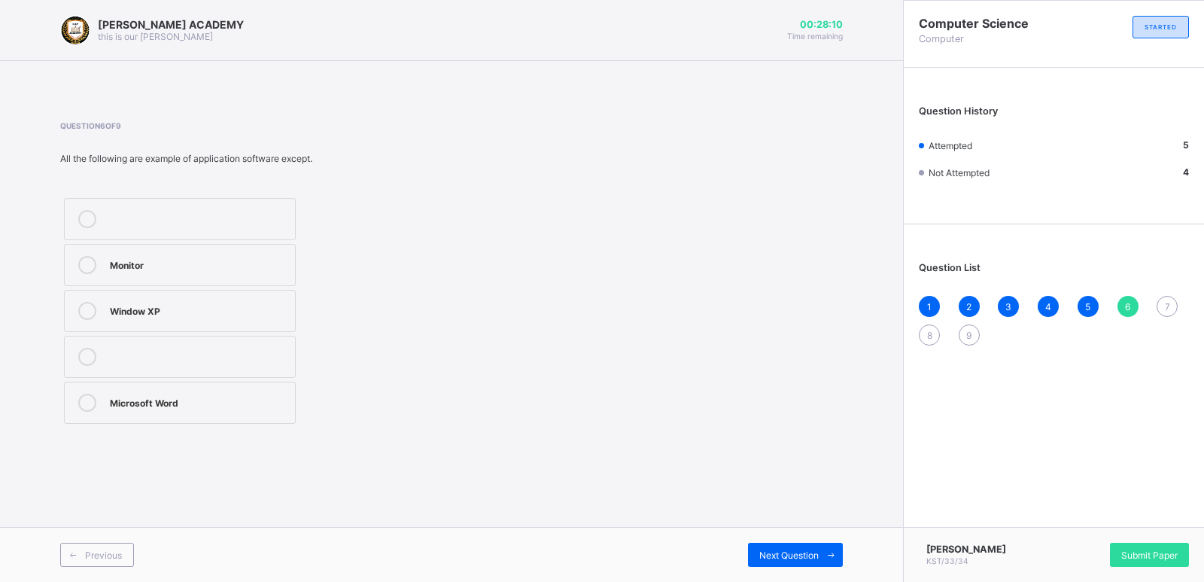
click at [214, 406] on div "Microsoft Word" at bounding box center [199, 401] width 178 height 15
click at [788, 558] on span "Next Question" at bounding box center [788, 554] width 59 height 11
click at [146, 220] on div "Hardware" at bounding box center [199, 217] width 178 height 15
click at [786, 547] on div "Next Question" at bounding box center [795, 555] width 95 height 24
click at [160, 362] on div "Scanner" at bounding box center [199, 355] width 178 height 15
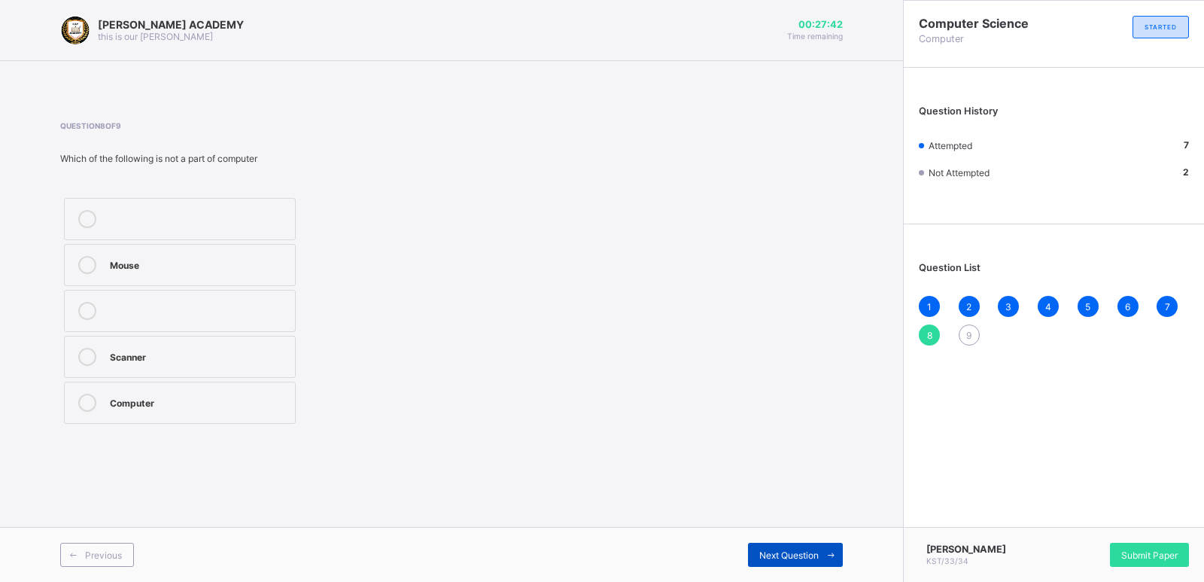
click at [794, 543] on div "Next Question" at bounding box center [795, 555] width 95 height 24
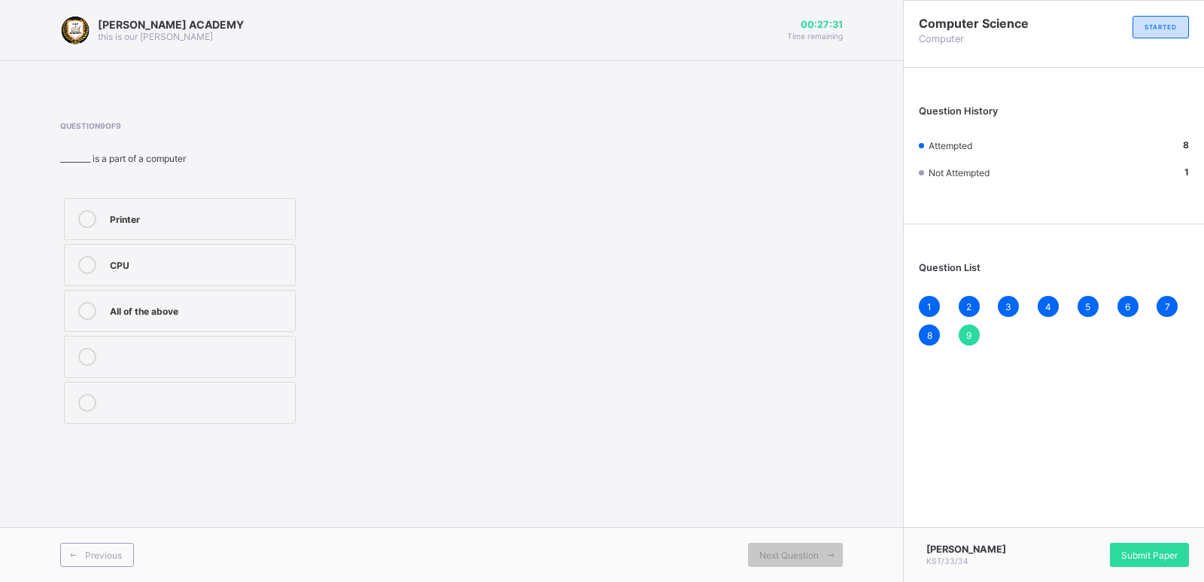
click at [180, 216] on div "Printer" at bounding box center [199, 217] width 178 height 15
click at [1165, 553] on span "Submit Paper" at bounding box center [1149, 554] width 56 height 11
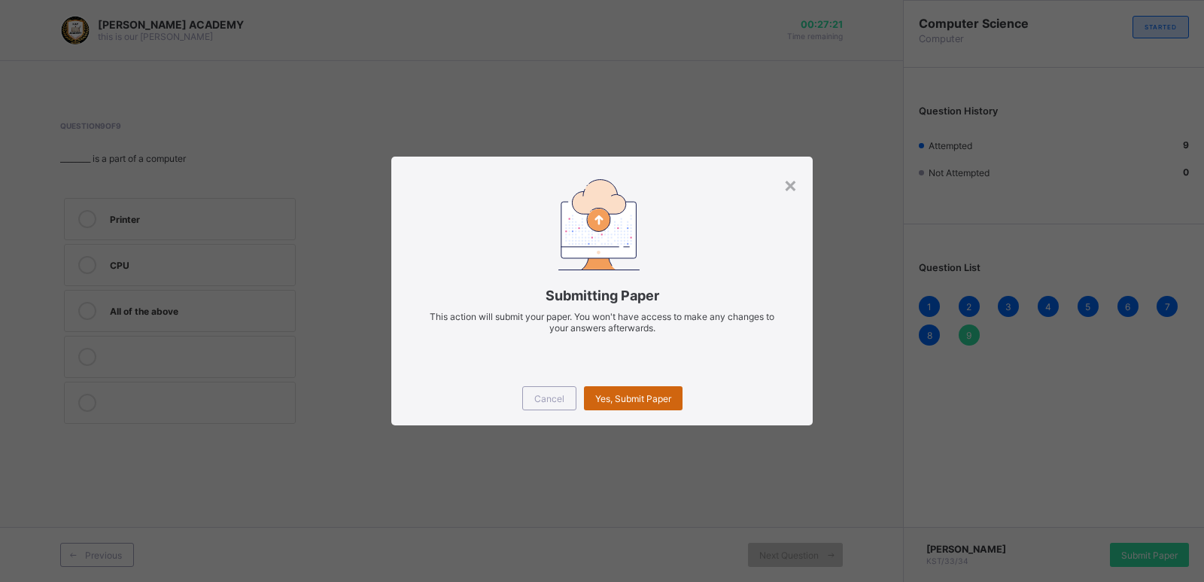
click at [634, 398] on span "Yes, Submit Paper" at bounding box center [633, 398] width 76 height 11
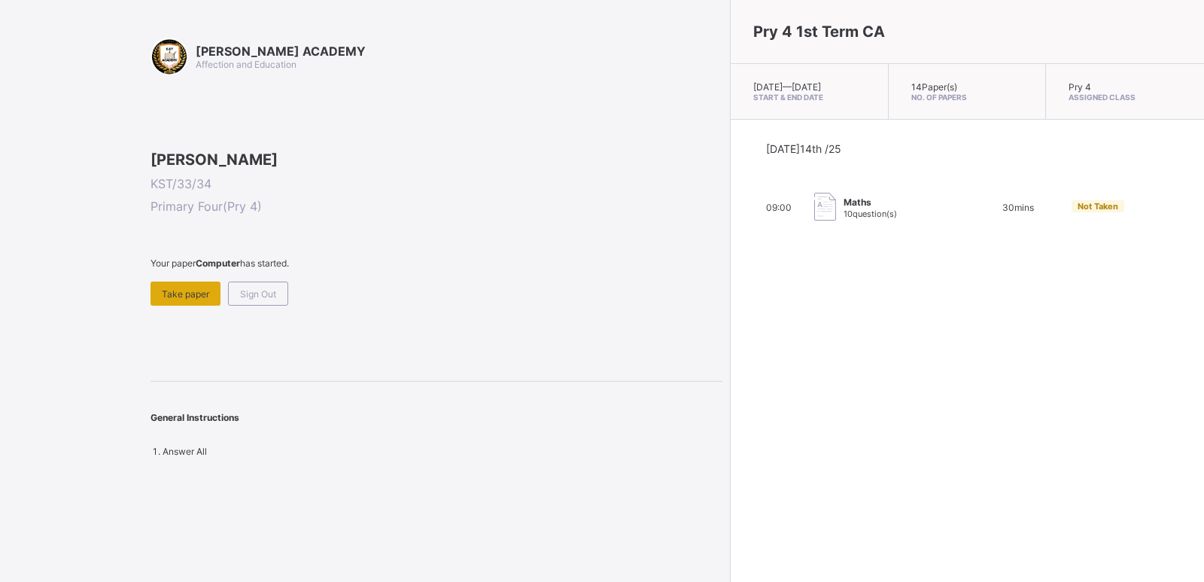
click at [205, 300] on span "Take paper" at bounding box center [185, 293] width 47 height 11
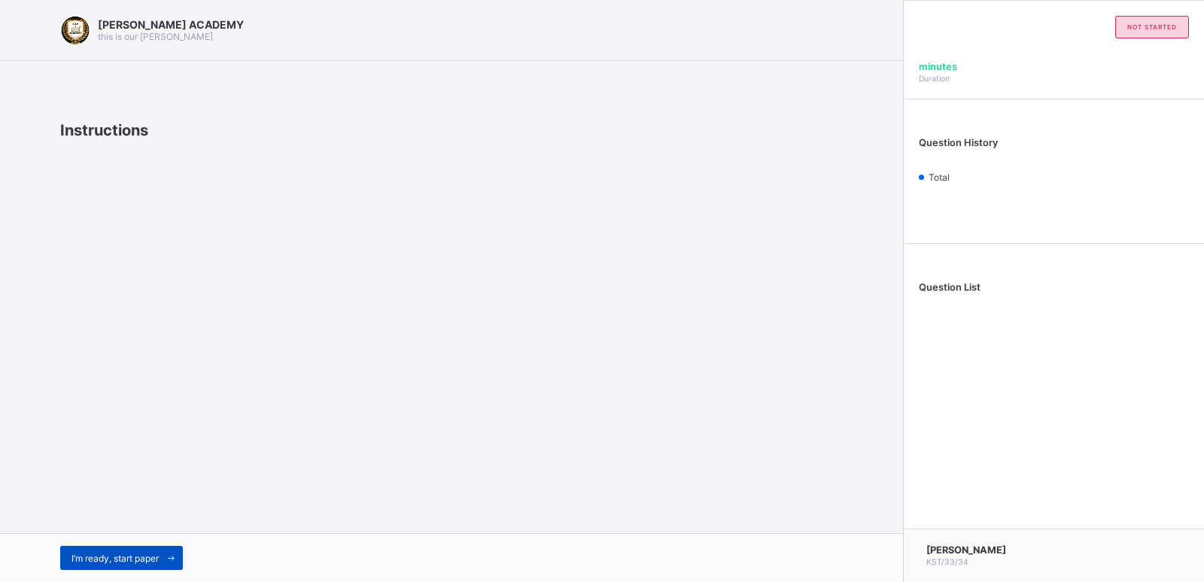
click at [175, 555] on icon at bounding box center [171, 558] width 11 height 10
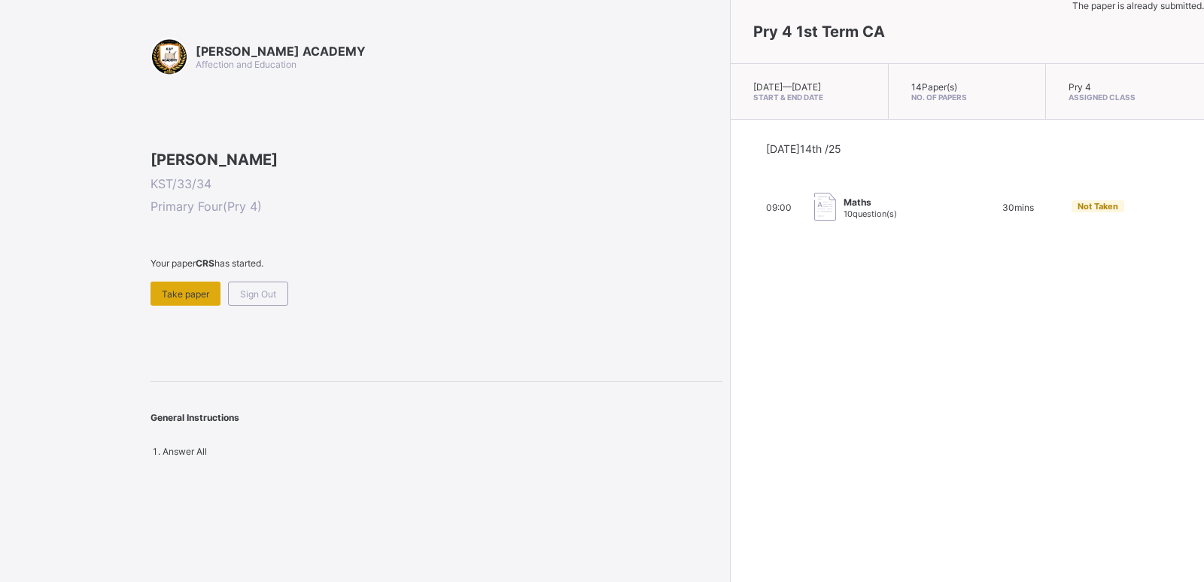
click at [176, 300] on span "Take paper" at bounding box center [185, 293] width 47 height 11
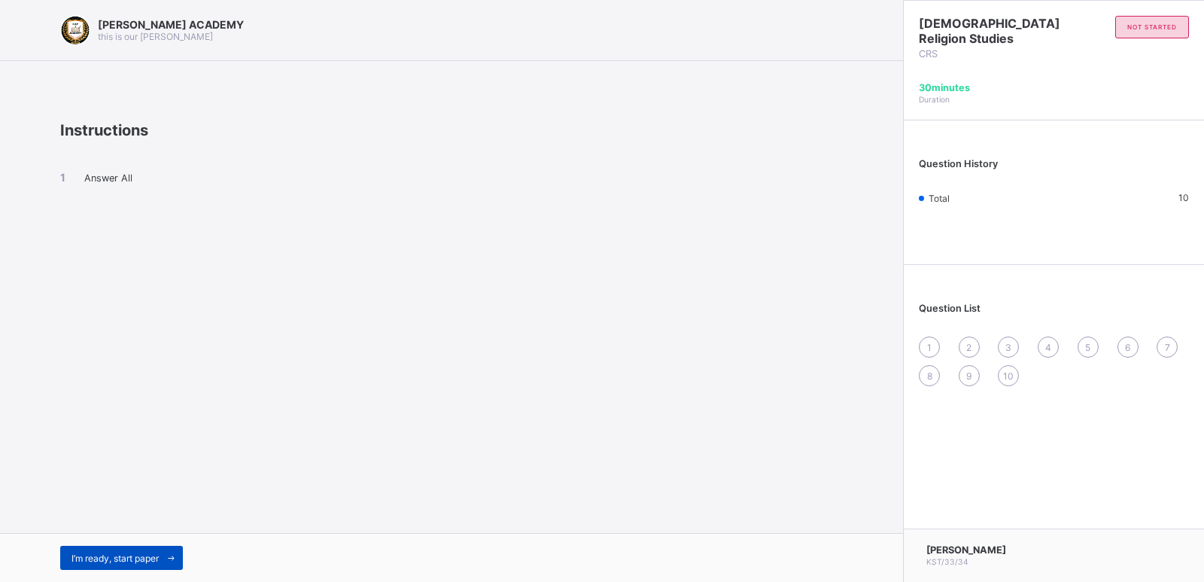
click at [122, 558] on span "I’m ready, start paper" at bounding box center [114, 557] width 87 height 11
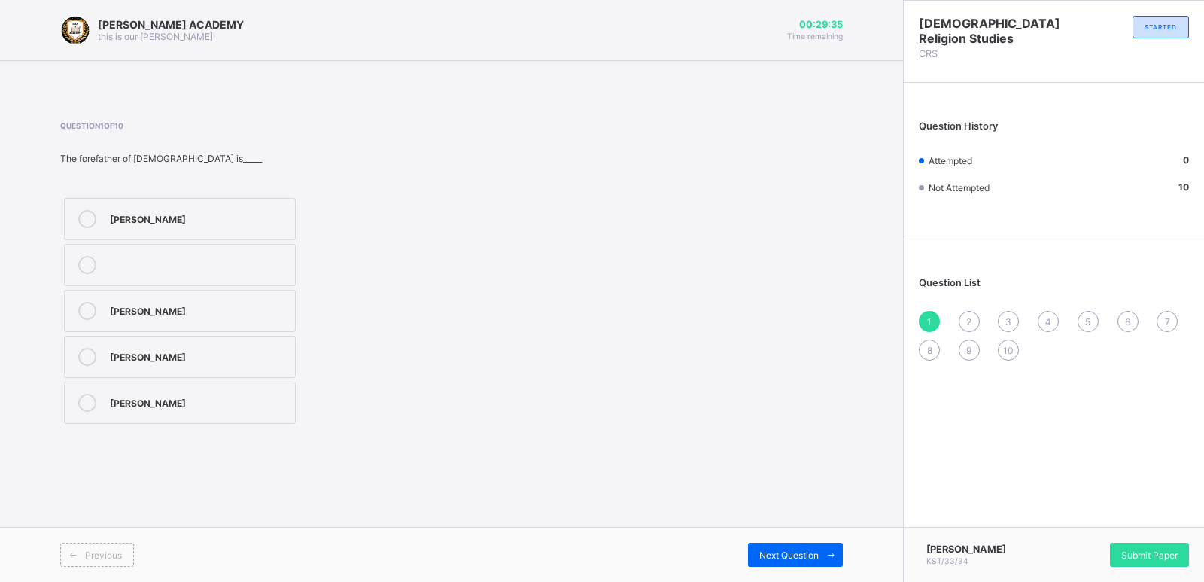
click at [170, 253] on label at bounding box center [180, 265] width 232 height 42
click at [762, 551] on span "Next Question" at bounding box center [788, 554] width 59 height 11
click at [178, 345] on label "Settle" at bounding box center [180, 357] width 232 height 42
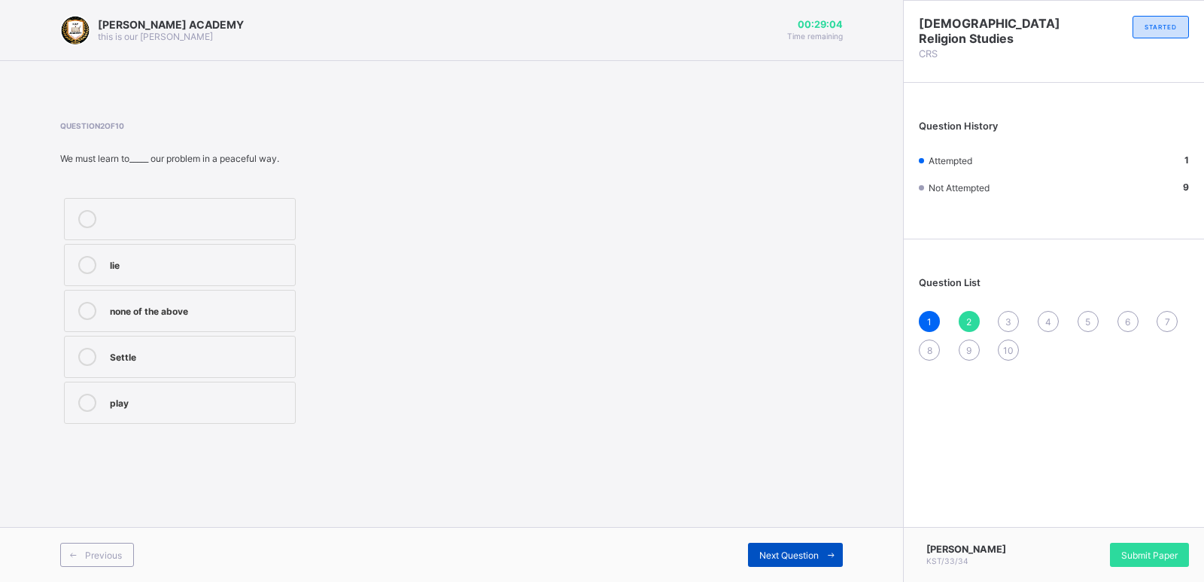
click at [778, 544] on div "Next Question" at bounding box center [795, 555] width 95 height 24
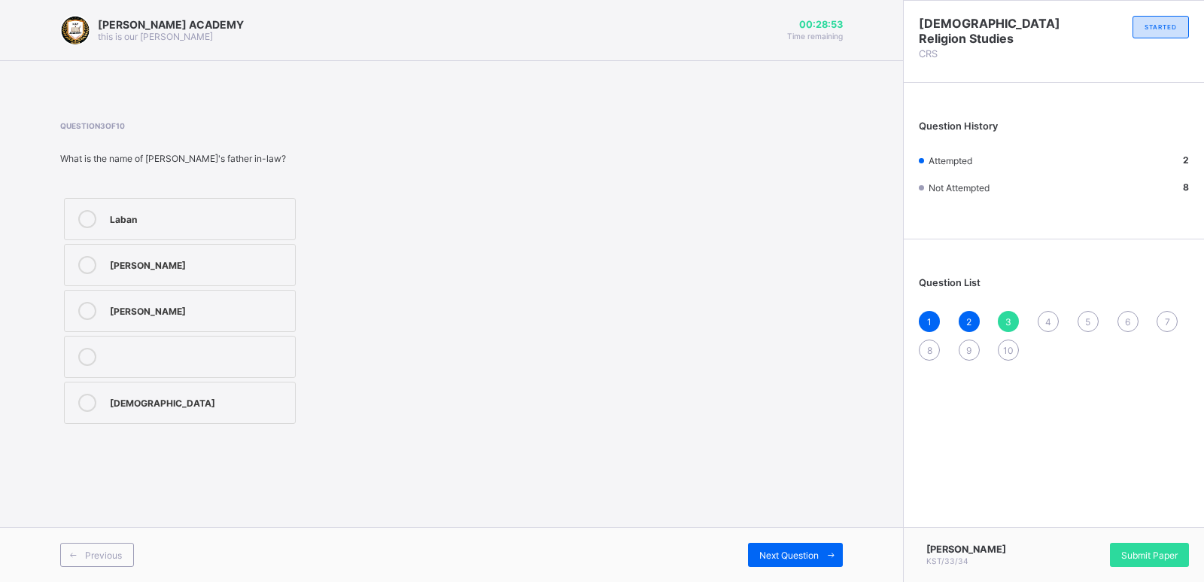
click at [151, 212] on div "Laban" at bounding box center [199, 217] width 178 height 15
click at [774, 545] on div "Next Question" at bounding box center [795, 555] width 95 height 24
click at [153, 355] on div "Bible" at bounding box center [199, 355] width 178 height 15
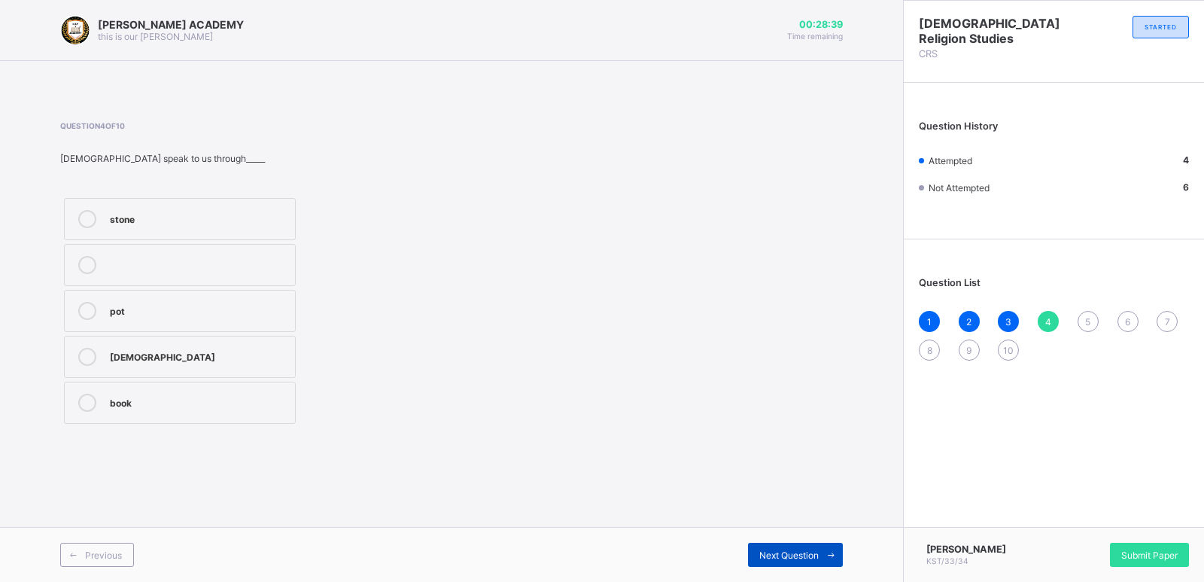
click at [783, 555] on span "Next Question" at bounding box center [788, 554] width 59 height 11
click at [166, 397] on div "Israel" at bounding box center [199, 401] width 178 height 15
click at [798, 544] on div "Next Question" at bounding box center [795, 555] width 95 height 24
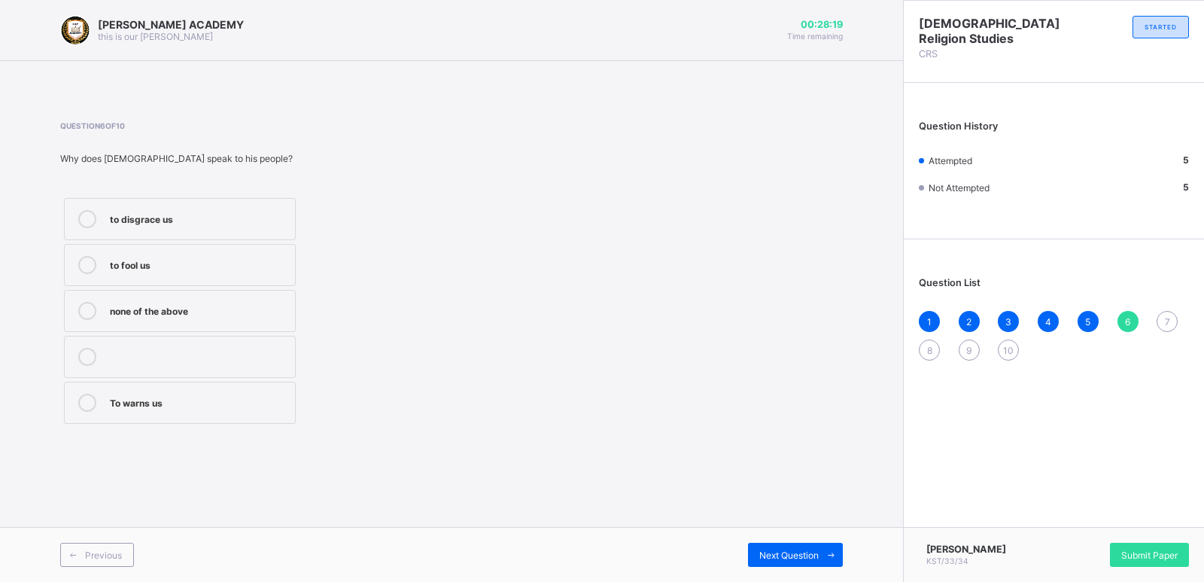
click at [147, 412] on label "To warns us" at bounding box center [180, 403] width 232 height 42
click at [814, 549] on span "Next Question" at bounding box center [788, 554] width 59 height 11
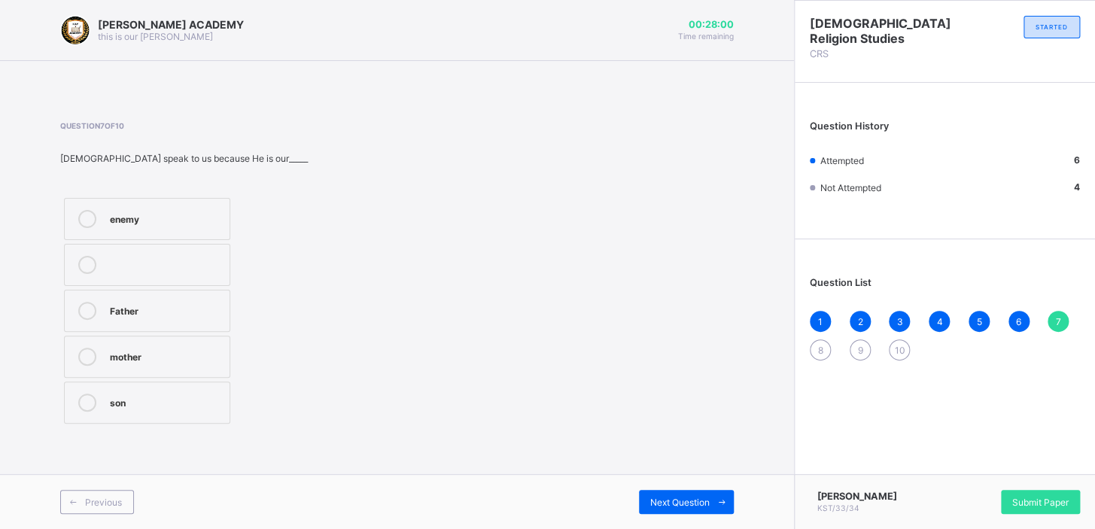
click at [133, 298] on label "Father" at bounding box center [147, 311] width 166 height 42
click at [657, 501] on span "Next Question" at bounding box center [679, 502] width 59 height 11
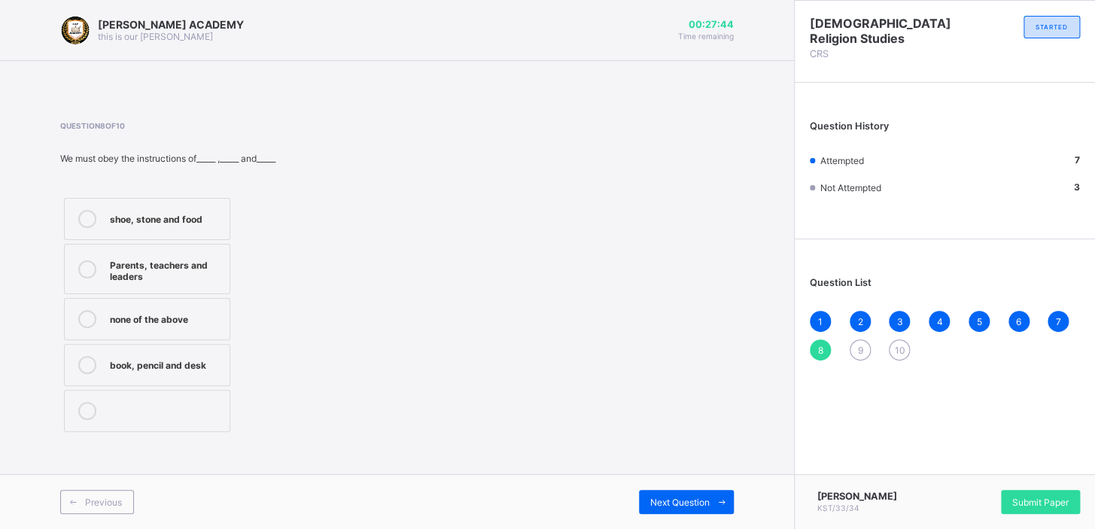
click at [174, 271] on div "Parents, teachers and leaders" at bounding box center [166, 269] width 112 height 26
click at [690, 499] on span "Next Question" at bounding box center [679, 502] width 59 height 11
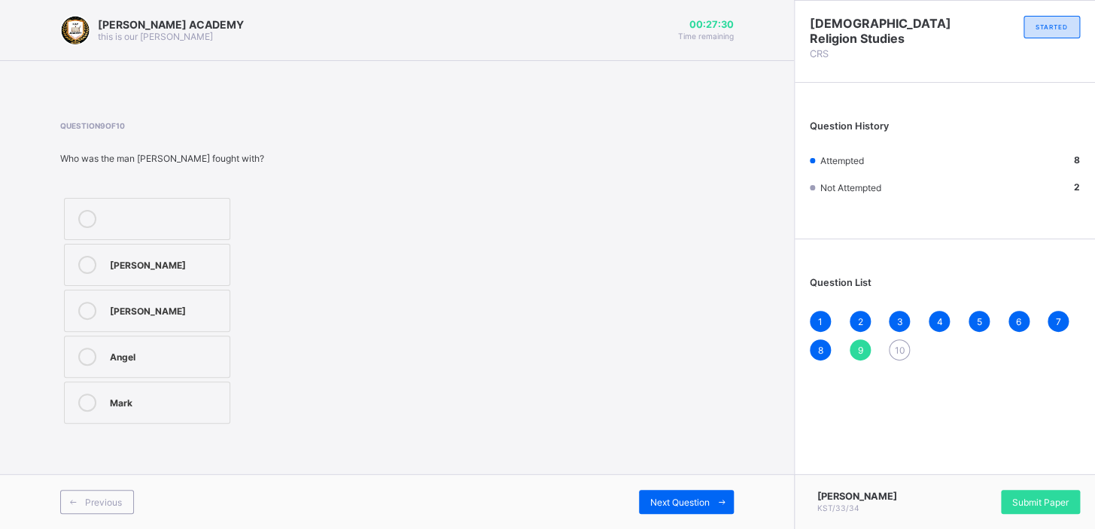
click at [134, 360] on div "Angel" at bounding box center [166, 355] width 112 height 15
click at [697, 497] on span "Next Question" at bounding box center [679, 502] width 59 height 11
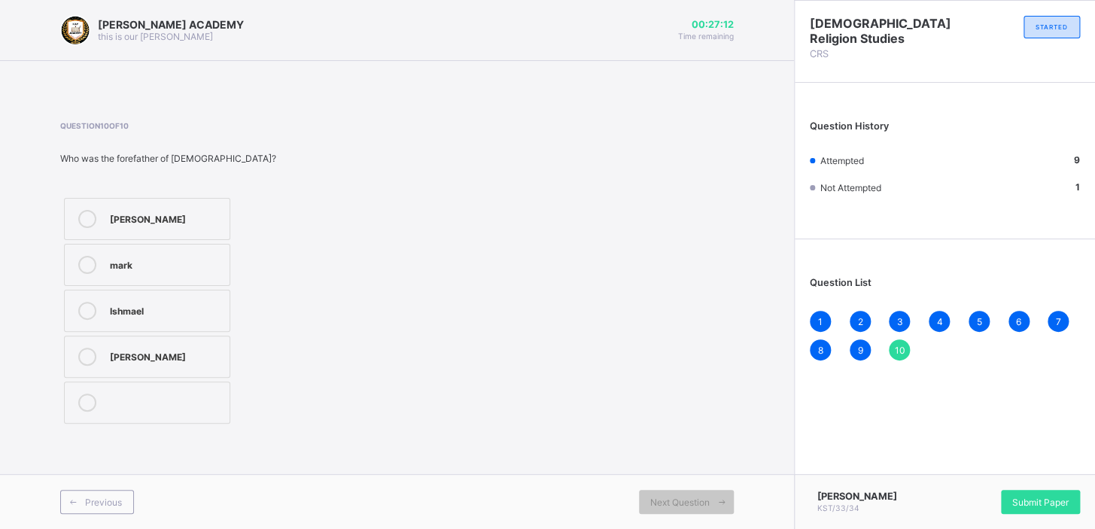
click at [157, 300] on label "Ishmael" at bounding box center [147, 311] width 166 height 42
click at [1056, 491] on div "Submit Paper" at bounding box center [1040, 502] width 79 height 24
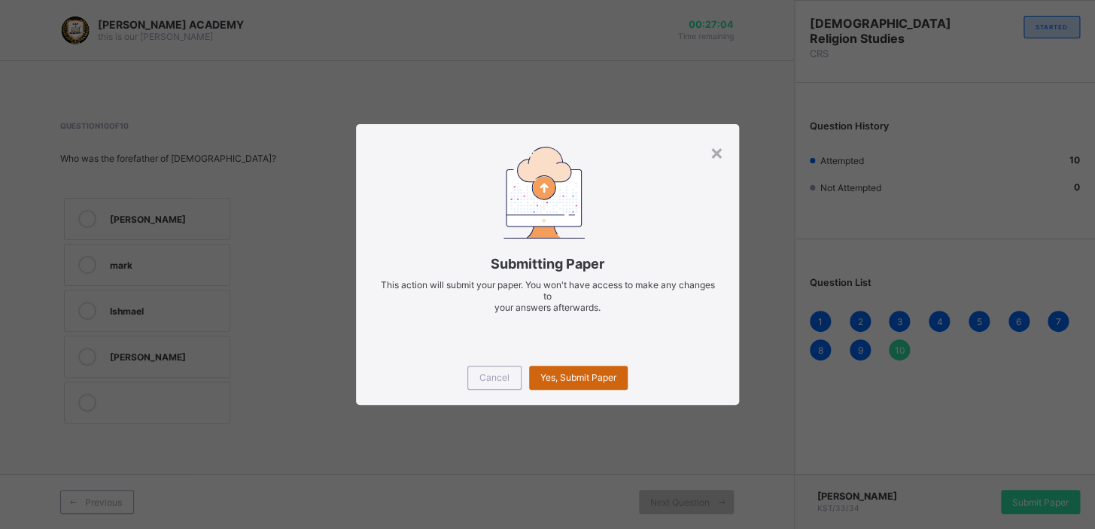
click at [597, 377] on span "Yes, Submit Paper" at bounding box center [578, 377] width 76 height 11
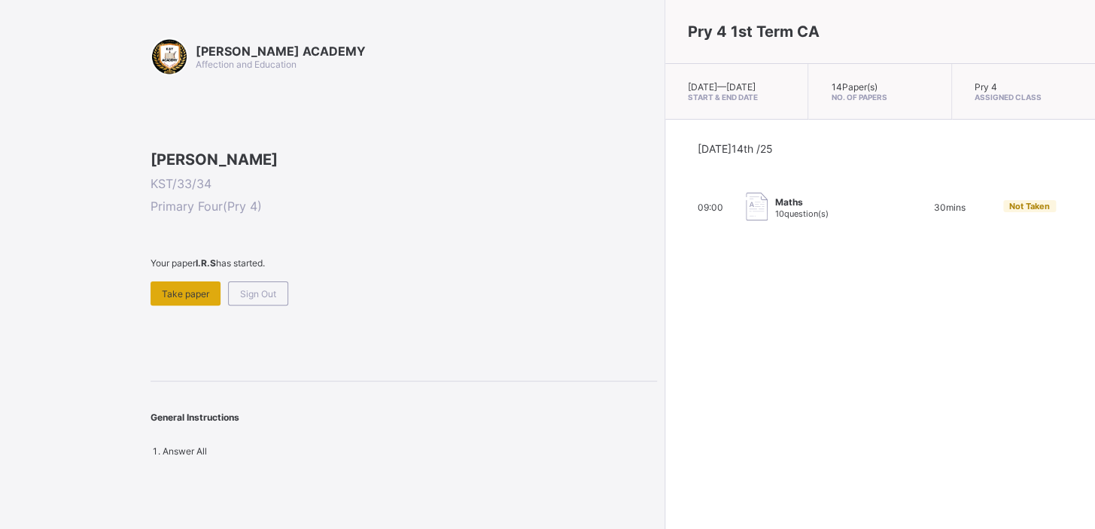
click at [216, 306] on div "Take paper" at bounding box center [186, 293] width 70 height 24
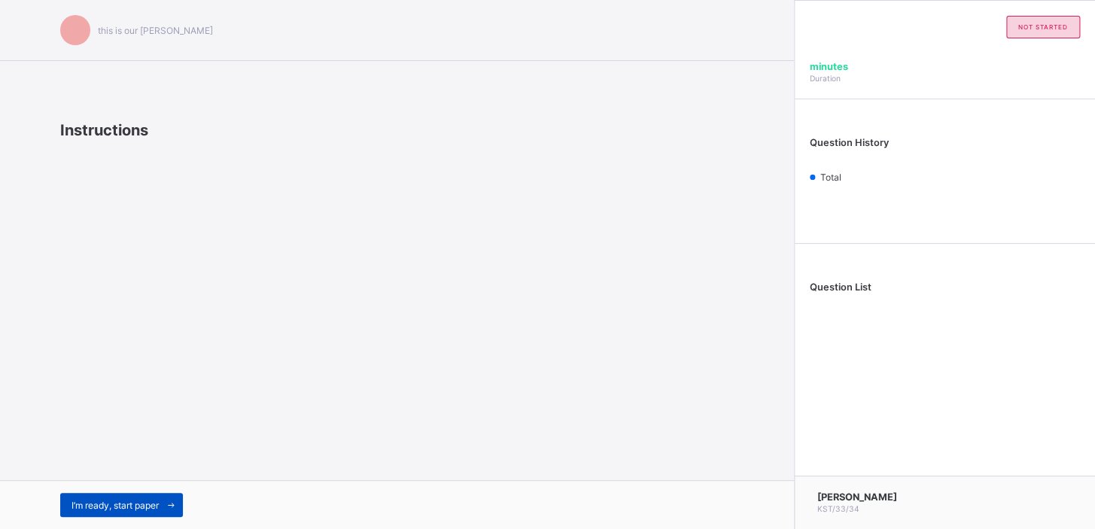
click at [166, 509] on span at bounding box center [171, 505] width 24 height 24
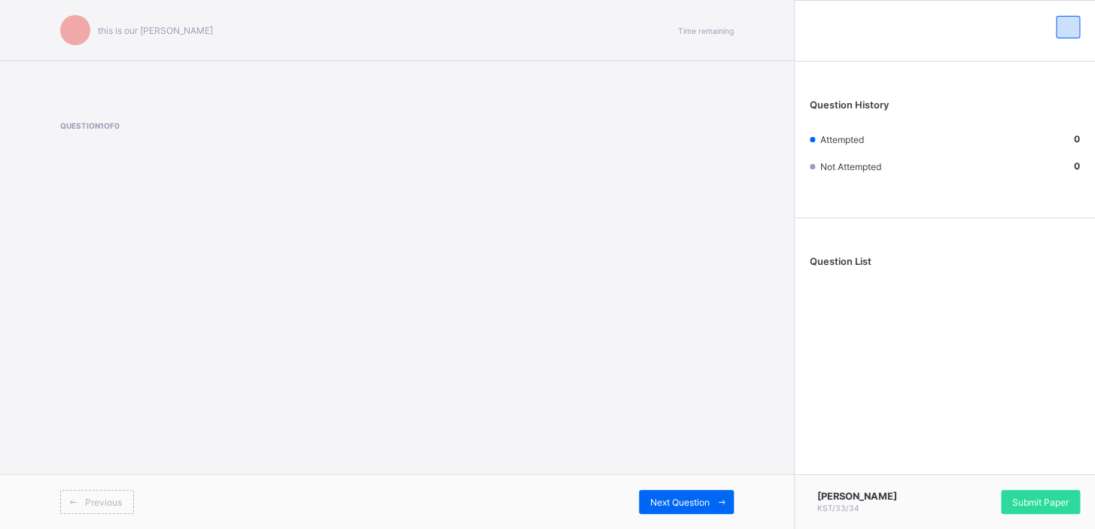
click at [1023, 517] on div "Annah Kennedy KST/33/34 Submit Paper" at bounding box center [944, 501] width 301 height 55
click at [1023, 507] on div "Submit Paper" at bounding box center [1040, 502] width 79 height 24
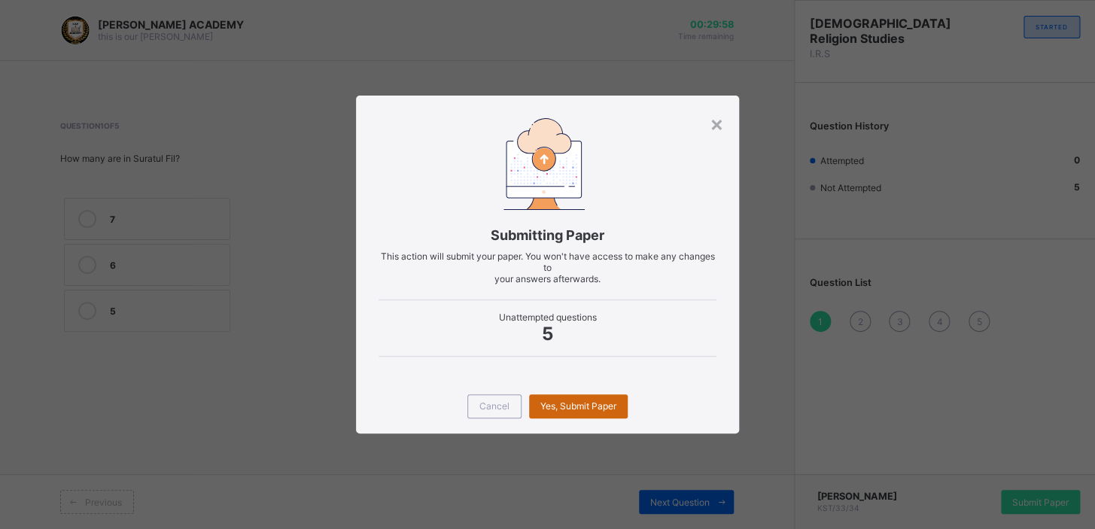
click at [579, 413] on div "Yes, Submit Paper" at bounding box center [578, 406] width 99 height 24
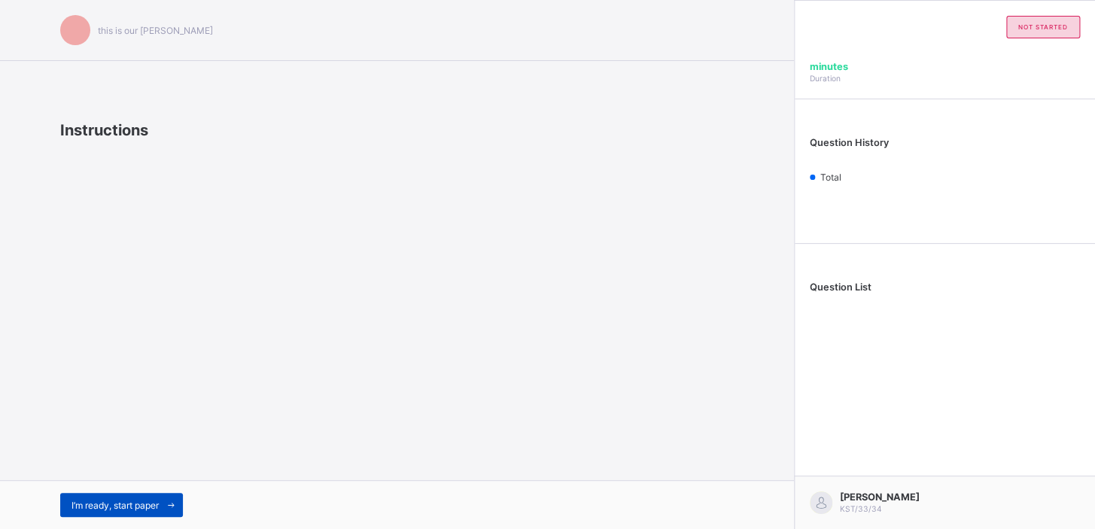
click at [111, 493] on div "I’m ready, start paper" at bounding box center [121, 505] width 123 height 24
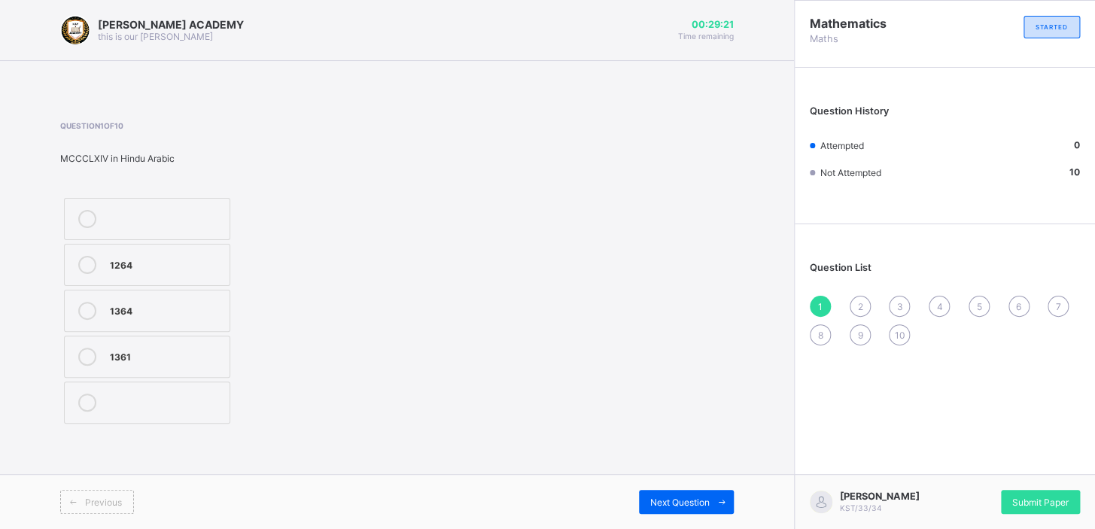
click at [218, 305] on div "1364" at bounding box center [166, 309] width 112 height 15
click at [684, 500] on span "Next Question" at bounding box center [679, 502] width 59 height 11
click at [158, 334] on div "CMLXX MCCXLV MMCCLV" at bounding box center [147, 310] width 174 height 233
click at [161, 344] on label at bounding box center [147, 357] width 166 height 42
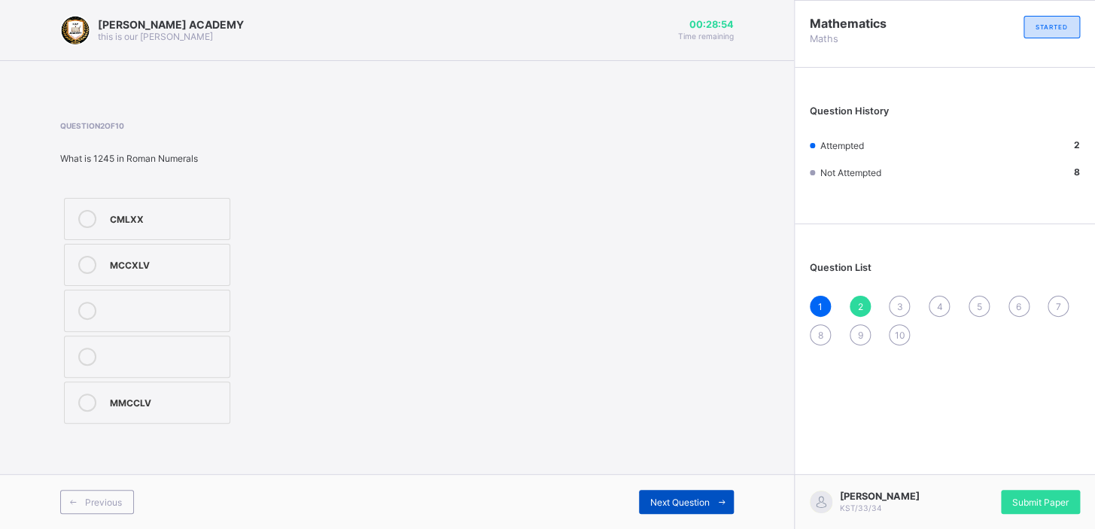
click at [669, 499] on span "Next Question" at bounding box center [679, 502] width 59 height 11
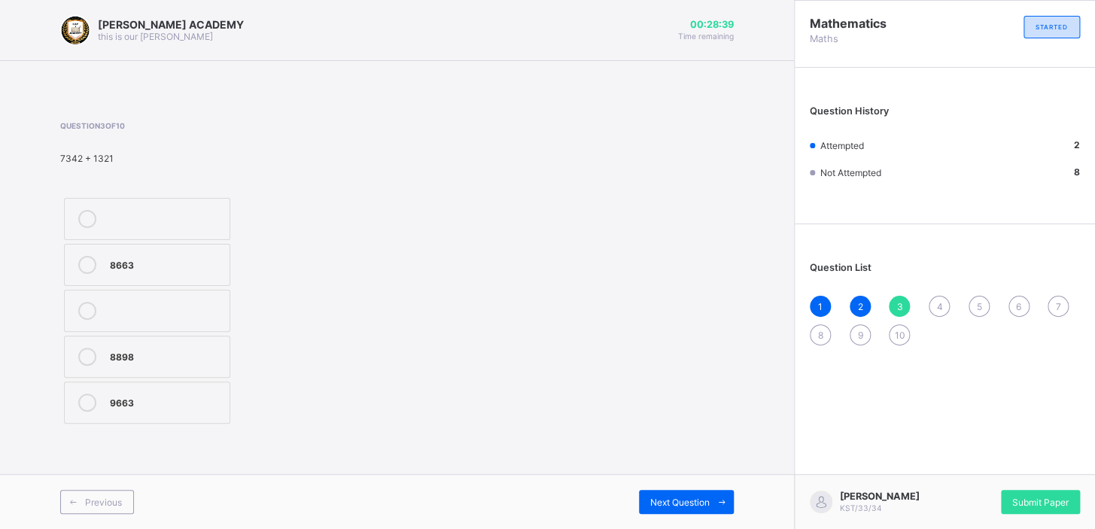
click at [126, 244] on label "8663" at bounding box center [147, 265] width 166 height 42
click at [668, 498] on span "Next Question" at bounding box center [679, 502] width 59 height 11
click at [154, 248] on label "<" at bounding box center [147, 265] width 166 height 42
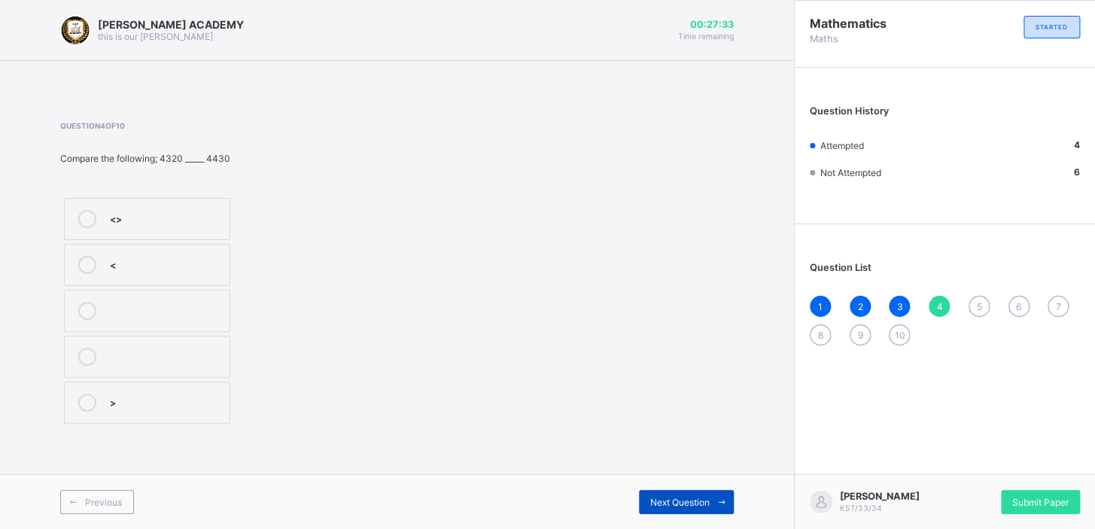
click at [675, 497] on span "Next Question" at bounding box center [679, 502] width 59 height 11
click at [186, 266] on div "thousand" at bounding box center [166, 263] width 112 height 15
click at [688, 500] on span "Next Question" at bounding box center [679, 502] width 59 height 11
click at [125, 344] on label at bounding box center [147, 357] width 166 height 42
click at [694, 504] on span "Next Question" at bounding box center [679, 502] width 59 height 11
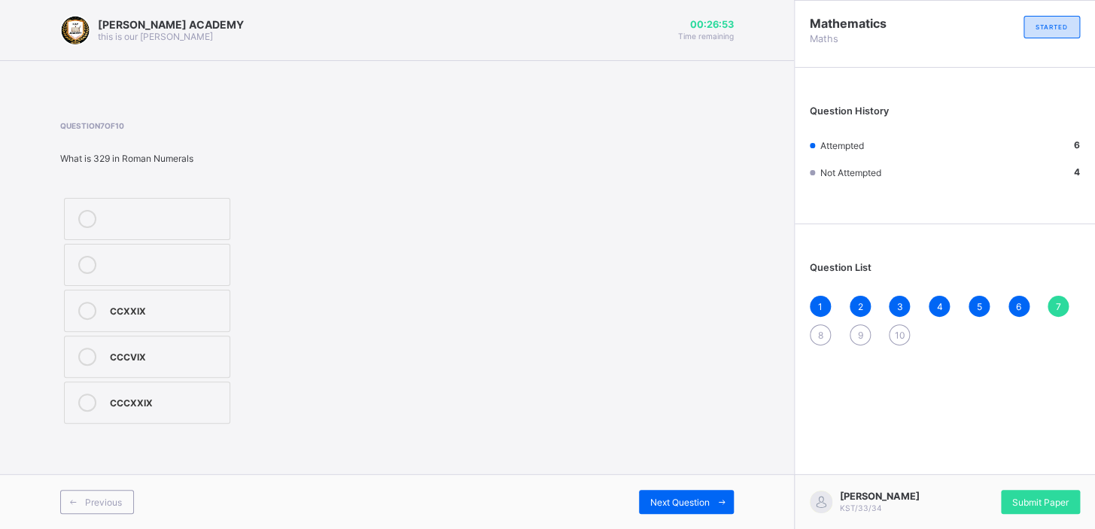
click at [165, 262] on div at bounding box center [166, 265] width 112 height 18
click at [657, 490] on div "Next Question" at bounding box center [686, 502] width 95 height 24
click at [181, 341] on label "9877" at bounding box center [147, 357] width 166 height 42
click at [157, 315] on div "9788" at bounding box center [166, 309] width 112 height 15
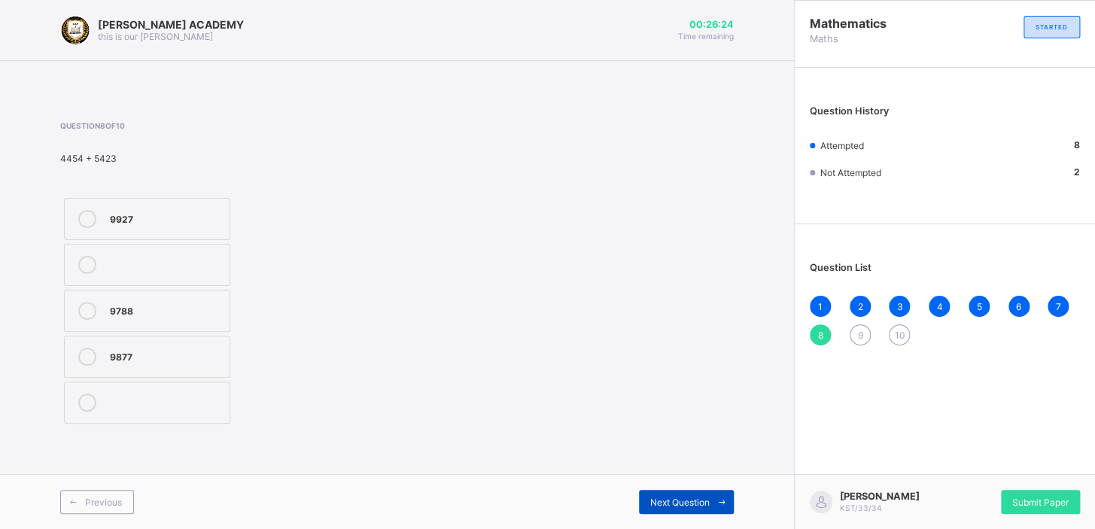
click at [668, 498] on span "Next Question" at bounding box center [679, 502] width 59 height 11
click at [159, 312] on div ">" at bounding box center [166, 309] width 112 height 15
click at [692, 497] on span "Next Question" at bounding box center [679, 502] width 59 height 11
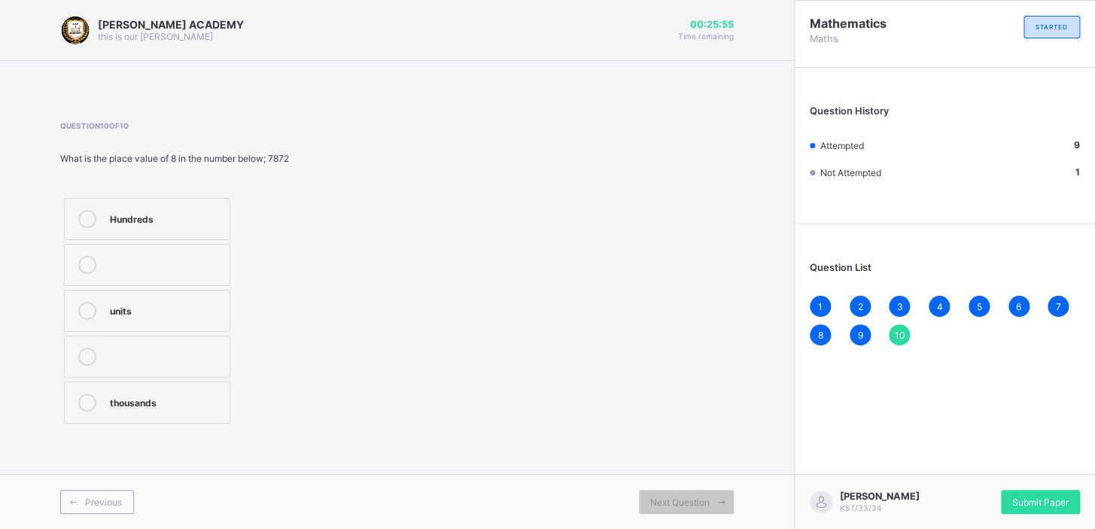
click at [167, 389] on label "thousands" at bounding box center [147, 403] width 166 height 42
click at [1046, 500] on span "Submit Paper" at bounding box center [1040, 502] width 56 height 11
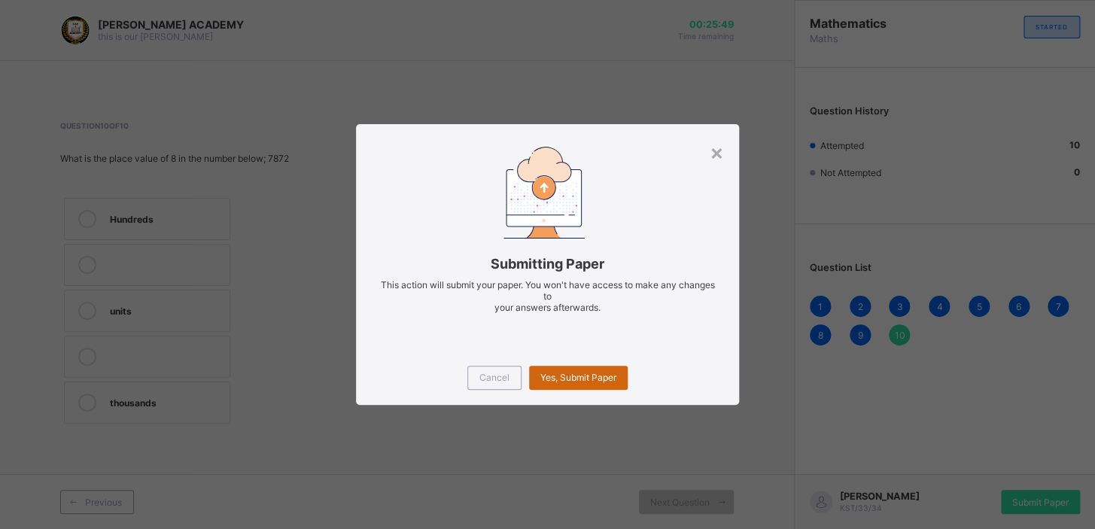
click at [585, 377] on span "Yes, Submit Paper" at bounding box center [578, 377] width 76 height 11
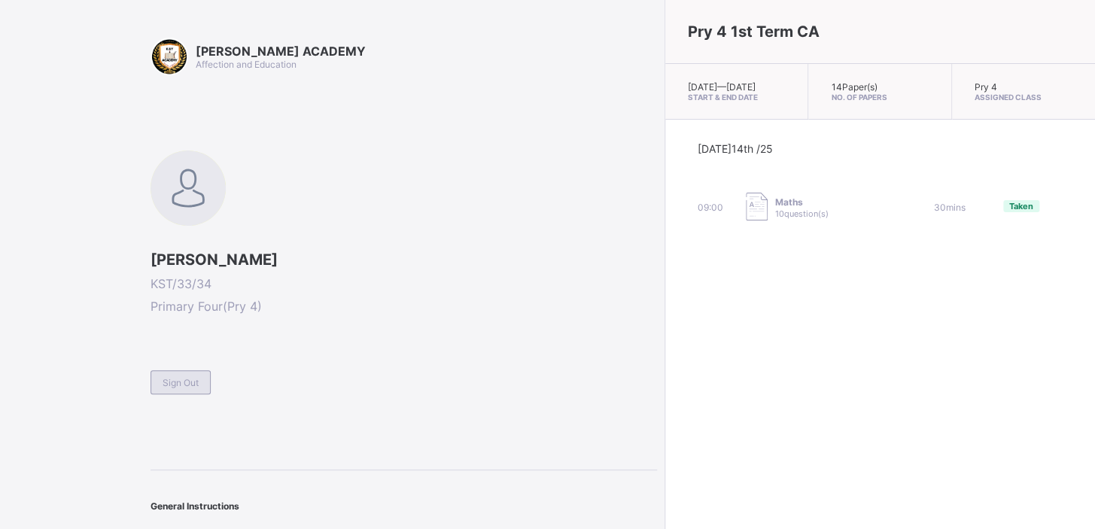
click at [181, 384] on span "Sign Out" at bounding box center [181, 382] width 36 height 11
